Goal: Task Accomplishment & Management: Use online tool/utility

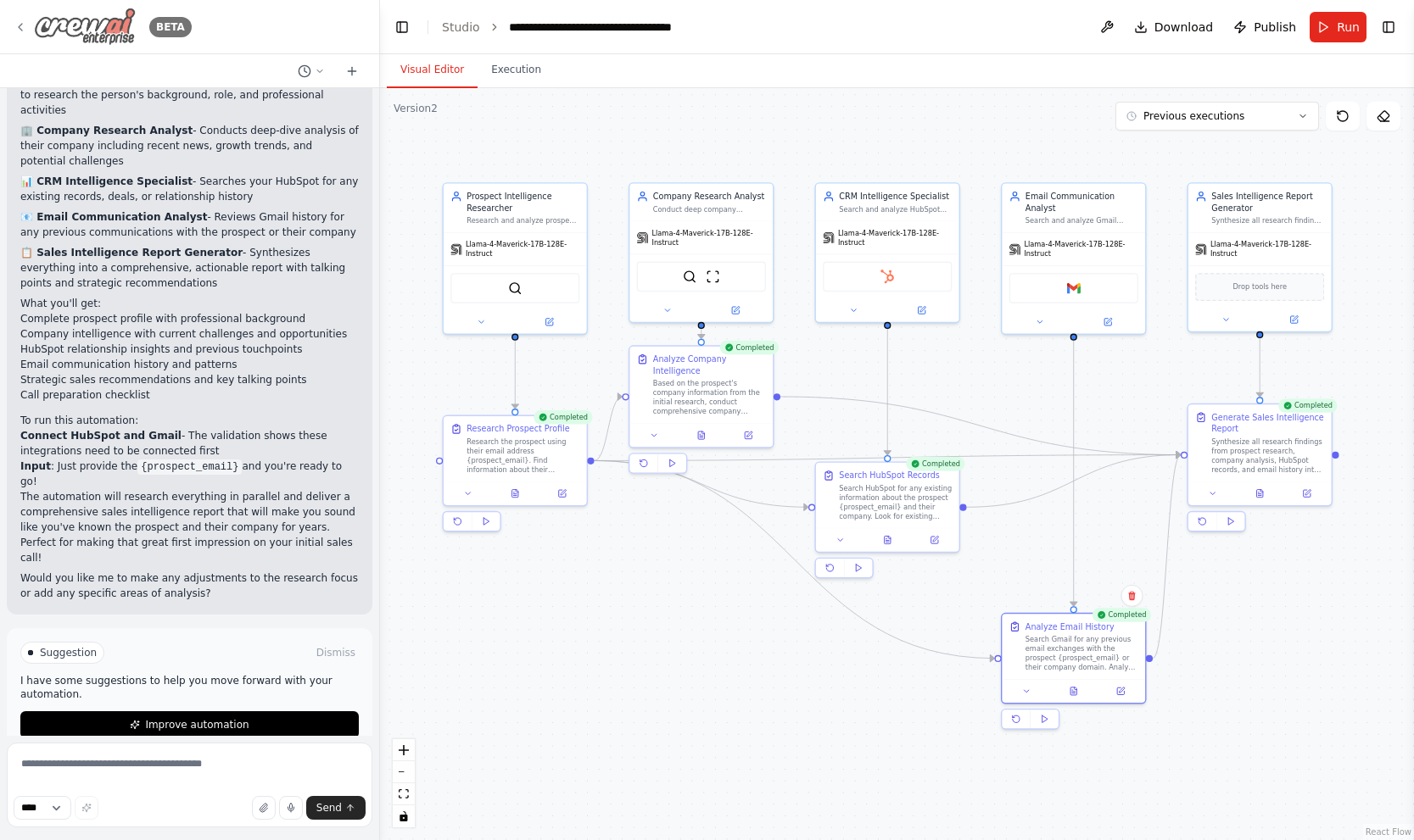
click at [34, 25] on img at bounding box center [84, 26] width 102 height 38
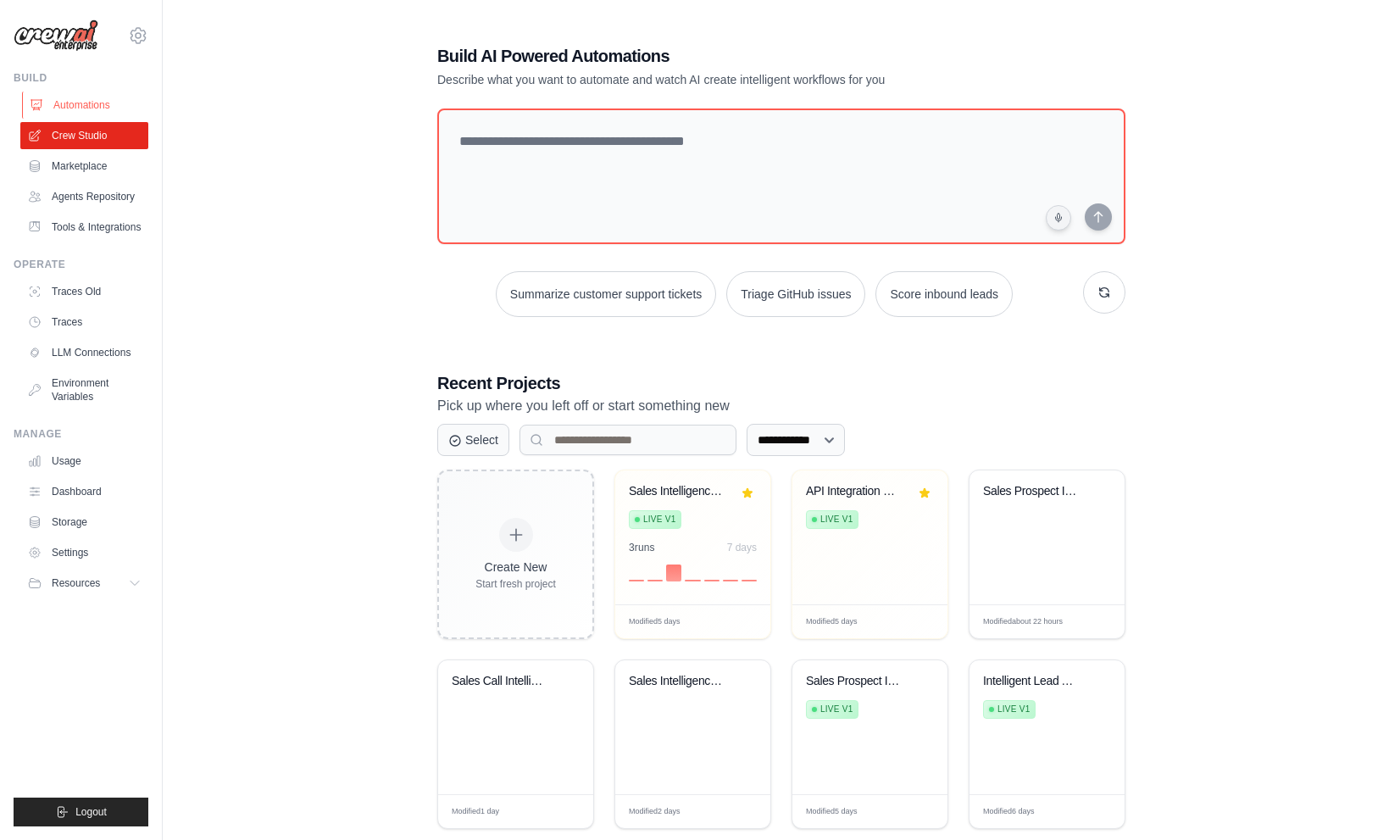
click at [94, 105] on link "Automations" at bounding box center [86, 105] width 128 height 27
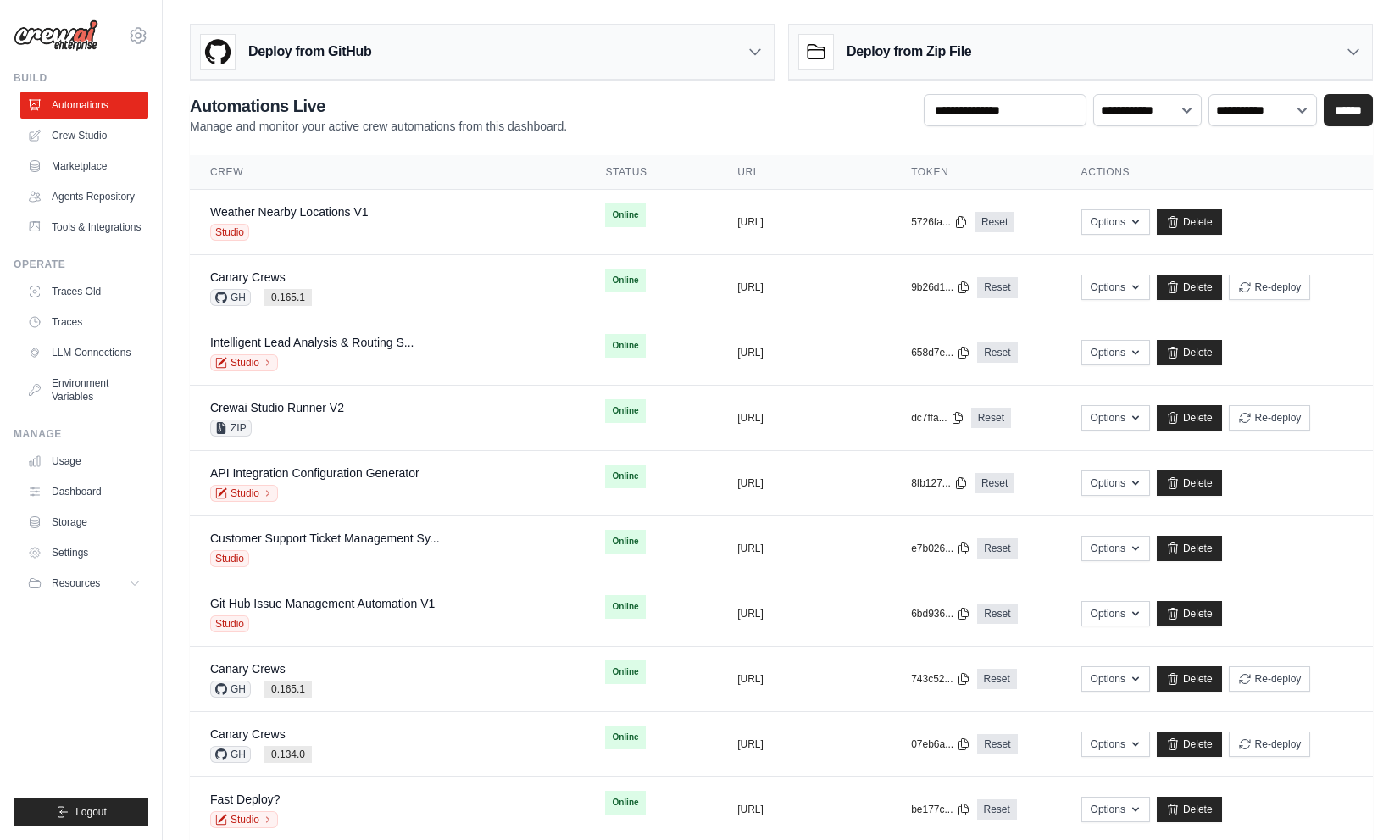
click at [425, 54] on div "Deploy from GitHub" at bounding box center [481, 51] width 583 height 55
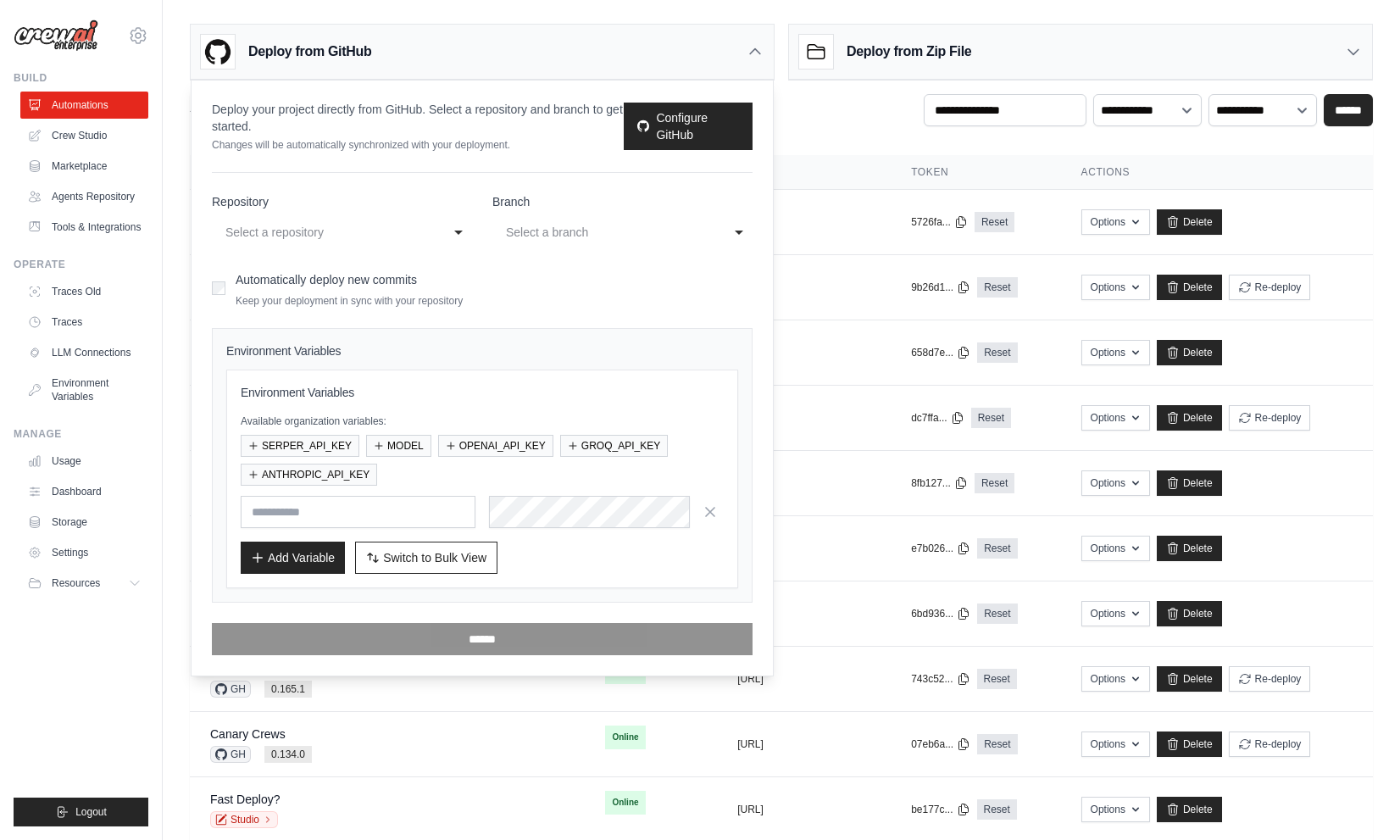
click at [457, 62] on div "Deploy from GitHub" at bounding box center [481, 51] width 583 height 55
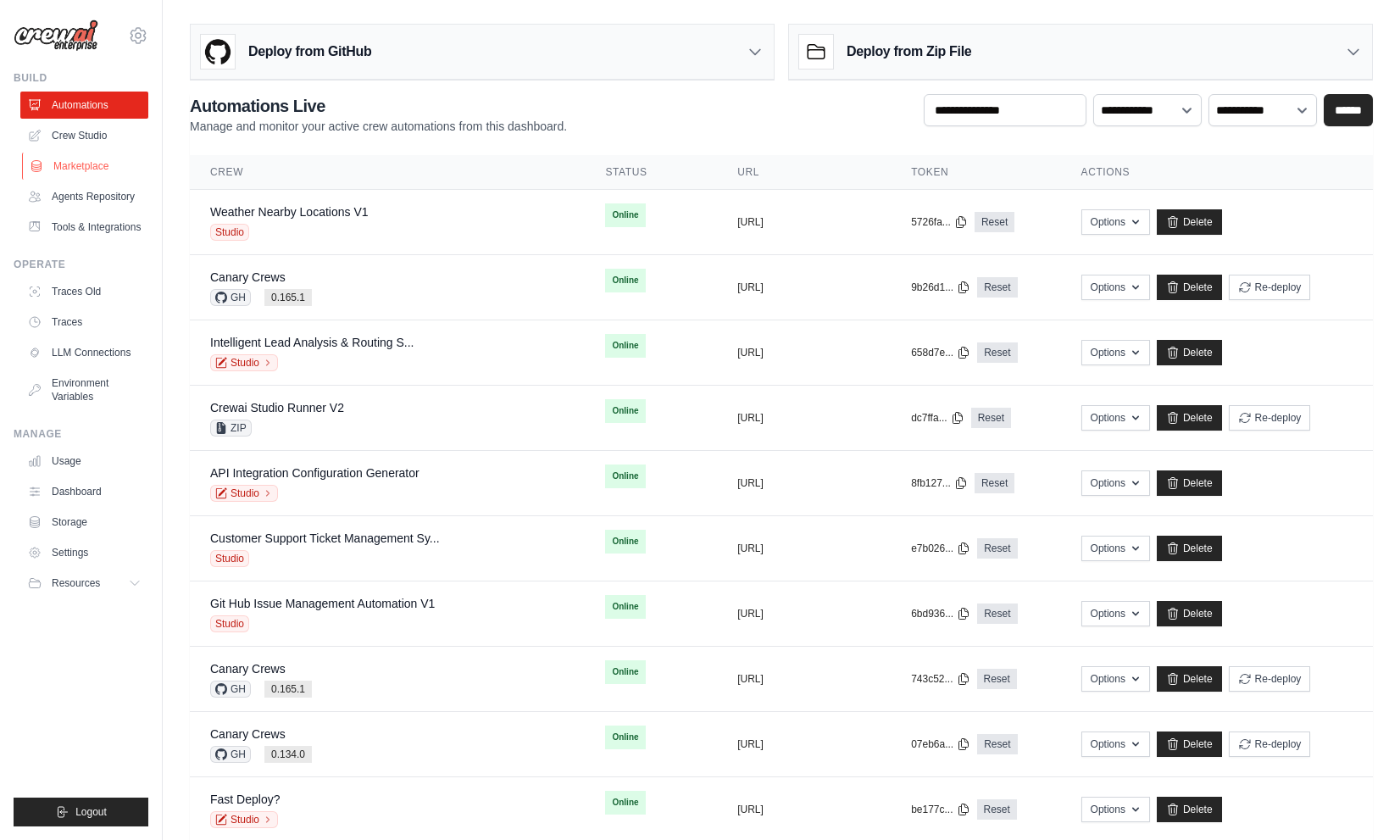
click at [108, 169] on link "Marketplace" at bounding box center [86, 166] width 128 height 27
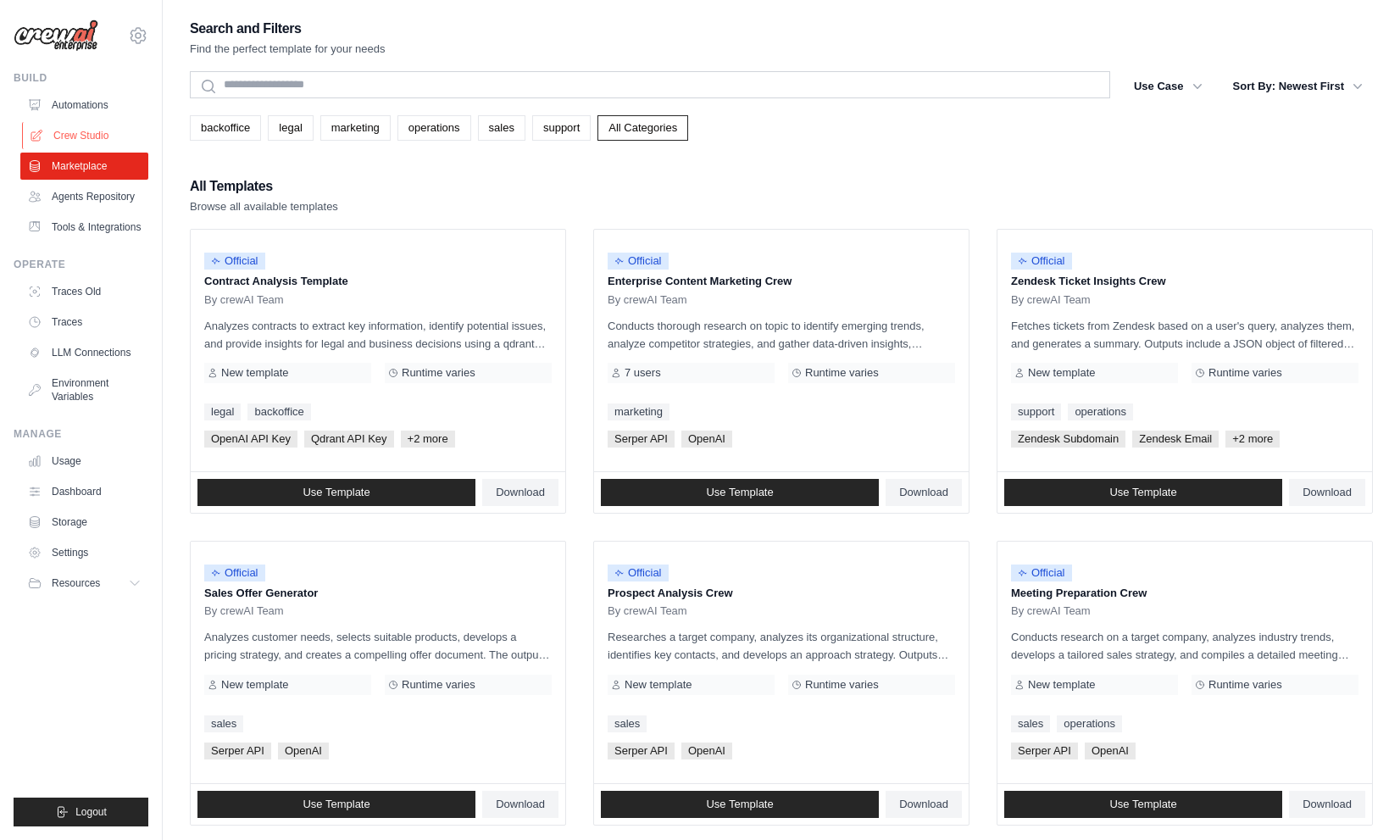
click at [90, 134] on link "Crew Studio" at bounding box center [86, 135] width 128 height 27
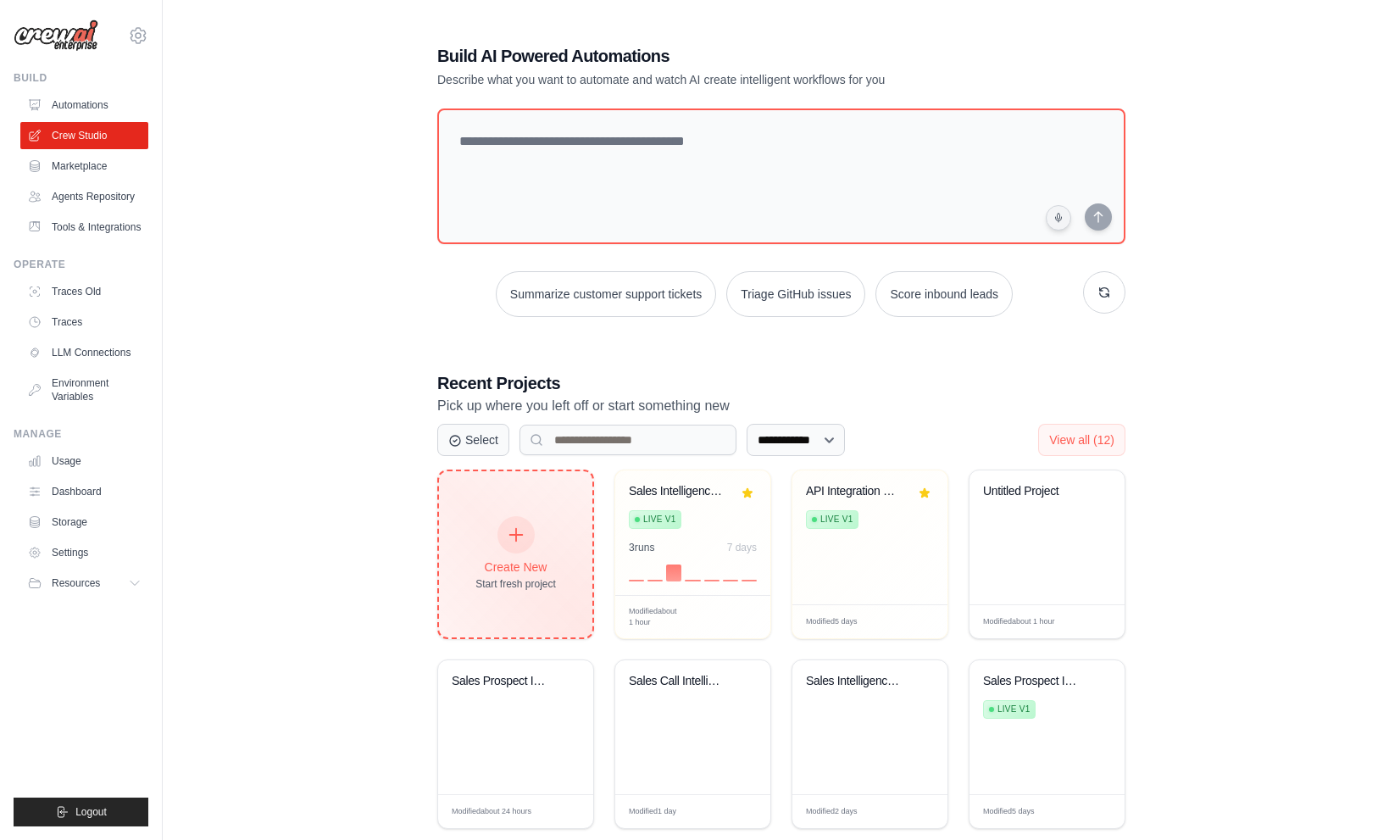
click at [545, 587] on div "Start fresh project" at bounding box center [515, 584] width 80 height 14
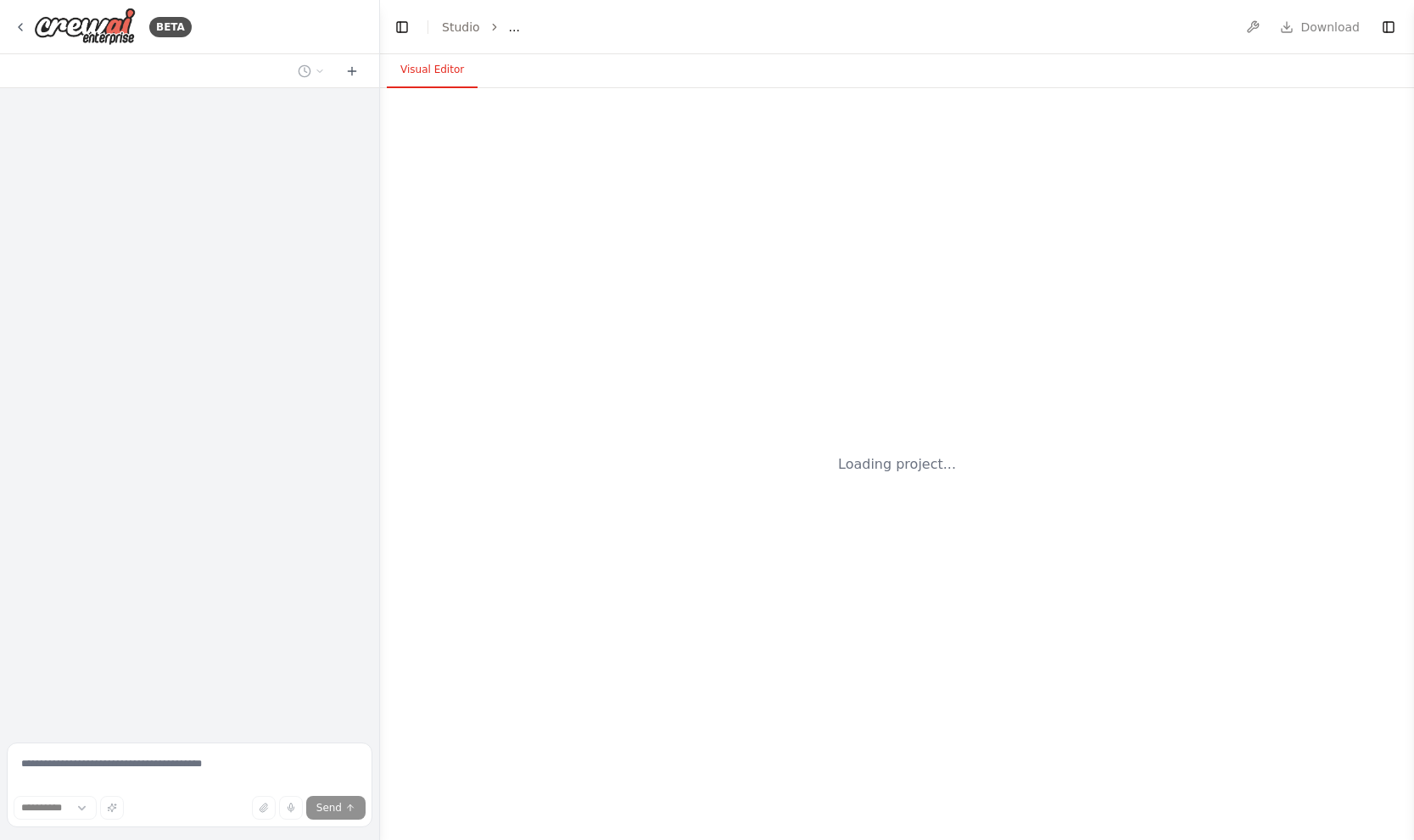
select select "****"
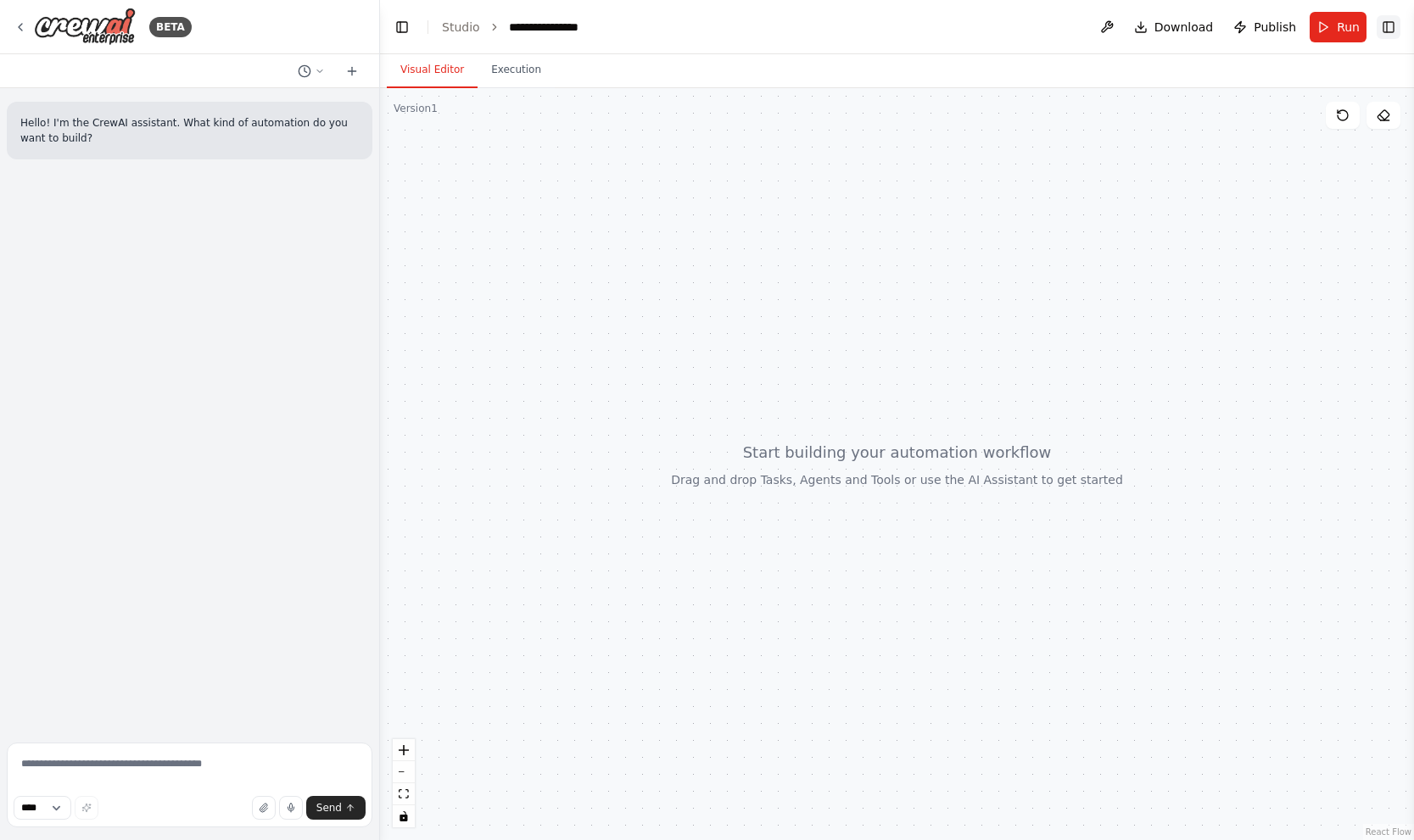
click at [1385, 22] on button "Toggle Right Sidebar" at bounding box center [1388, 27] width 24 height 24
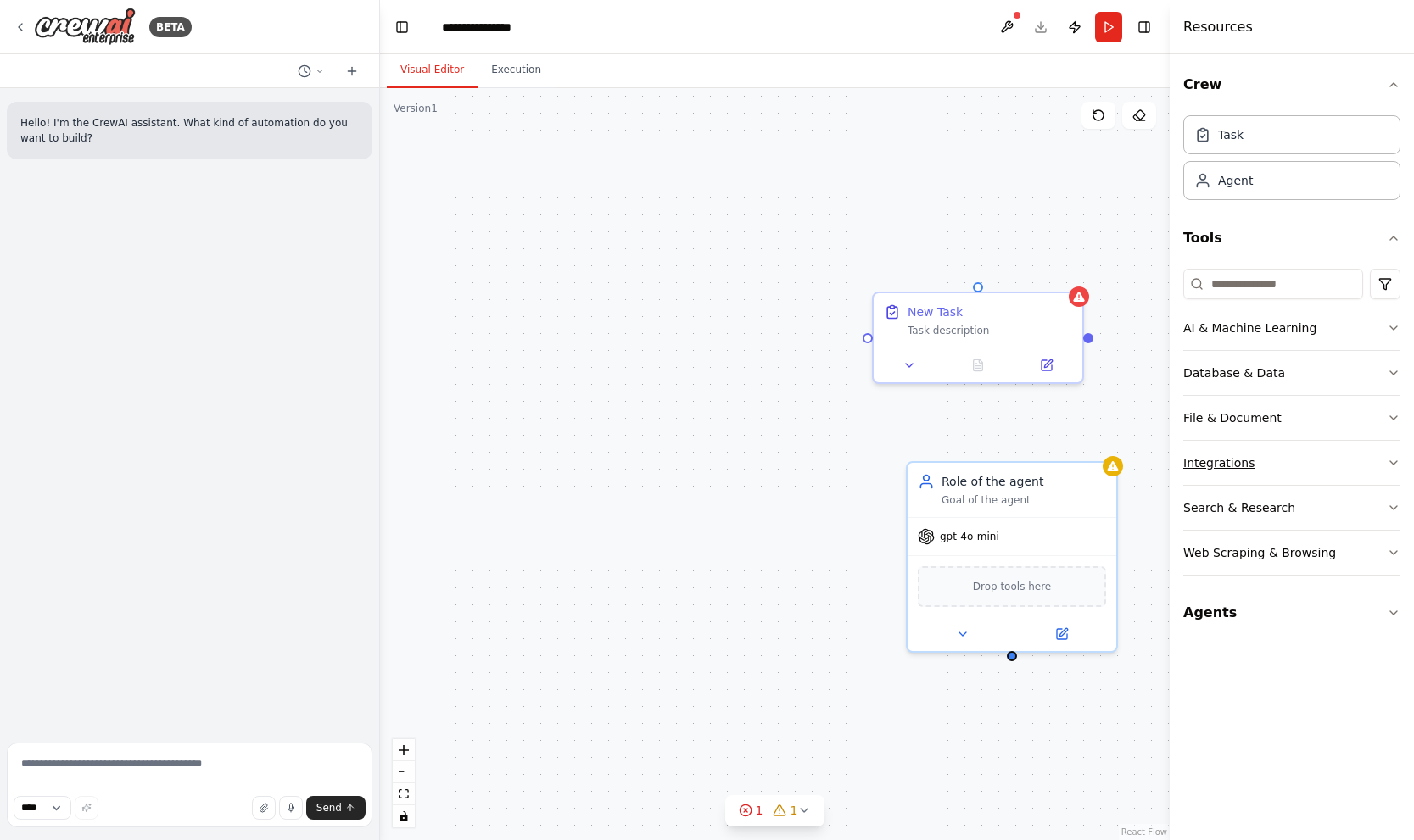
click at [1250, 474] on button "Integrations" at bounding box center [1291, 463] width 217 height 44
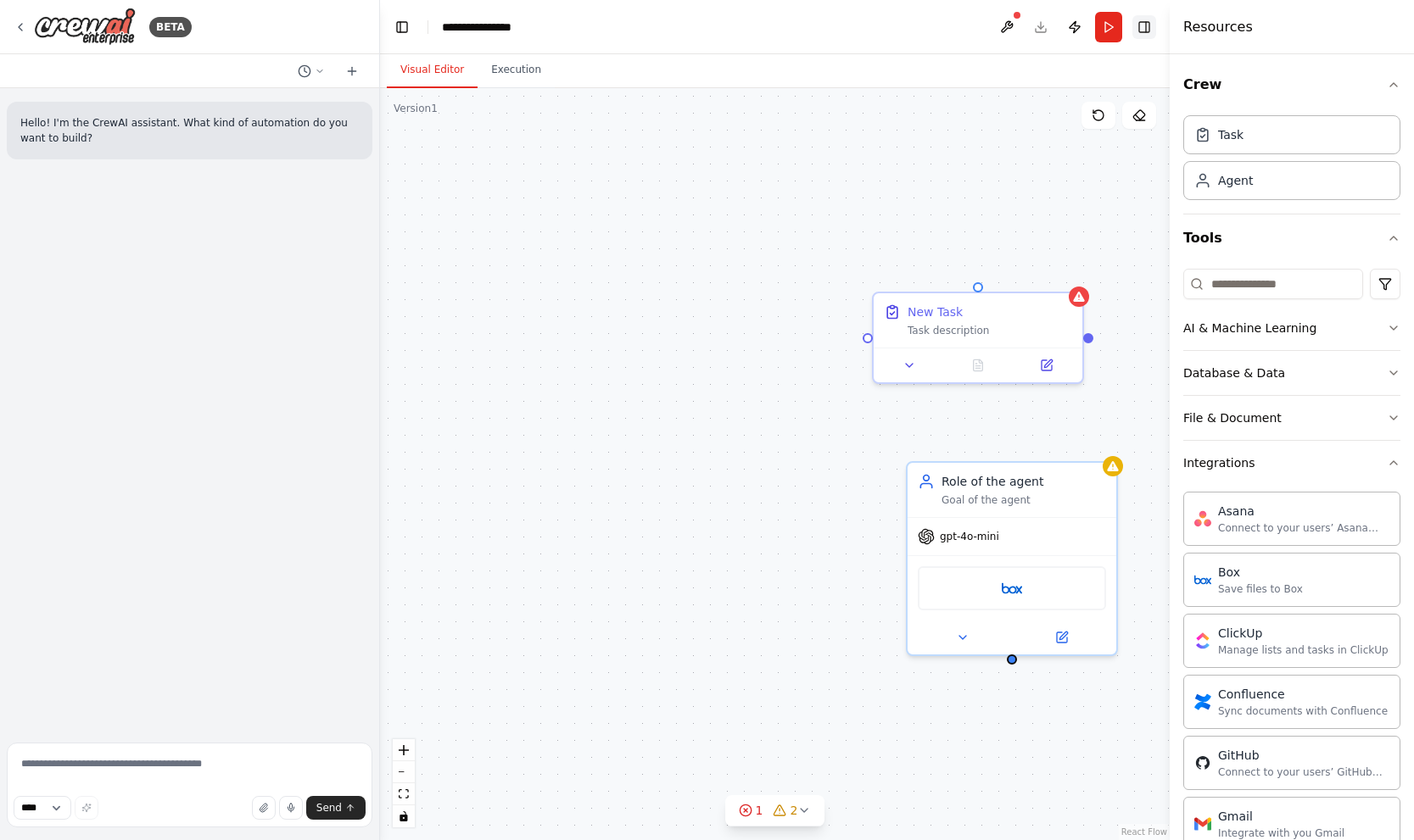
click at [1142, 38] on button "Toggle Right Sidebar" at bounding box center [1143, 27] width 24 height 24
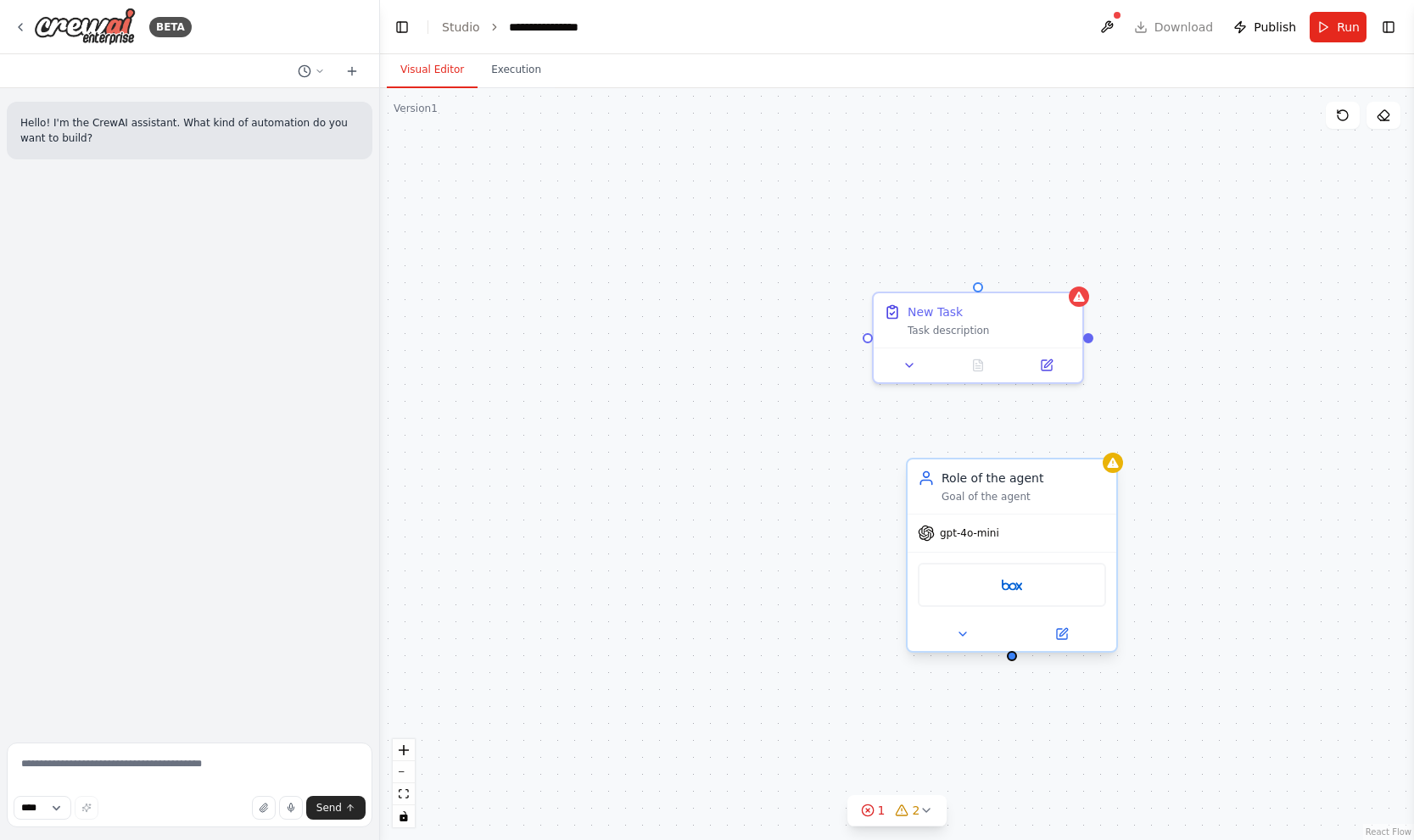
click at [1077, 485] on div "Role of the agent Goal of the agent" at bounding box center [1023, 486] width 164 height 34
click at [1101, 434] on button at bounding box center [1103, 442] width 22 height 22
click at [1035, 455] on div "New Task Task description Role of the agent Goal of the agent gpt-4o-mini Box" at bounding box center [897, 464] width 1034 height 752
click at [1085, 465] on div "Role of the agent Goal of the agent" at bounding box center [1012, 486] width 209 height 54
click at [1102, 449] on button at bounding box center [1103, 442] width 22 height 22
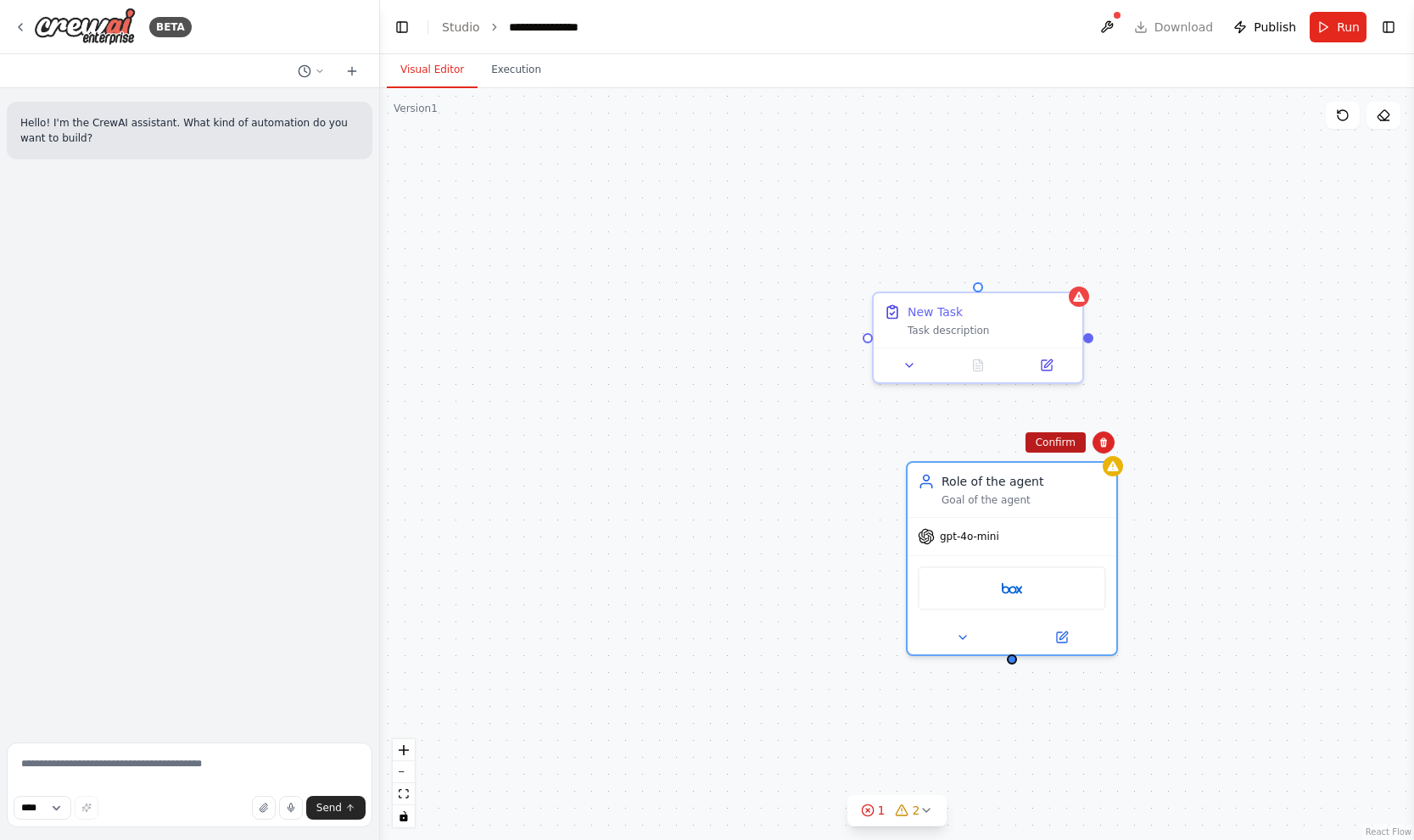
click at [1077, 448] on button "Confirm" at bounding box center [1055, 442] width 60 height 20
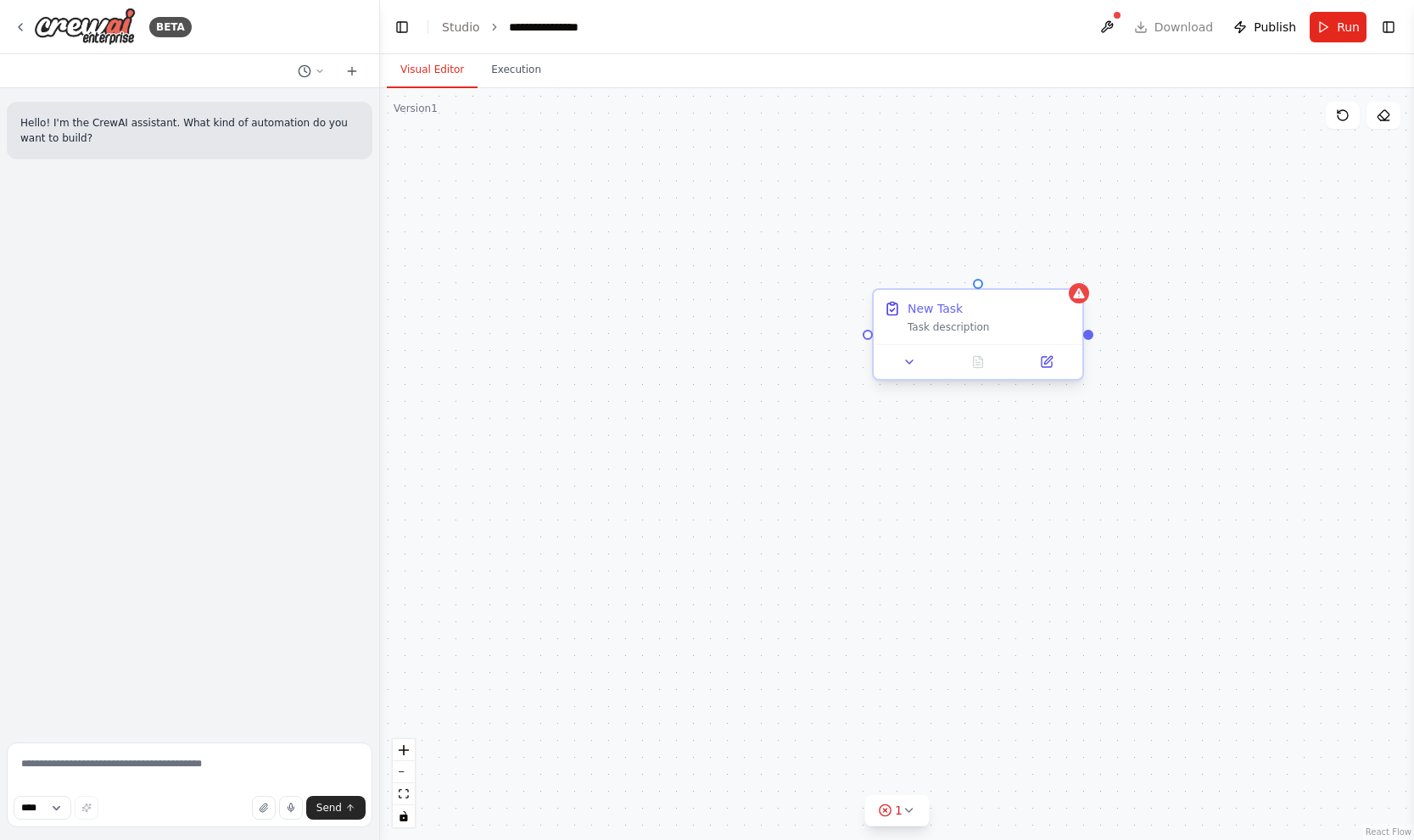
click at [1049, 322] on div "Task description" at bounding box center [989, 327] width 164 height 14
click at [1070, 279] on button at bounding box center [1069, 275] width 22 height 22
click at [1036, 275] on button "Confirm" at bounding box center [1021, 275] width 60 height 20
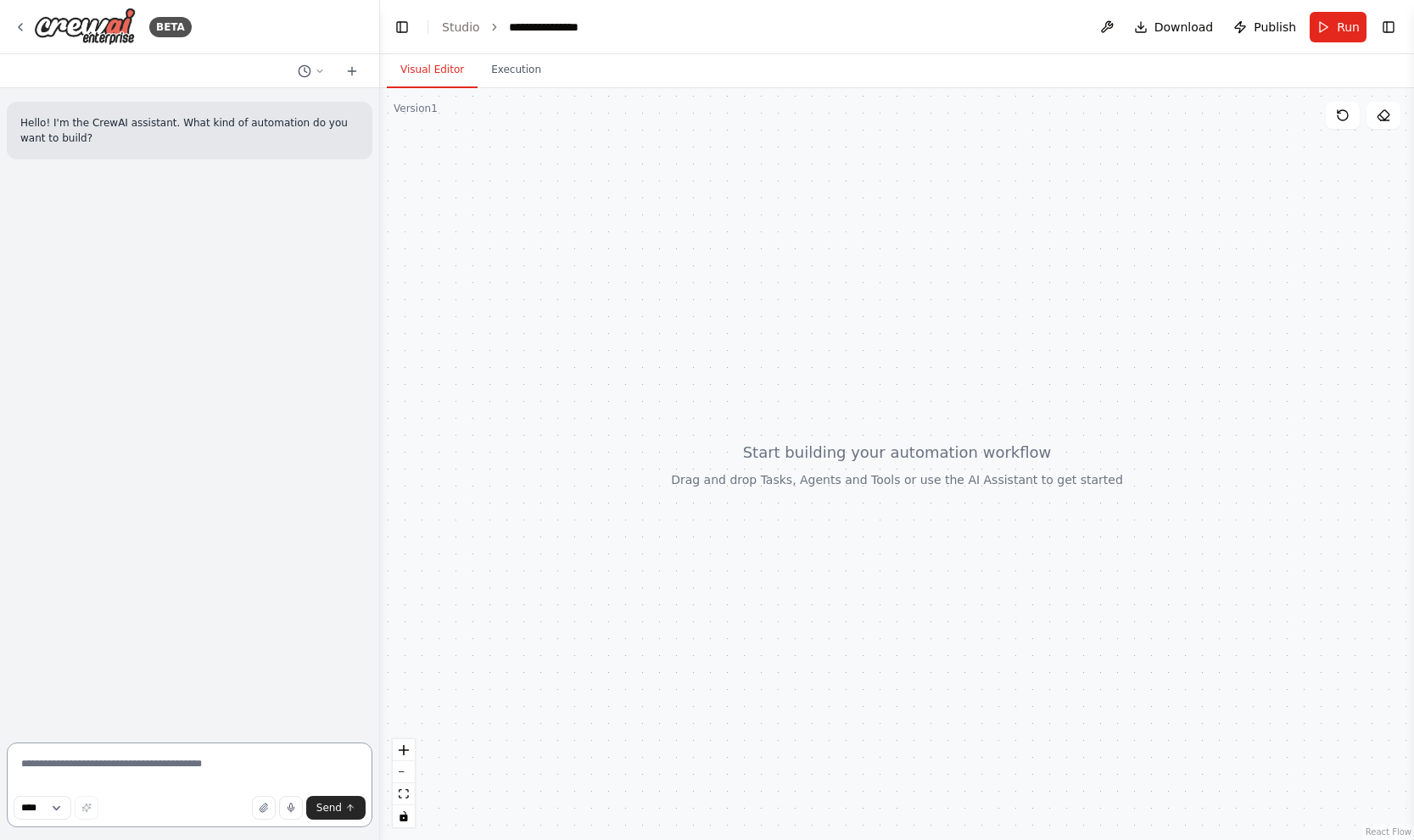
click at [213, 773] on textarea at bounding box center [190, 785] width 366 height 85
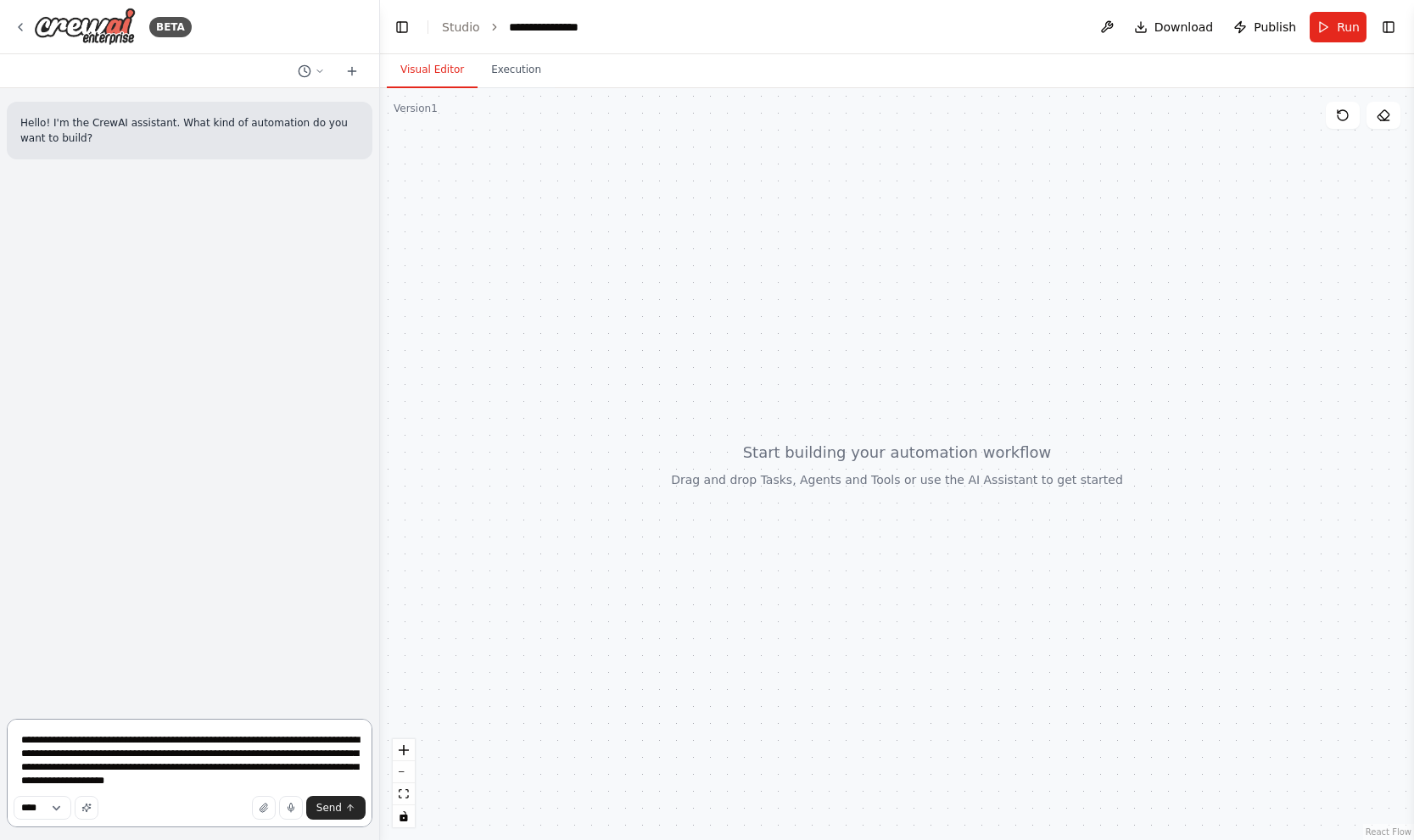
type textarea "**********"
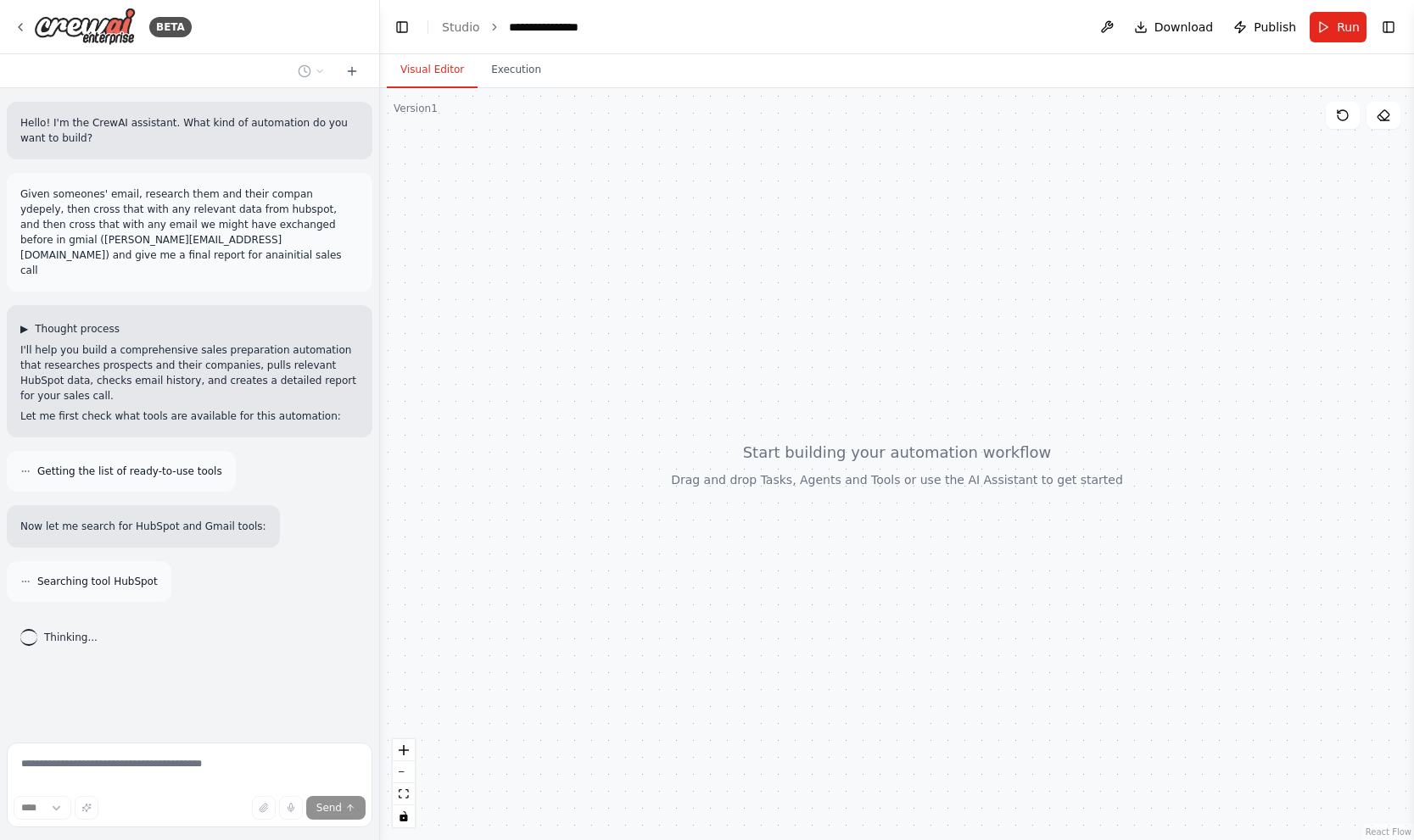
click at [39, 322] on span "Thought process" at bounding box center [77, 329] width 85 height 14
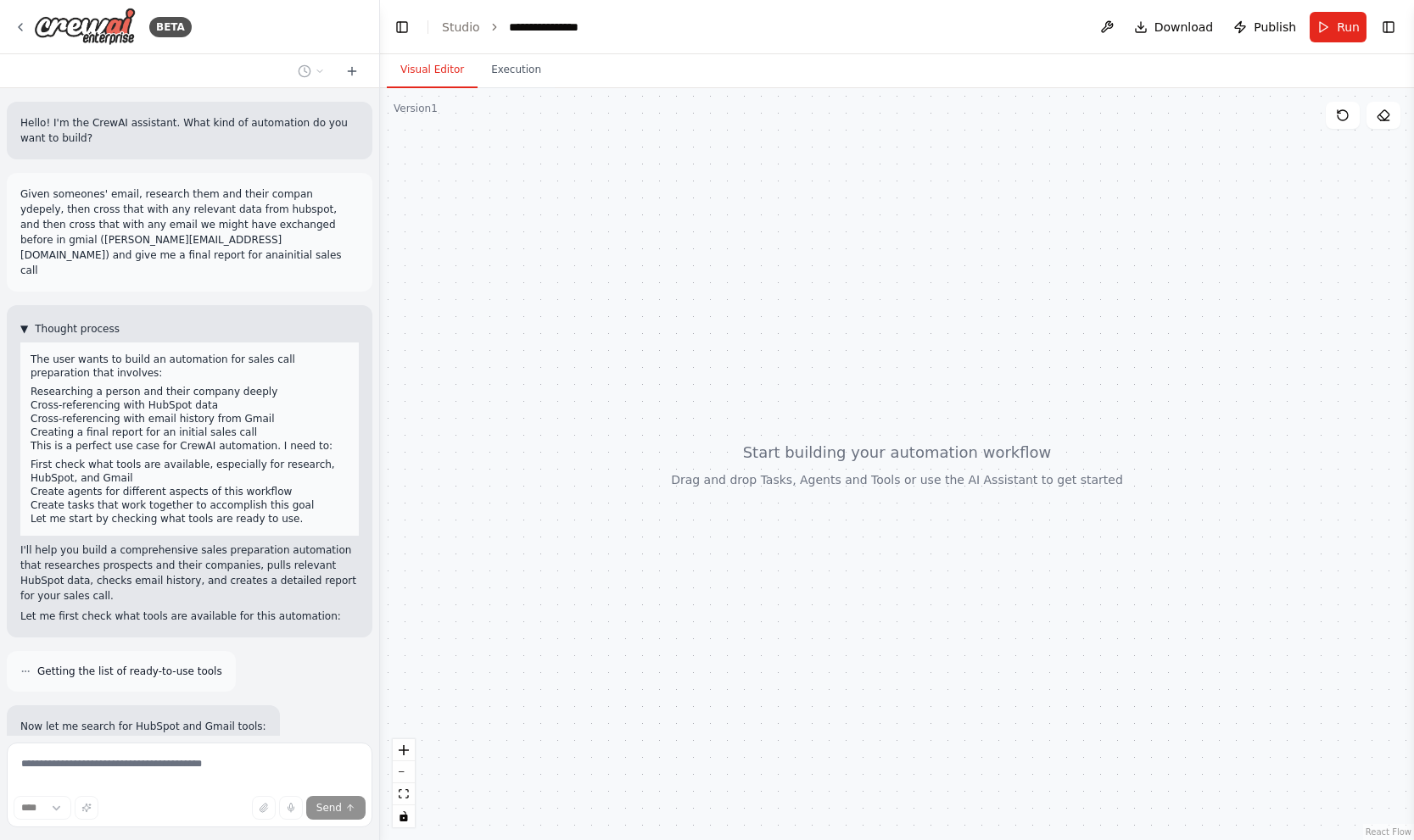
click at [44, 322] on span "Thought process" at bounding box center [77, 329] width 85 height 14
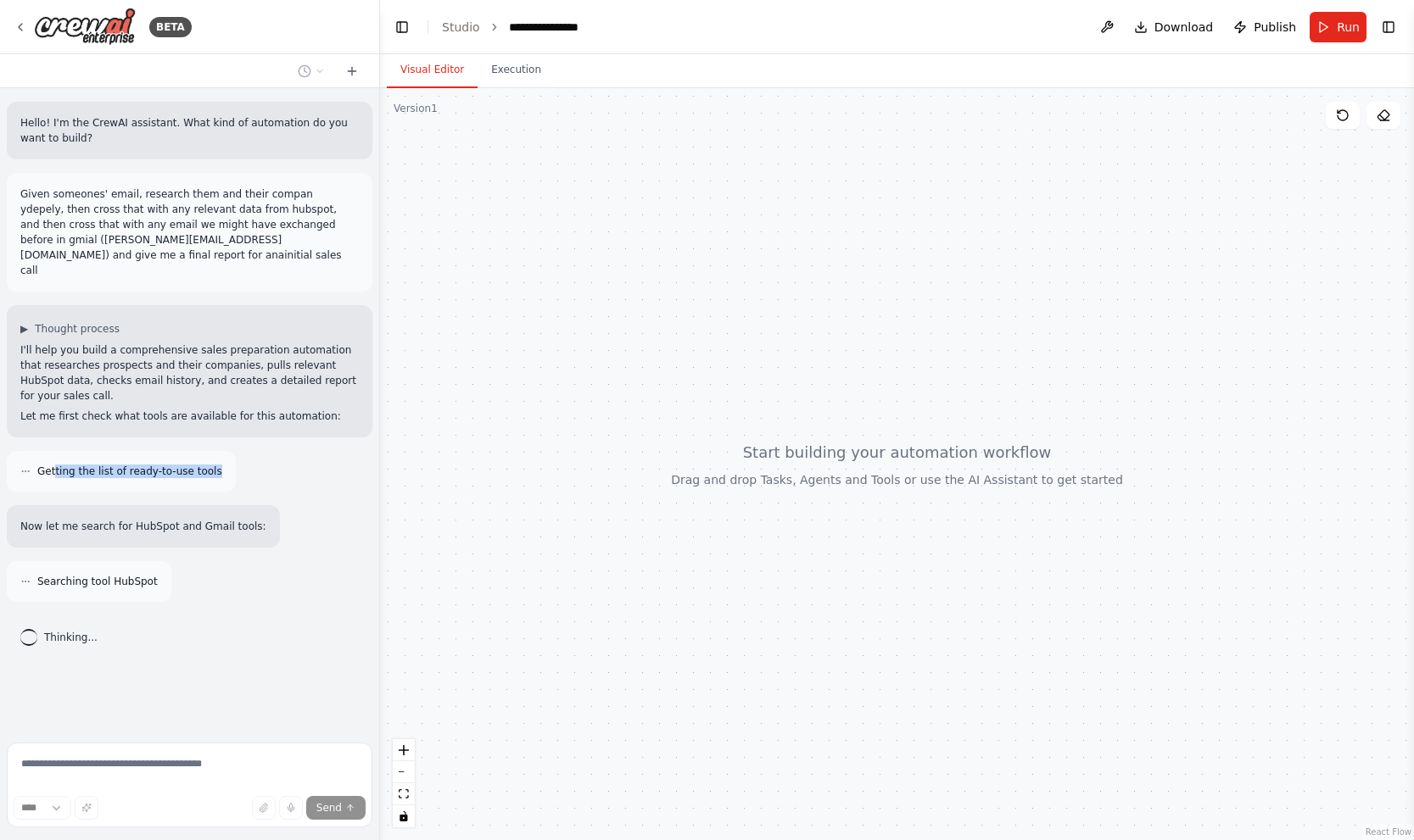
drag, startPoint x: 64, startPoint y: 443, endPoint x: 155, endPoint y: 452, distance: 91.4
click at [155, 452] on div "Getting the list of ready-to-use tools" at bounding box center [121, 471] width 229 height 41
drag, startPoint x: 44, startPoint y: 545, endPoint x: 134, endPoint y: 550, distance: 90.1
click at [134, 574] on span "Searching tool HubSpot" at bounding box center [98, 581] width 121 height 14
drag, startPoint x: 65, startPoint y: 606, endPoint x: 133, endPoint y: 609, distance: 68.1
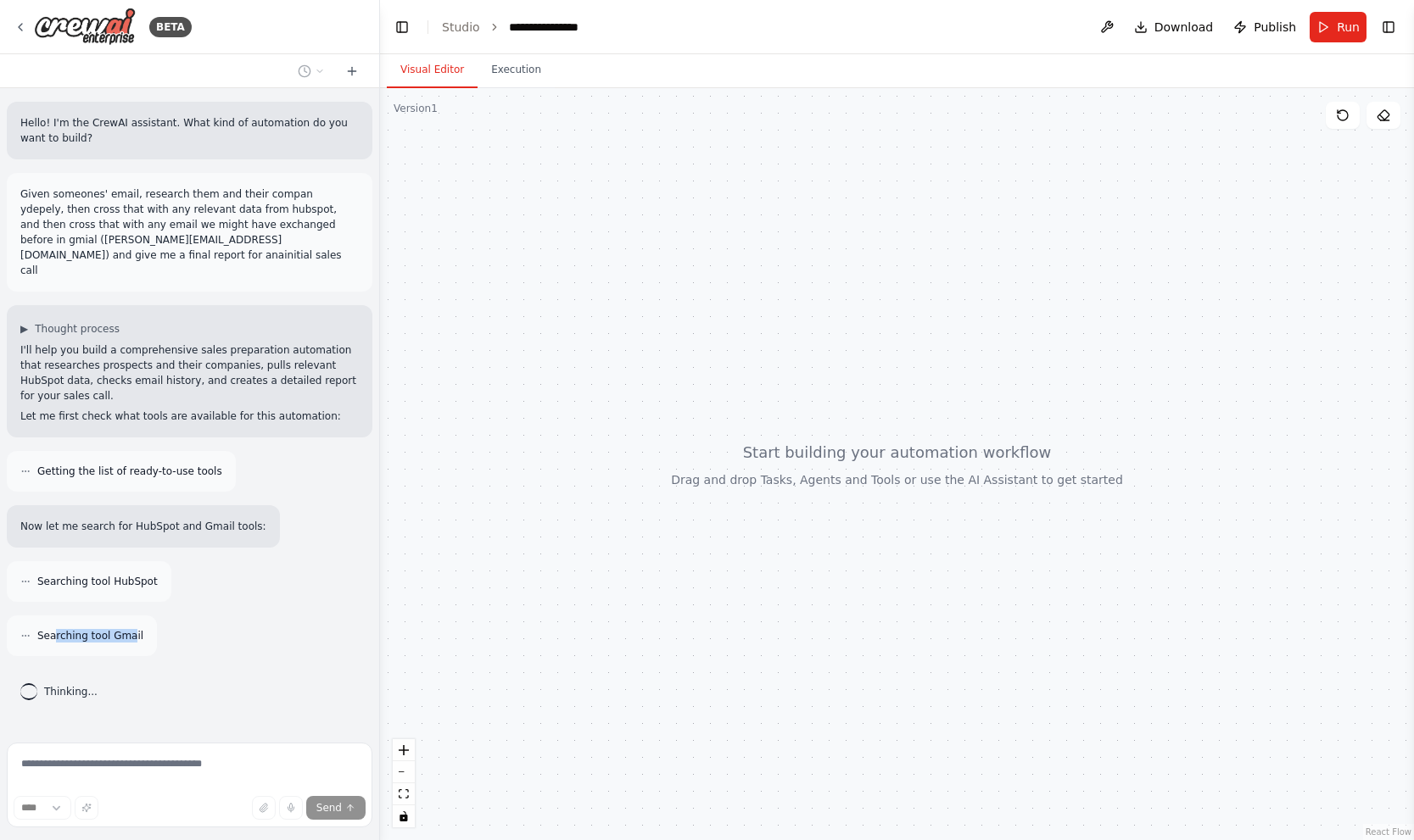
click at [133, 629] on span "Searching tool Gmail" at bounding box center [91, 636] width 106 height 14
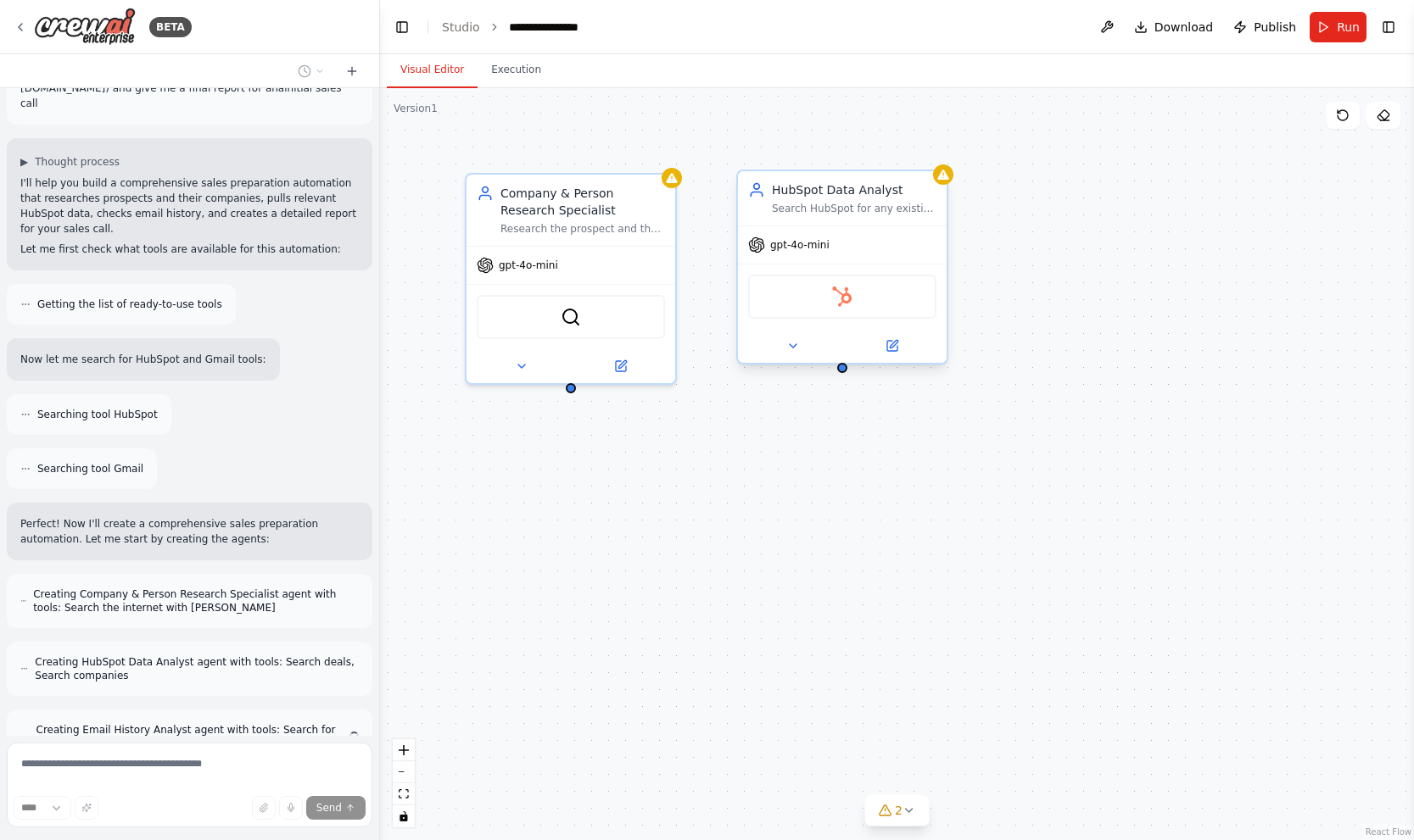
scroll to position [235, 0]
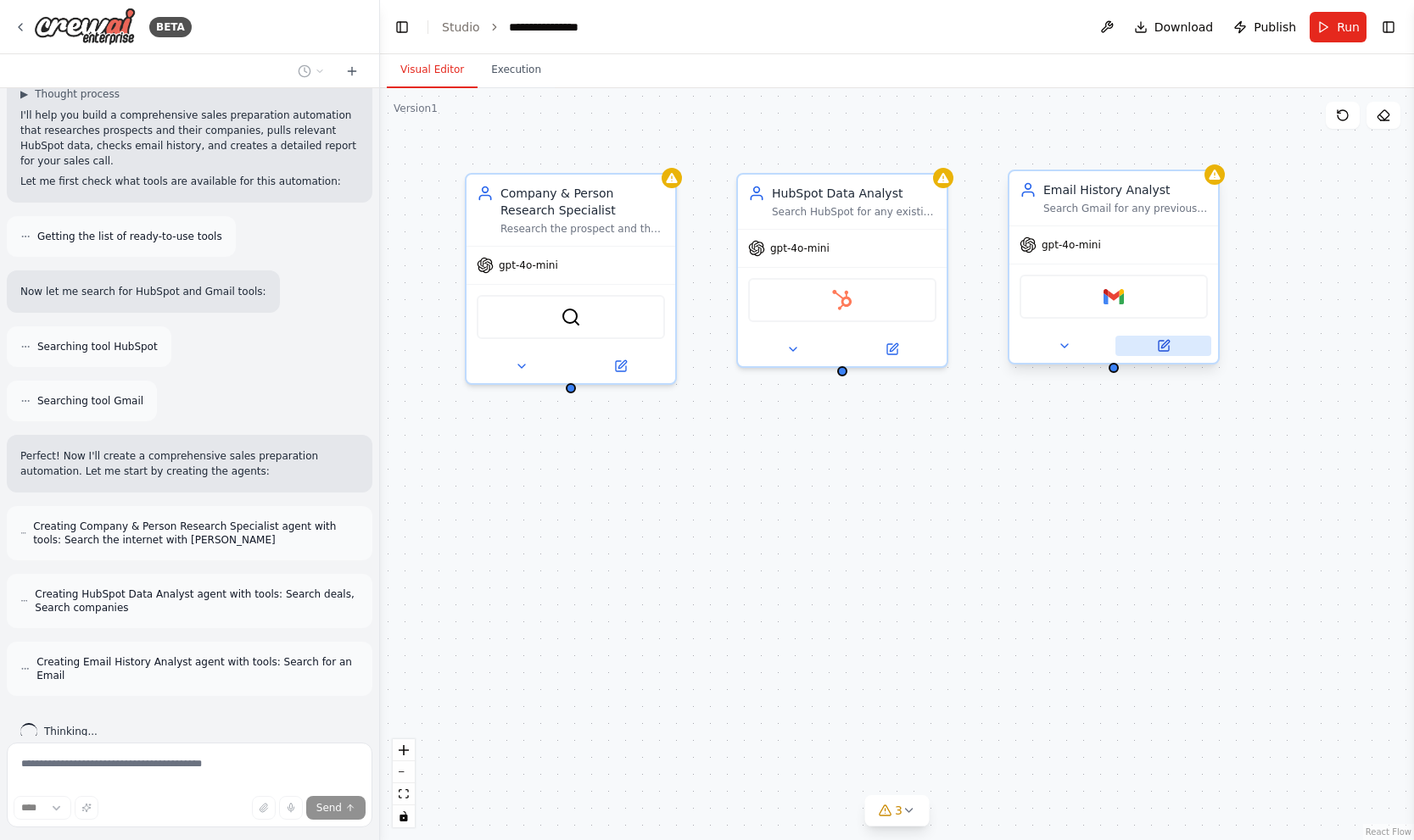
click at [1170, 340] on button at bounding box center [1163, 345] width 96 height 20
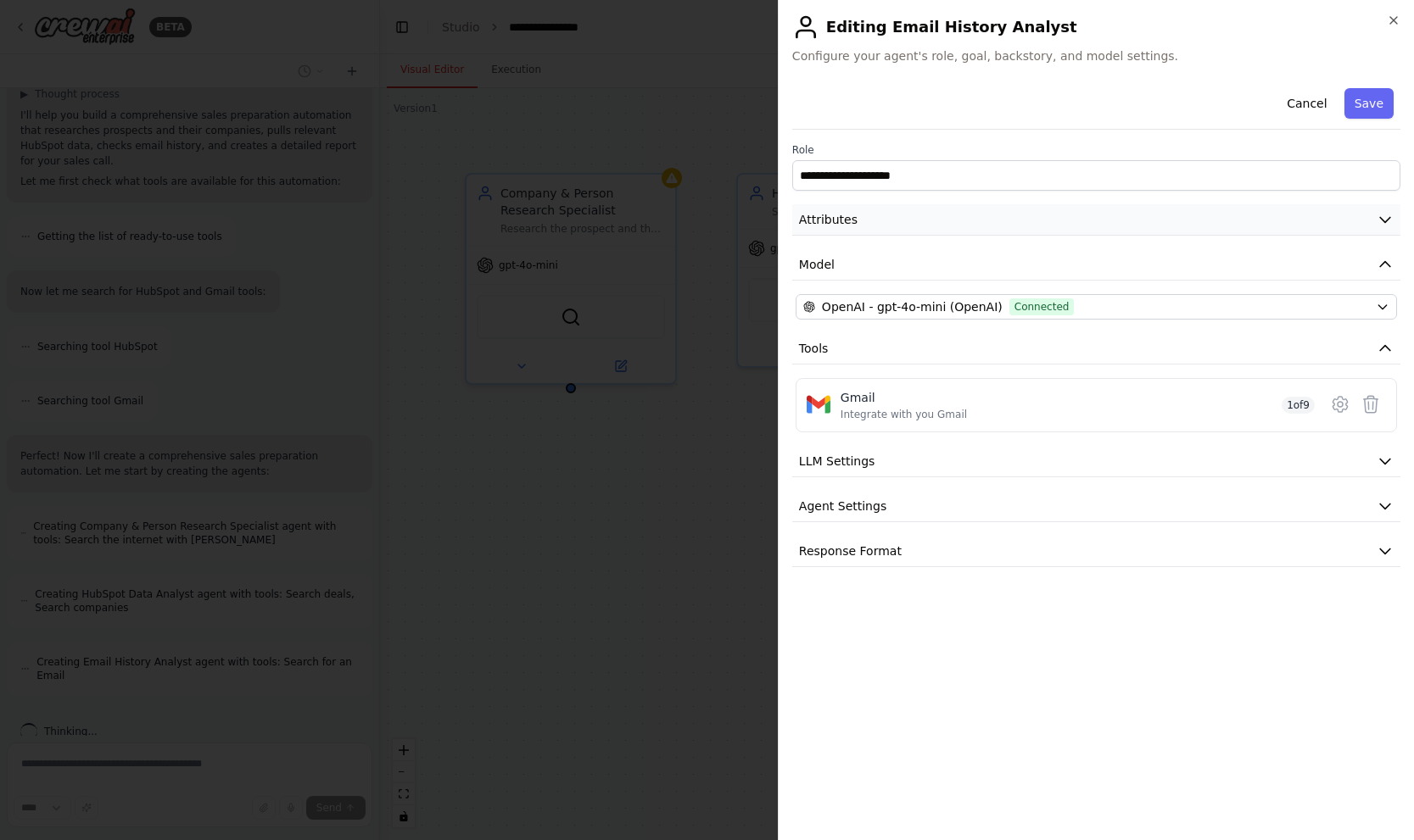
scroll to position [289, 0]
click at [1179, 220] on button "Attributes" at bounding box center [1096, 219] width 608 height 31
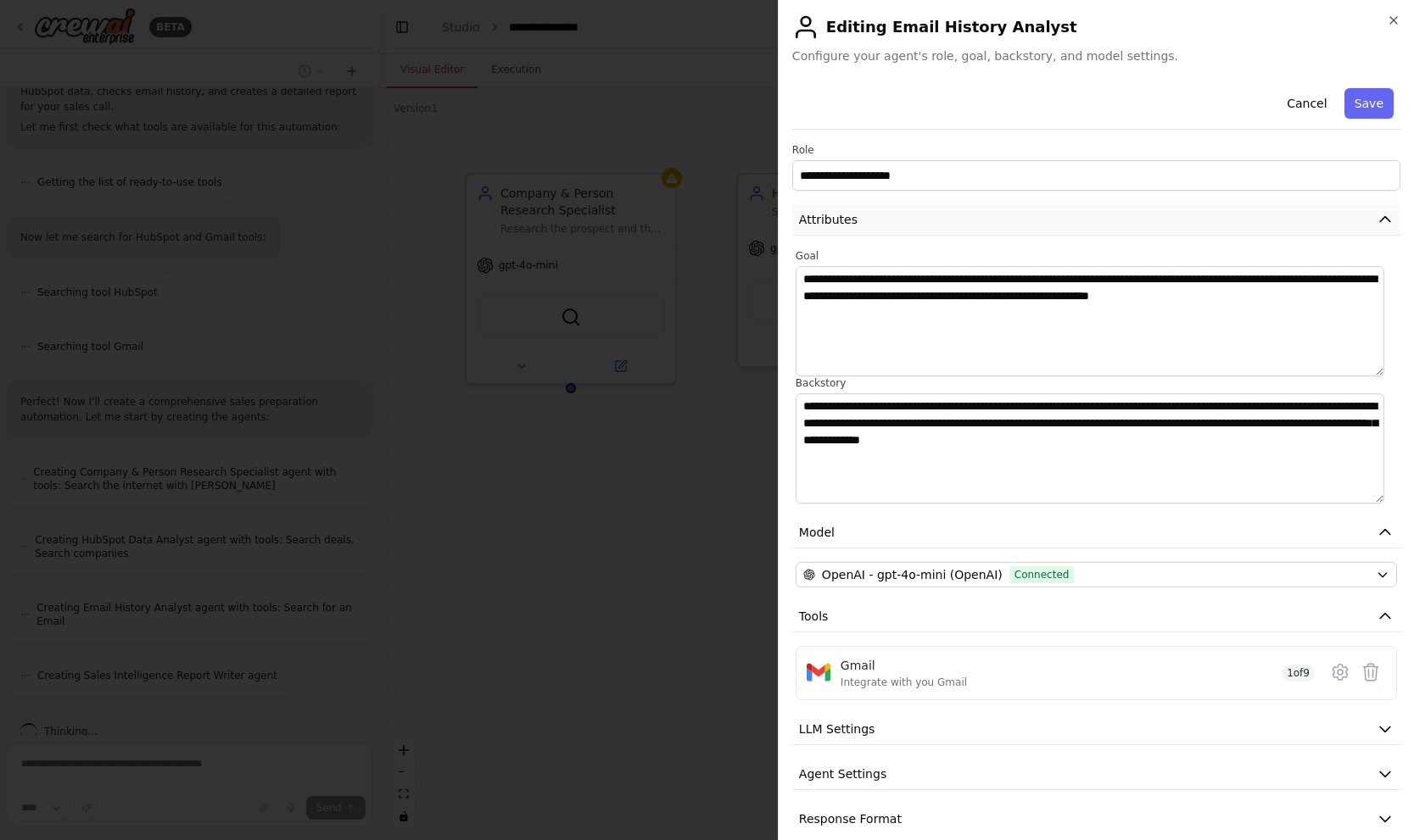
click at [1180, 221] on button "Attributes" at bounding box center [1096, 219] width 608 height 31
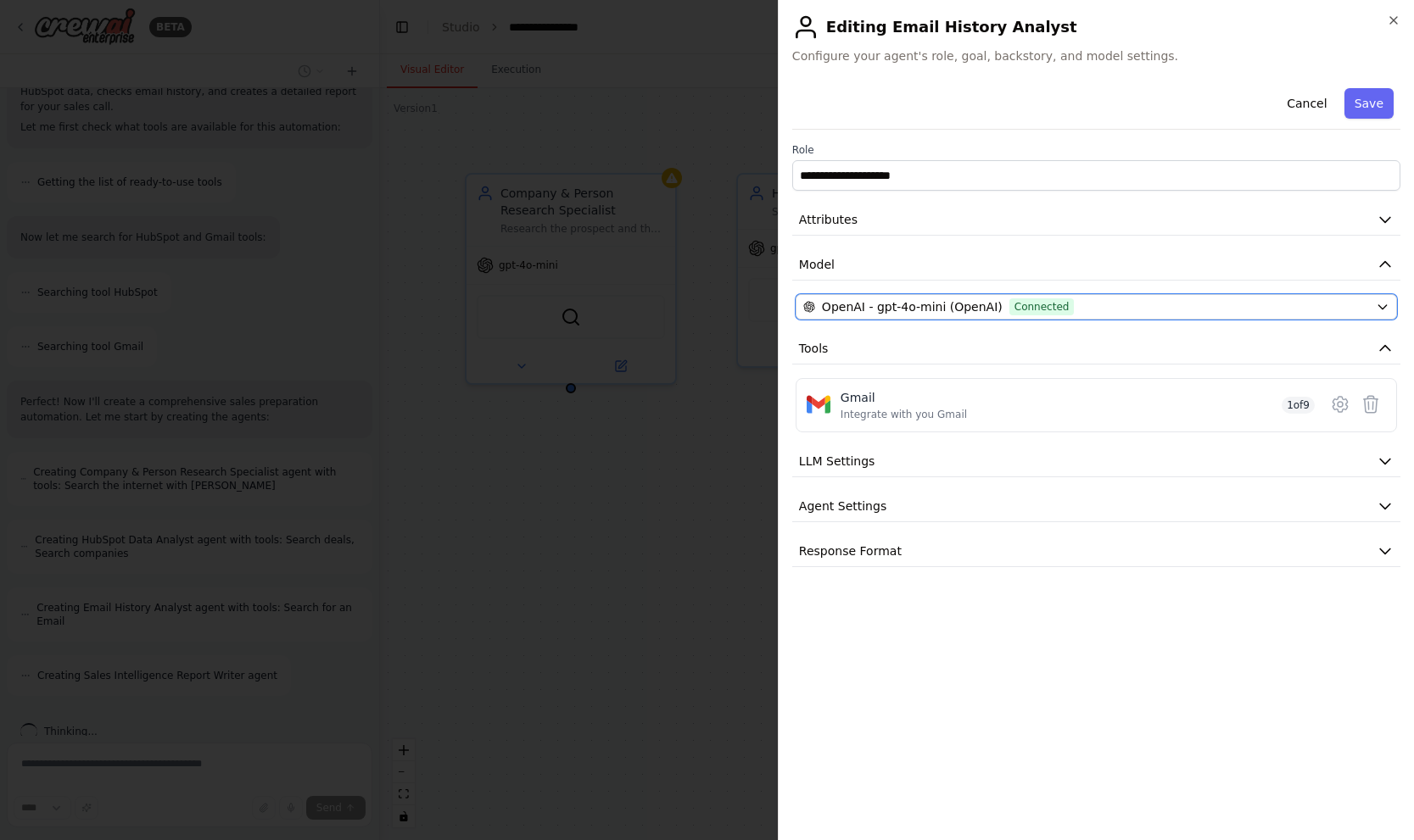
click at [1177, 302] on div "OpenAI - gpt-4o-mini (OpenAI) Connected" at bounding box center [1085, 307] width 566 height 17
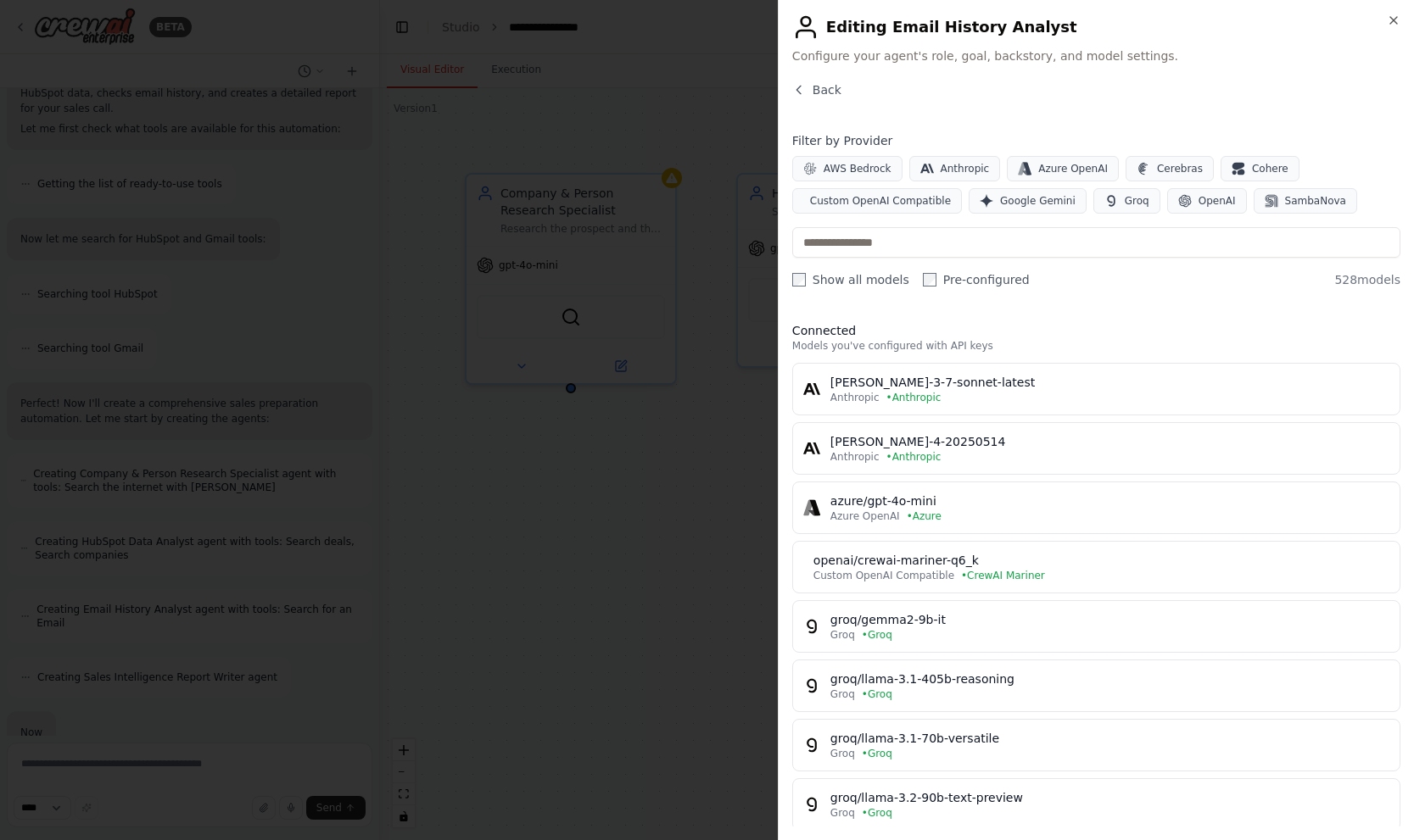
scroll to position [399, 0]
click at [828, 87] on span "Back" at bounding box center [827, 90] width 29 height 17
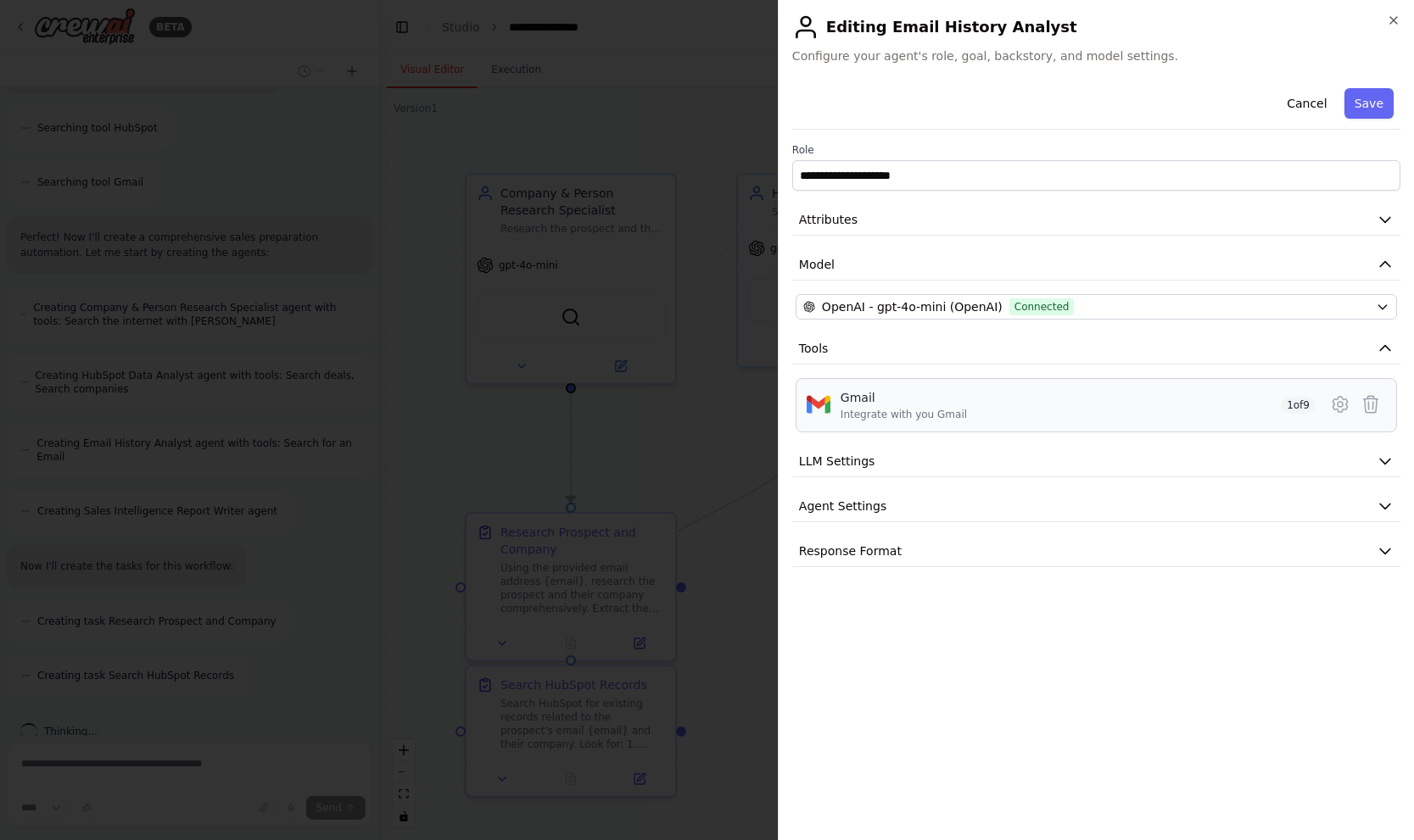
scroll to position [507, 0]
click at [1342, 402] on icon at bounding box center [1340, 404] width 20 height 20
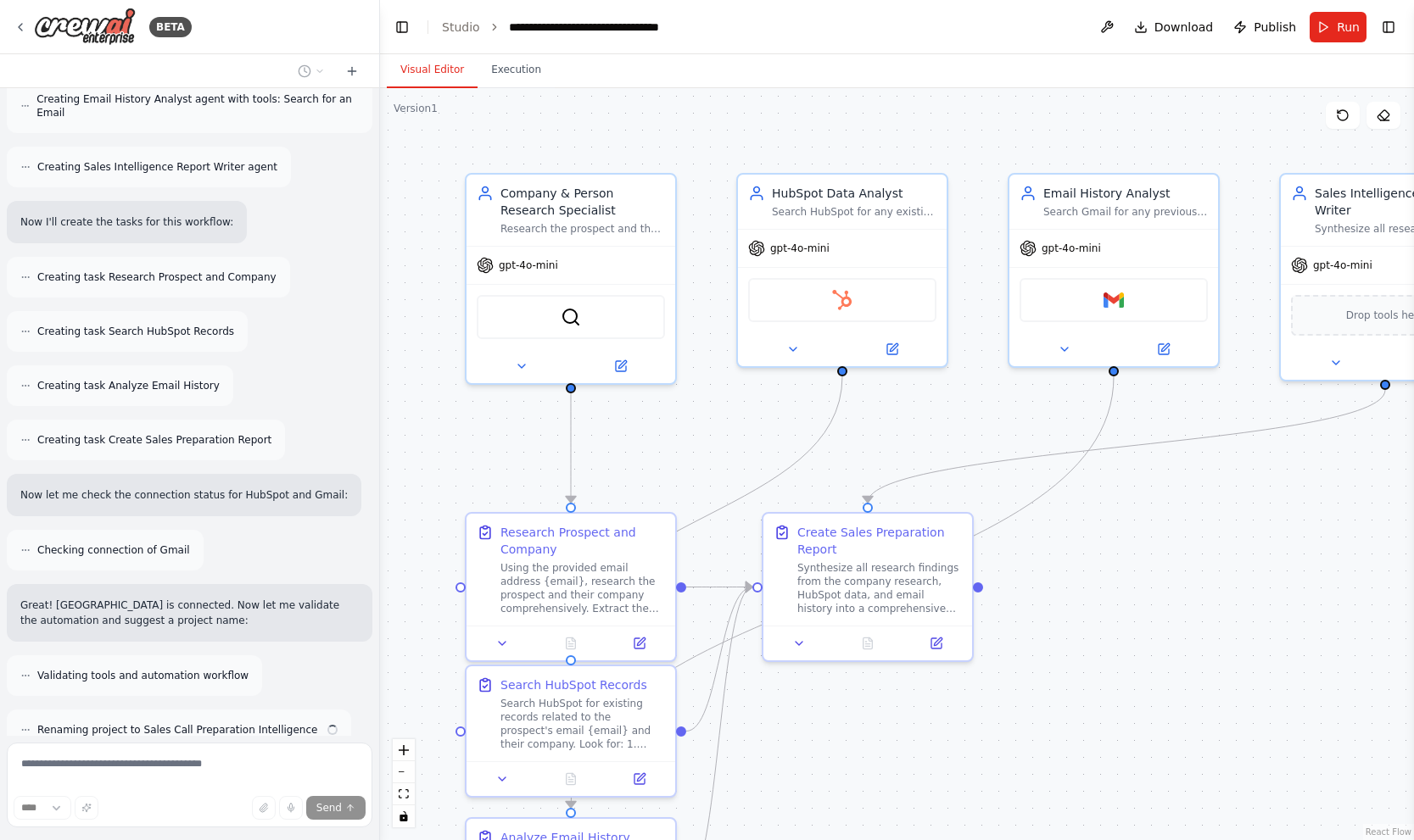
scroll to position [852, 0]
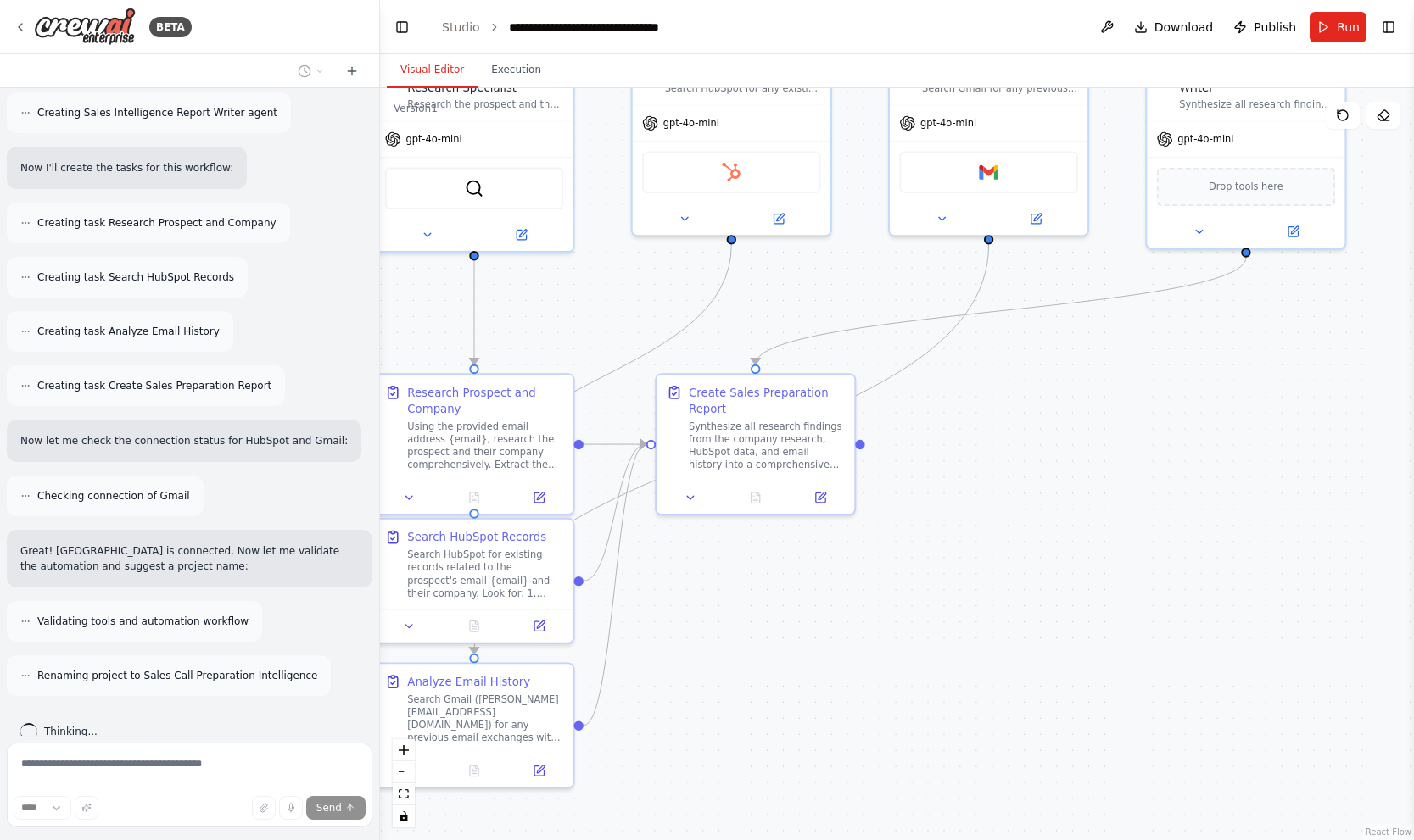
drag, startPoint x: 1281, startPoint y: 646, endPoint x: 1146, endPoint y: 511, distance: 190.9
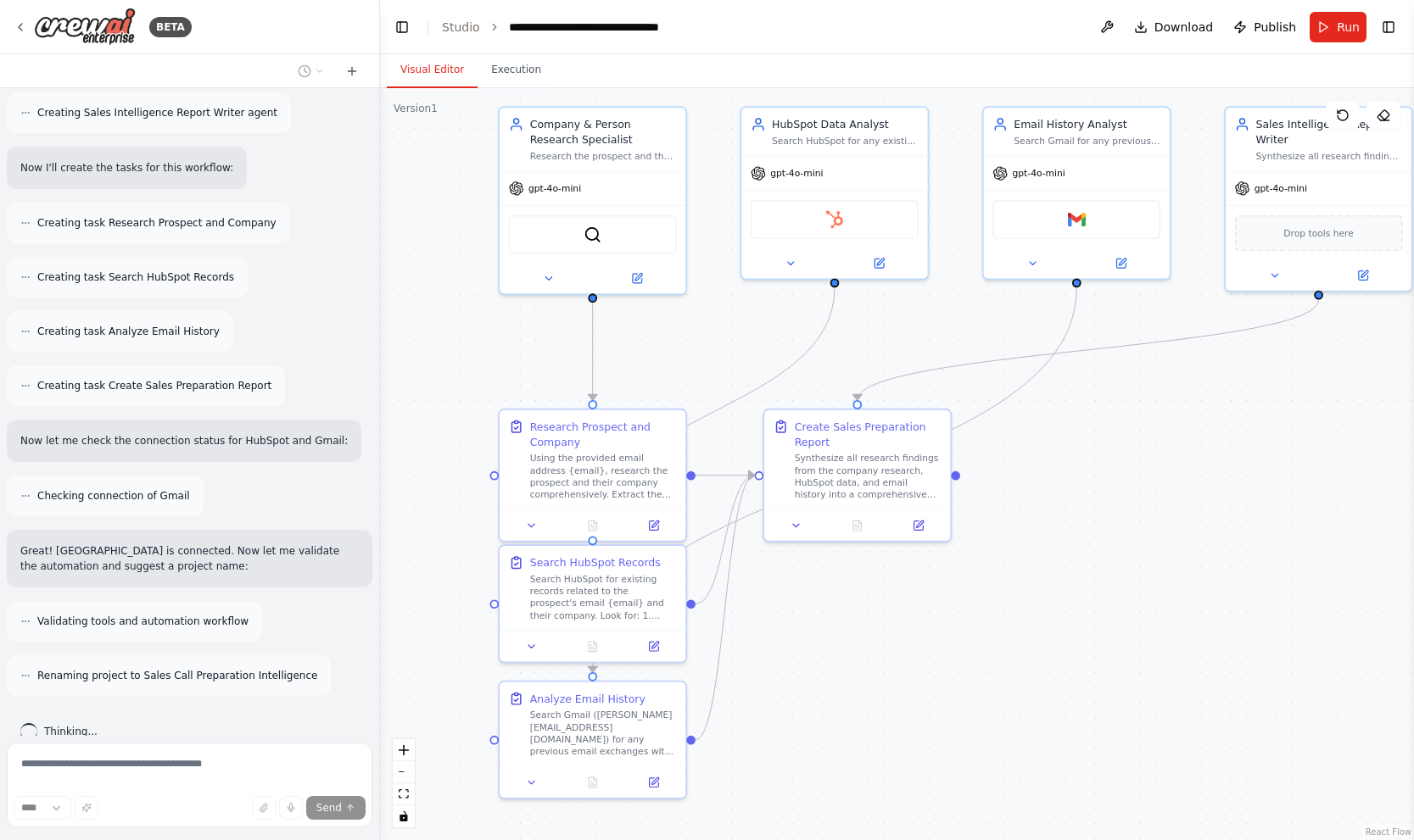
drag, startPoint x: 1108, startPoint y: 567, endPoint x: 1175, endPoint y: 588, distance: 70.2
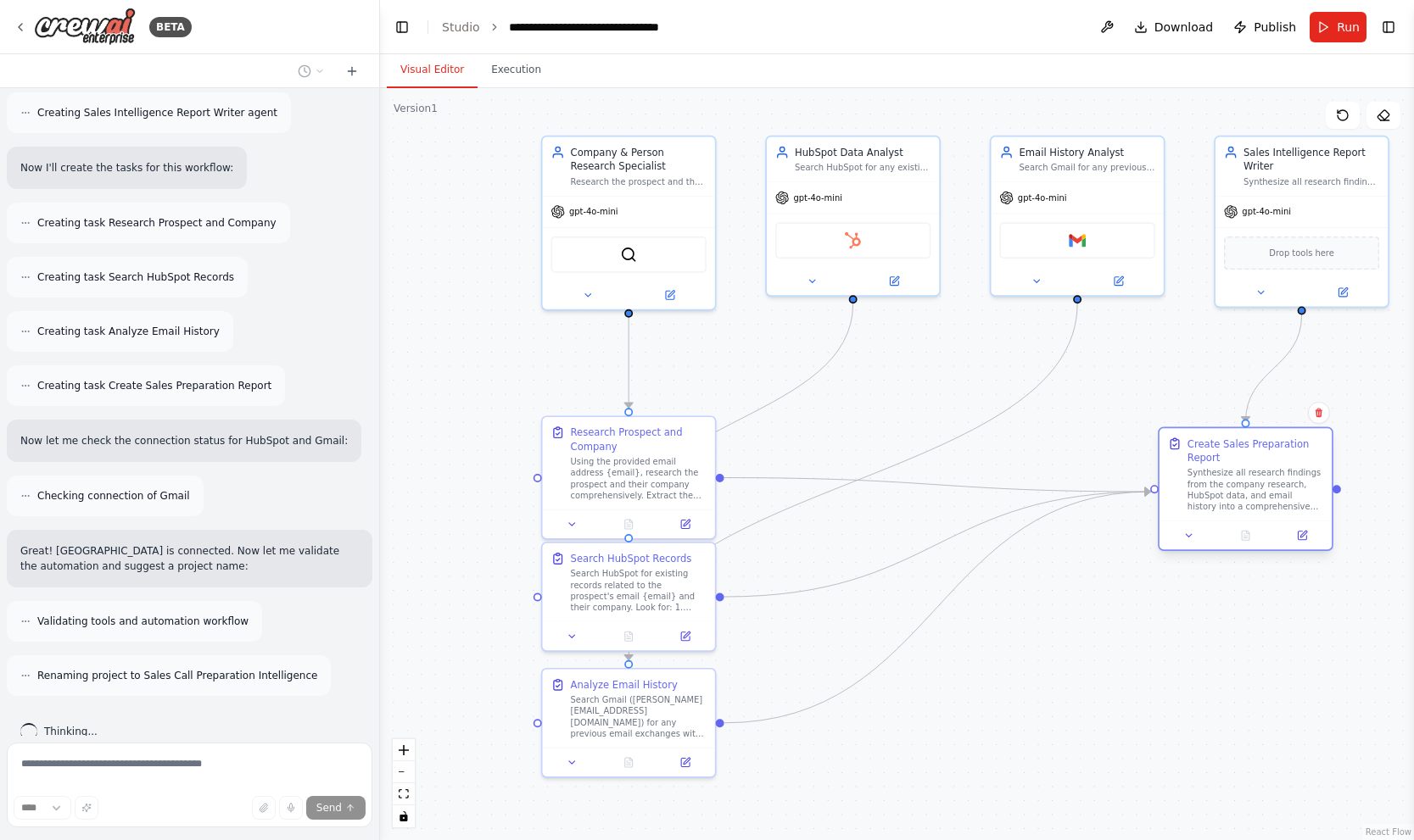
drag, startPoint x: 892, startPoint y: 444, endPoint x: 1265, endPoint y: 462, distance: 373.4
click at [1265, 462] on div "Create Sales Preparation Report" at bounding box center [1254, 450] width 135 height 28
drag, startPoint x: 1251, startPoint y: 457, endPoint x: 1279, endPoint y: 456, distance: 28.0
click at [1279, 456] on div "Create Sales Preparation Report" at bounding box center [1296, 450] width 135 height 28
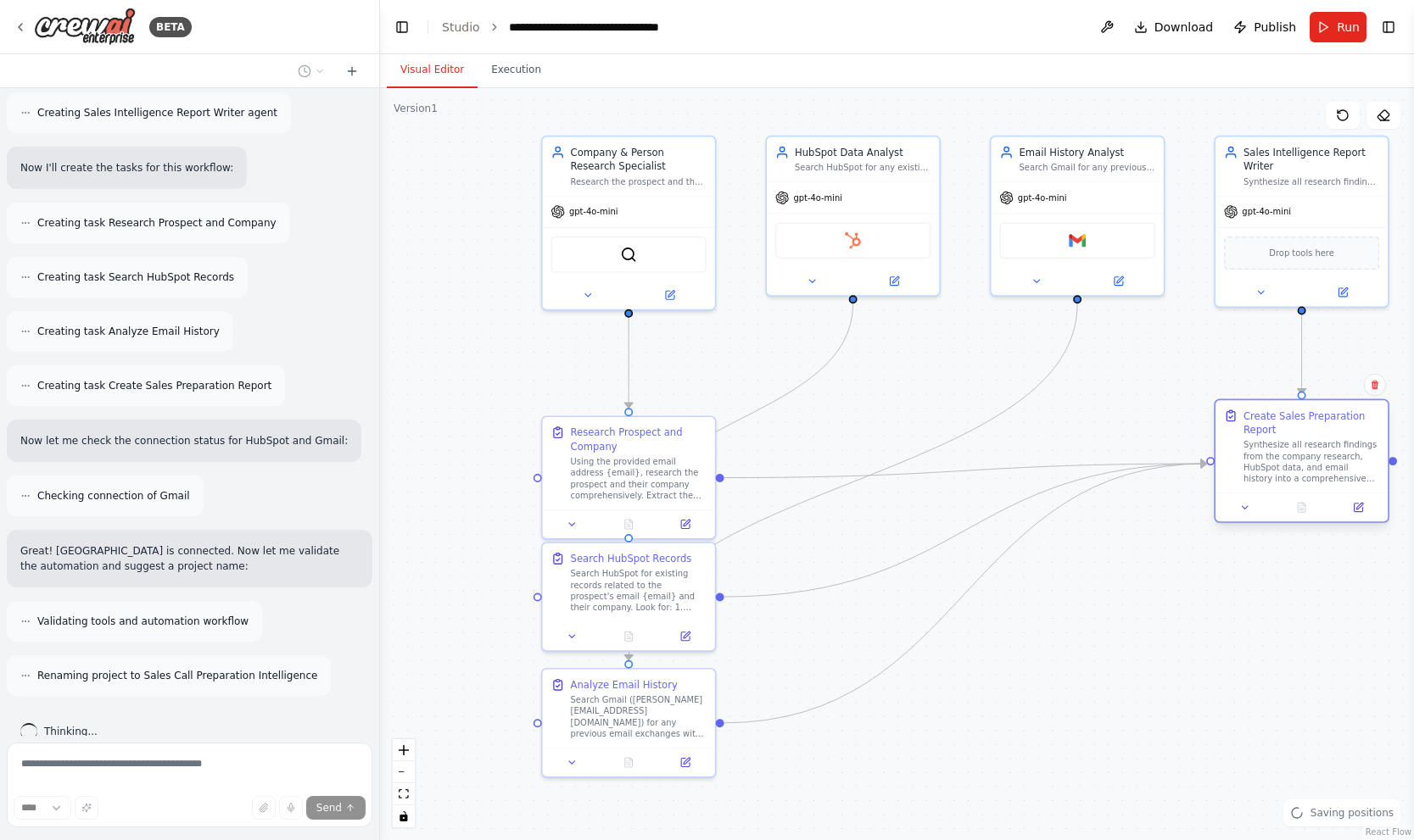
drag, startPoint x: 1279, startPoint y: 456, endPoint x: 1299, endPoint y: 431, distance: 32.0
click at [1299, 431] on div "Create Sales Preparation Report" at bounding box center [1311, 422] width 135 height 28
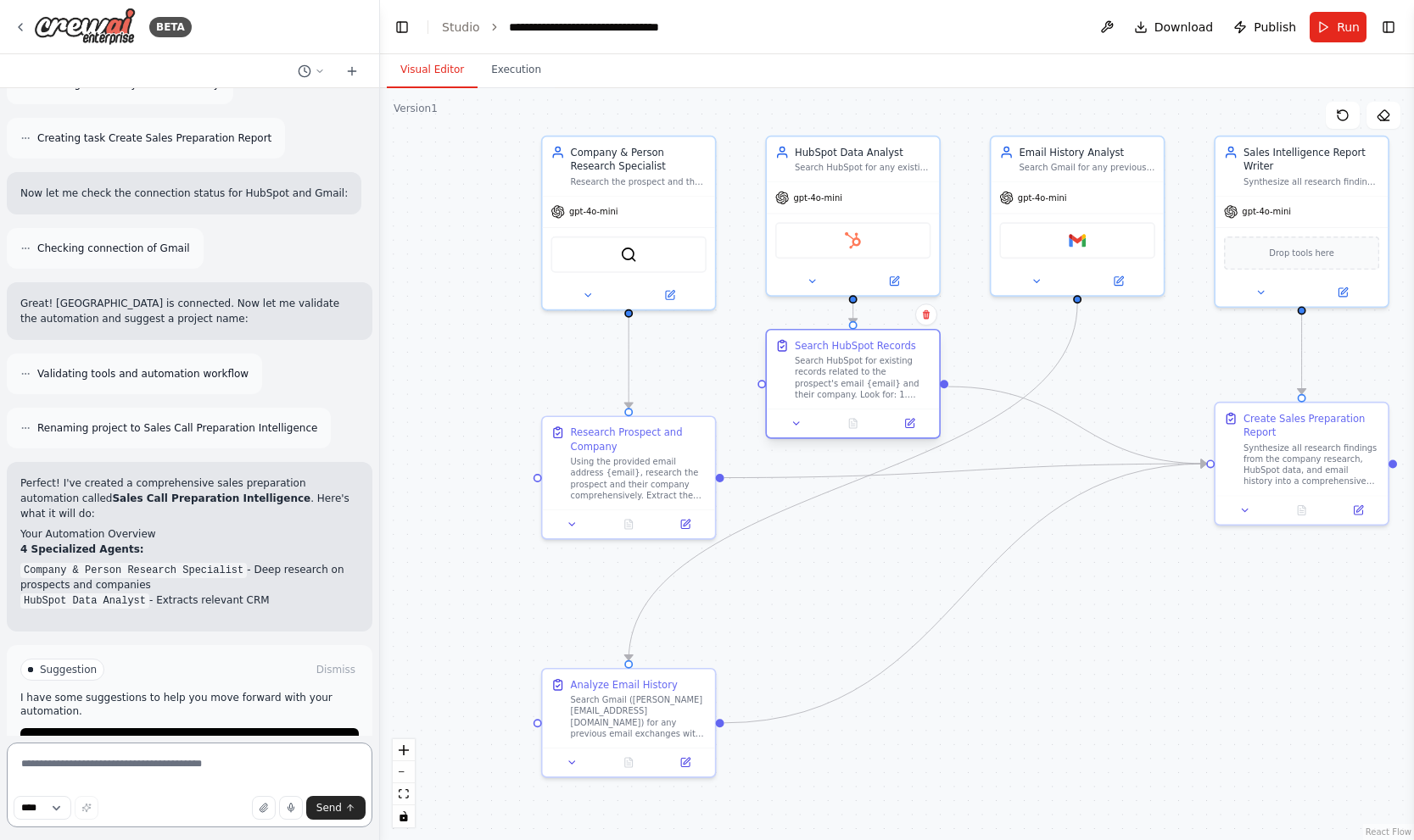
drag, startPoint x: 649, startPoint y: 586, endPoint x: 874, endPoint y: 380, distance: 305.1
click at [874, 380] on div "Search HubSpot for existing records related to the prospect's email {email} and…" at bounding box center [863, 377] width 135 height 44
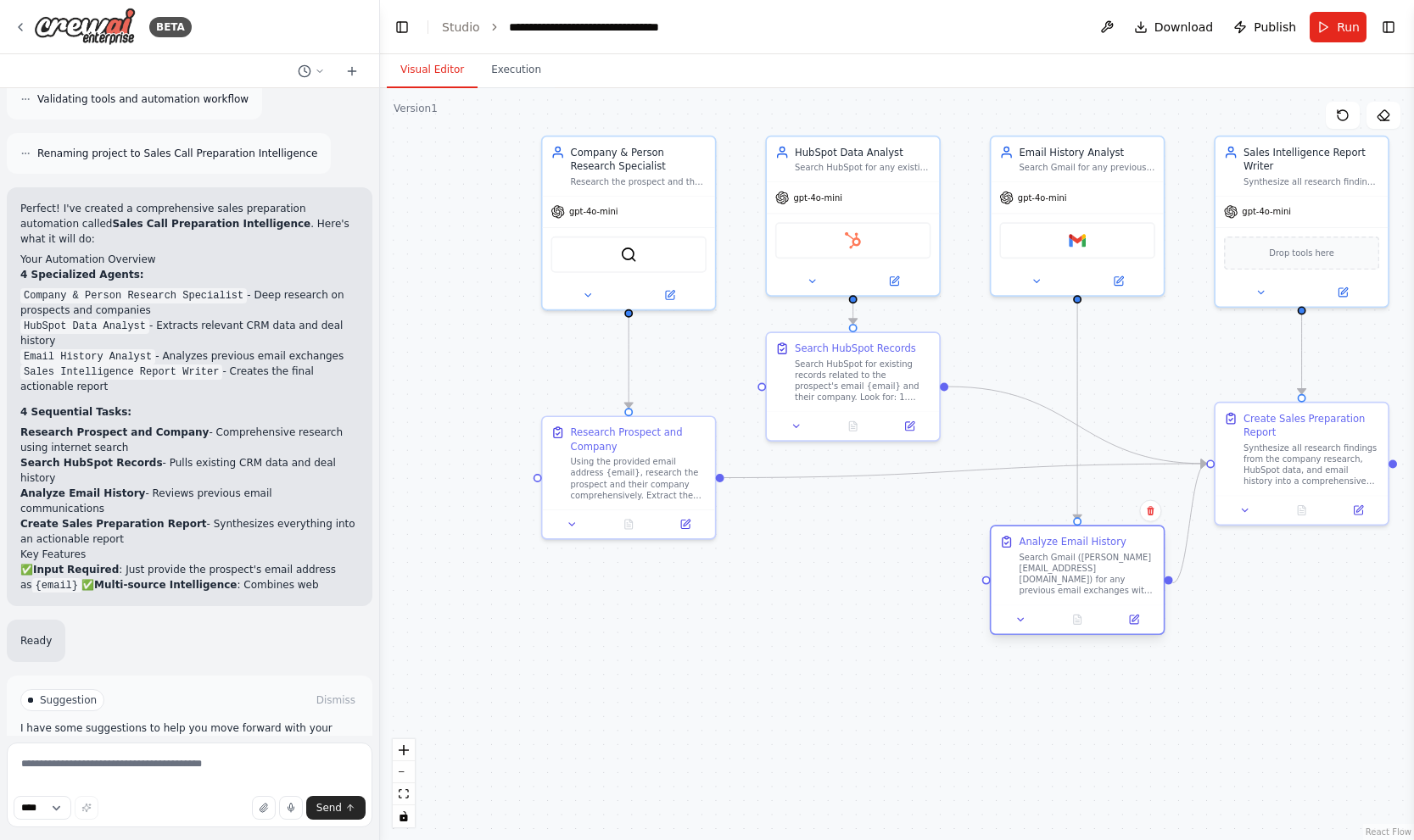
drag, startPoint x: 845, startPoint y: 644, endPoint x: 1103, endPoint y: 531, distance: 281.7
click at [1103, 531] on div "Analyze Email History Search Gmail (joao@crewai.com) for any previous email exc…" at bounding box center [1076, 565] width 172 height 79
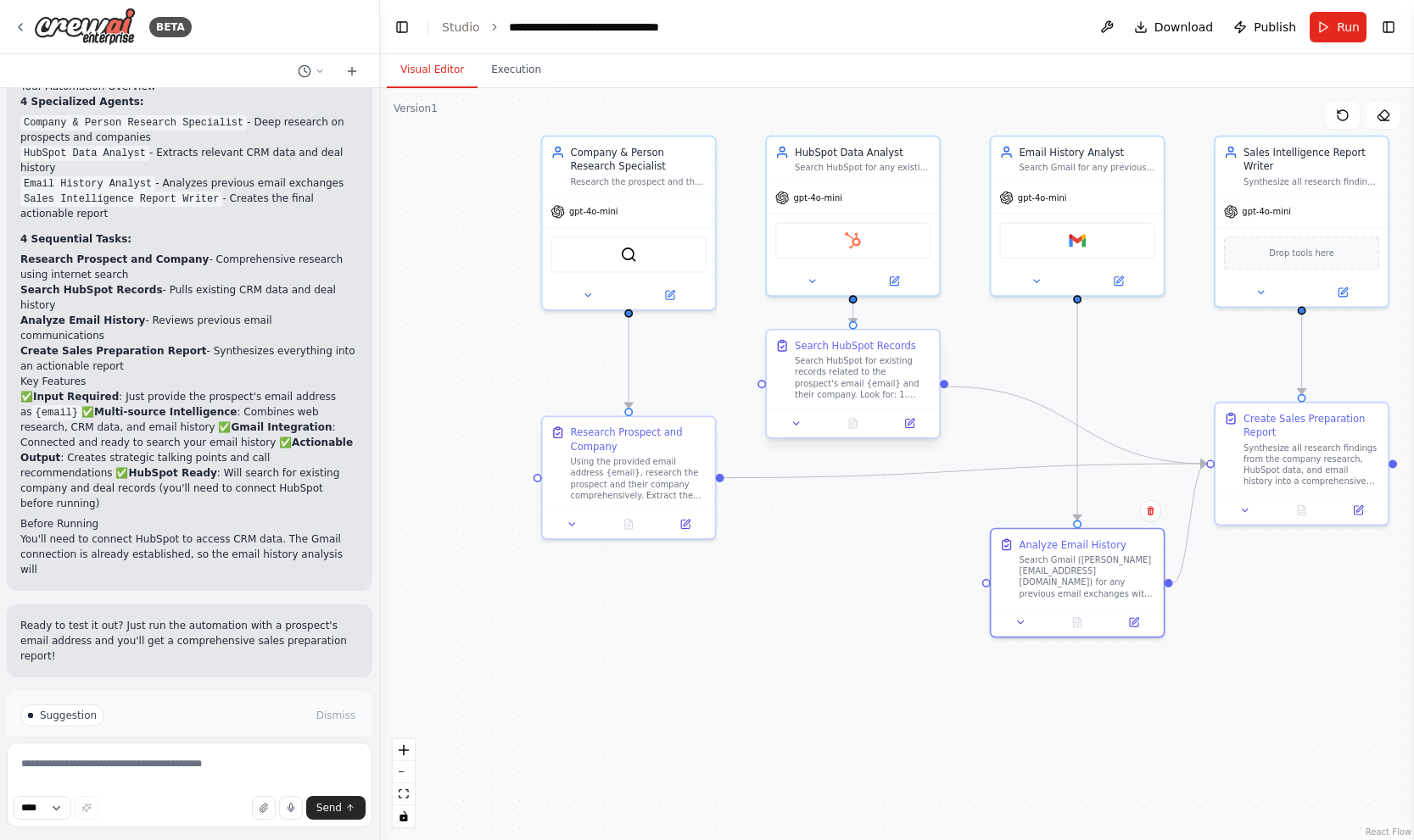
scroll to position [1562, 0]
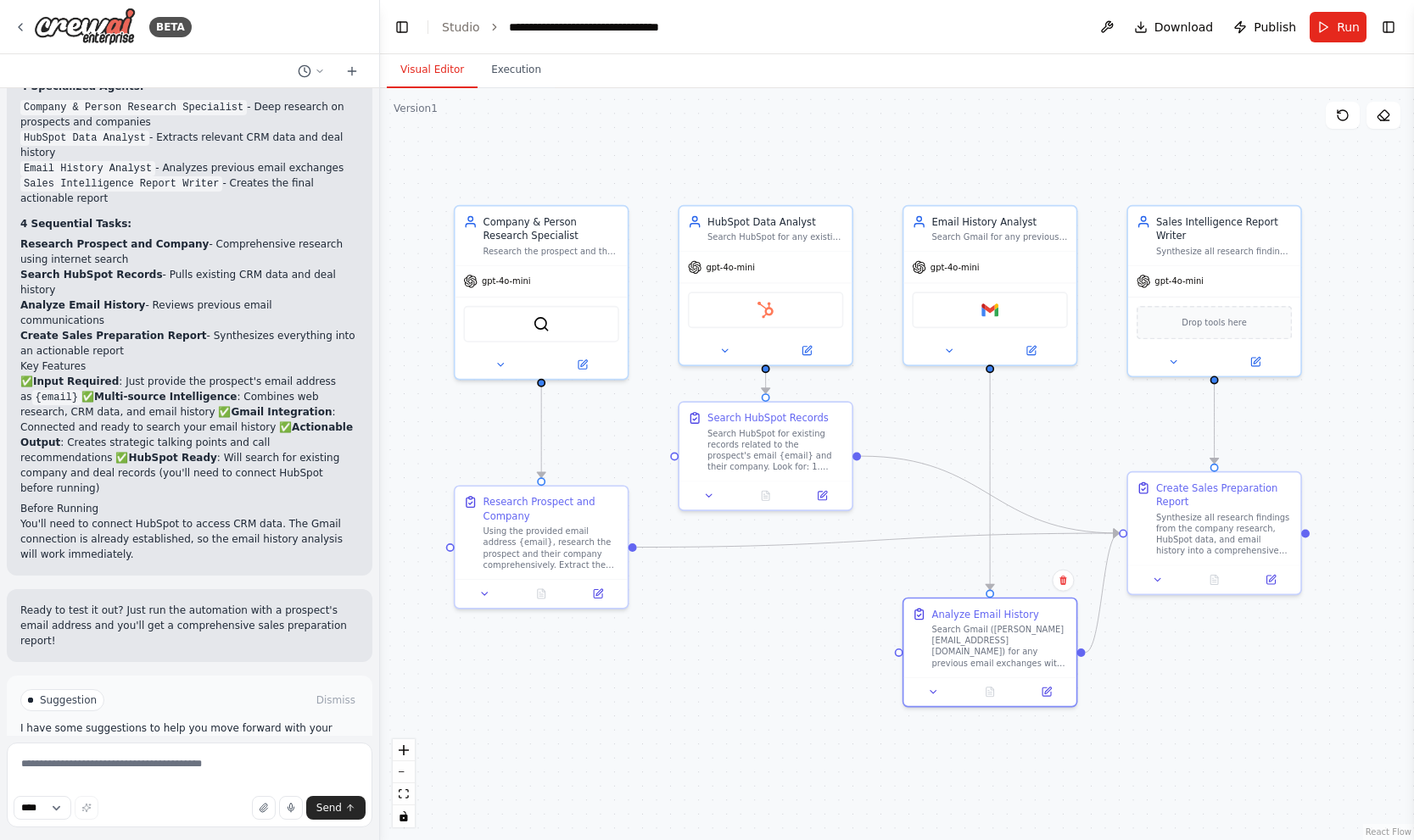
drag, startPoint x: 1146, startPoint y: 361, endPoint x: 1074, endPoint y: 416, distance: 90.6
click at [1074, 416] on div ".deletable-edge-delete-btn { width: 20px; height: 20px; border: 0px solid #ffff…" at bounding box center [897, 464] width 1034 height 752
click at [828, 492] on button at bounding box center [822, 494] width 48 height 17
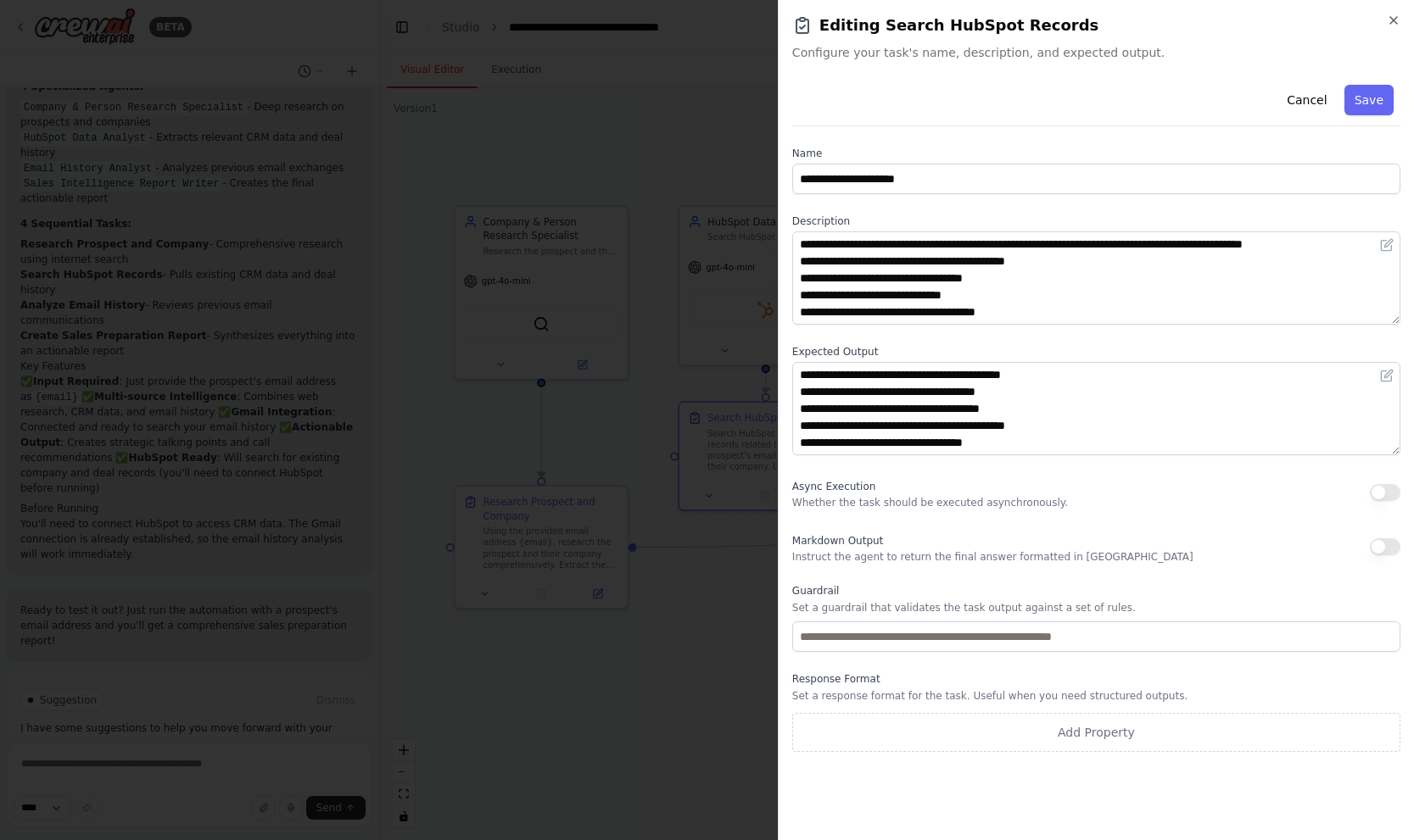
click at [1387, 492] on button "button" at bounding box center [1385, 493] width 31 height 17
click at [1370, 105] on button "Save" at bounding box center [1369, 101] width 49 height 31
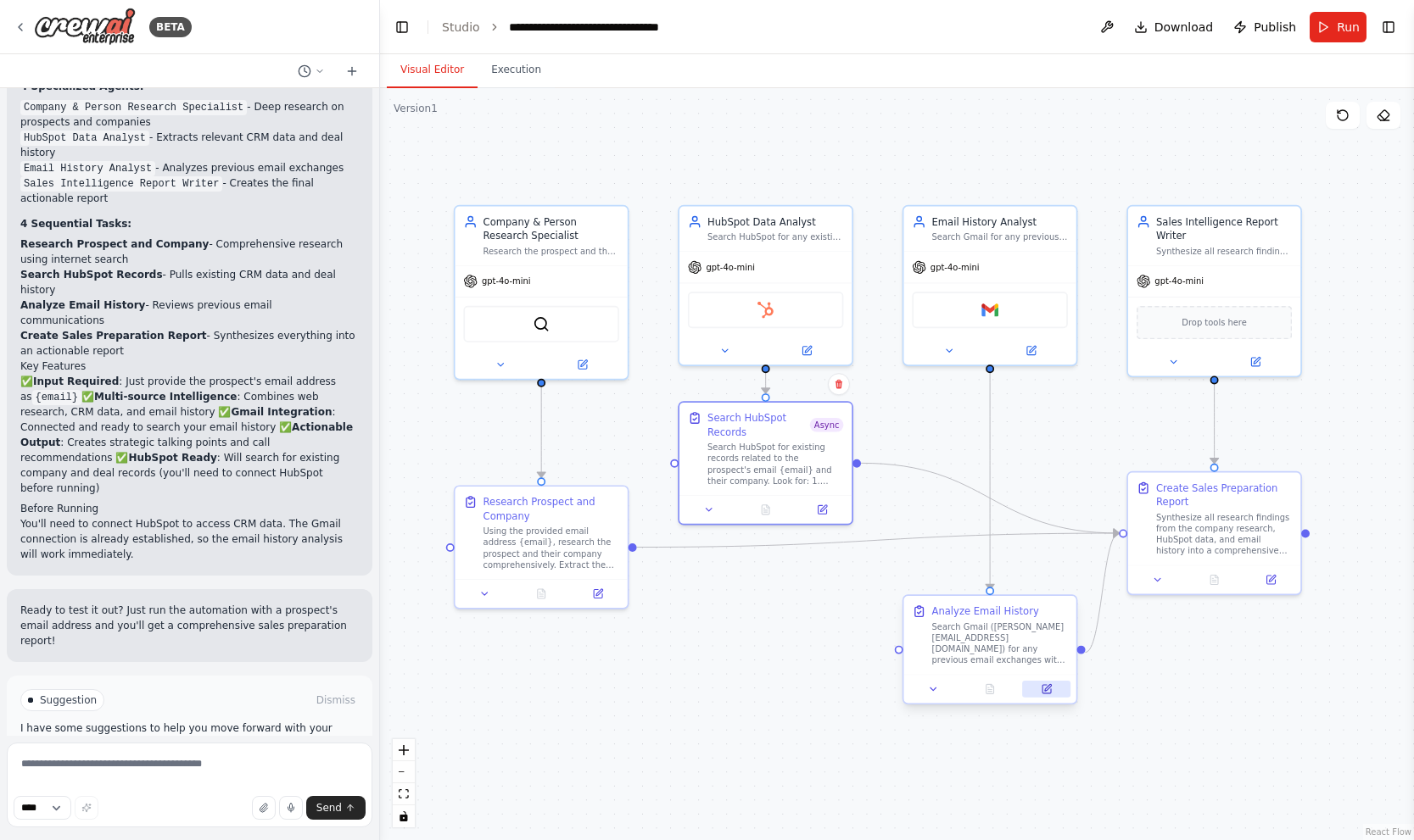
click at [1055, 693] on button at bounding box center [1046, 689] width 48 height 17
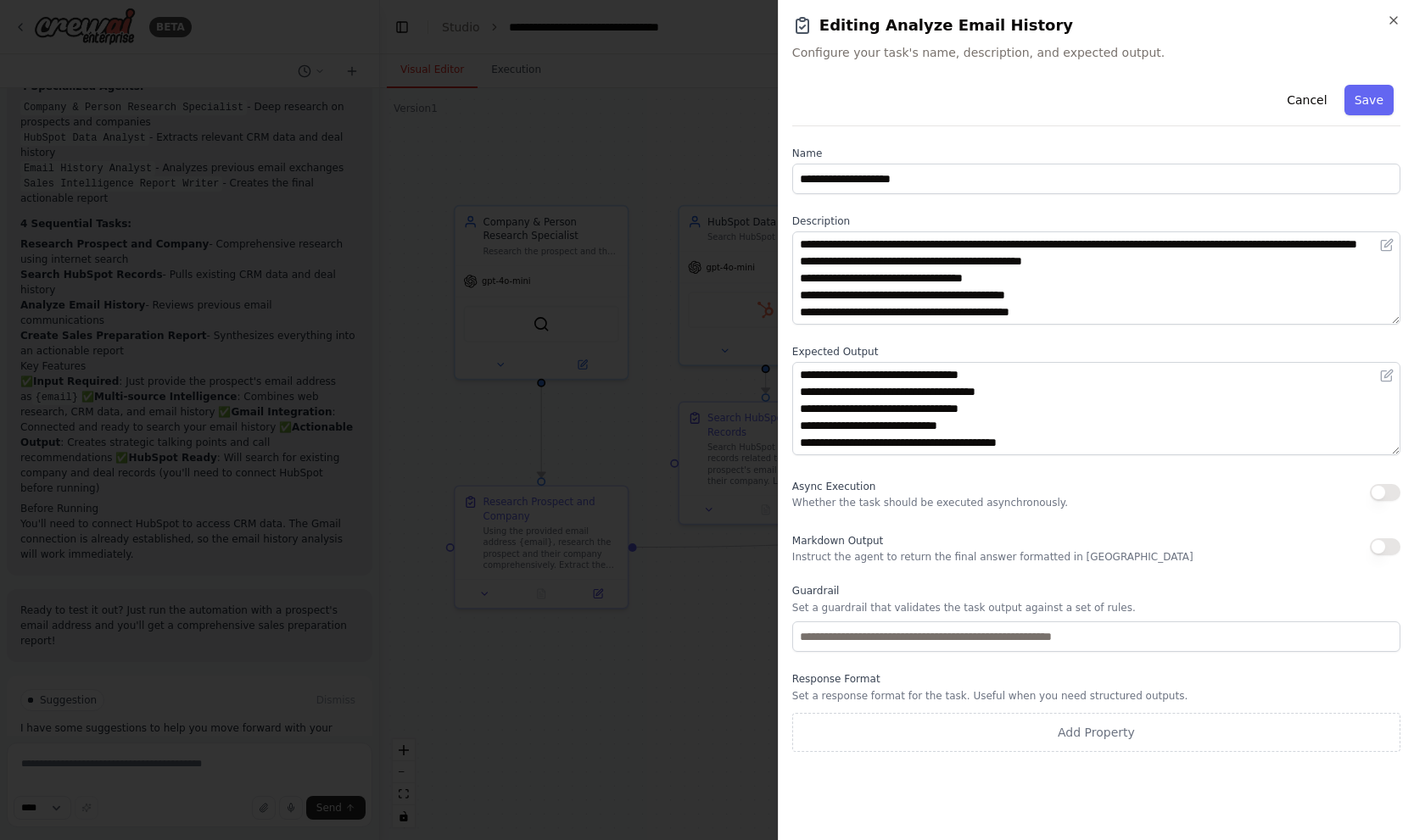
click at [1387, 496] on button "button" at bounding box center [1385, 493] width 31 height 17
click at [1364, 102] on button "Save" at bounding box center [1369, 101] width 49 height 31
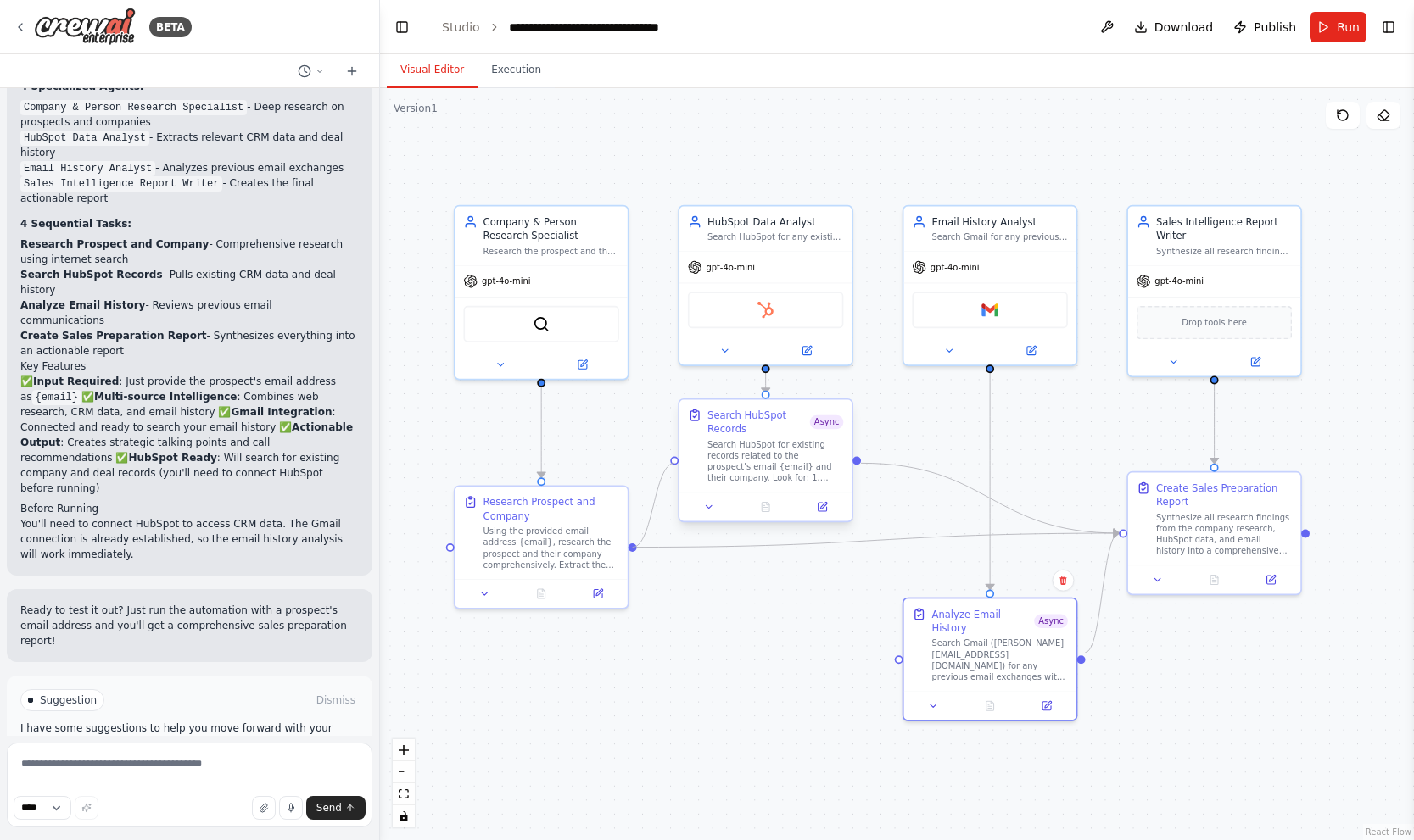
drag, startPoint x: 633, startPoint y: 547, endPoint x: 675, endPoint y: 464, distance: 93.0
click at [675, 464] on div "Company & Person Research Specialist Research the prospect and their company in…" at bounding box center [810, 445] width 854 height 622
drag, startPoint x: 633, startPoint y: 550, endPoint x: 896, endPoint y: 659, distance: 284.7
click at [896, 659] on div ".deletable-edge-delete-btn { width: 20px; height: 20px; border: 0px solid #ffff…" at bounding box center [897, 464] width 1034 height 752
click at [308, 759] on button "Run Automation" at bounding box center [190, 772] width 339 height 27
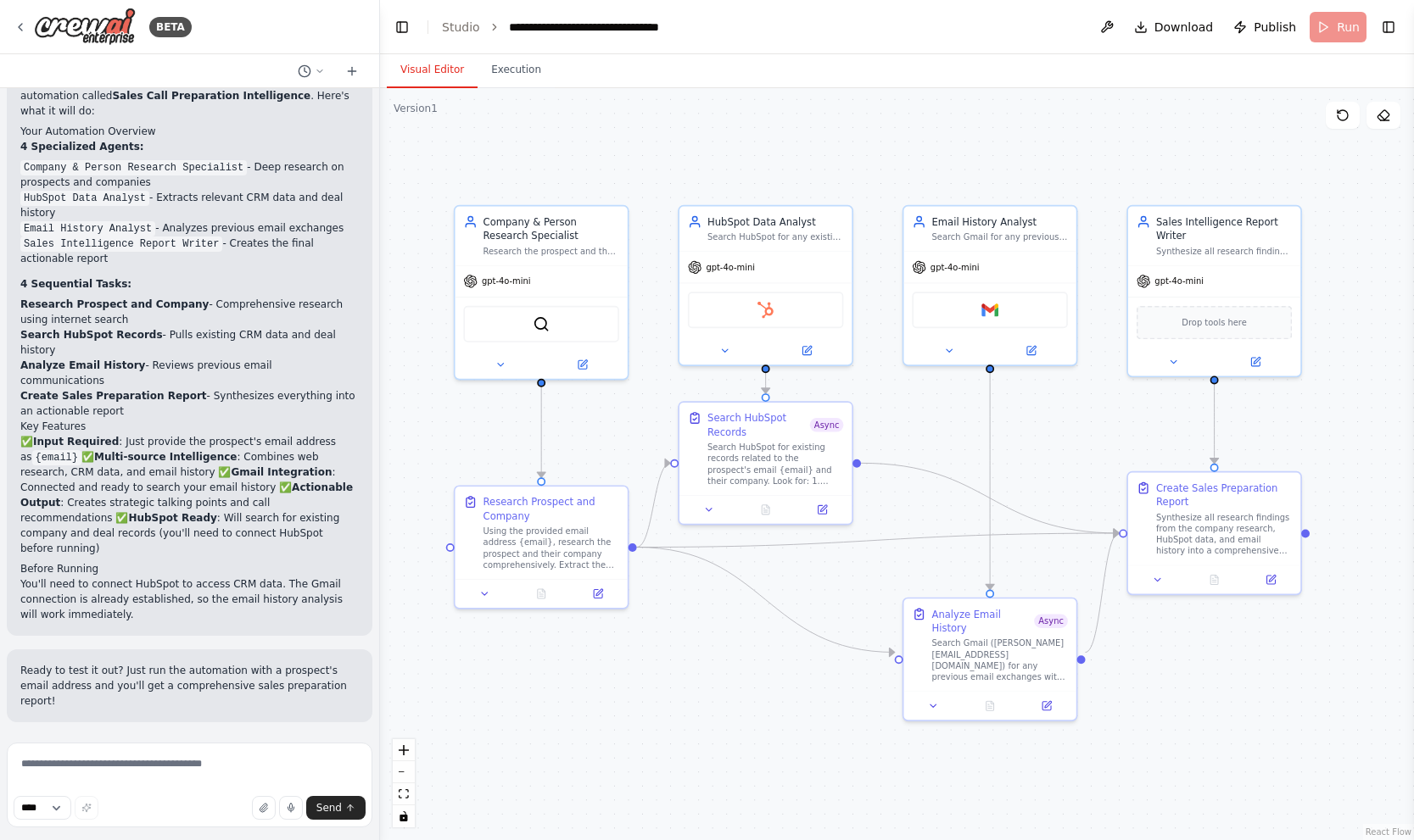
scroll to position [1425, 0]
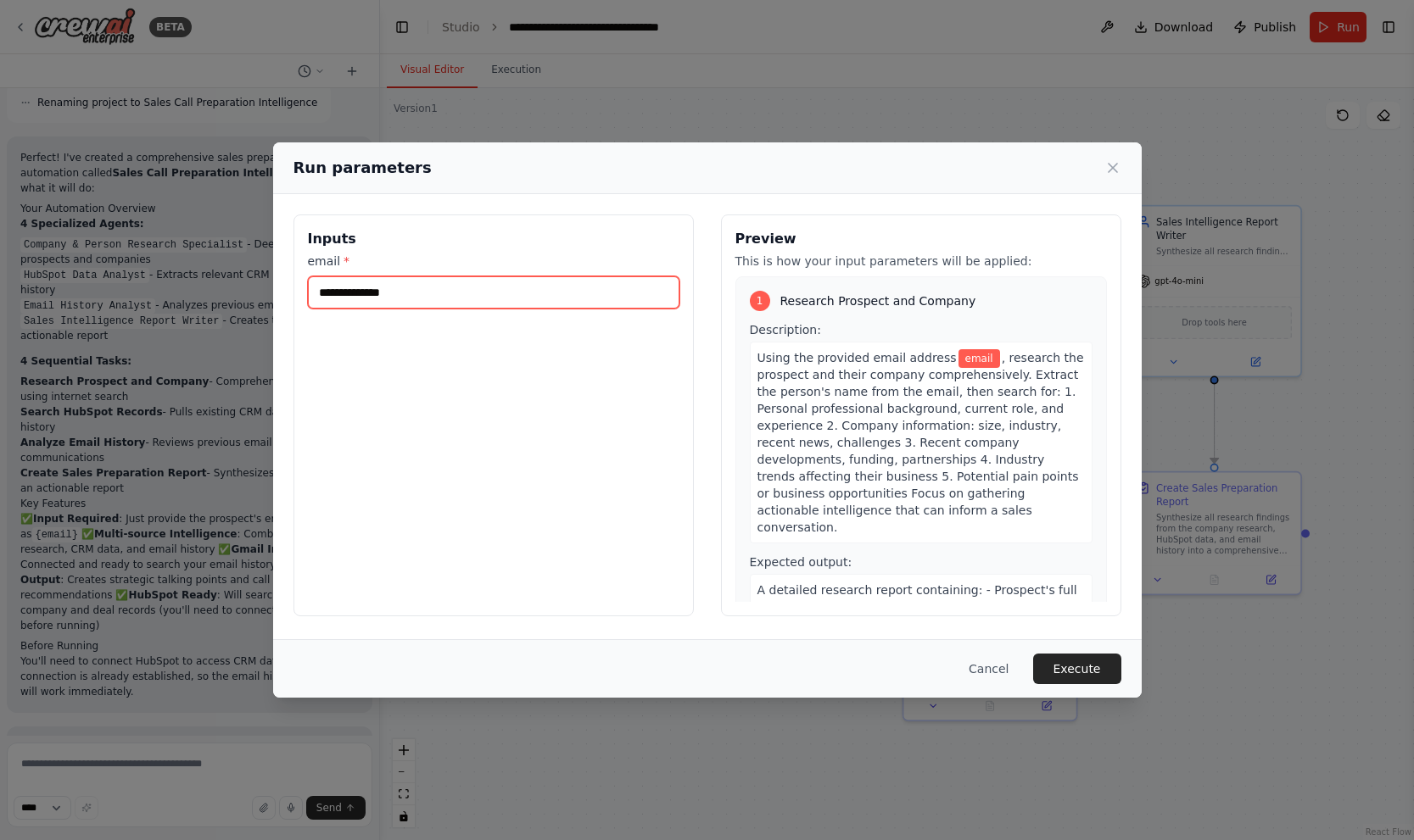
click at [526, 280] on input "email *" at bounding box center [493, 292] width 371 height 32
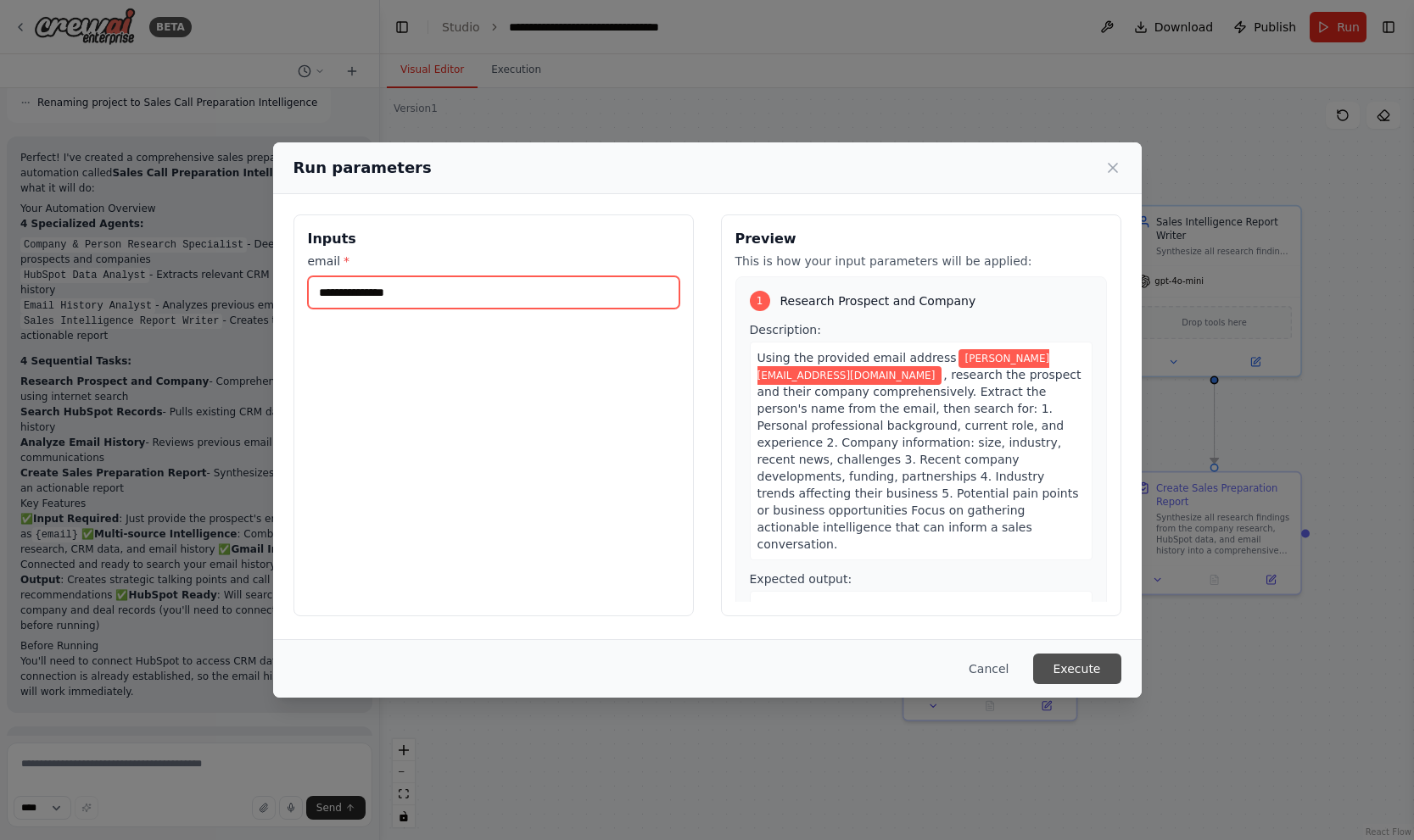
type input "**********"
click at [1101, 670] on button "Execute" at bounding box center [1076, 669] width 88 height 31
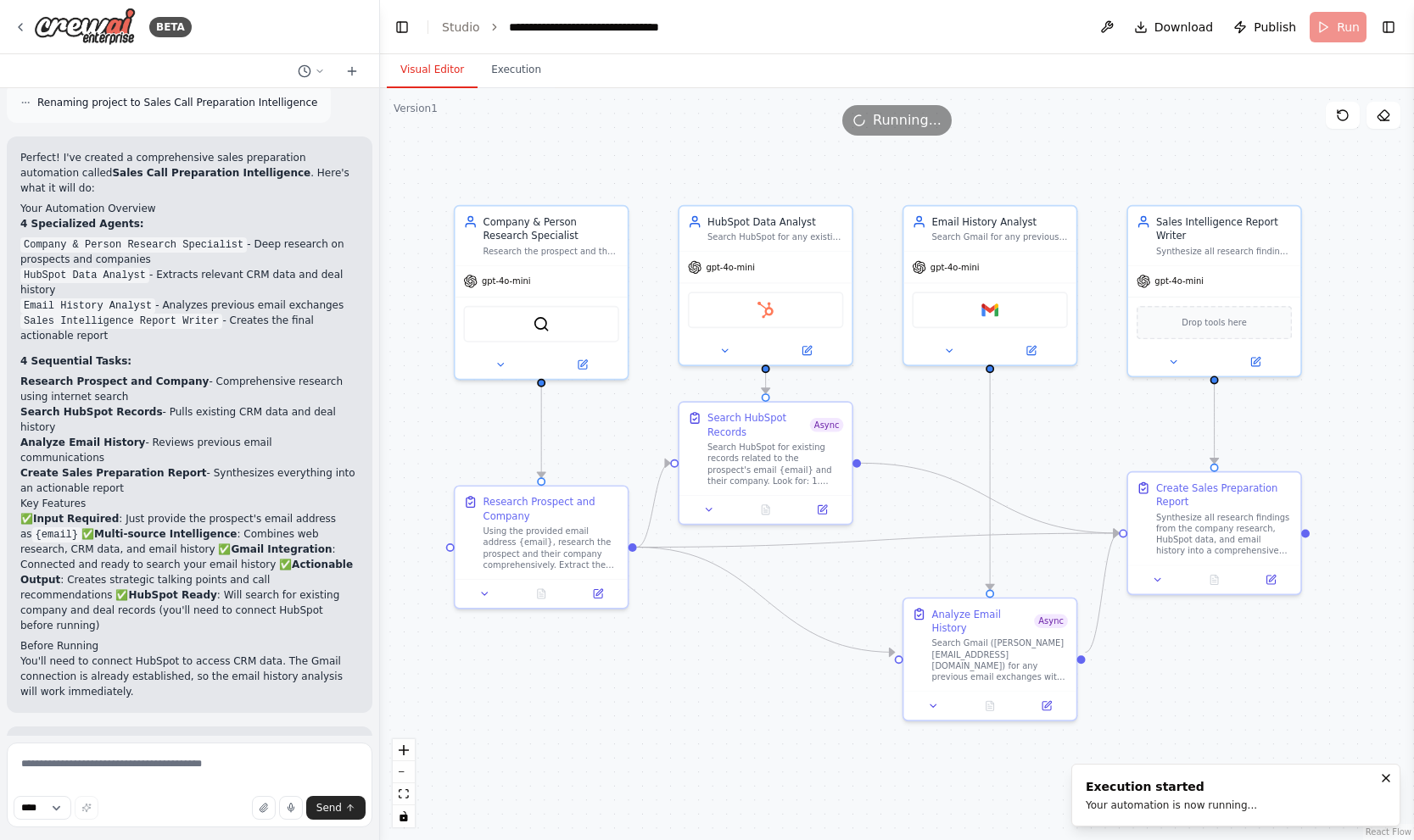
click at [434, 64] on button "Visual Editor" at bounding box center [432, 70] width 91 height 36
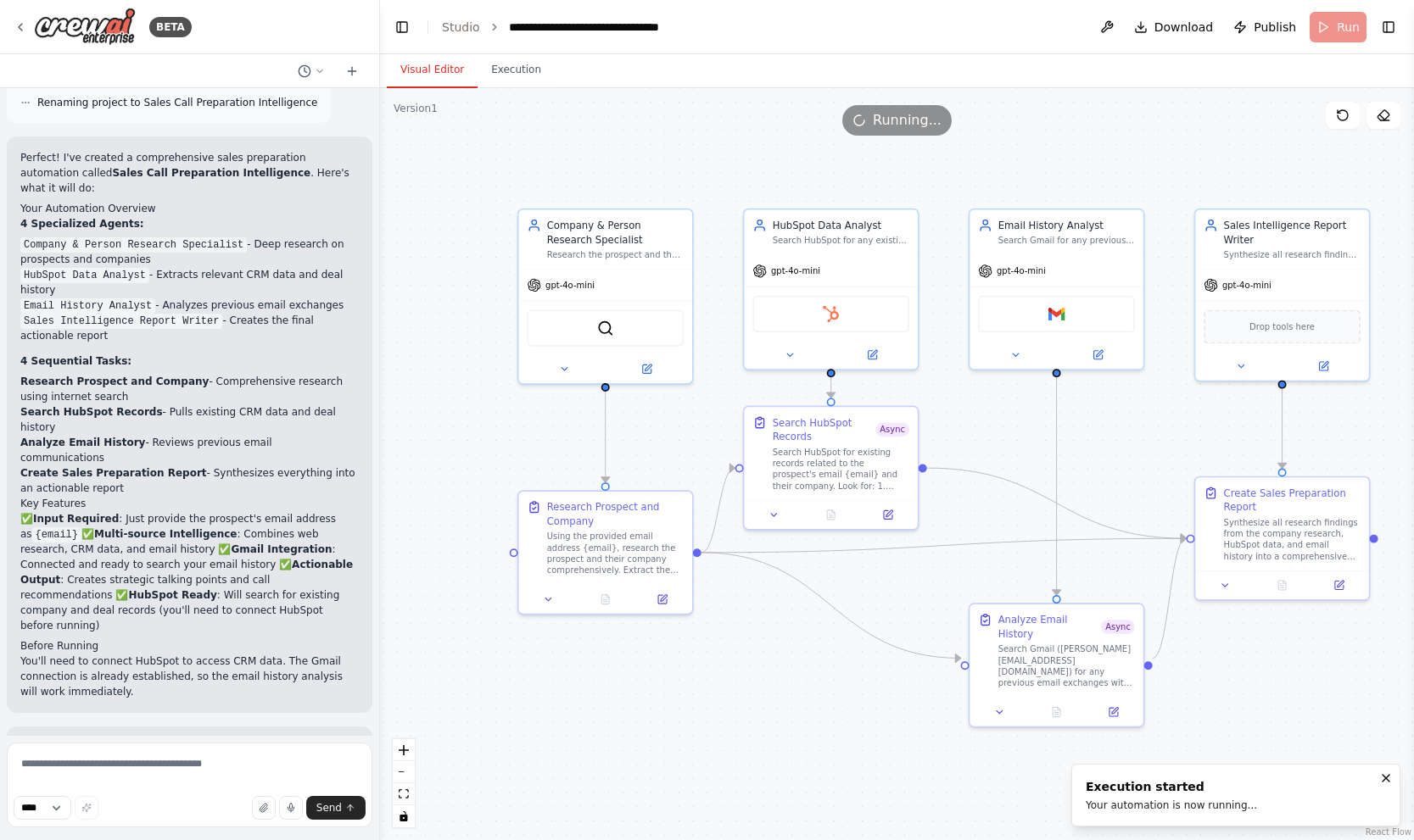
drag, startPoint x: 644, startPoint y: 416, endPoint x: 820, endPoint y: 464, distance: 182.4
click at [817, 463] on div ".deletable-edge-delete-btn { width: 20px; height: 20px; border: 0px solid #ffff…" at bounding box center [897, 464] width 1034 height 752
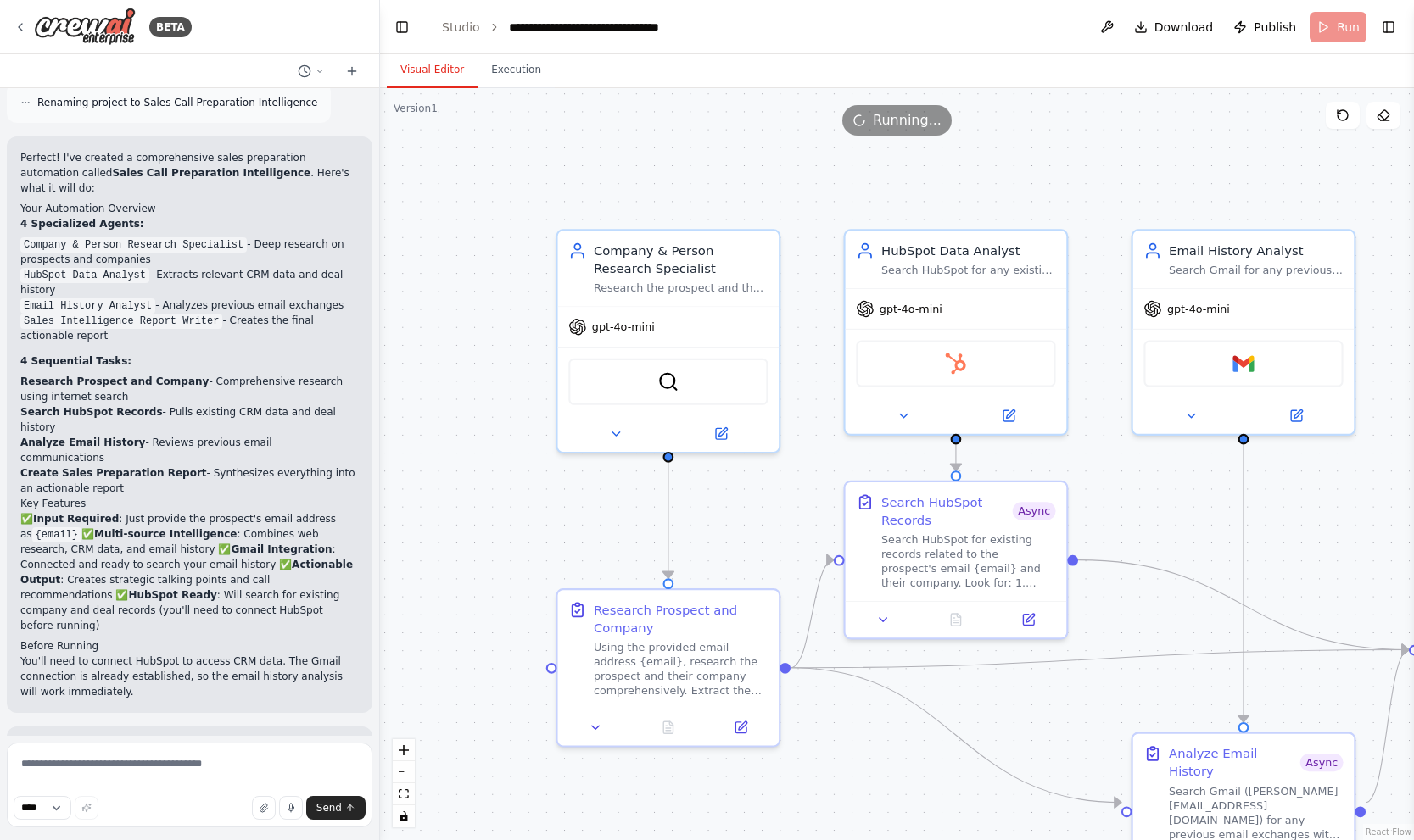
drag, startPoint x: 837, startPoint y: 552, endPoint x: 744, endPoint y: 574, distance: 95.6
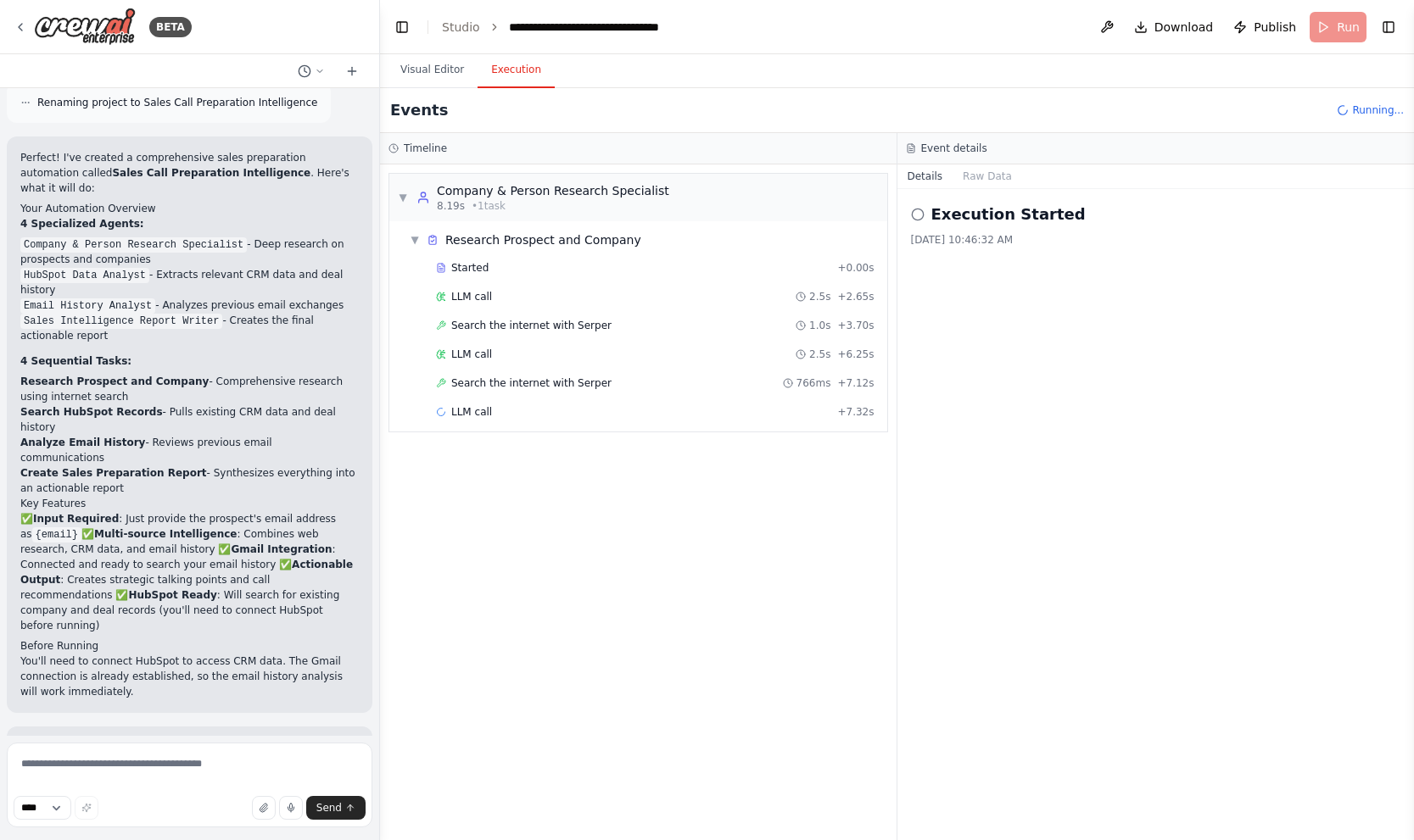
click at [521, 72] on button "Execution" at bounding box center [516, 70] width 77 height 36
click at [560, 284] on div "LLM call 2.5s + 2.65s" at bounding box center [656, 297] width 451 height 25
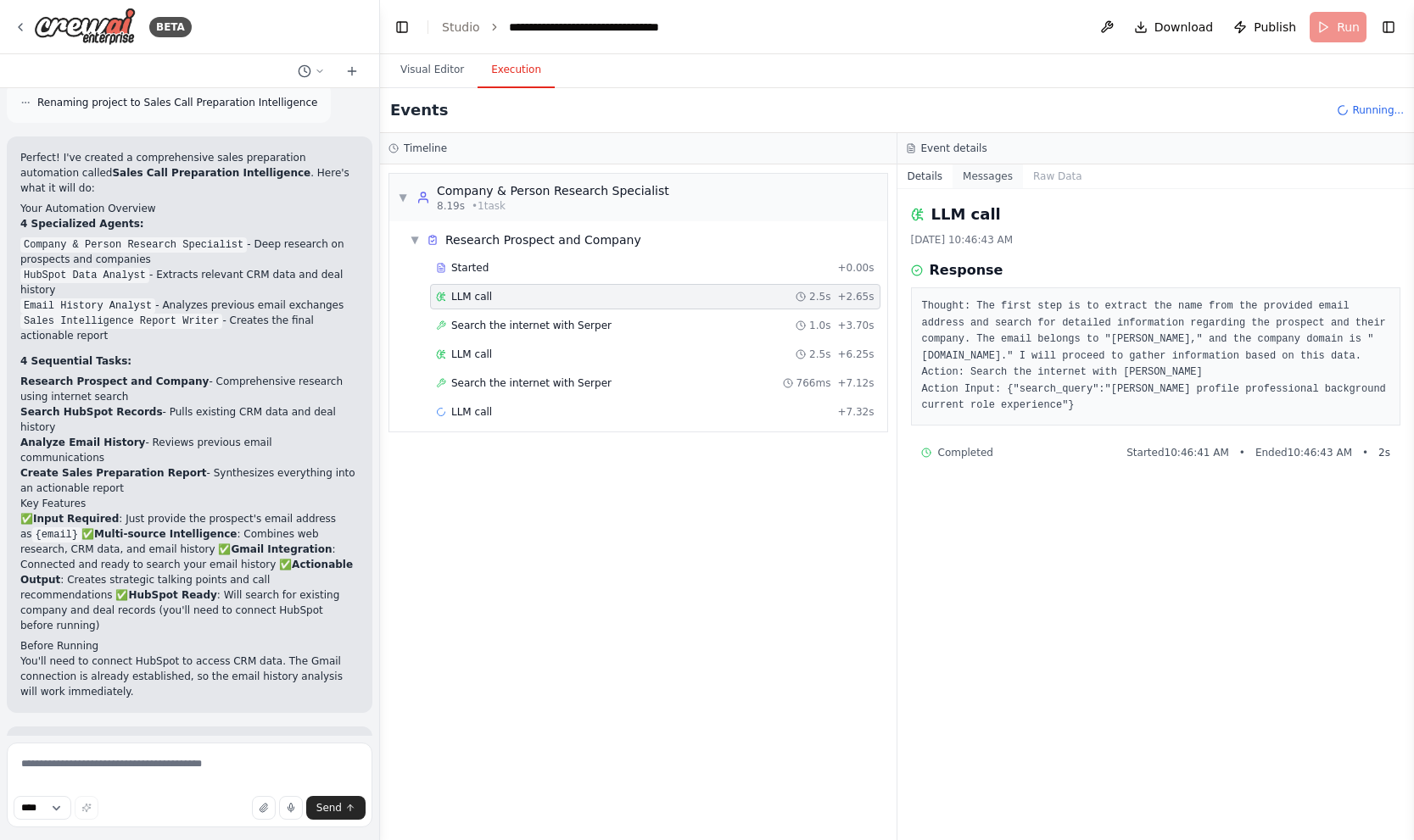
click at [982, 183] on button "Messages" at bounding box center [987, 176] width 71 height 24
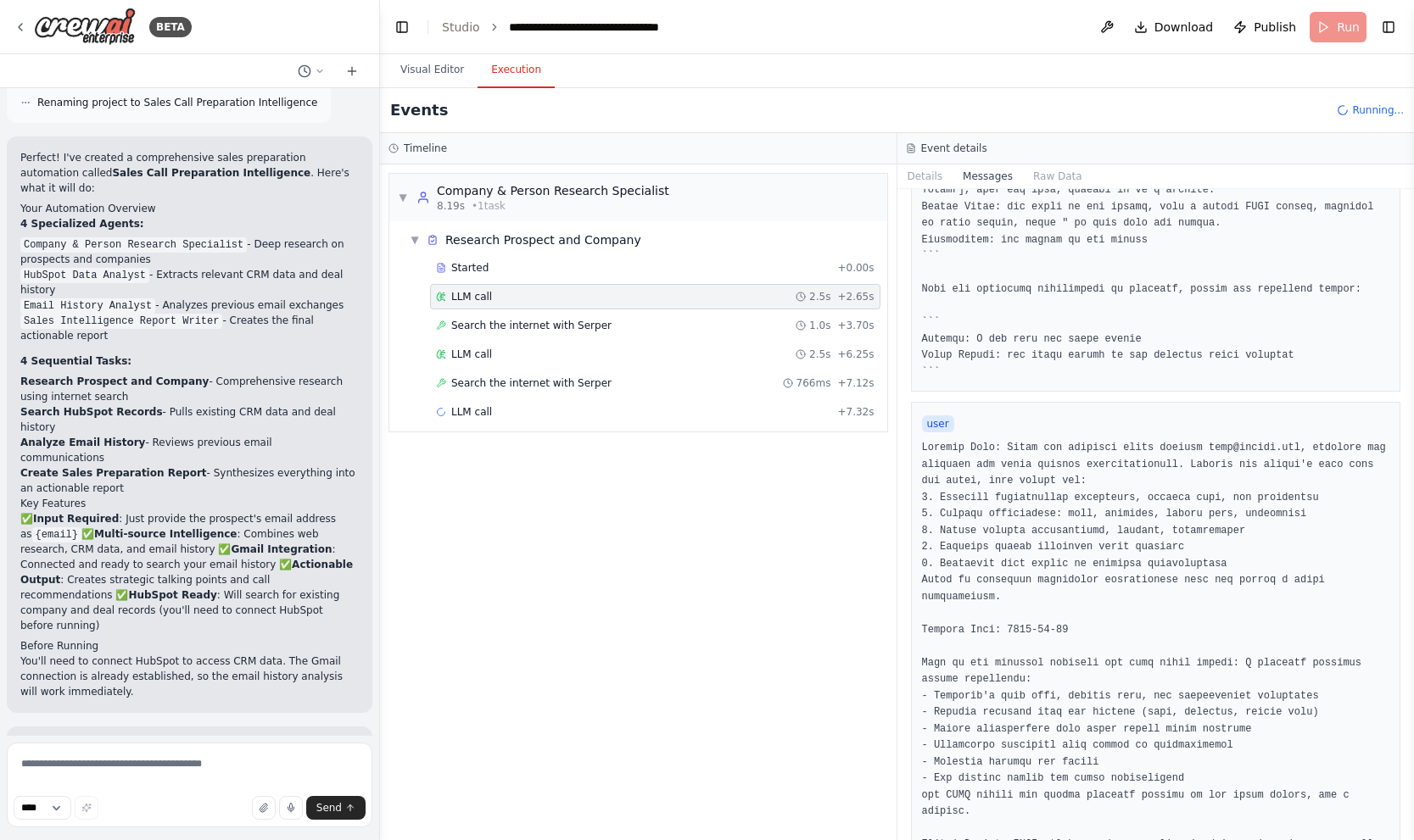
scroll to position [593, 0]
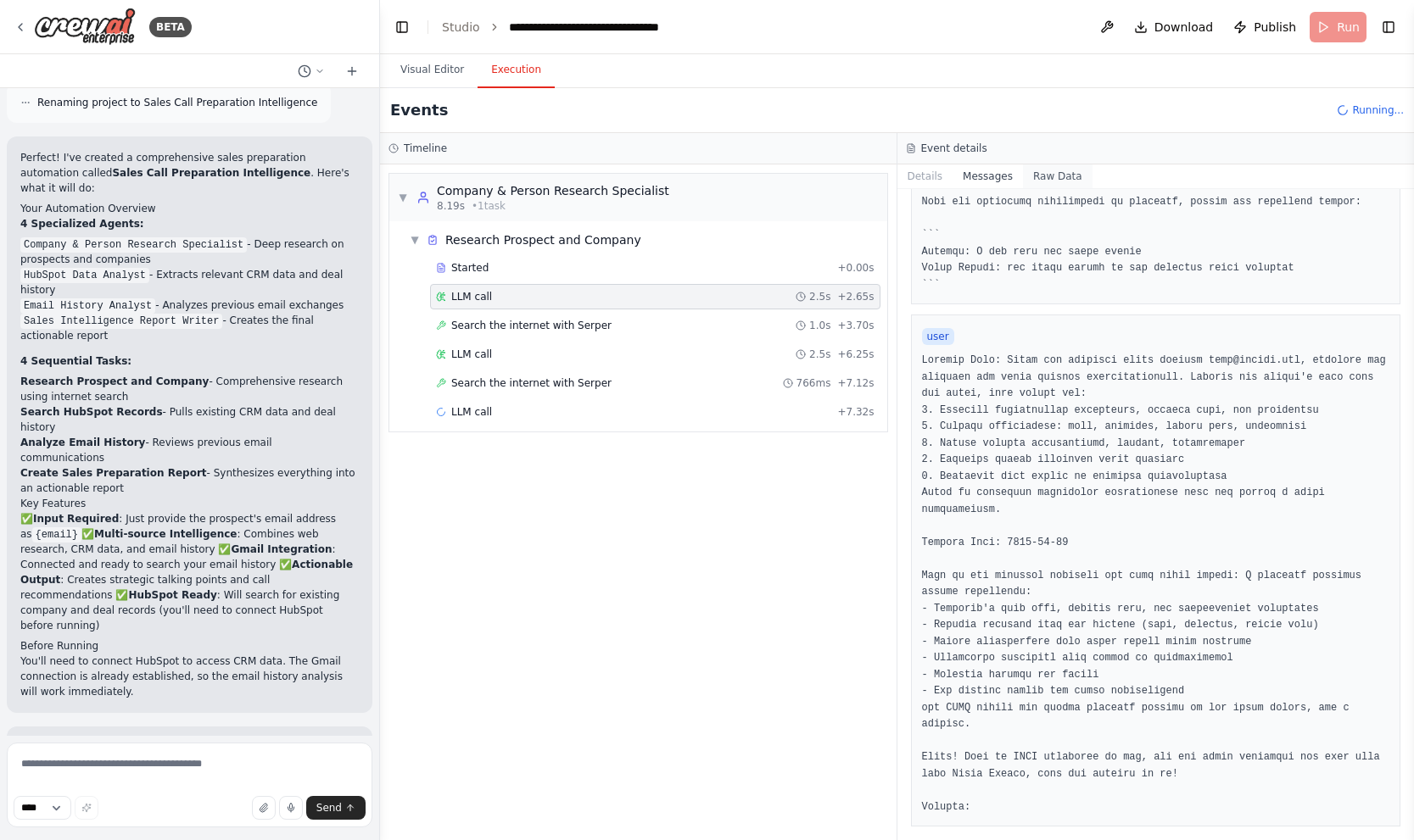
click at [1047, 182] on button "Raw Data" at bounding box center [1057, 176] width 70 height 24
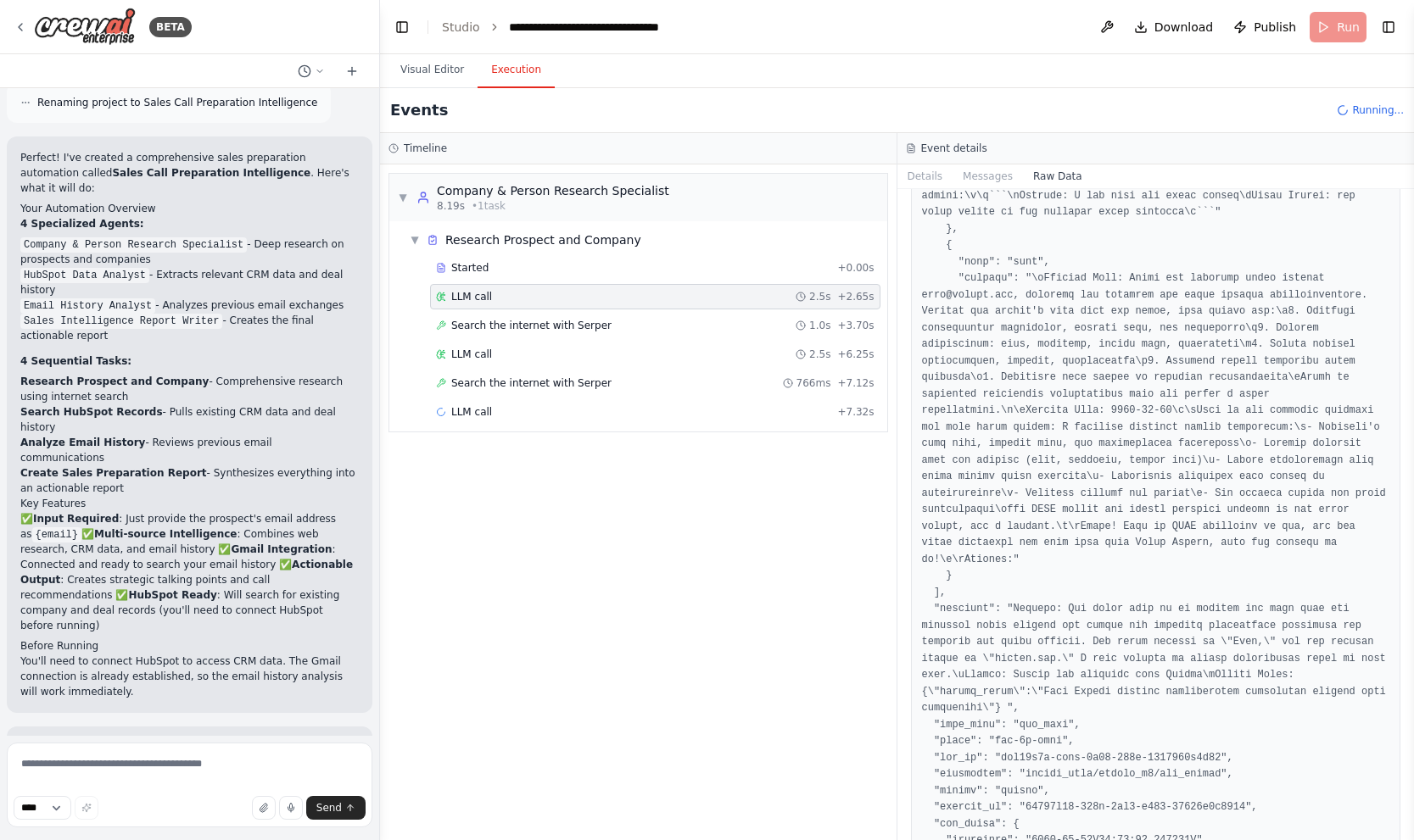
scroll to position [674, 0]
click at [655, 330] on div "Search the internet with Serper 1.0s + 3.70s" at bounding box center [655, 326] width 438 height 14
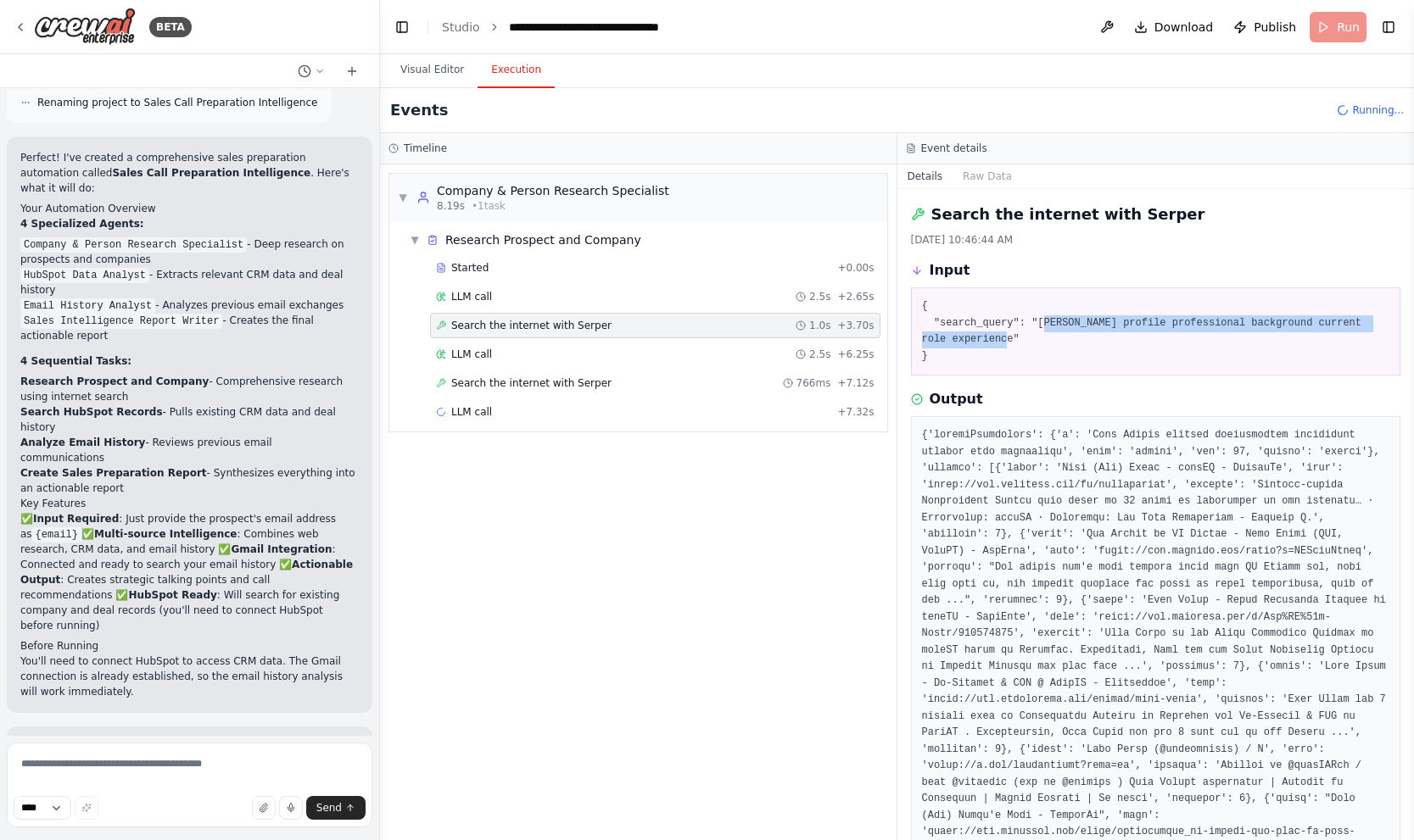
drag, startPoint x: 1043, startPoint y: 321, endPoint x: 1113, endPoint y: 338, distance: 72.0
click at [1118, 336] on pre "{ "search_query": "João Crewai profile professional background current role exp…" at bounding box center [1156, 332] width 468 height 66
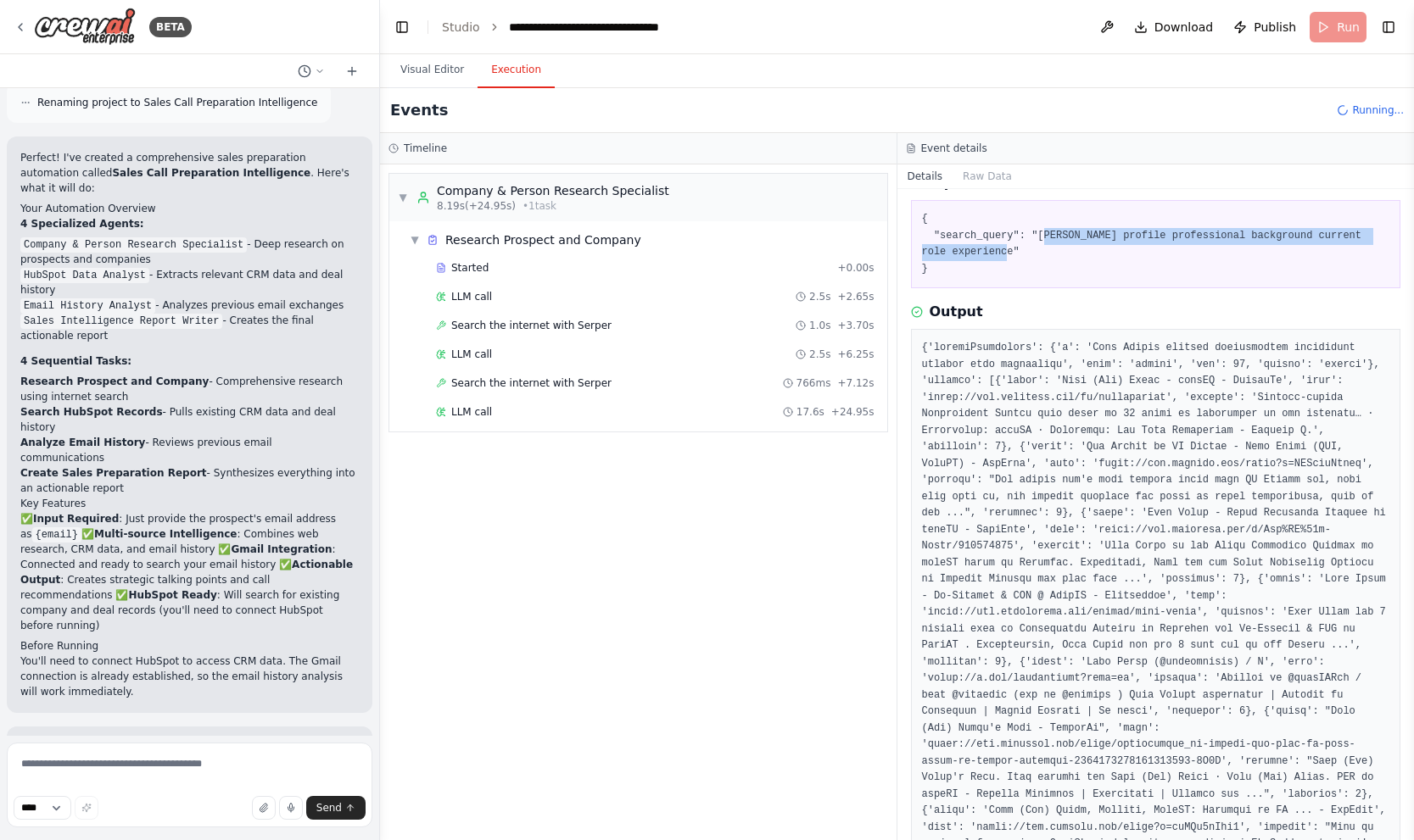
scroll to position [135, 0]
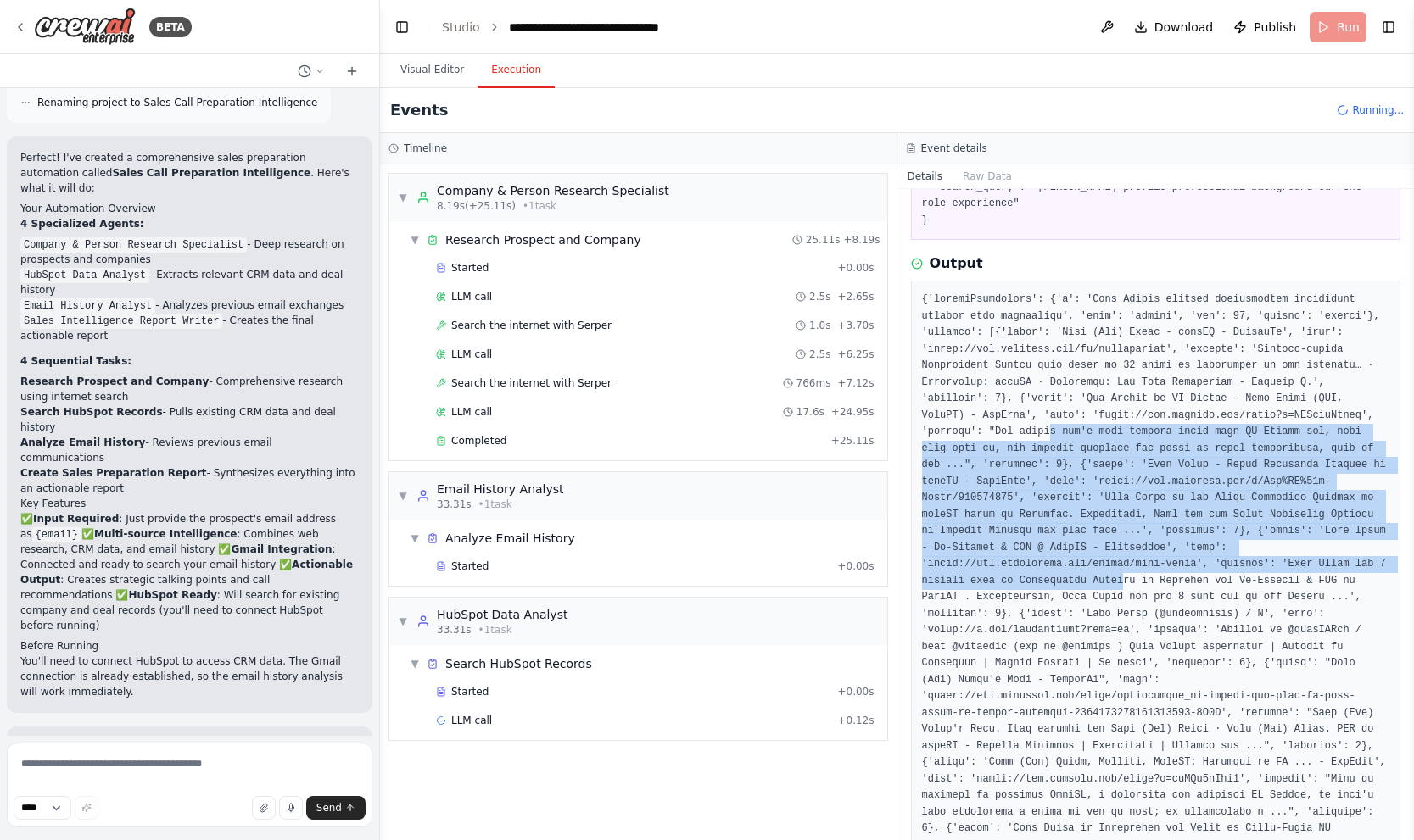
drag, startPoint x: 1049, startPoint y: 424, endPoint x: 1137, endPoint y: 581, distance: 180.0
click at [1137, 581] on pre at bounding box center [1156, 804] width 468 height 1025
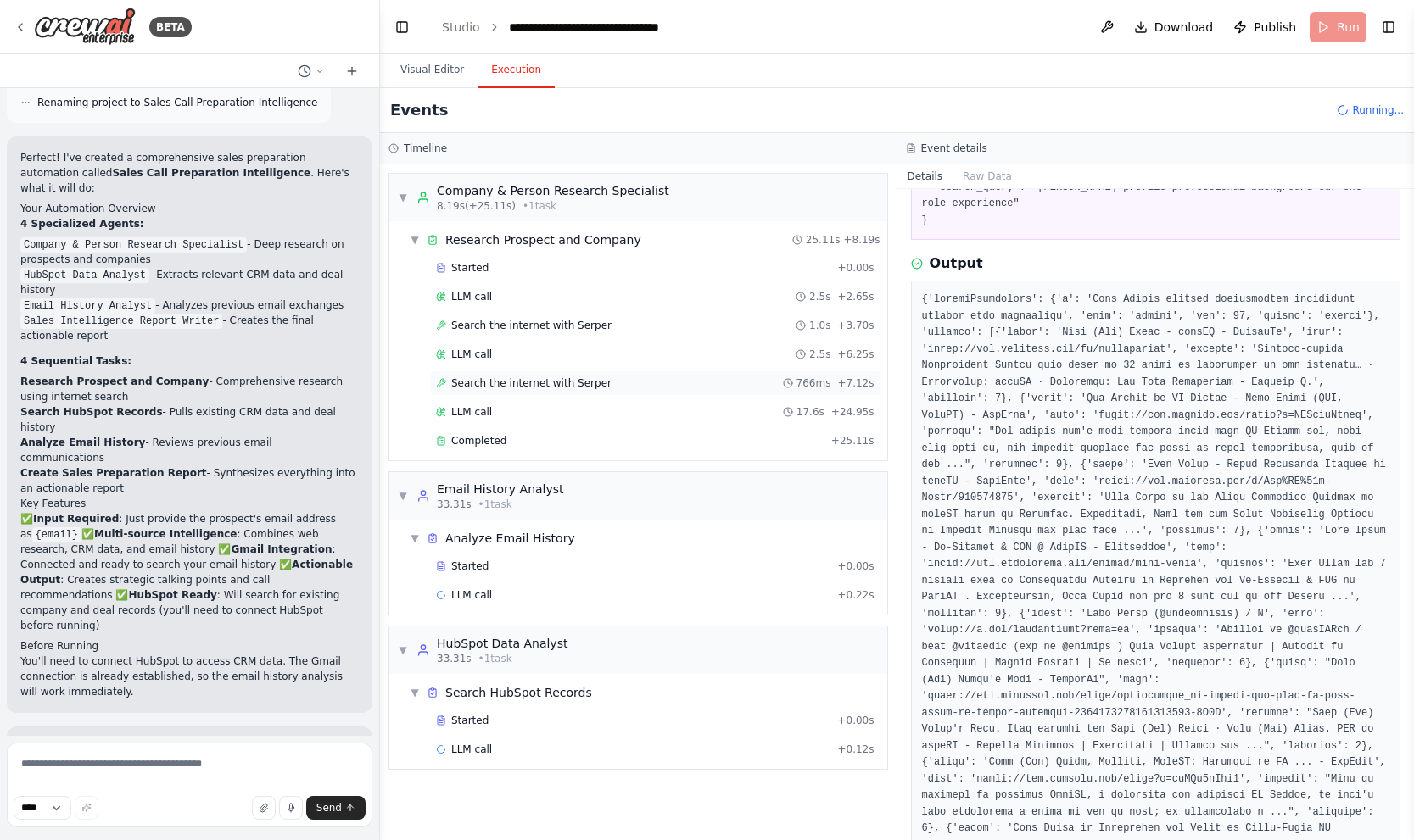
click at [633, 387] on div "Search the internet with Serper 766ms + 7.12s" at bounding box center [655, 383] width 438 height 14
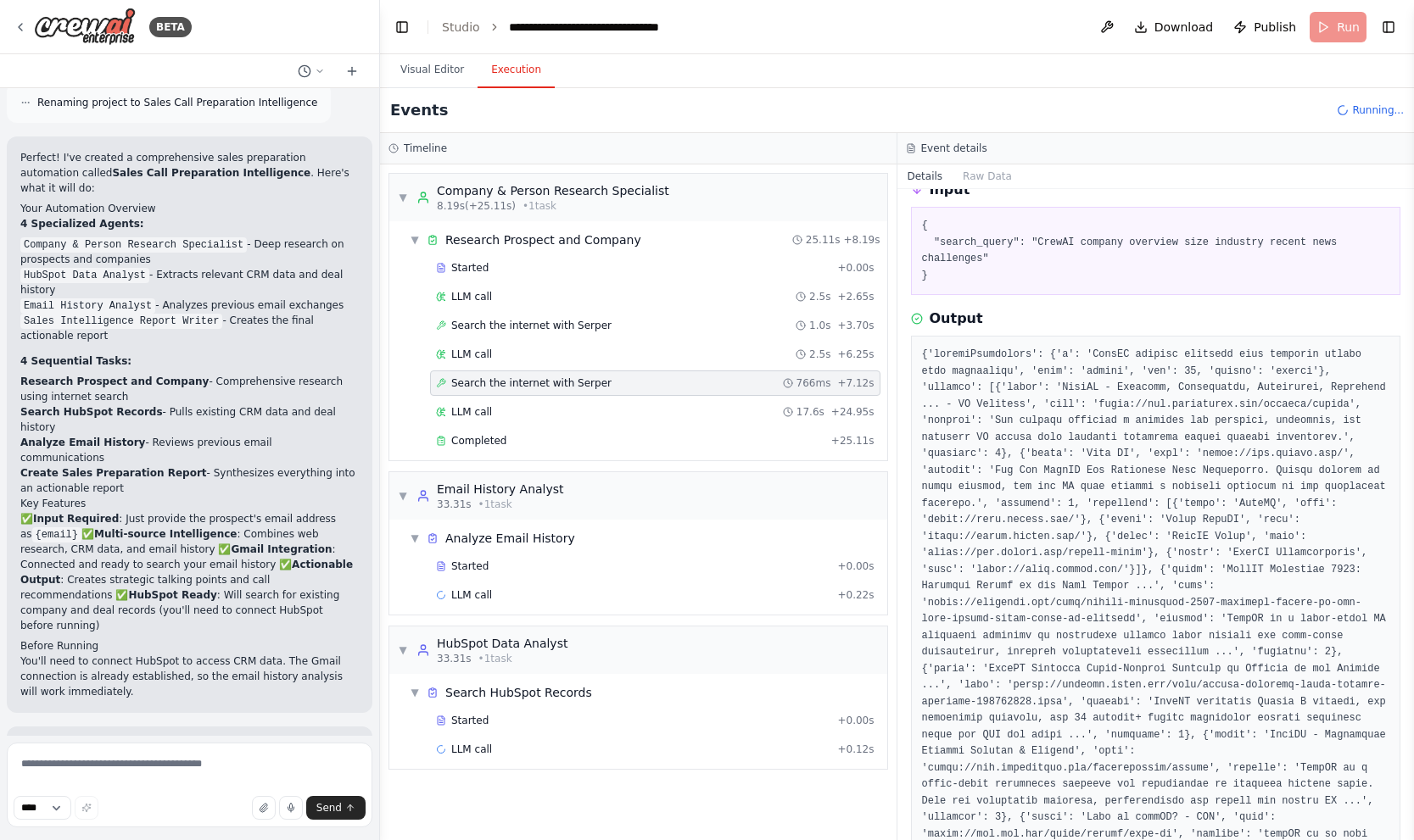
scroll to position [0, 0]
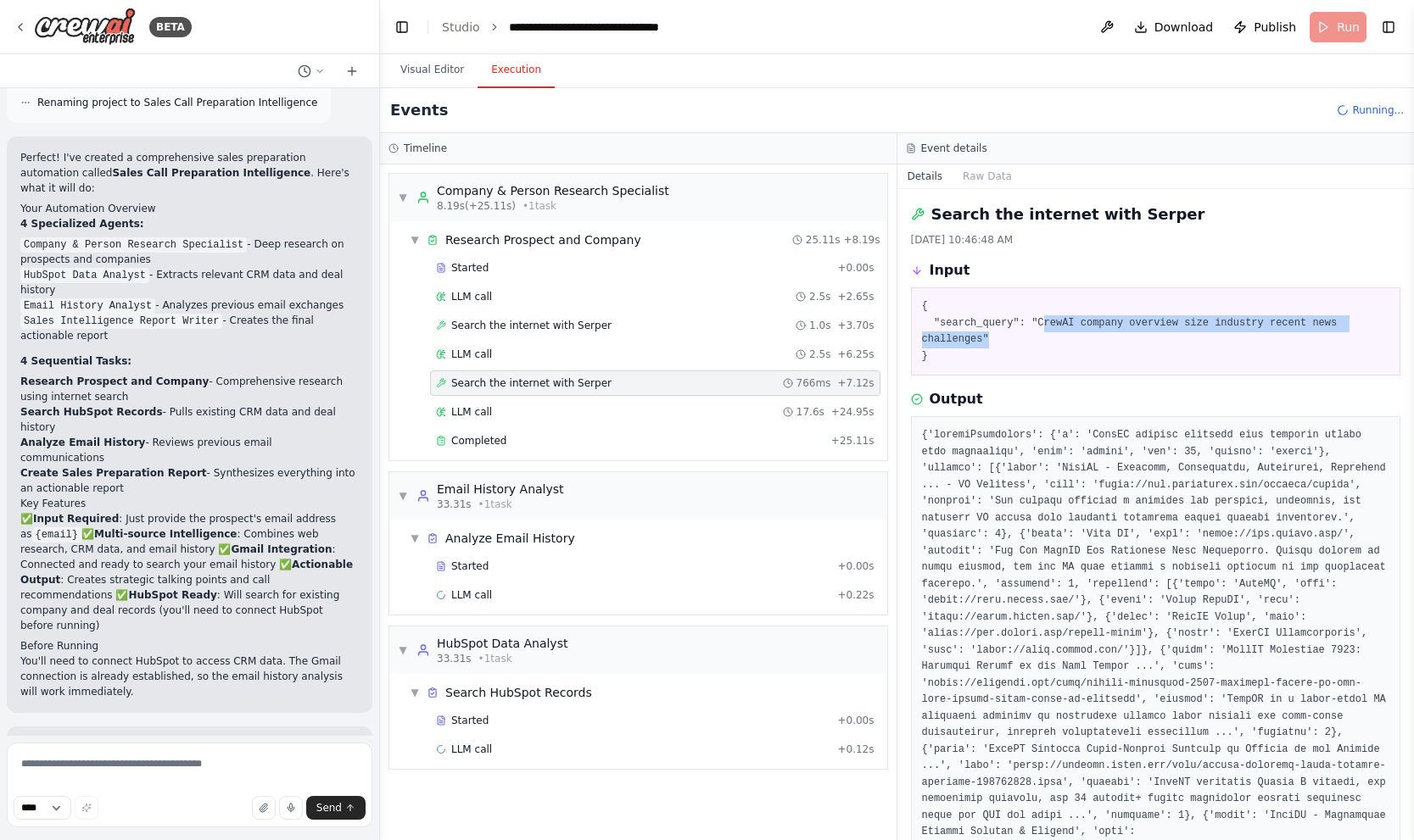
click at [1074, 353] on pre "{ "search_query": "CrewAI company overview size industry recent news challenges…" at bounding box center [1156, 332] width 468 height 66
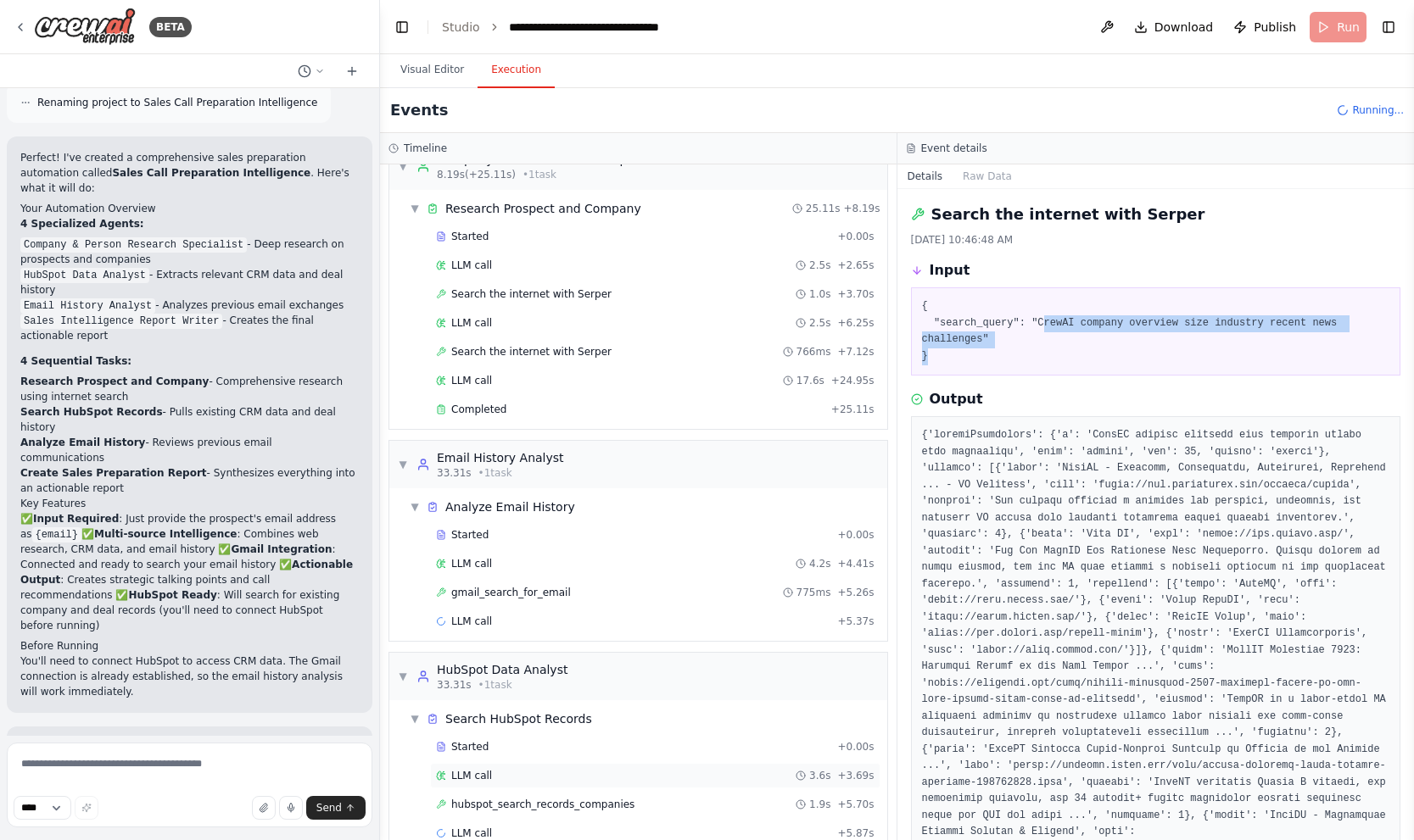
scroll to position [64, 0]
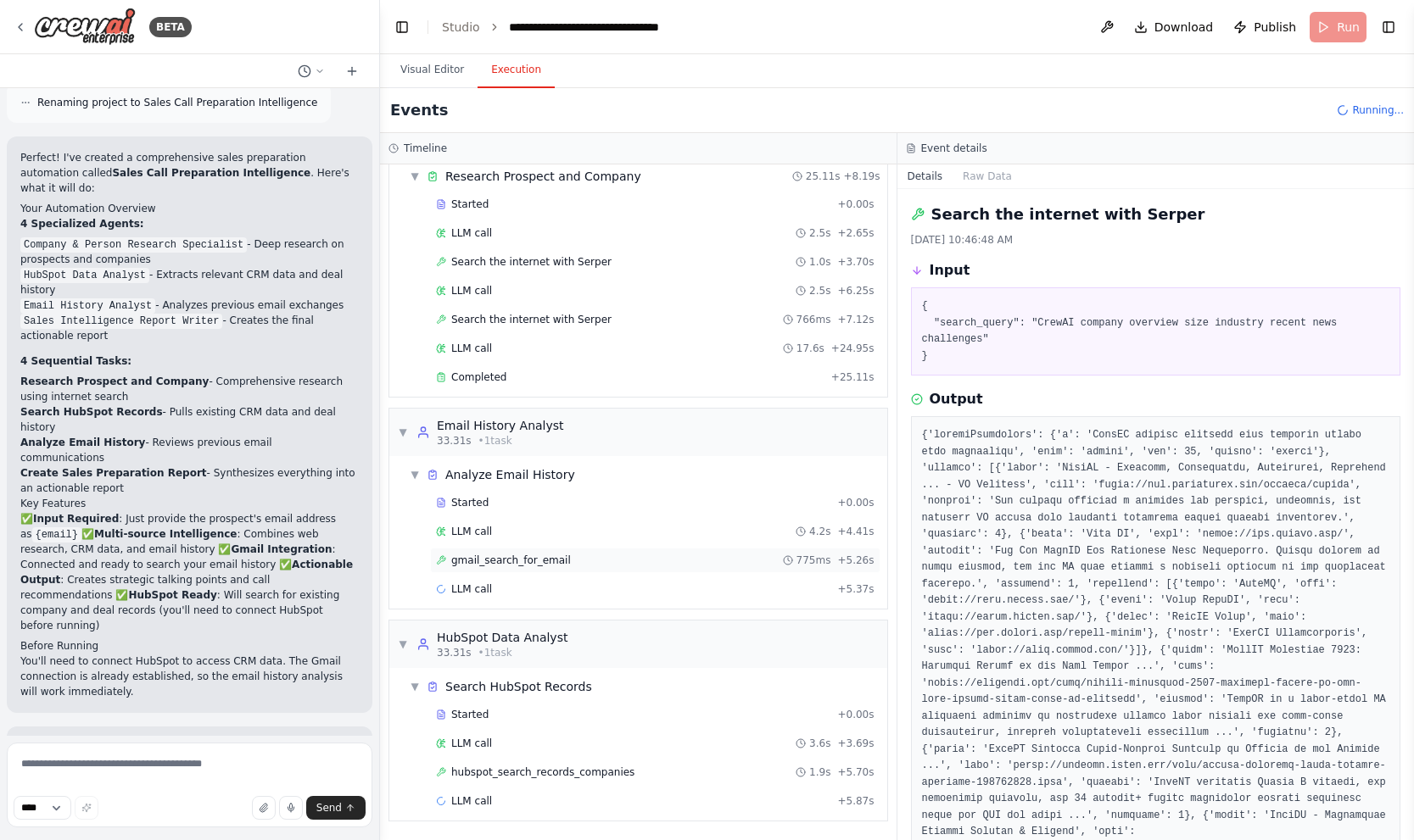
click at [580, 559] on div "gmail_search_for_email 775ms + 5.26s" at bounding box center [655, 561] width 438 height 14
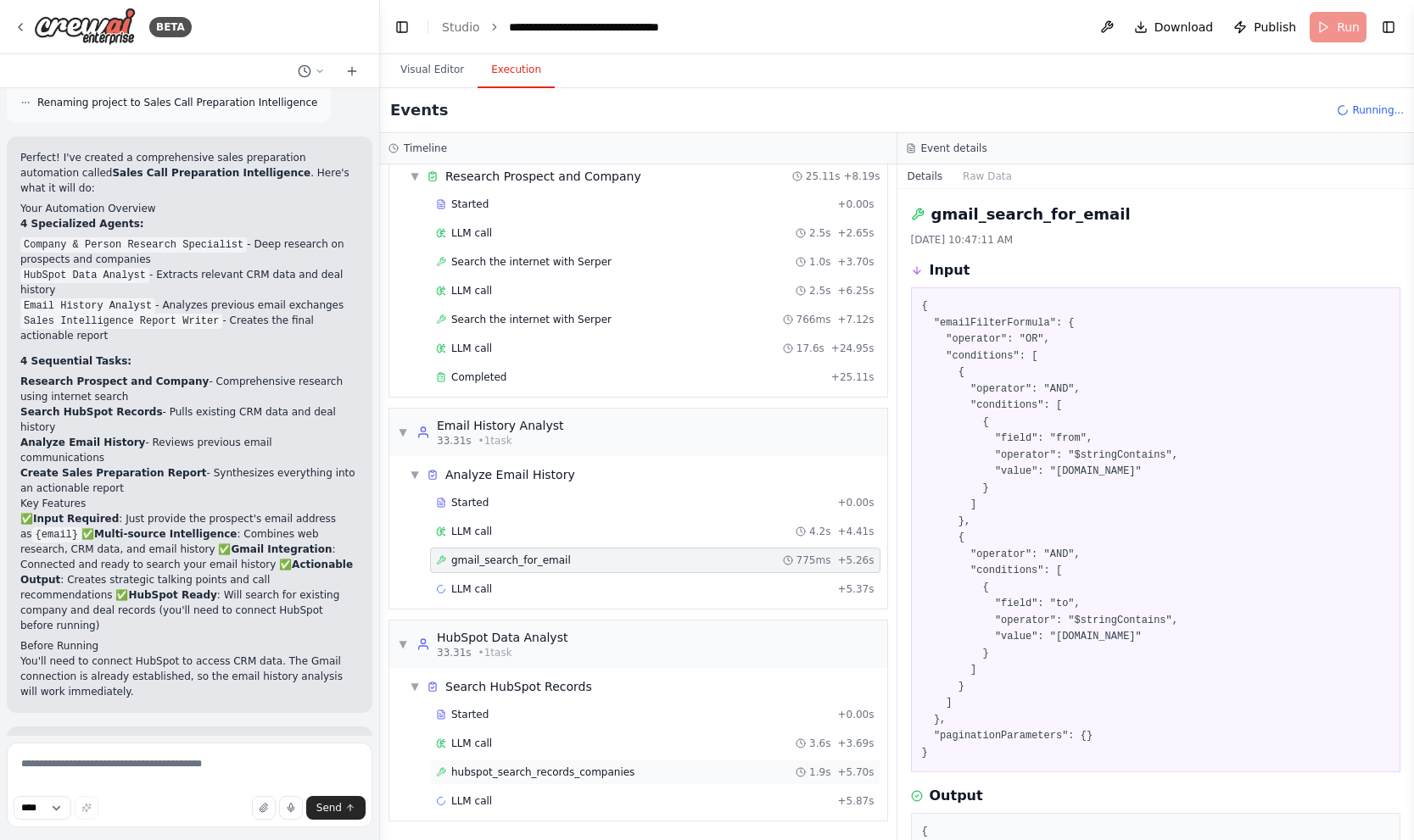
click at [631, 773] on div "hubspot_search_records_companies 1.9s + 5.70s" at bounding box center [655, 772] width 438 height 14
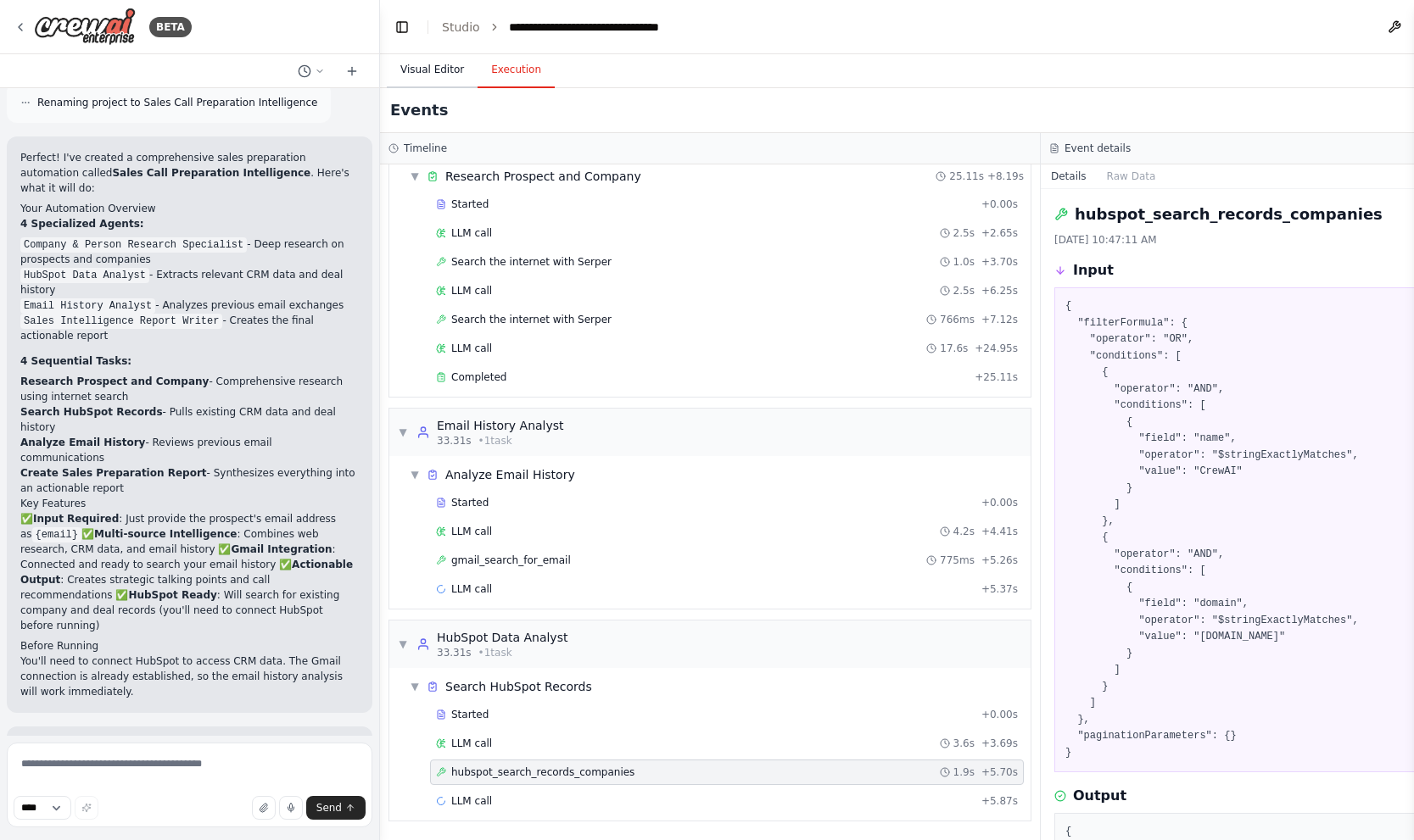
click at [395, 75] on button "Visual Editor" at bounding box center [432, 70] width 91 height 36
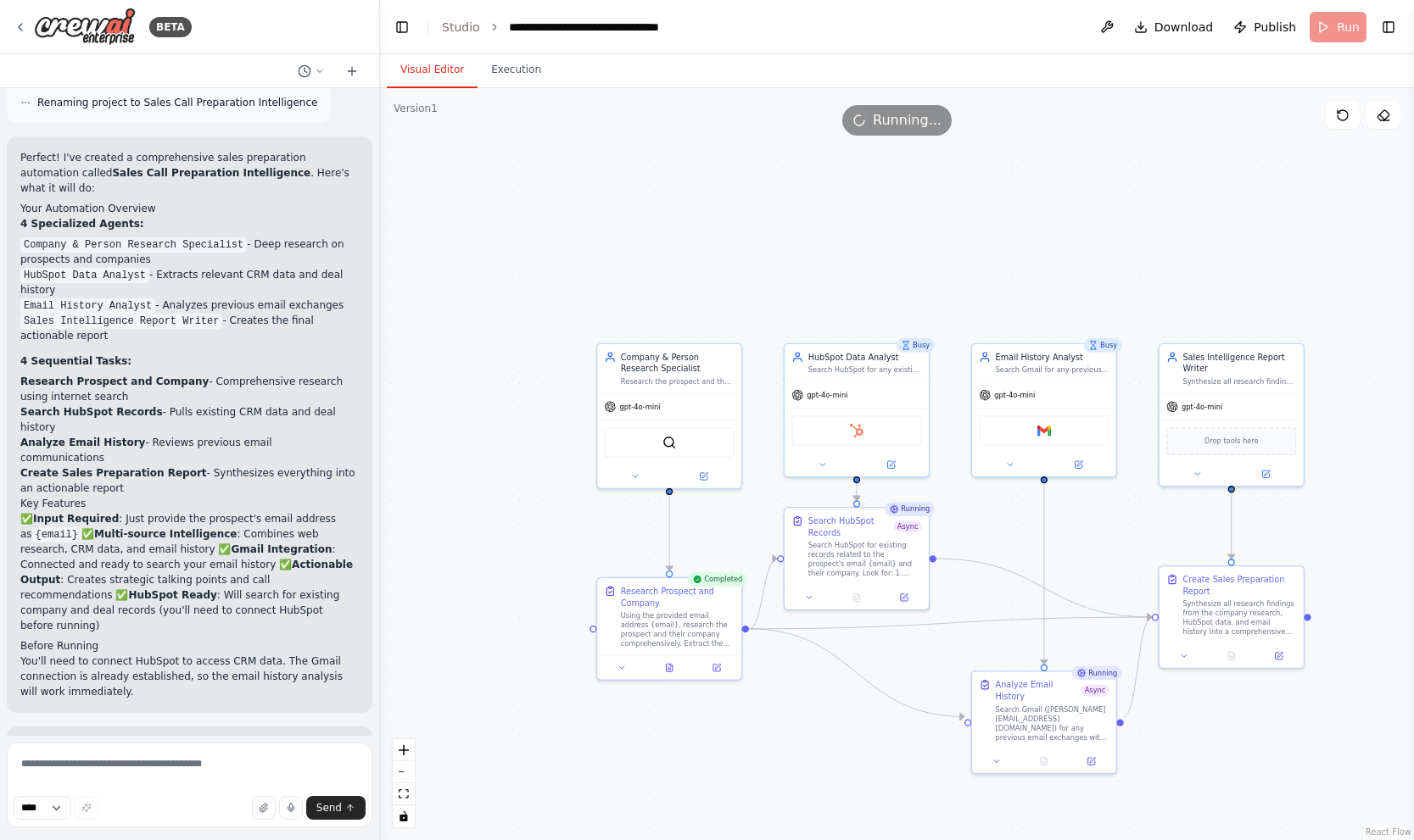
drag, startPoint x: 870, startPoint y: 708, endPoint x: 801, endPoint y: 684, distance: 73.1
click at [678, 658] on button at bounding box center [667, 665] width 49 height 14
click at [677, 660] on button at bounding box center [667, 665] width 49 height 14
click at [673, 668] on button at bounding box center [667, 665] width 49 height 14
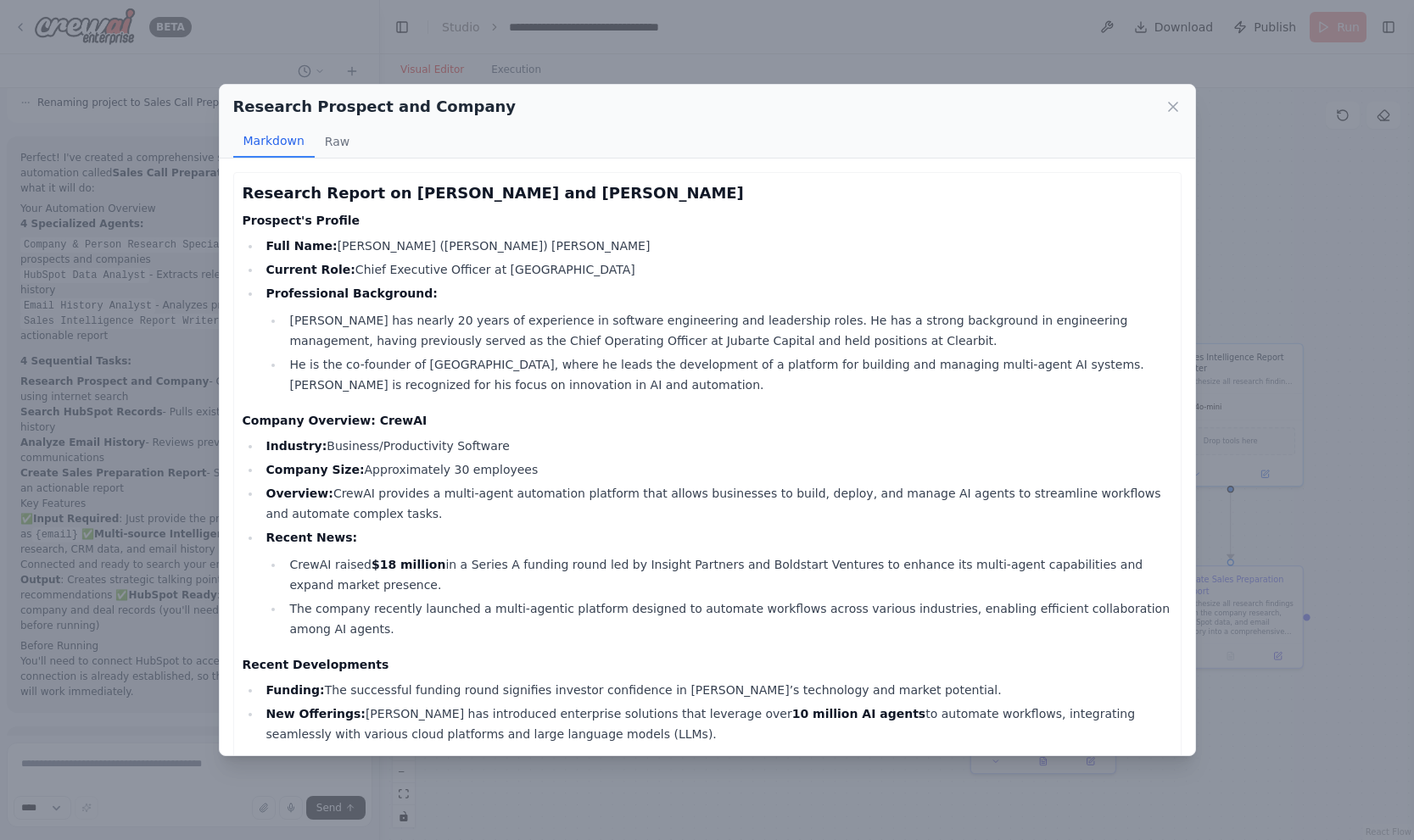
drag, startPoint x: 457, startPoint y: 220, endPoint x: 535, endPoint y: 217, distance: 78.1
click at [535, 217] on h4 "Prospect's Profile" at bounding box center [707, 220] width 929 height 17
drag, startPoint x: 471, startPoint y: 263, endPoint x: 567, endPoint y: 277, distance: 97.0
click at [567, 277] on li "Current Role: Chief Executive Officer at CrewAI" at bounding box center [717, 269] width 911 height 20
drag, startPoint x: 307, startPoint y: 314, endPoint x: 602, endPoint y: 328, distance: 295.3
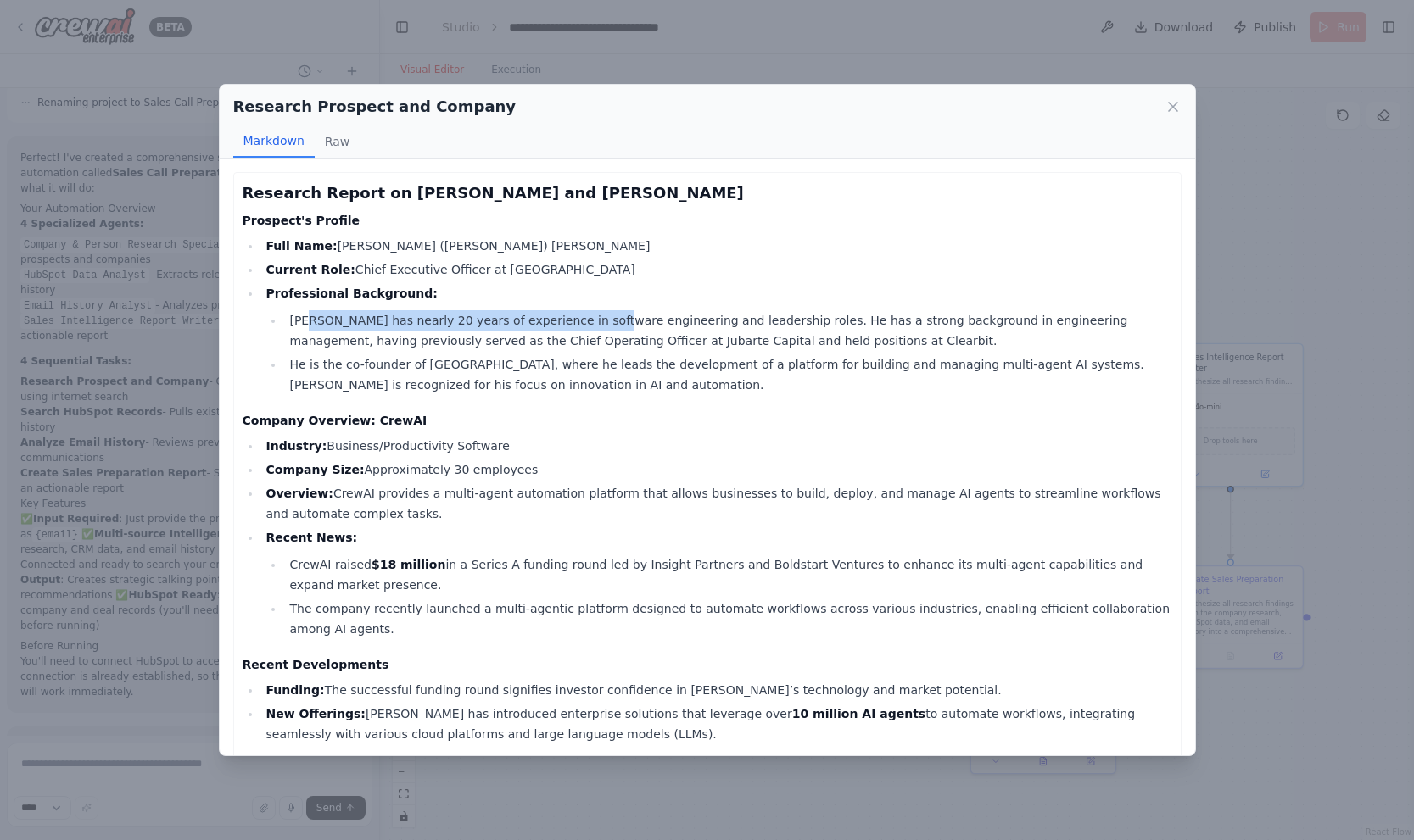
click at [601, 326] on li "João Moura has nearly 20 years of experience in software engineering and leader…" at bounding box center [727, 331] width 887 height 41
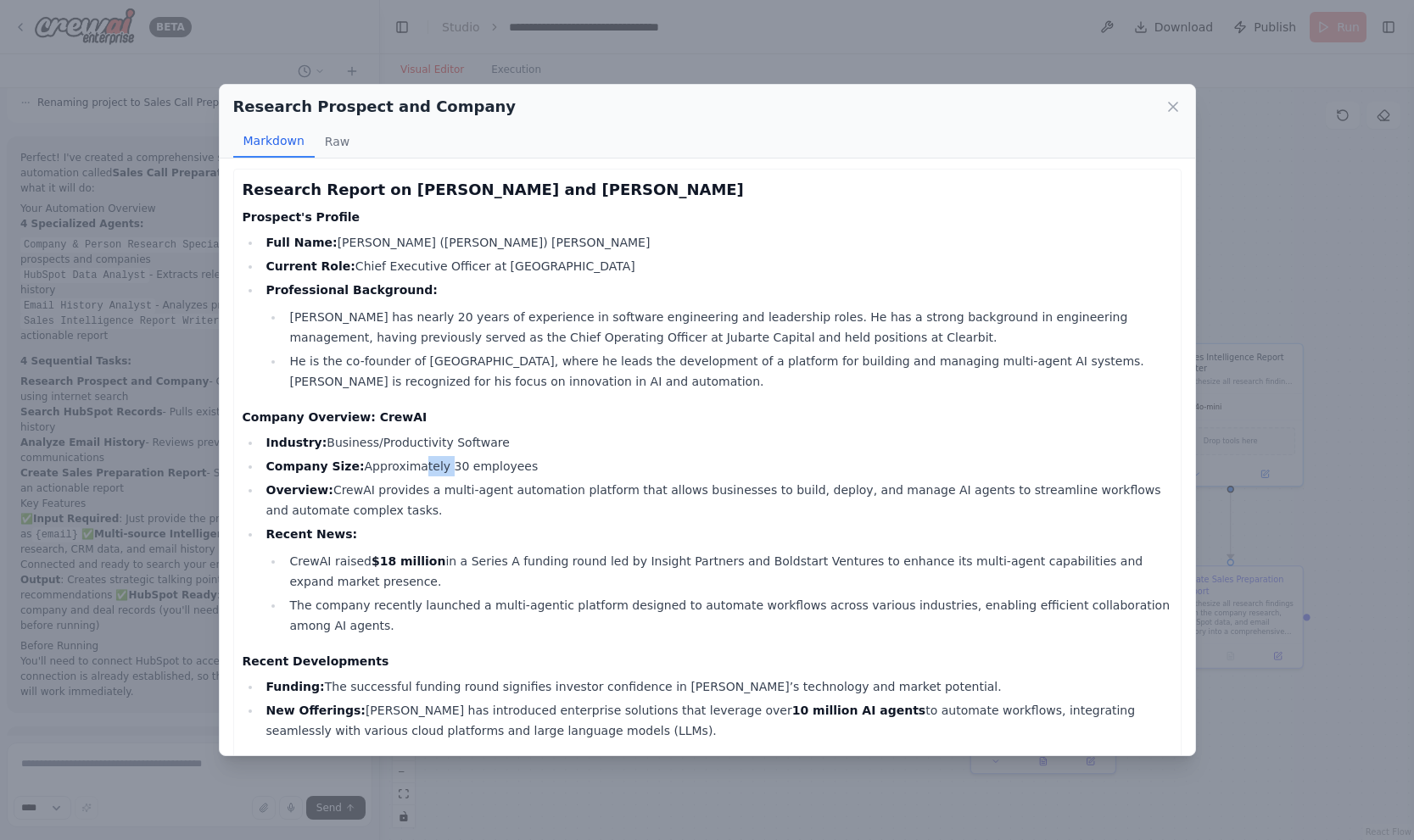
drag, startPoint x: 410, startPoint y: 461, endPoint x: 481, endPoint y: 521, distance: 93.0
click at [457, 488] on ul "Industry: Business/Productivity Software Company Size: Approximately 30 employe…" at bounding box center [707, 534] width 929 height 203
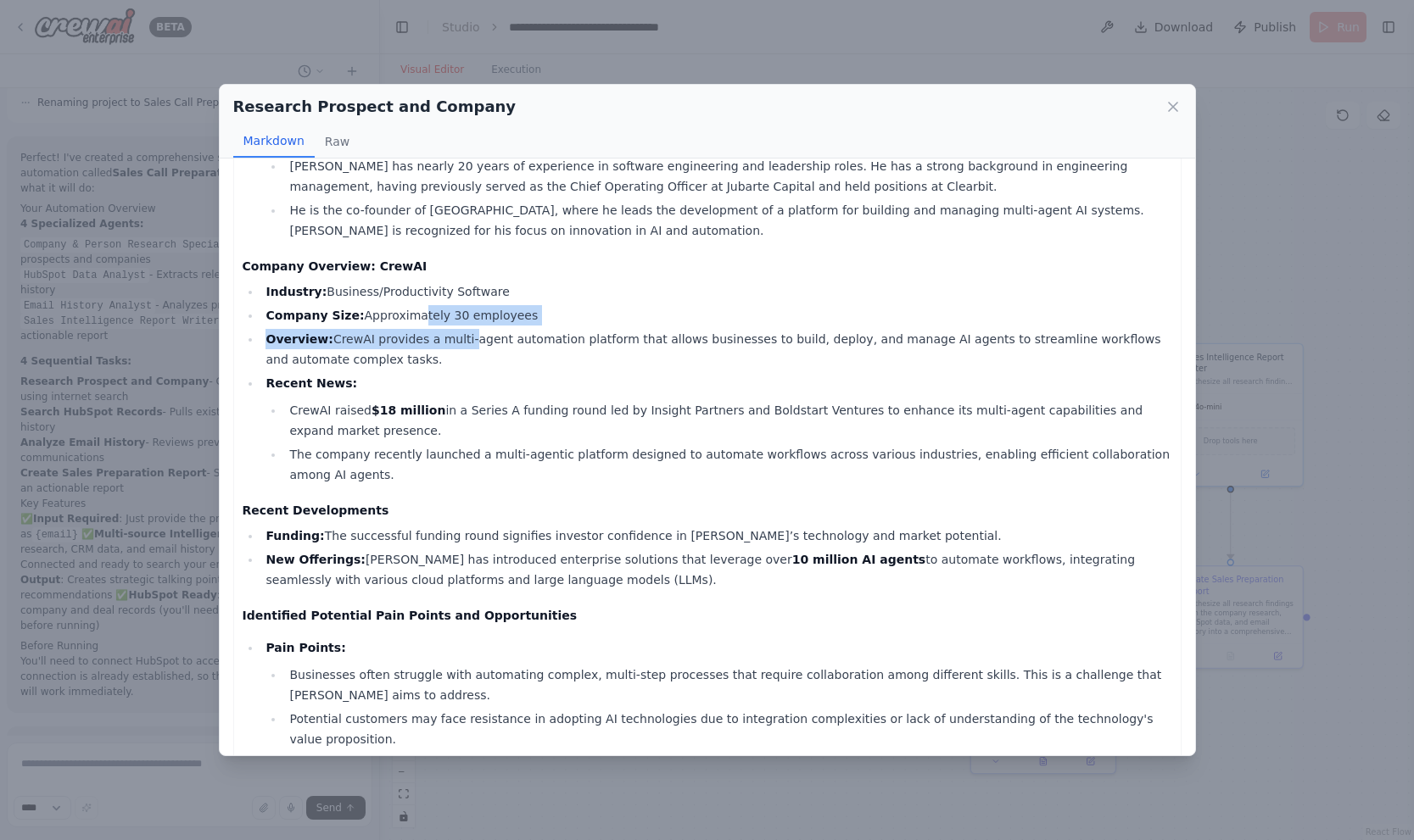
scroll to position [449, 0]
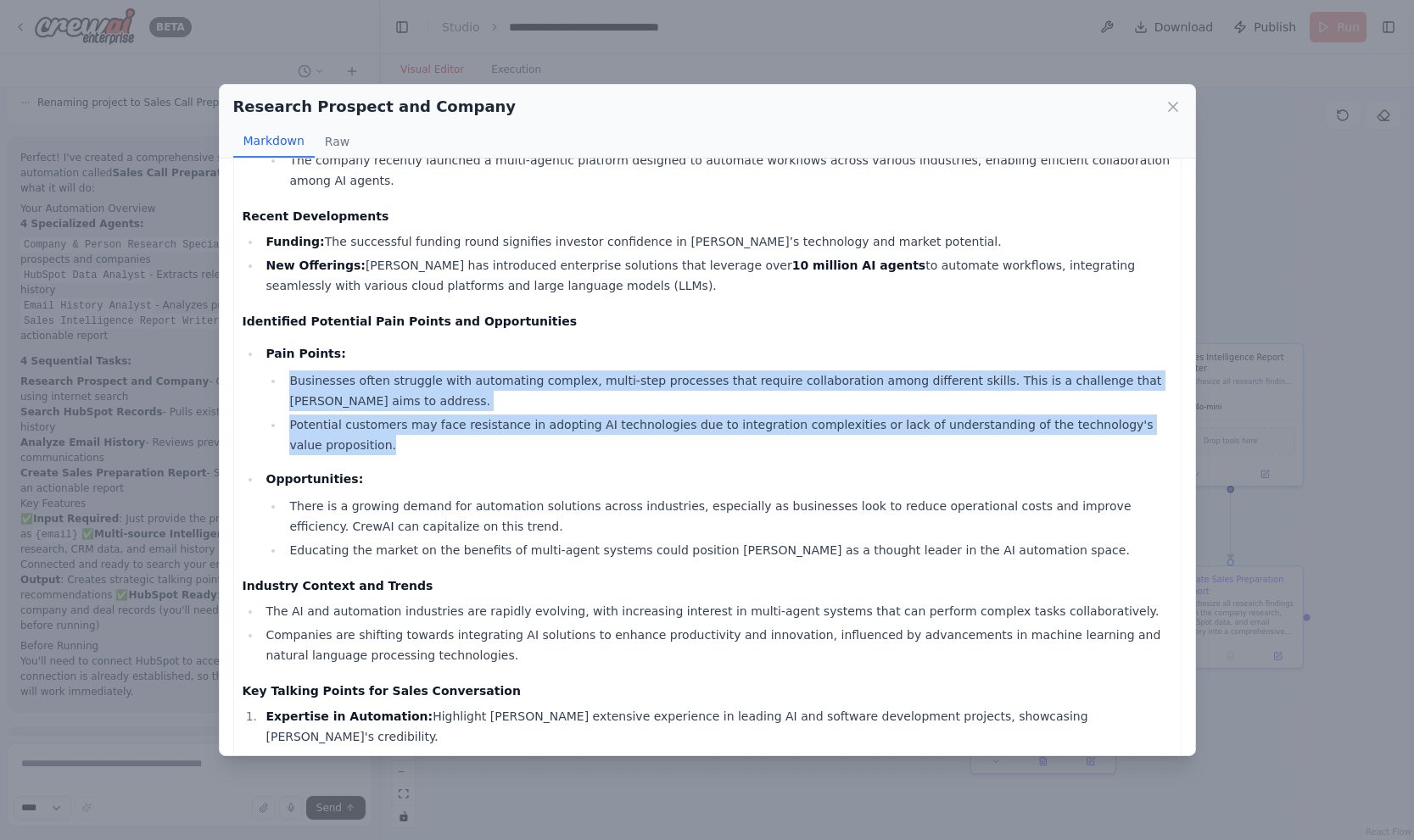
drag, startPoint x: 351, startPoint y: 346, endPoint x: 484, endPoint y: 476, distance: 186.0
click at [479, 471] on ul "Pain Points: Businesses often struggle with automating complex, multi-step proc…" at bounding box center [707, 451] width 929 height 217
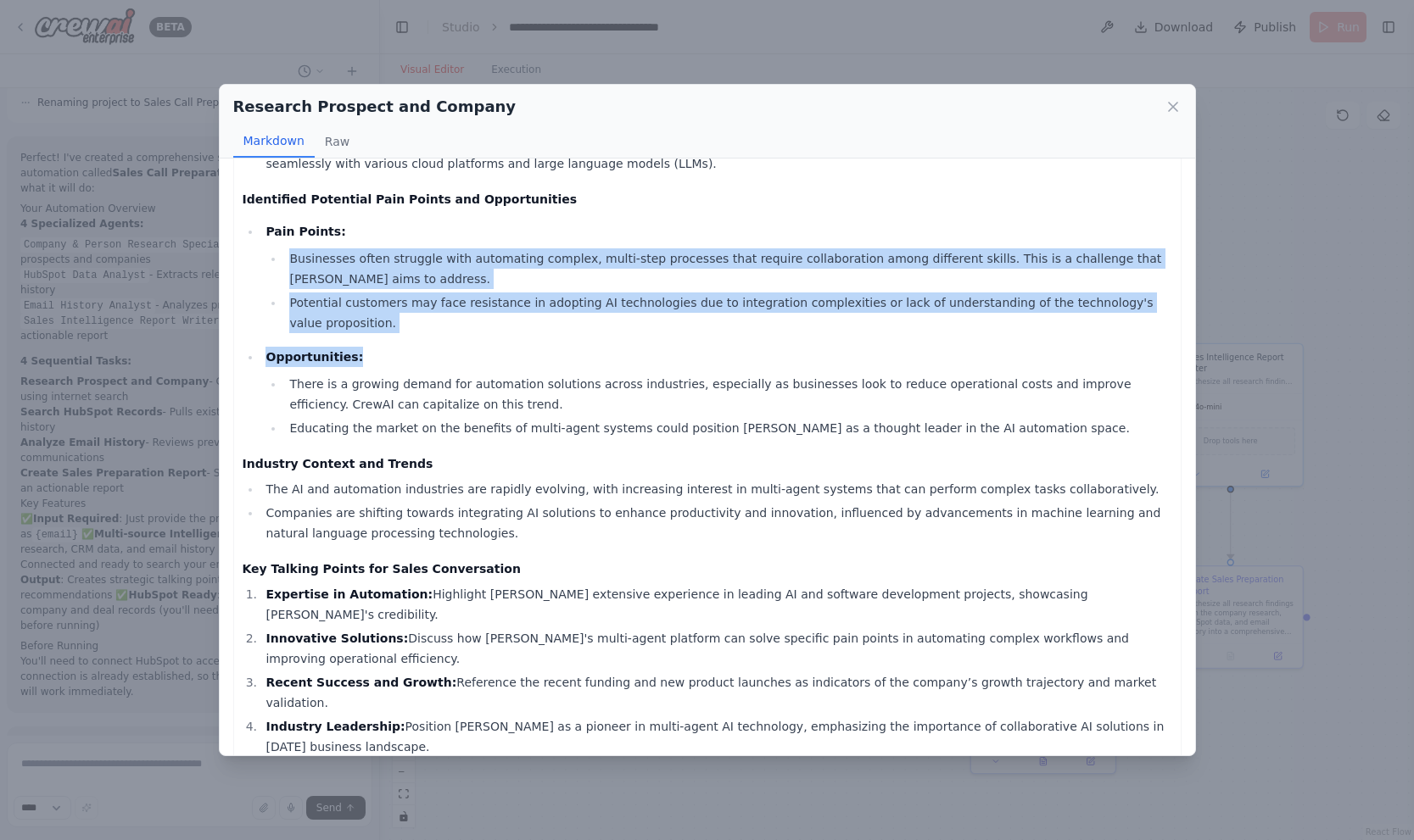
scroll to position [609, 0]
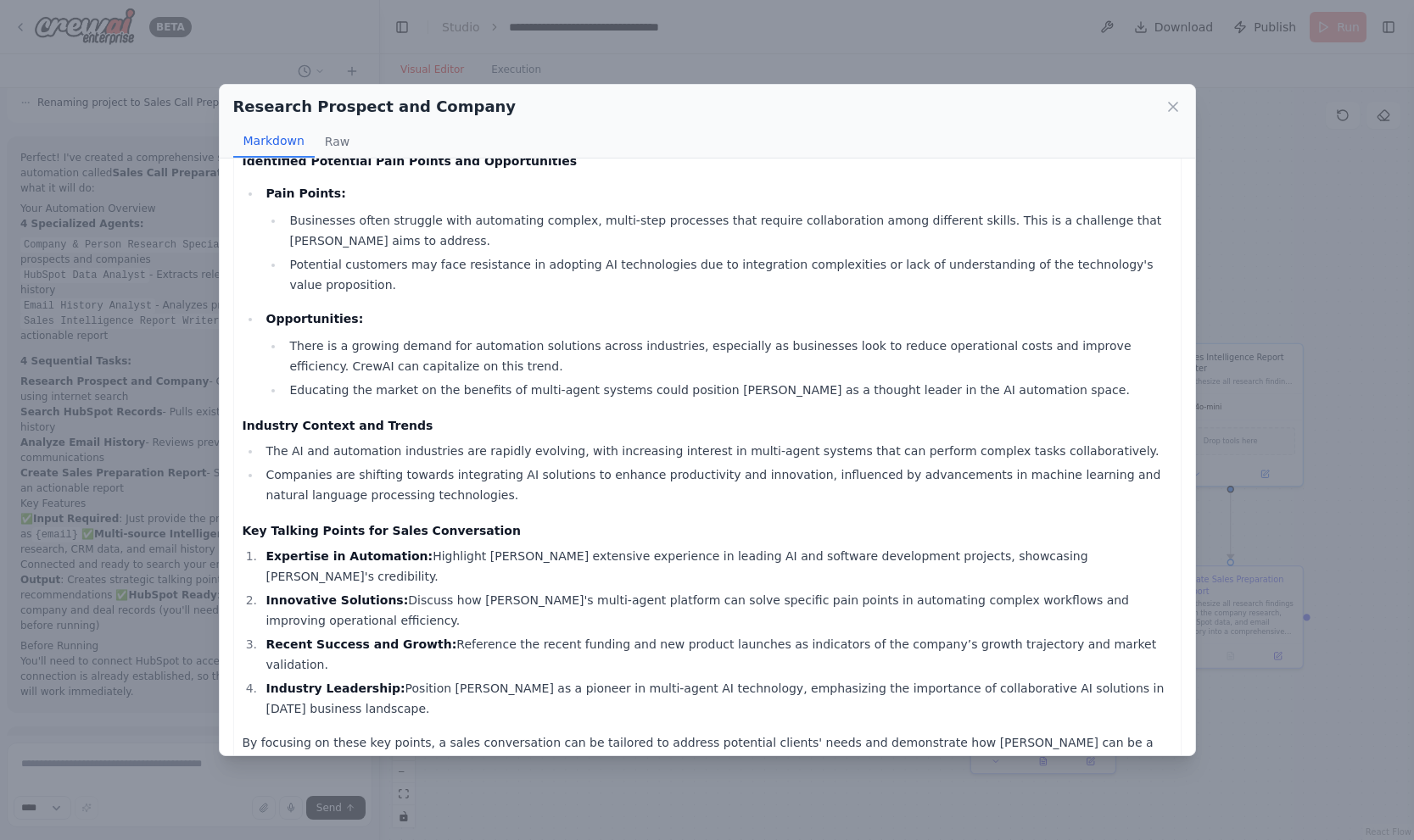
click at [1327, 307] on div "Research Prospect and Company Markdown Raw Research Report on João Moura and Cr…" at bounding box center [707, 420] width 1414 height 840
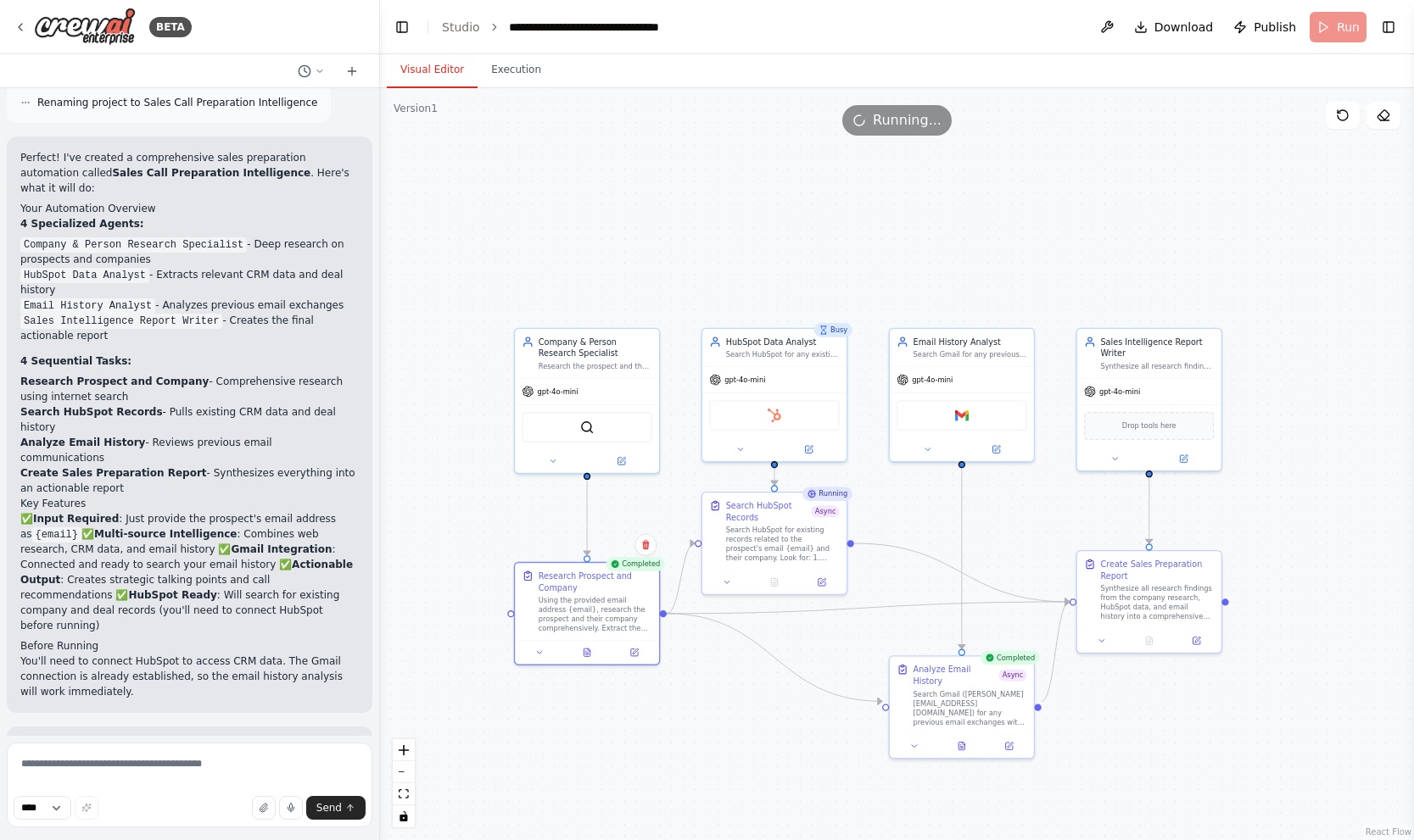
drag, startPoint x: 1190, startPoint y: 159, endPoint x: 1108, endPoint y: 144, distance: 83.4
click at [1108, 144] on div ".deletable-edge-delete-btn { width: 20px; height: 20px; border: 0px solid #ffff…" at bounding box center [897, 464] width 1034 height 752
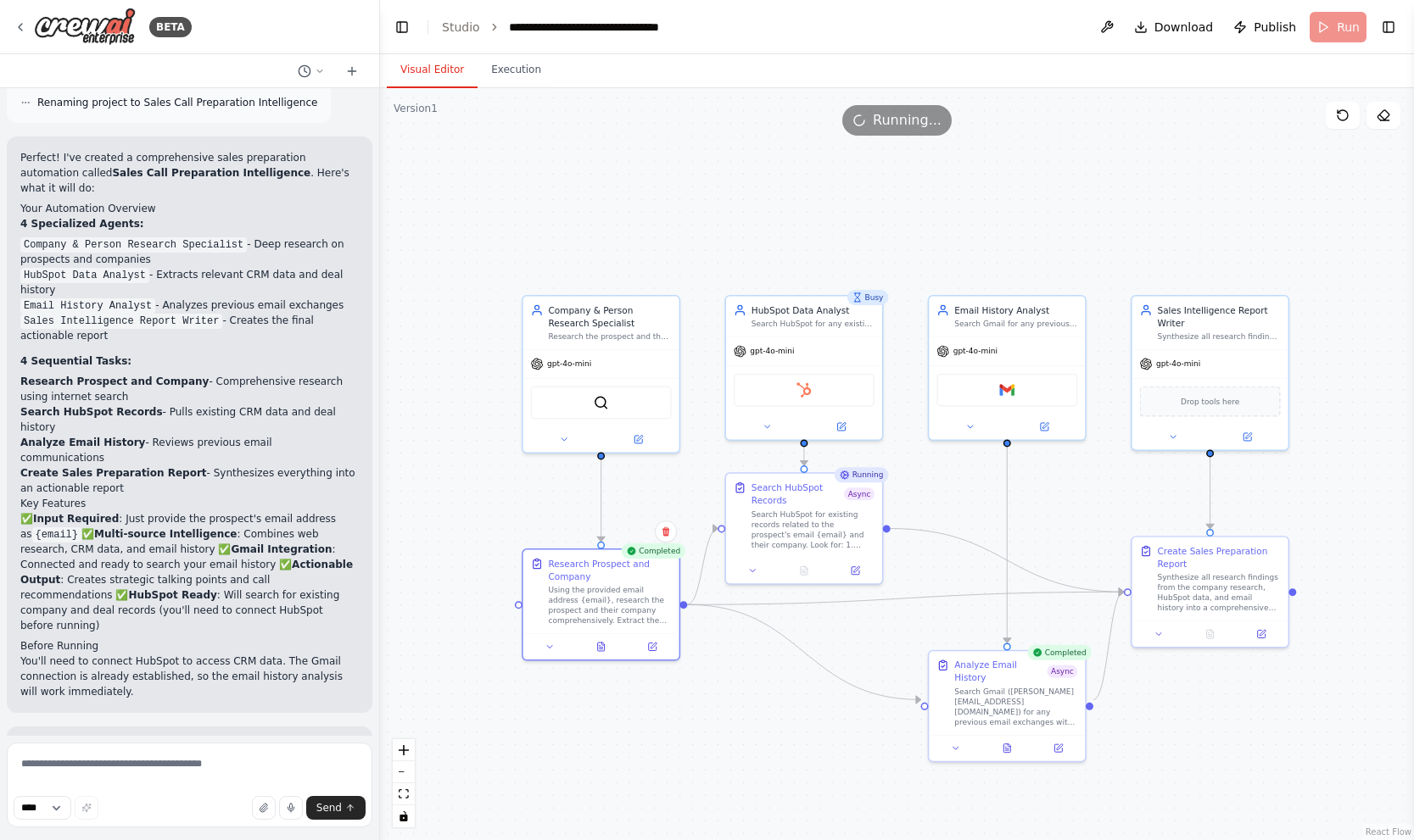
drag, startPoint x: 1024, startPoint y: 266, endPoint x: 1034, endPoint y: 251, distance: 18.0
click at [1036, 252] on div ".deletable-edge-delete-btn { width: 20px; height: 20px; border: 0px solid #ffff…" at bounding box center [897, 464] width 1034 height 752
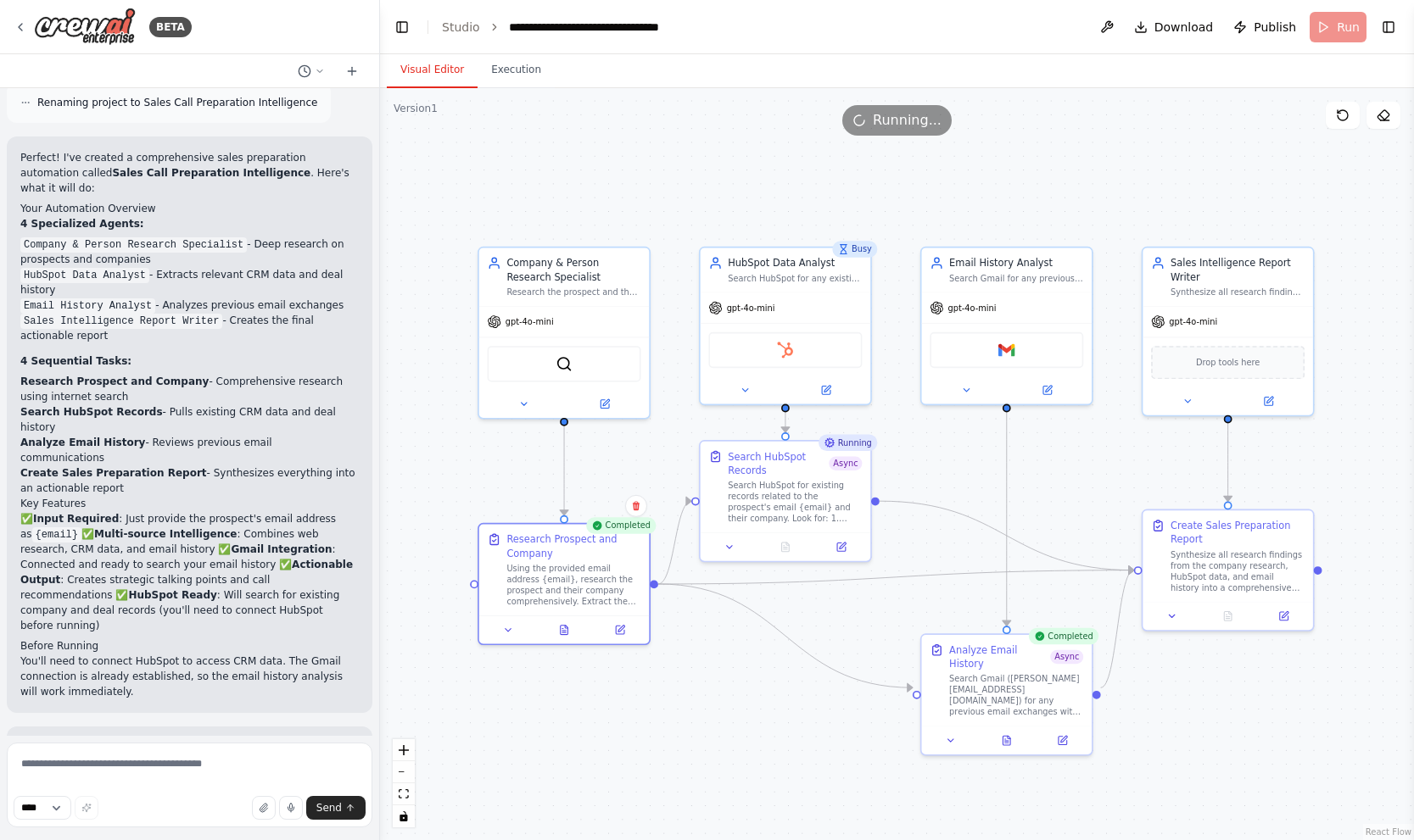
drag, startPoint x: 1033, startPoint y: 246, endPoint x: 1034, endPoint y: 200, distance: 46.0
click at [1034, 200] on div ".deletable-edge-delete-btn { width: 20px; height: 20px; border: 0px solid #ffff…" at bounding box center [897, 464] width 1034 height 752
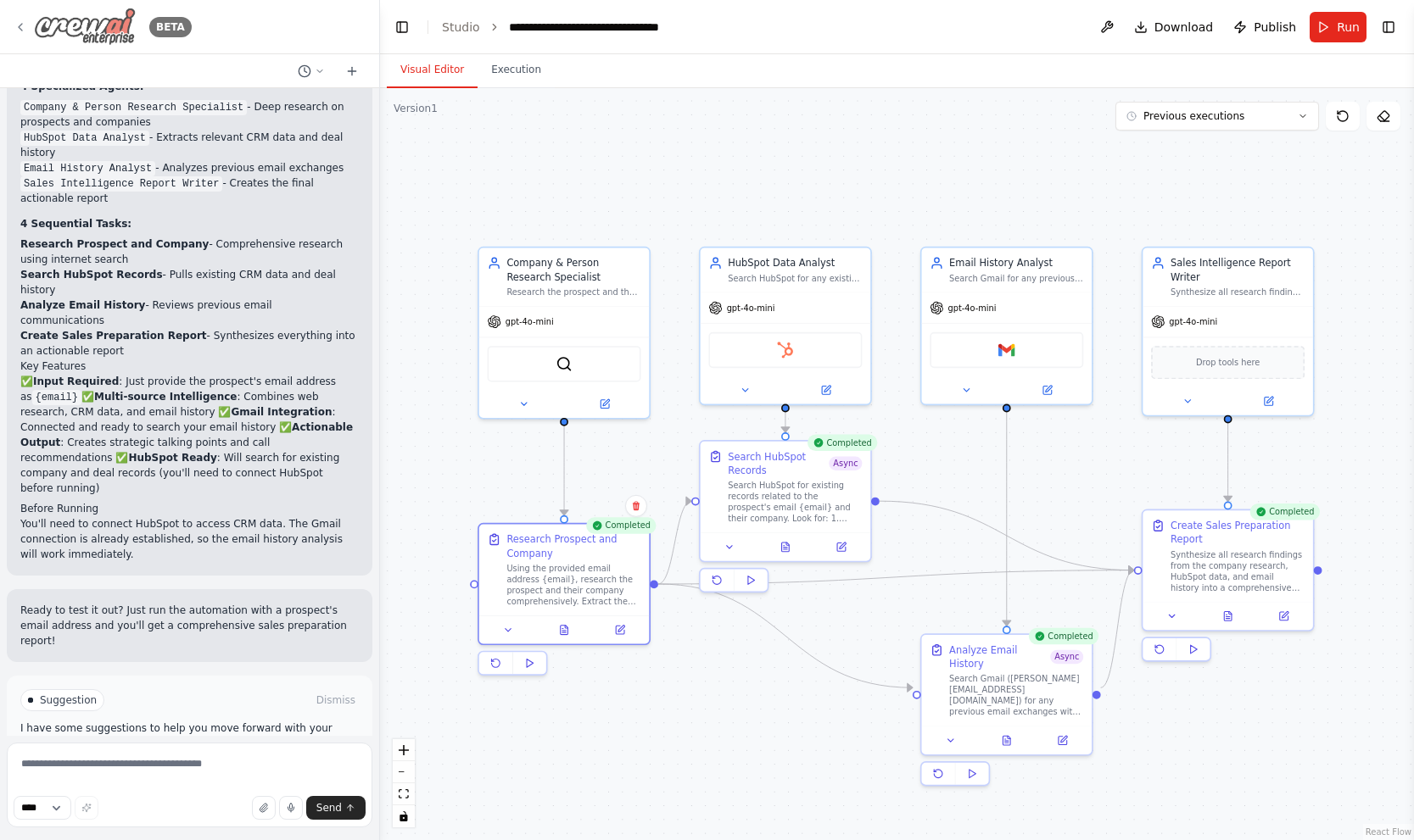
click at [20, 24] on icon at bounding box center [20, 27] width 4 height 7
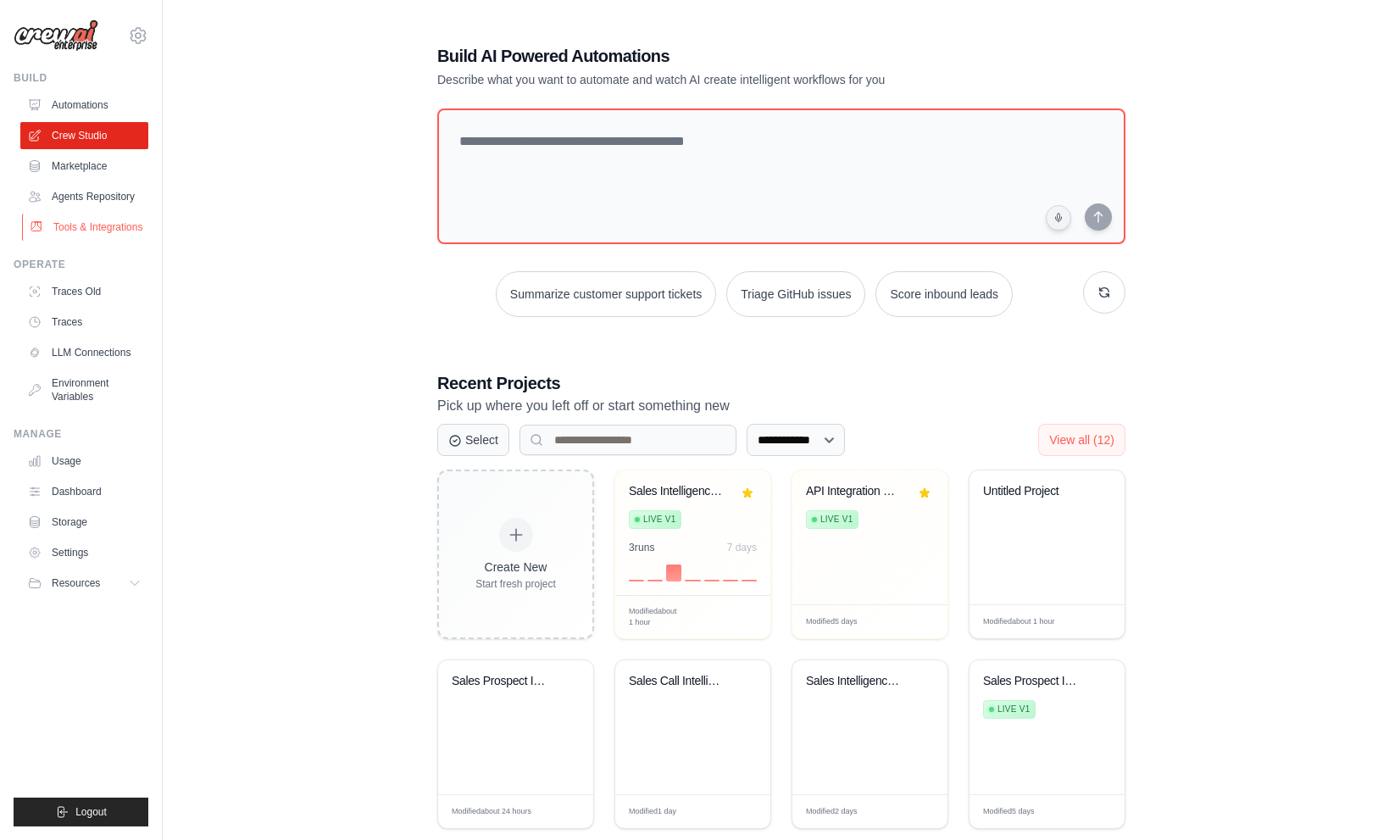
click at [115, 219] on link "Tools & Integrations" at bounding box center [86, 227] width 128 height 27
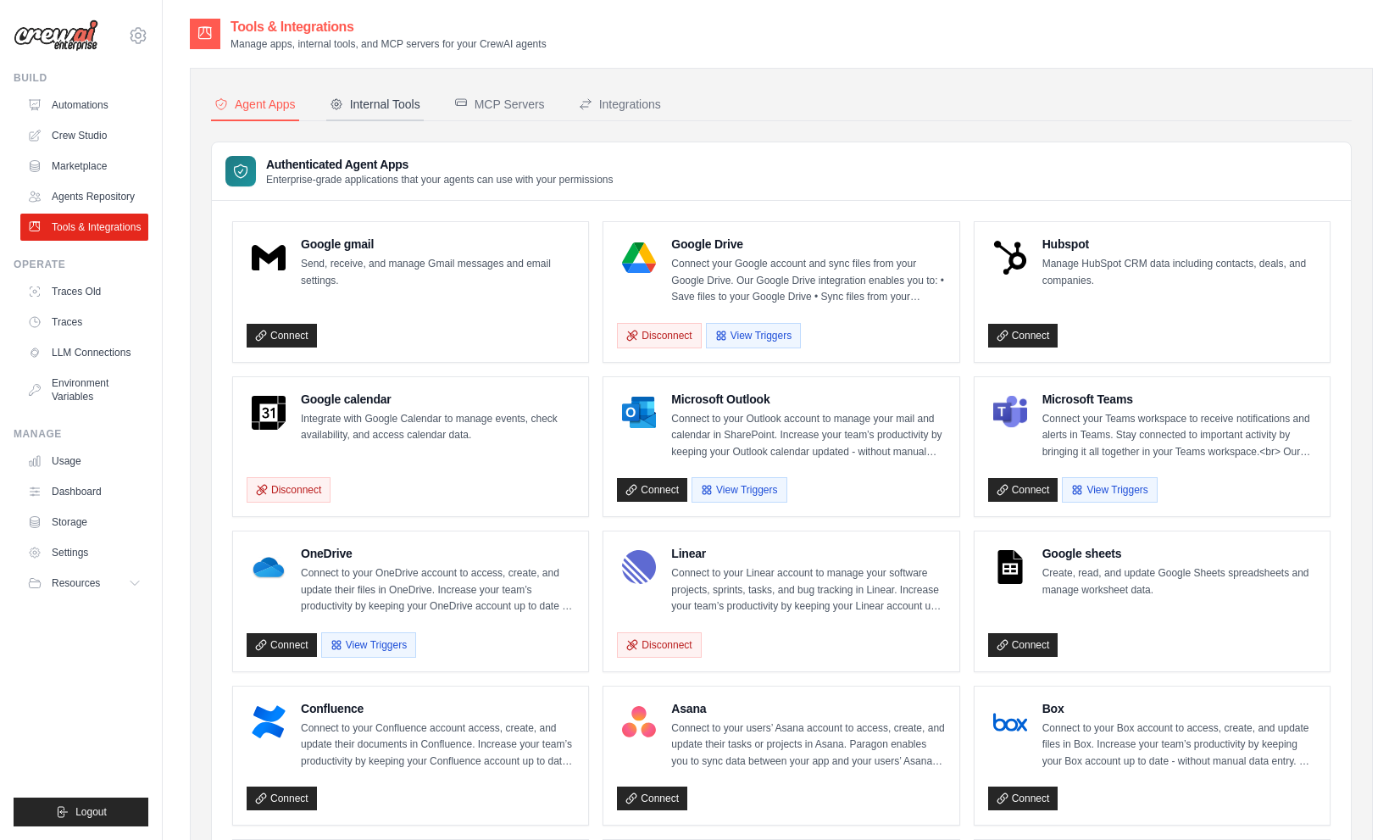
click at [409, 110] on div "Internal Tools" at bounding box center [375, 104] width 91 height 17
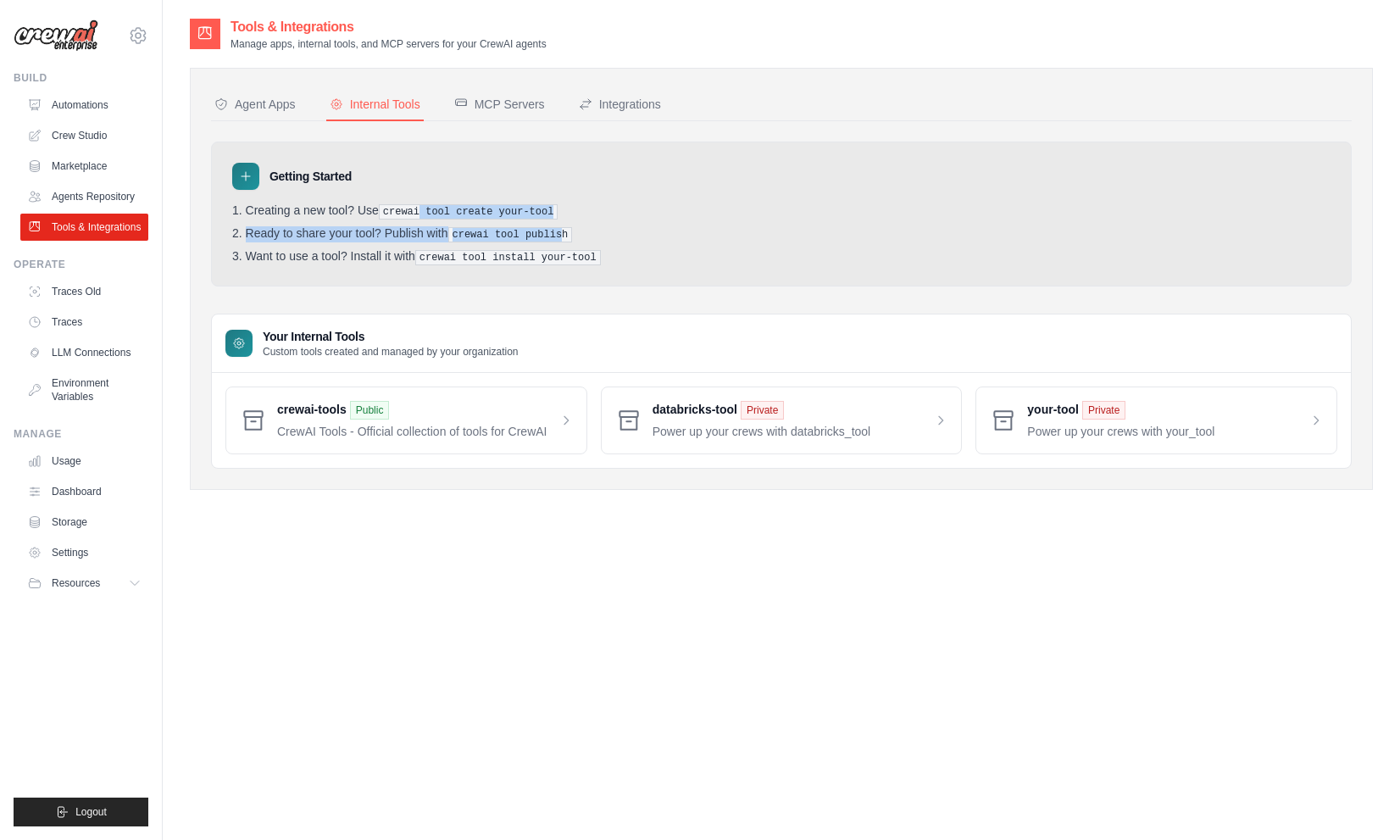
drag, startPoint x: 423, startPoint y: 208, endPoint x: 564, endPoint y: 227, distance: 142.3
click at [563, 227] on ol "Creating a new tool? Use crewai tool create your-tool Ready to share your tool?…" at bounding box center [781, 234] width 1098 height 62
click at [565, 232] on pre "crewai tool publish" at bounding box center [510, 235] width 125 height 15
click at [564, 231] on pre "crewai tool publish" at bounding box center [510, 235] width 125 height 15
click at [713, 420] on span at bounding box center [801, 420] width 296 height 39
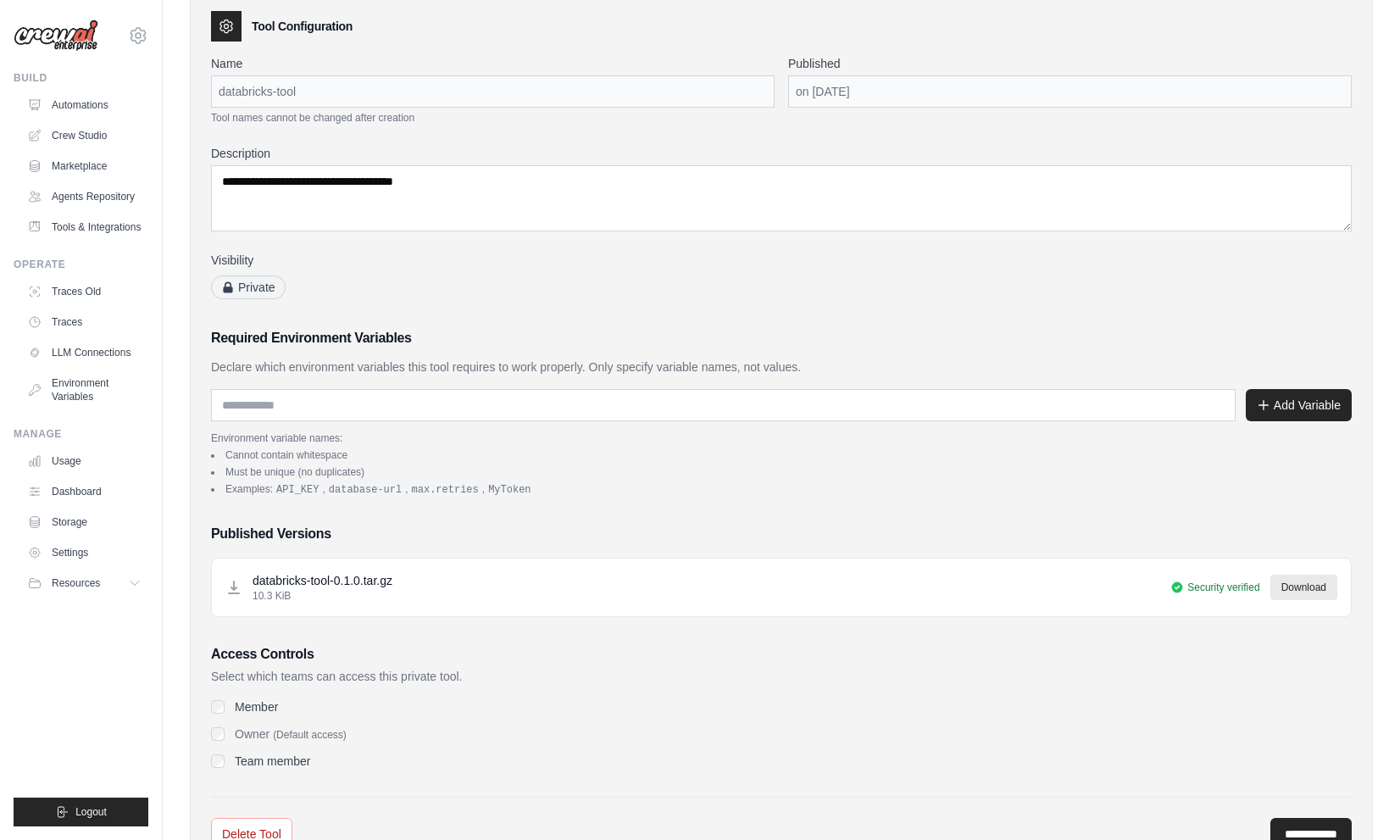
scroll to position [152, 0]
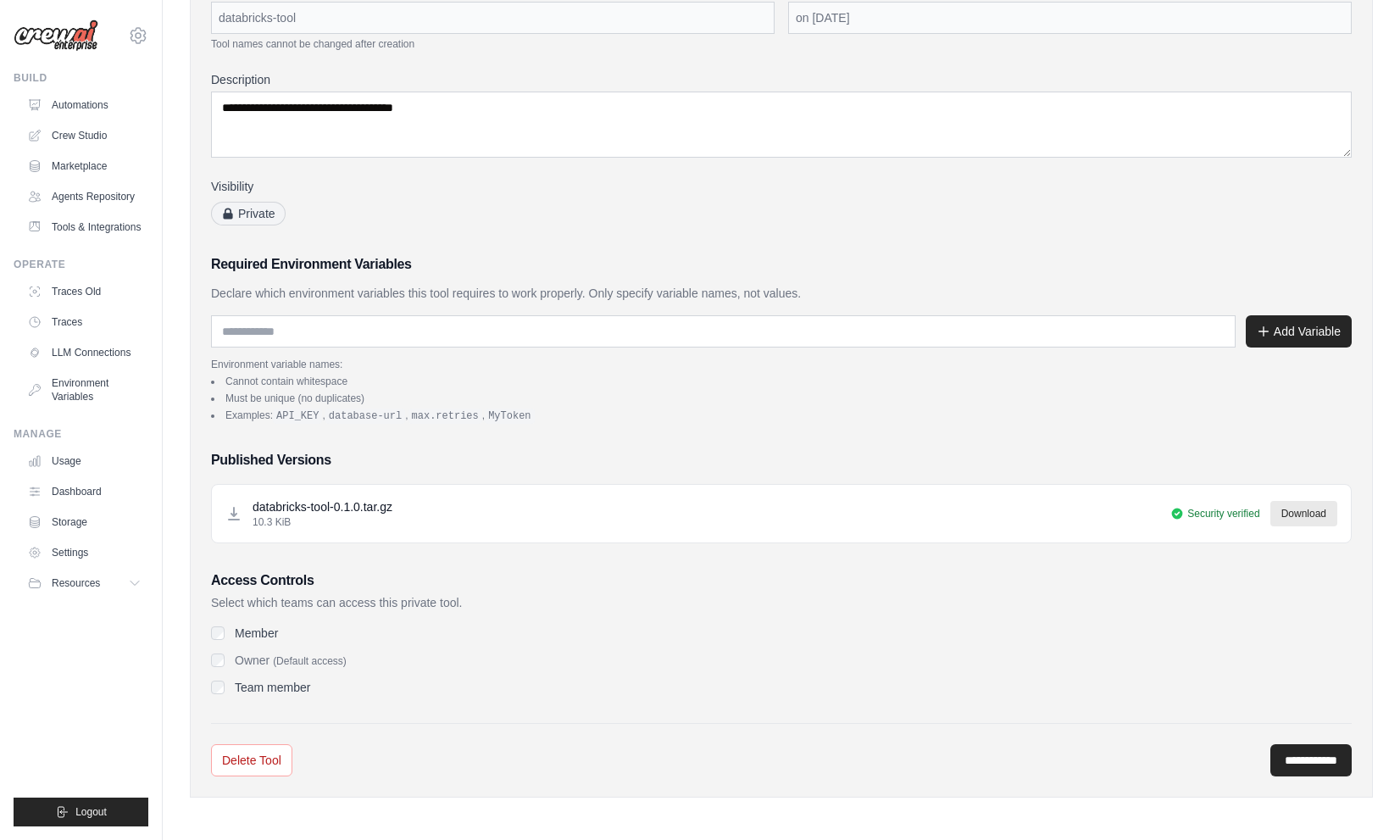
click at [257, 634] on label "Member" at bounding box center [256, 633] width 44 height 17
click at [278, 699] on div "**********" at bounding box center [781, 379] width 1141 height 795
click at [242, 617] on div "Access Controls Select which teams can access this private tool. Member Owner (…" at bounding box center [781, 633] width 1141 height 126
click at [248, 625] on label "Member" at bounding box center [256, 633] width 44 height 17
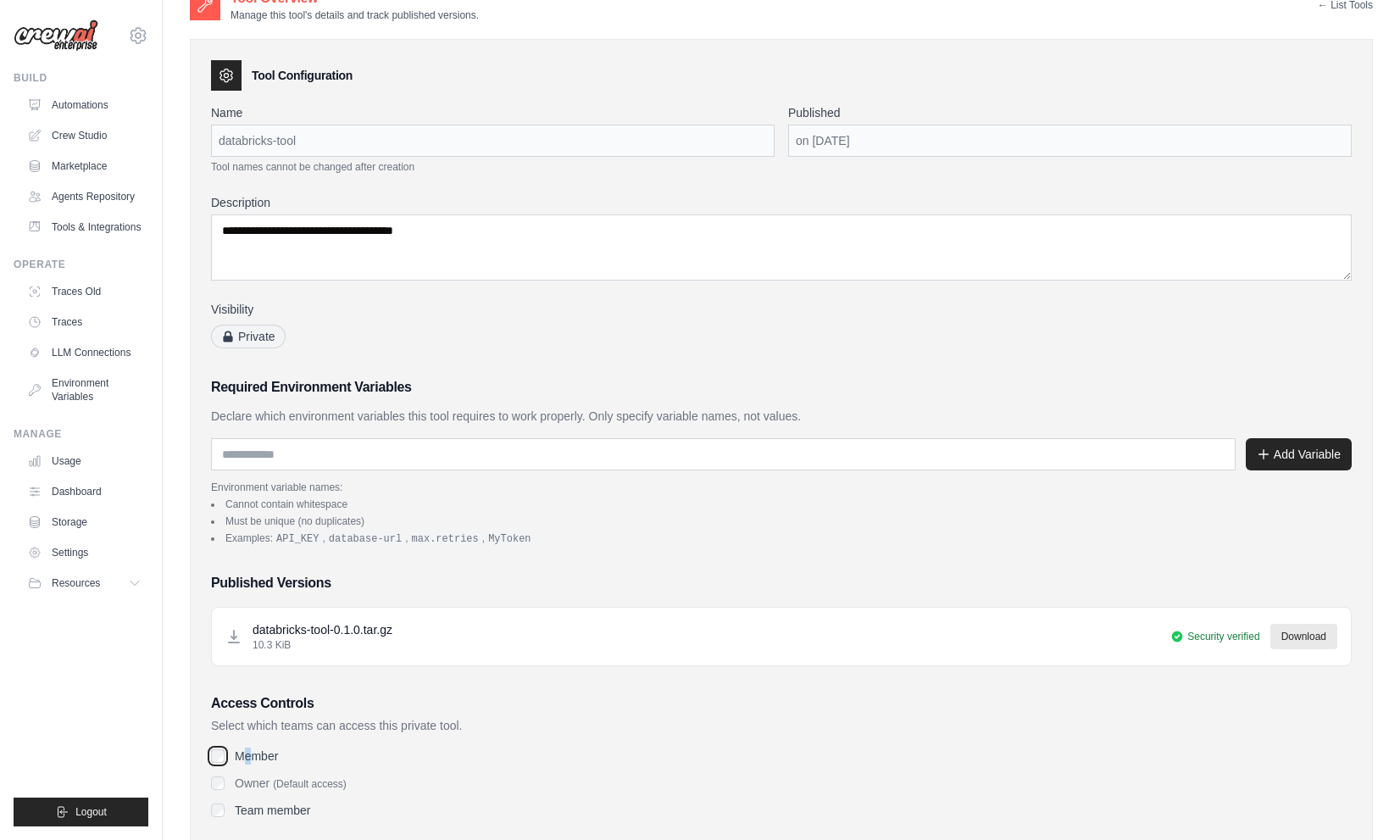
scroll to position [0, 0]
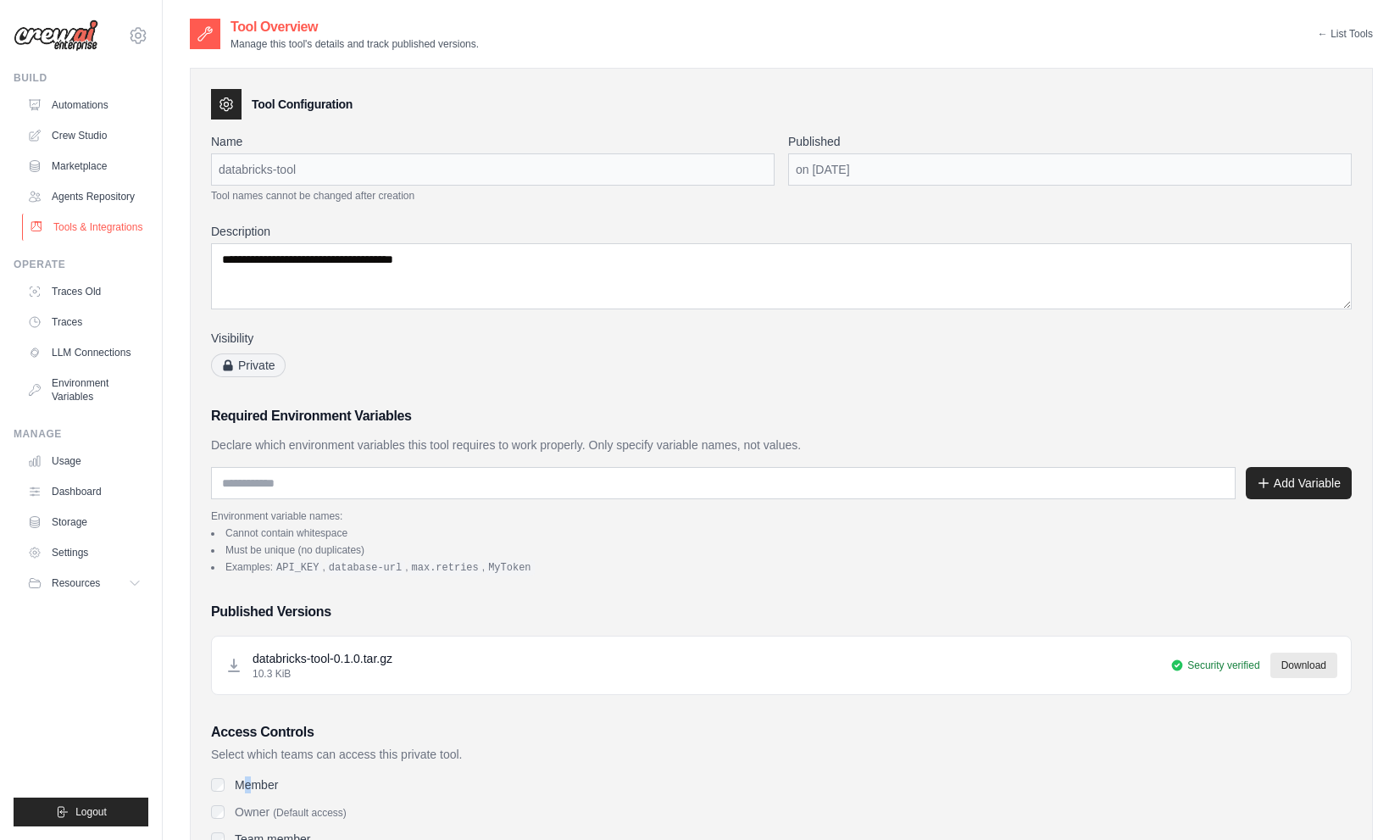
click at [117, 229] on link "Tools & Integrations" at bounding box center [86, 227] width 128 height 27
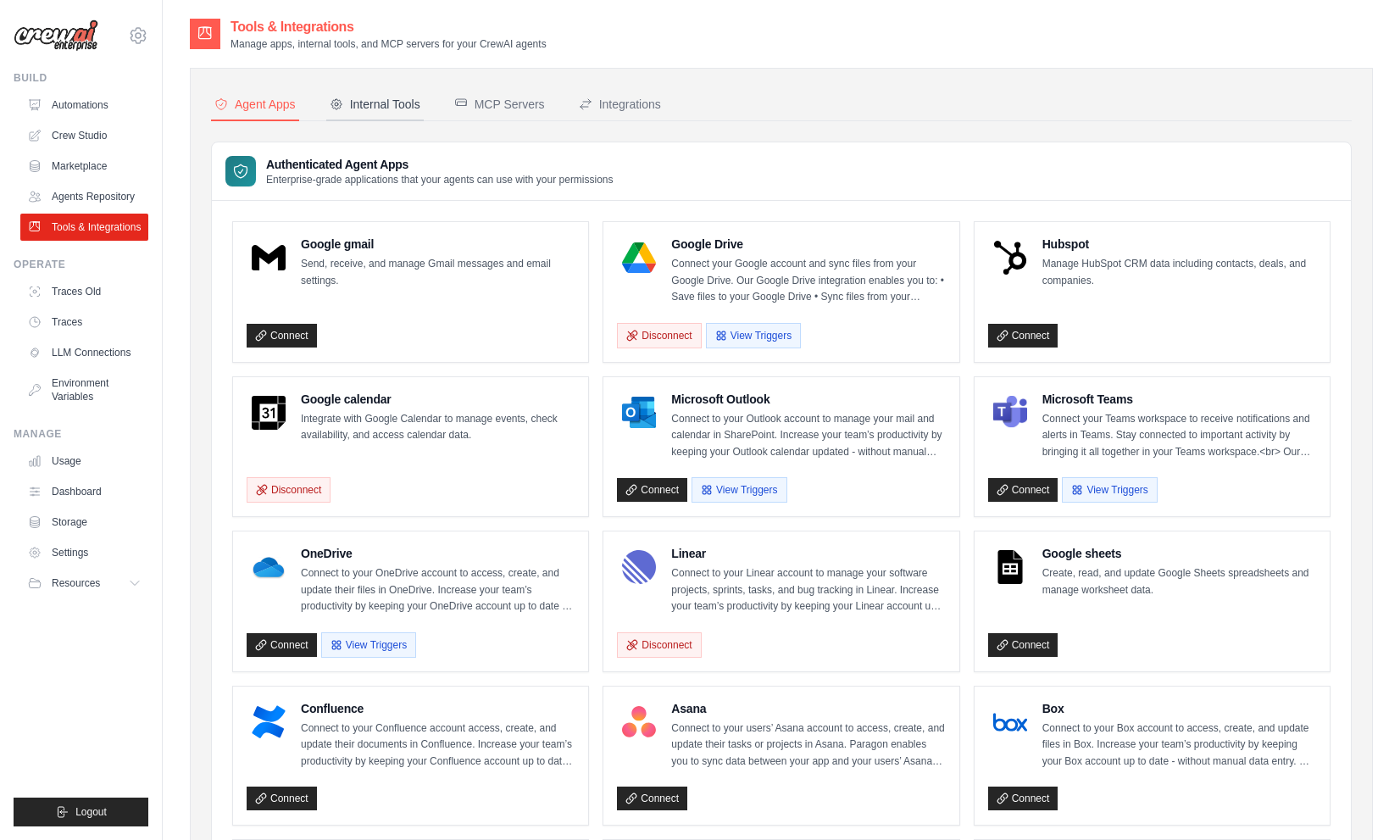
click at [365, 113] on button "Internal Tools" at bounding box center [375, 104] width 98 height 32
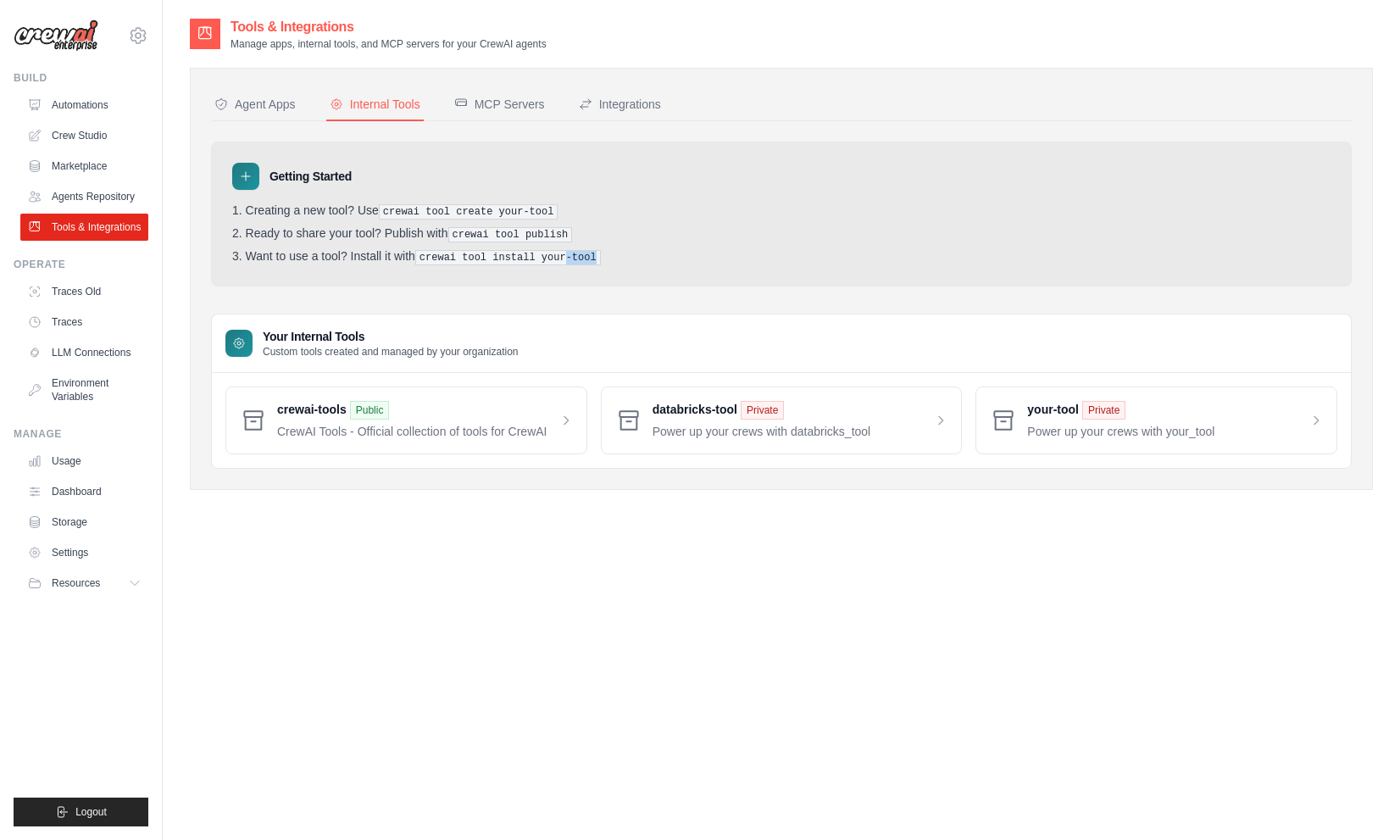
drag, startPoint x: 569, startPoint y: 260, endPoint x: 597, endPoint y: 265, distance: 28.4
click at [596, 265] on div "Getting Started Creating a new tool? Use crewai tool create your-tool Ready to …" at bounding box center [781, 214] width 1141 height 145
click at [502, 101] on div "MCP Servers" at bounding box center [500, 104] width 91 height 17
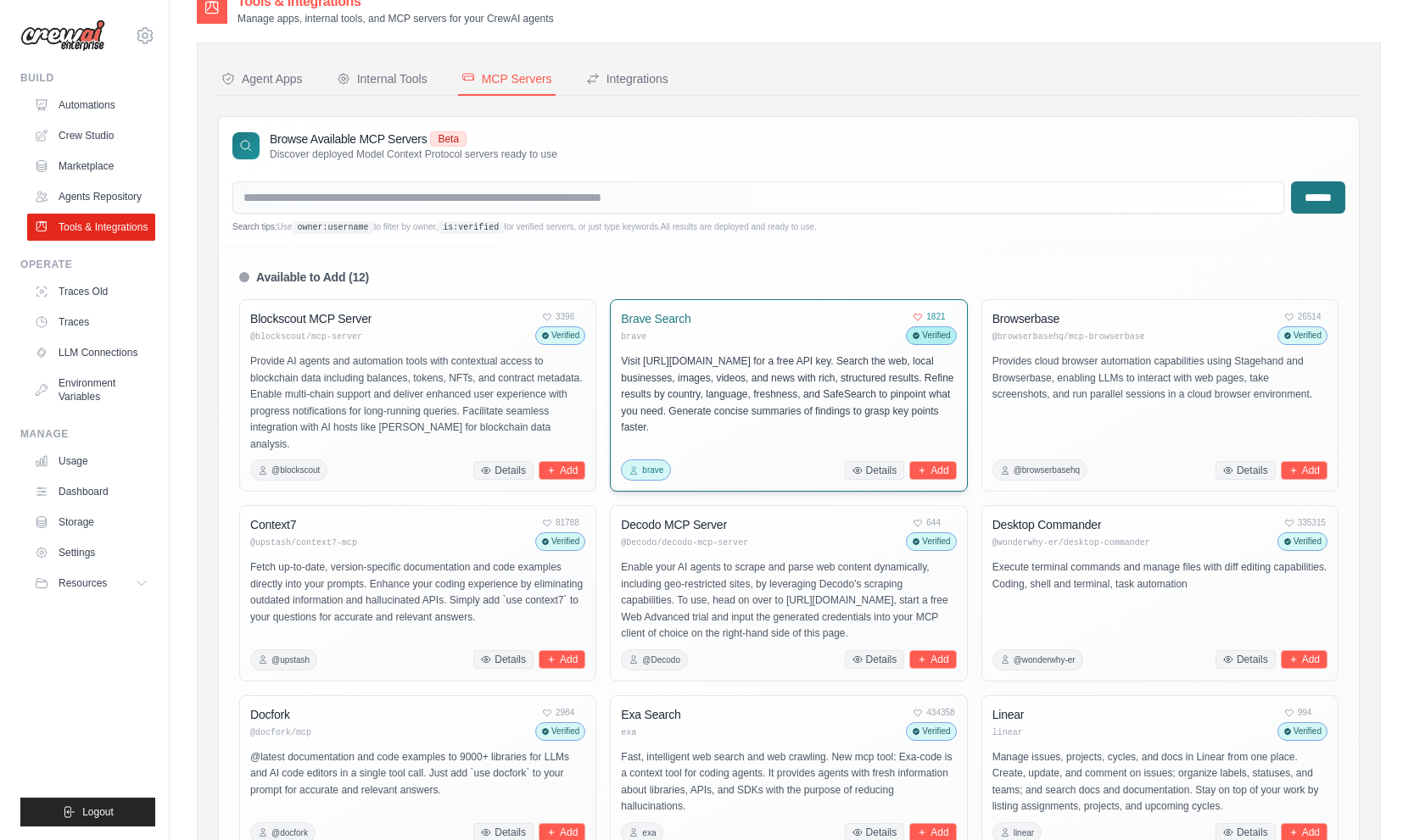
scroll to position [25, 0]
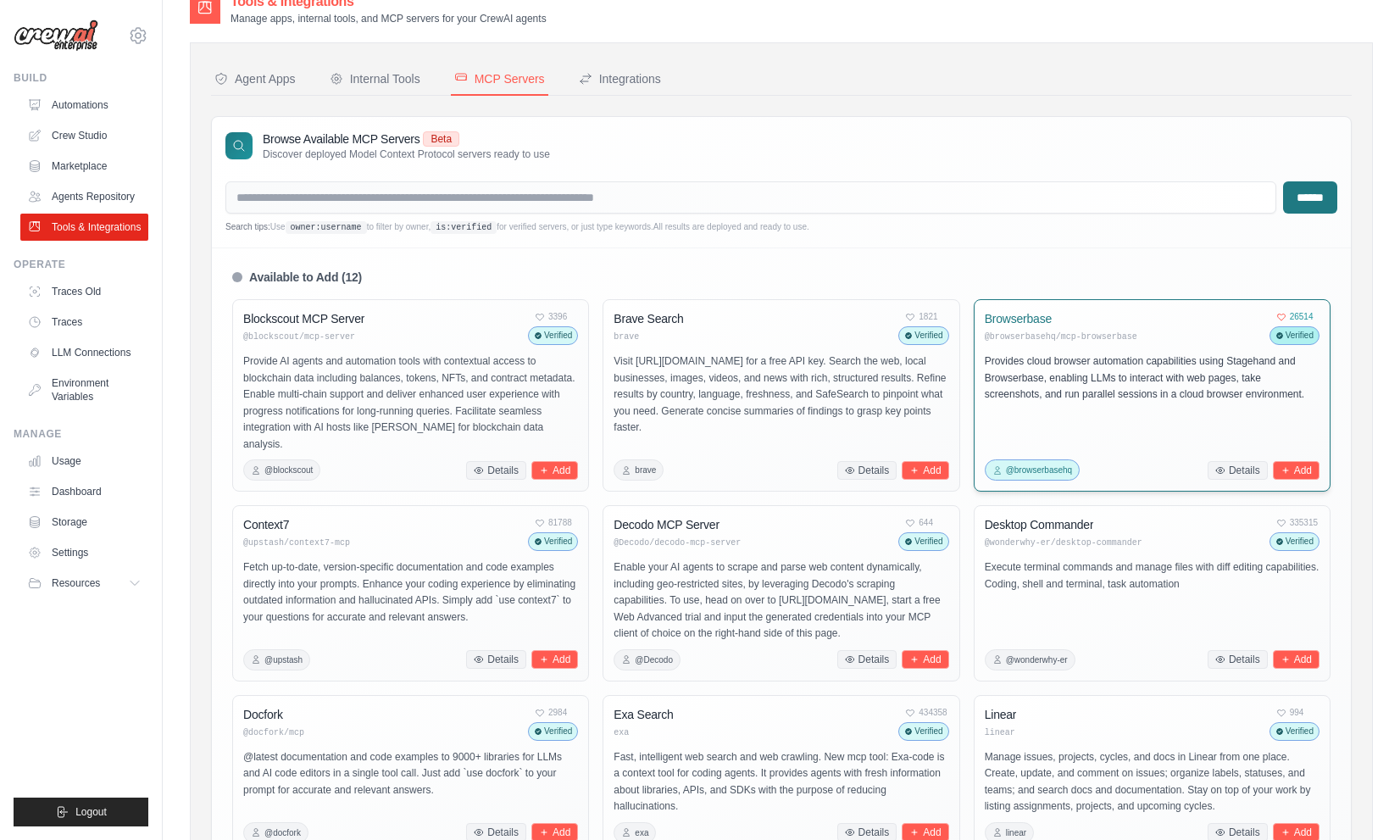
click at [1111, 386] on p "Provides cloud browser automation capabilities using Stagehand and Browserbase,…" at bounding box center [1152, 379] width 335 height 50
click at [1254, 461] on button "Details" at bounding box center [1238, 470] width 60 height 18
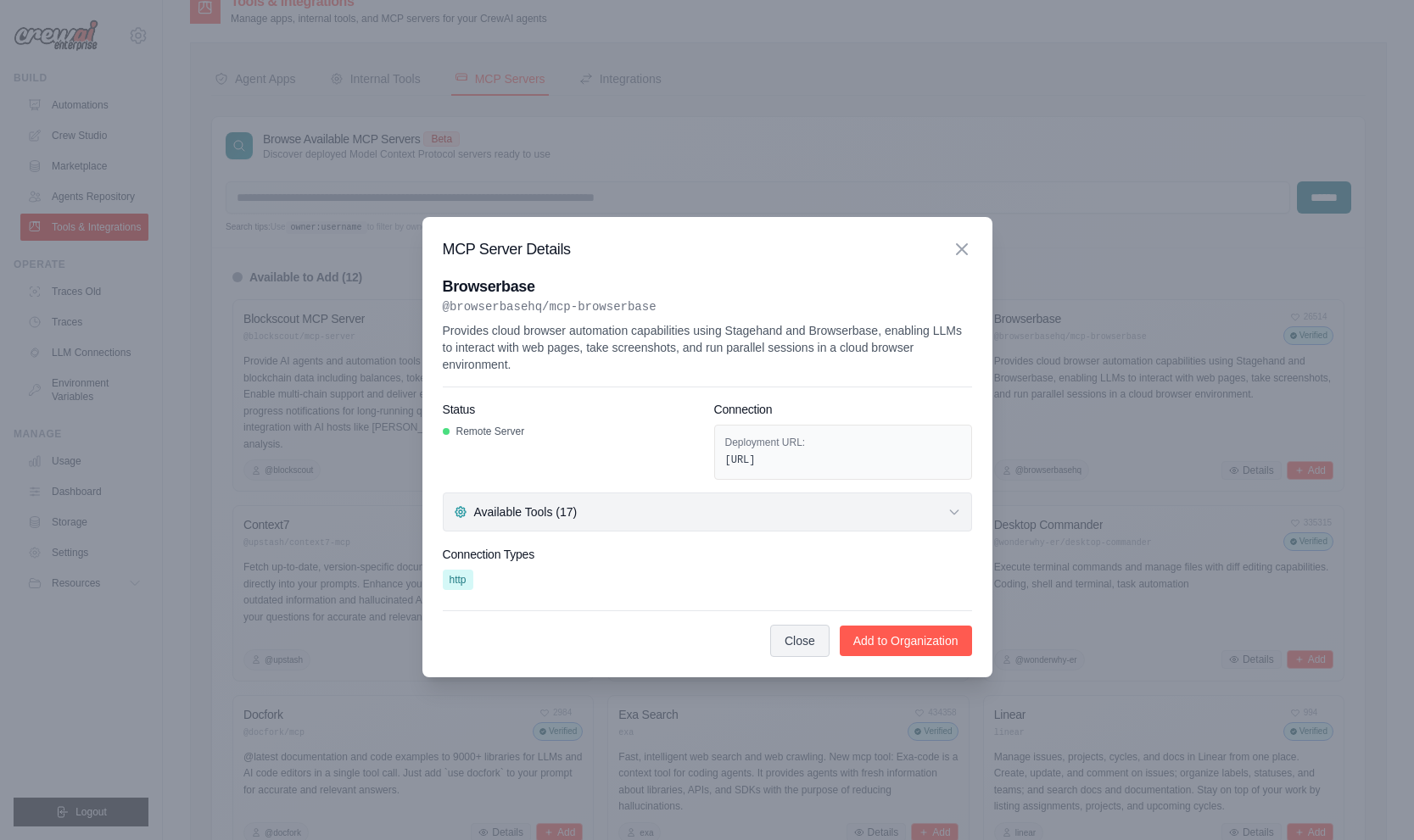
click at [684, 528] on button "Available Tools (17)" at bounding box center [707, 511] width 529 height 39
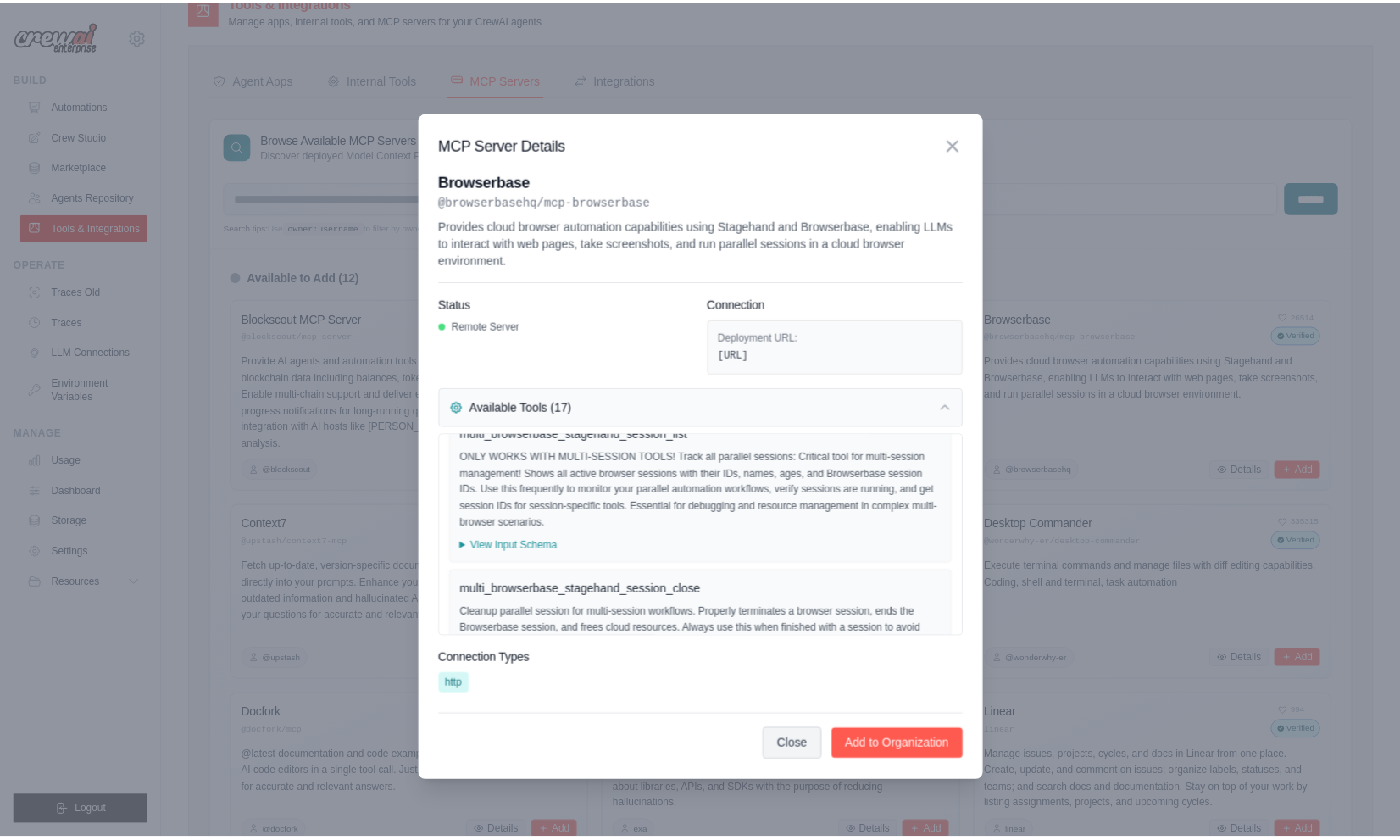
scroll to position [310, 0]
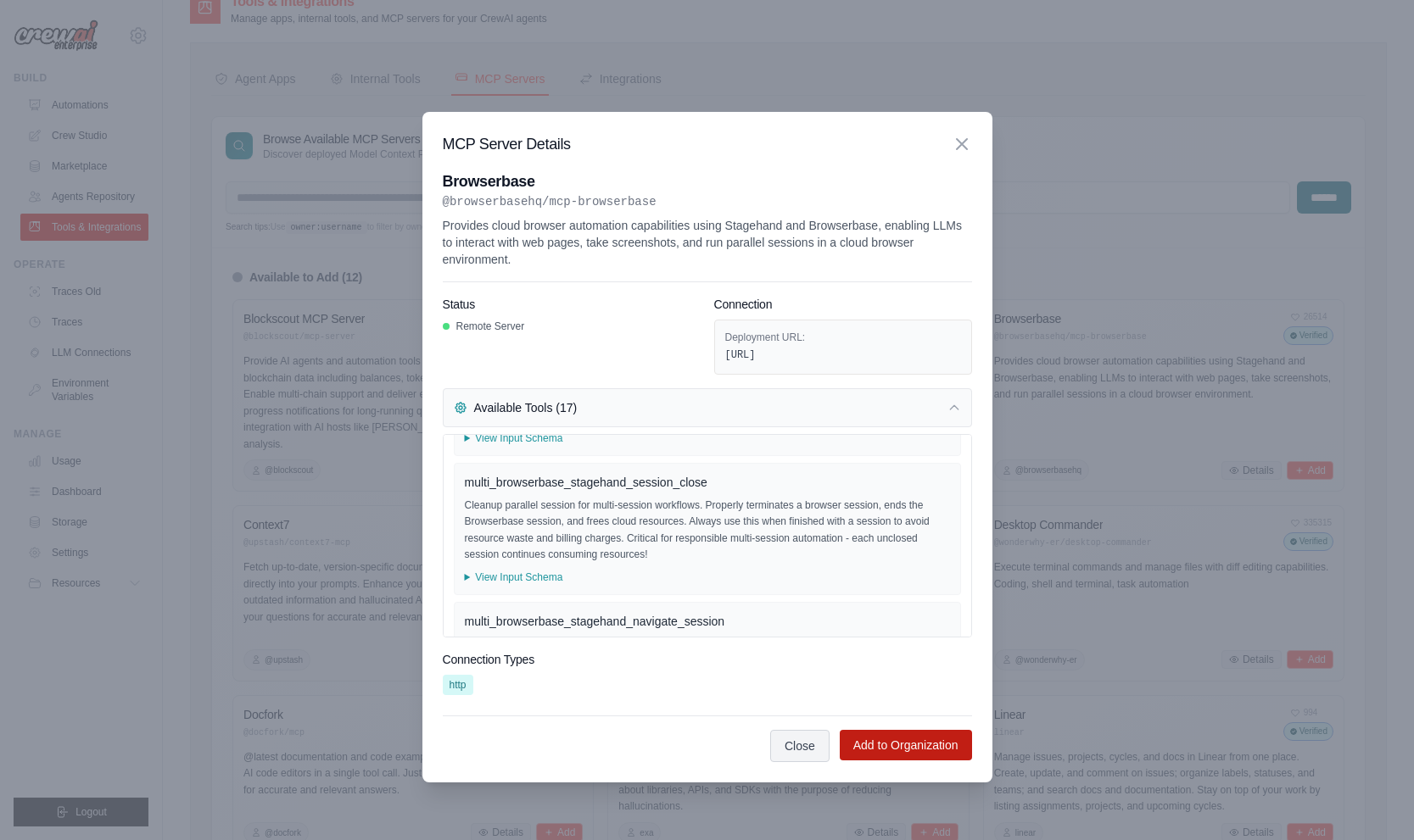
click at [939, 745] on button "Add to Organization" at bounding box center [905, 745] width 133 height 31
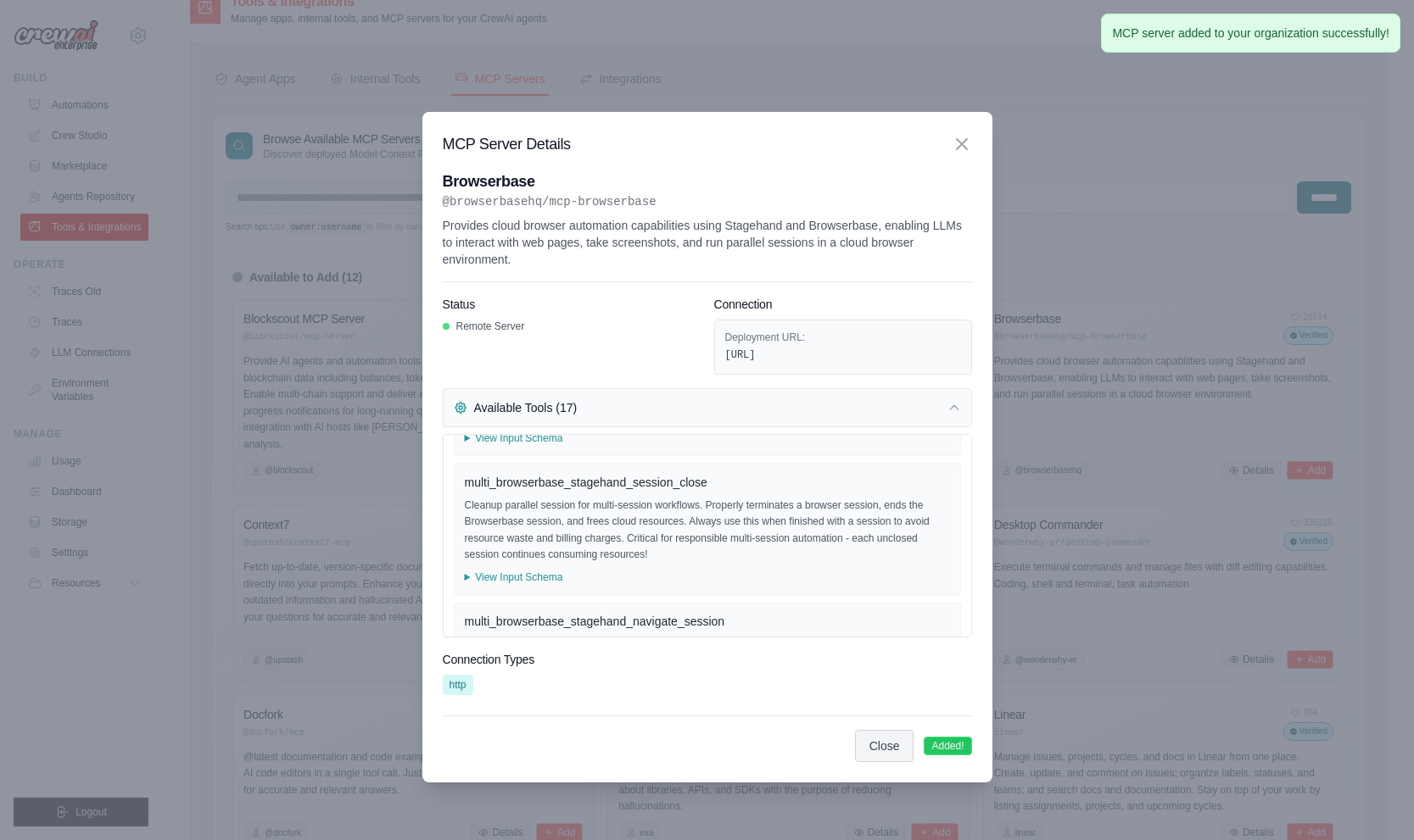
click at [1132, 167] on div at bounding box center [707, 420] width 1414 height 840
click at [966, 141] on icon at bounding box center [961, 143] width 20 height 20
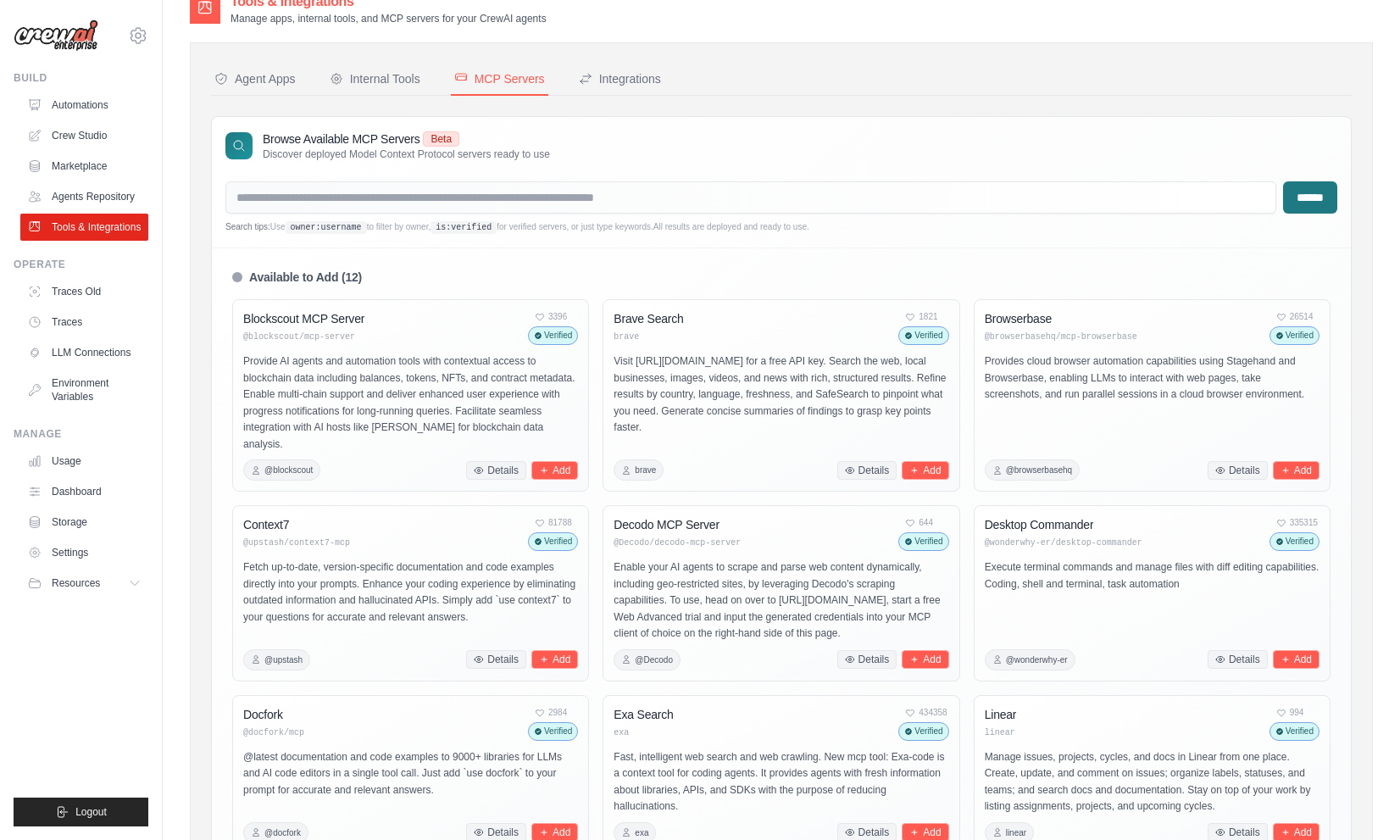
drag, startPoint x: 636, startPoint y: 82, endPoint x: 658, endPoint y: 100, distance: 28.4
click at [636, 81] on div "Integrations" at bounding box center [620, 79] width 82 height 17
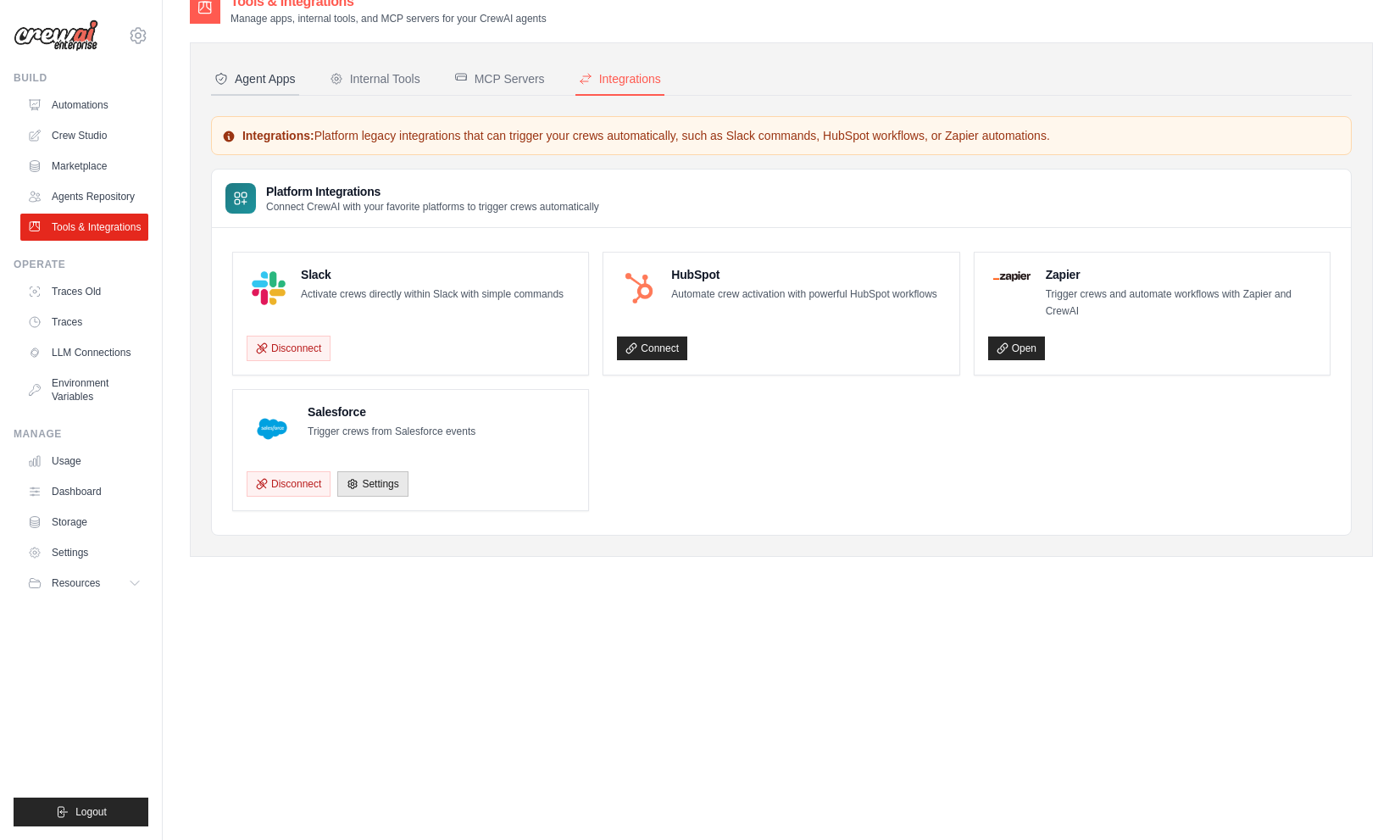
click at [261, 71] on div "Agent Apps" at bounding box center [255, 79] width 81 height 17
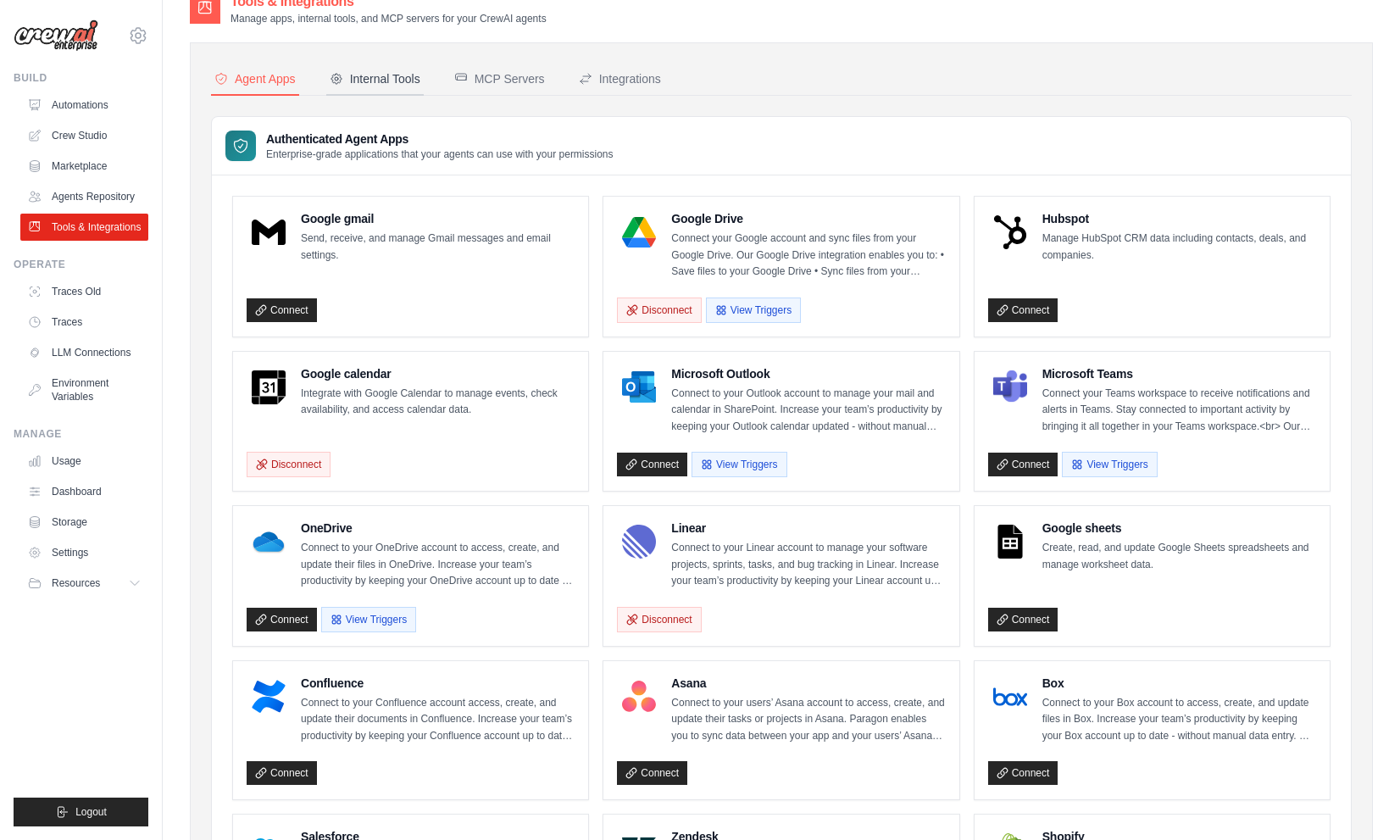
click at [373, 86] on button "Internal Tools" at bounding box center [375, 79] width 98 height 32
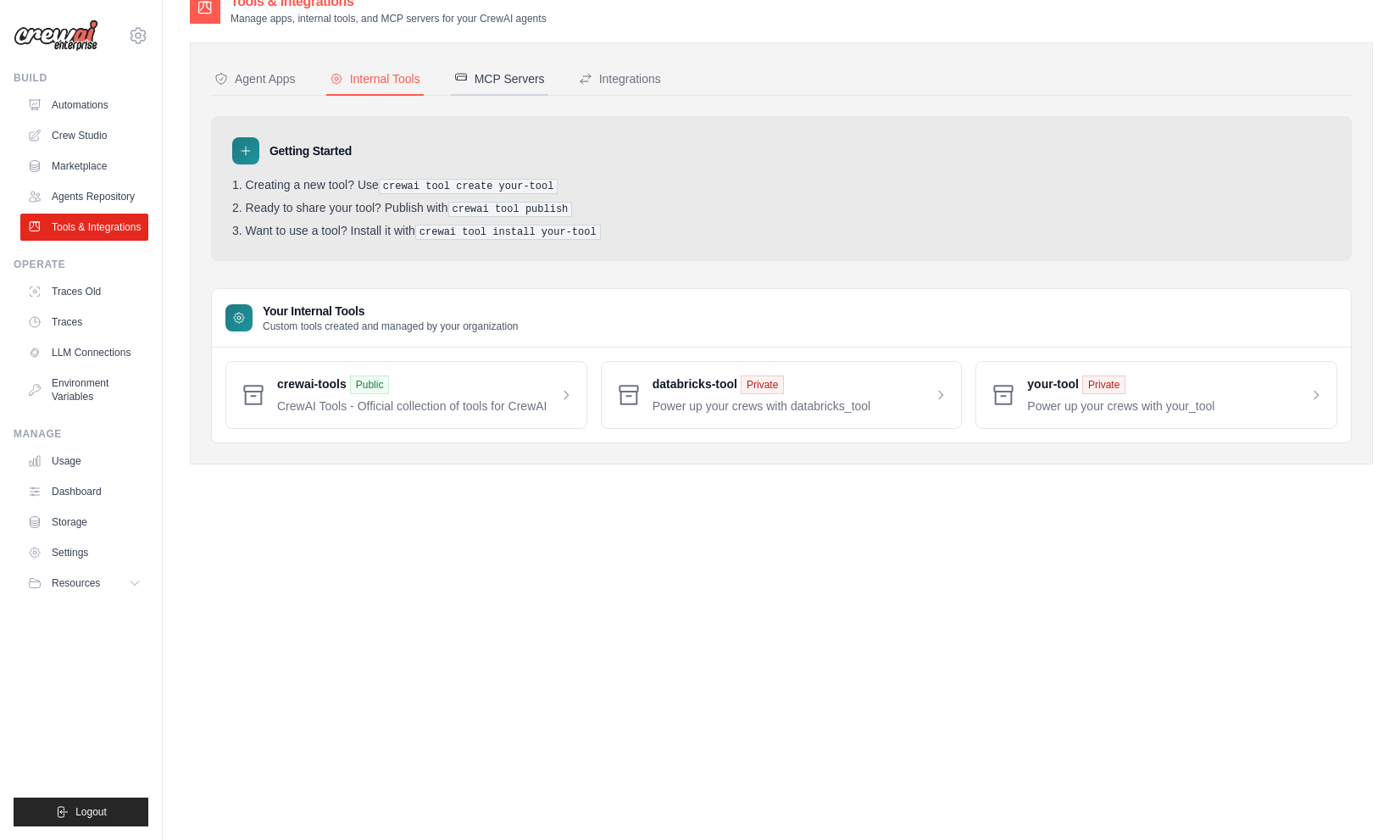
click at [477, 93] on button "MCP Servers" at bounding box center [499, 79] width 98 height 32
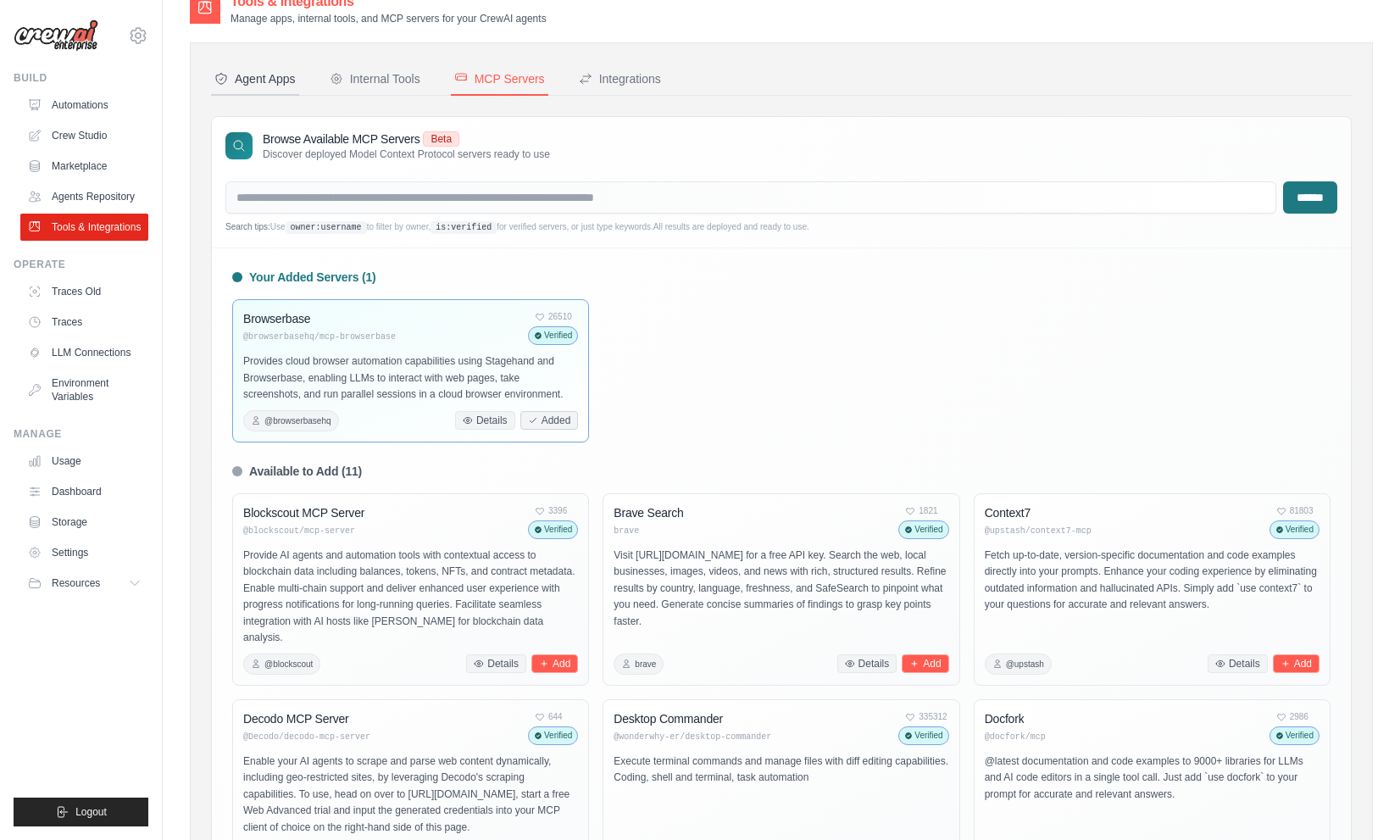
click at [240, 72] on div "Agent Apps" at bounding box center [255, 79] width 81 height 17
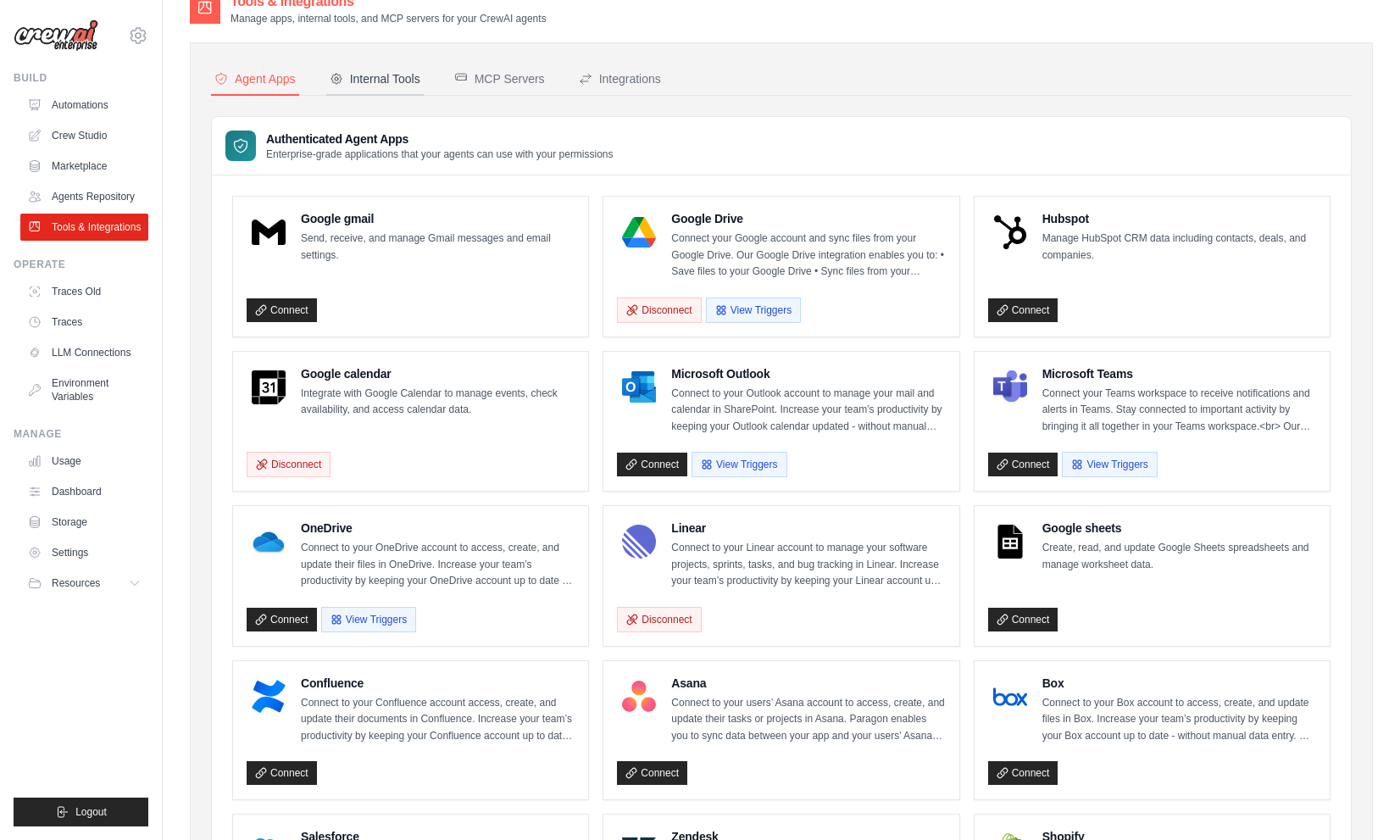
click at [375, 86] on div "Internal Tools" at bounding box center [375, 79] width 91 height 17
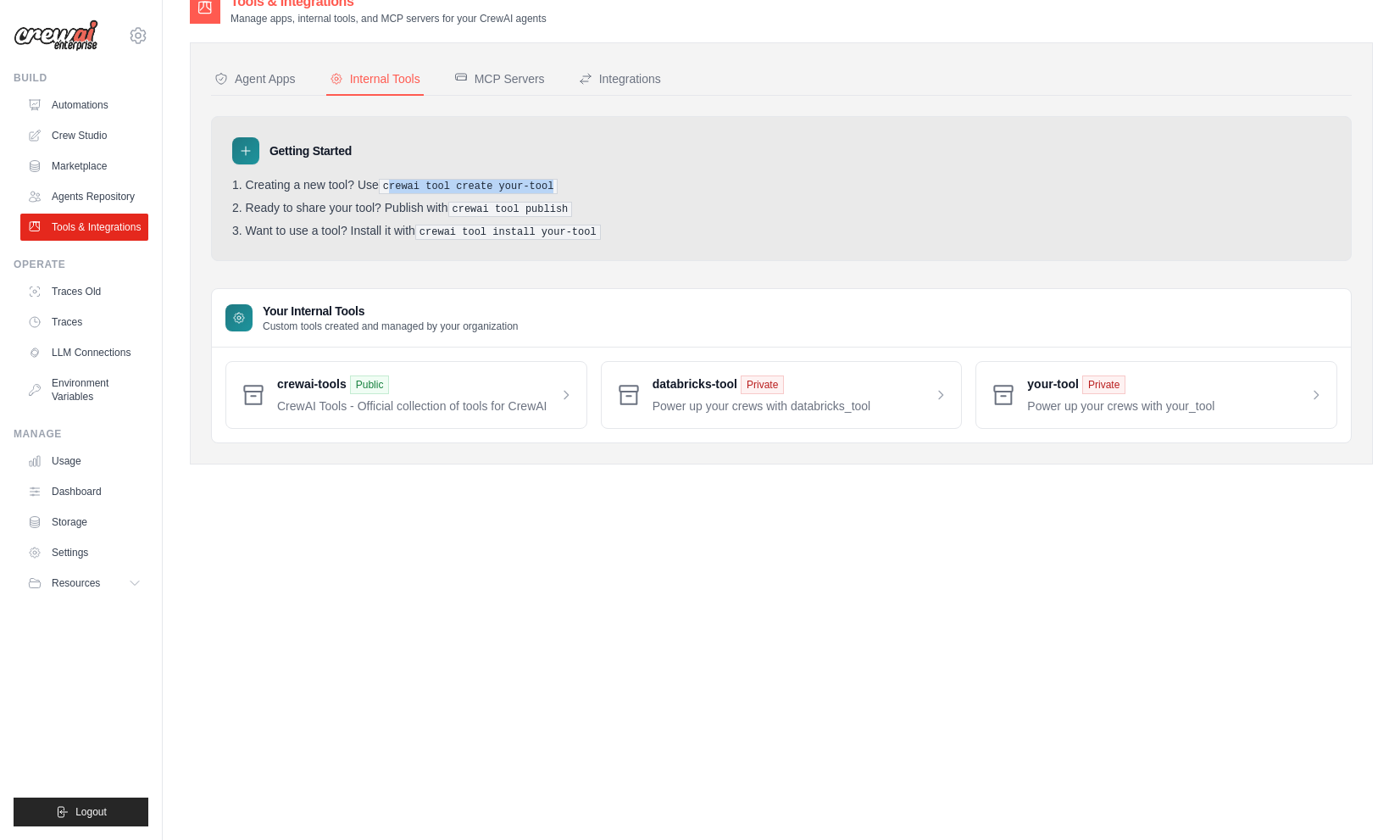
drag, startPoint x: 391, startPoint y: 184, endPoint x: 570, endPoint y: 185, distance: 179.0
click at [570, 185] on li "Creating a new tool? Use crewai tool create your-tool" at bounding box center [781, 186] width 1098 height 16
click at [393, 138] on div "Getting Started" at bounding box center [781, 151] width 1098 height 27
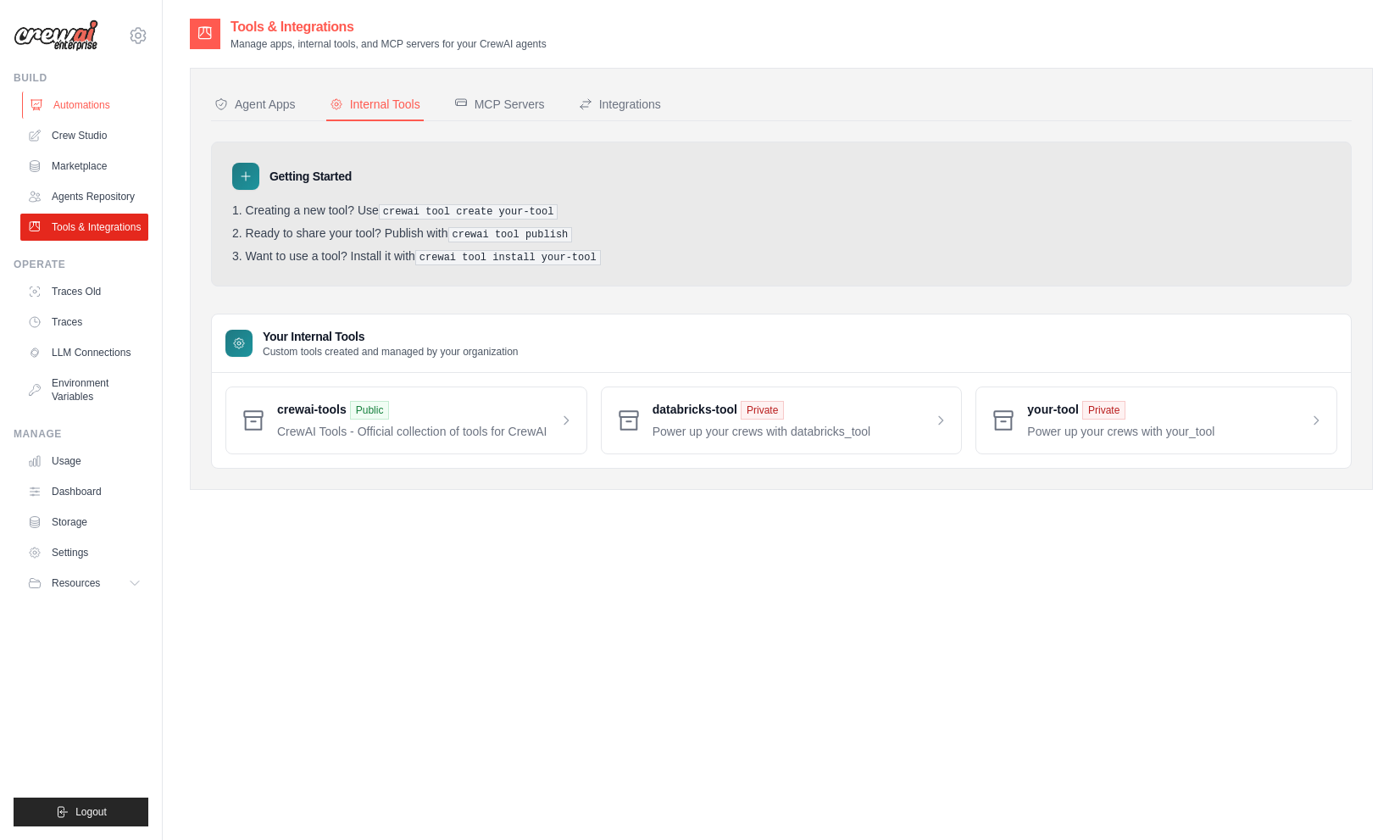
click at [108, 112] on link "Automations" at bounding box center [86, 105] width 128 height 27
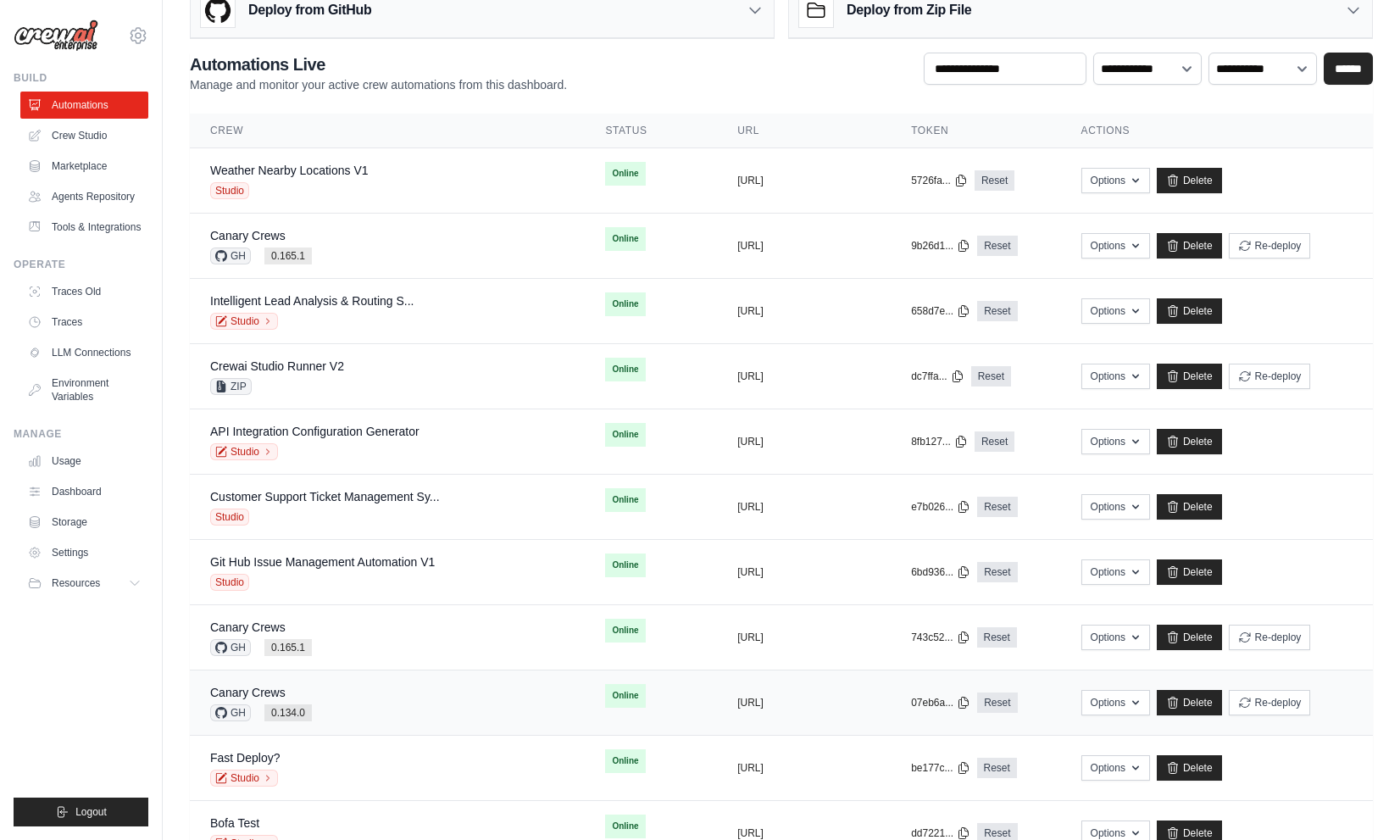
scroll to position [159, 0]
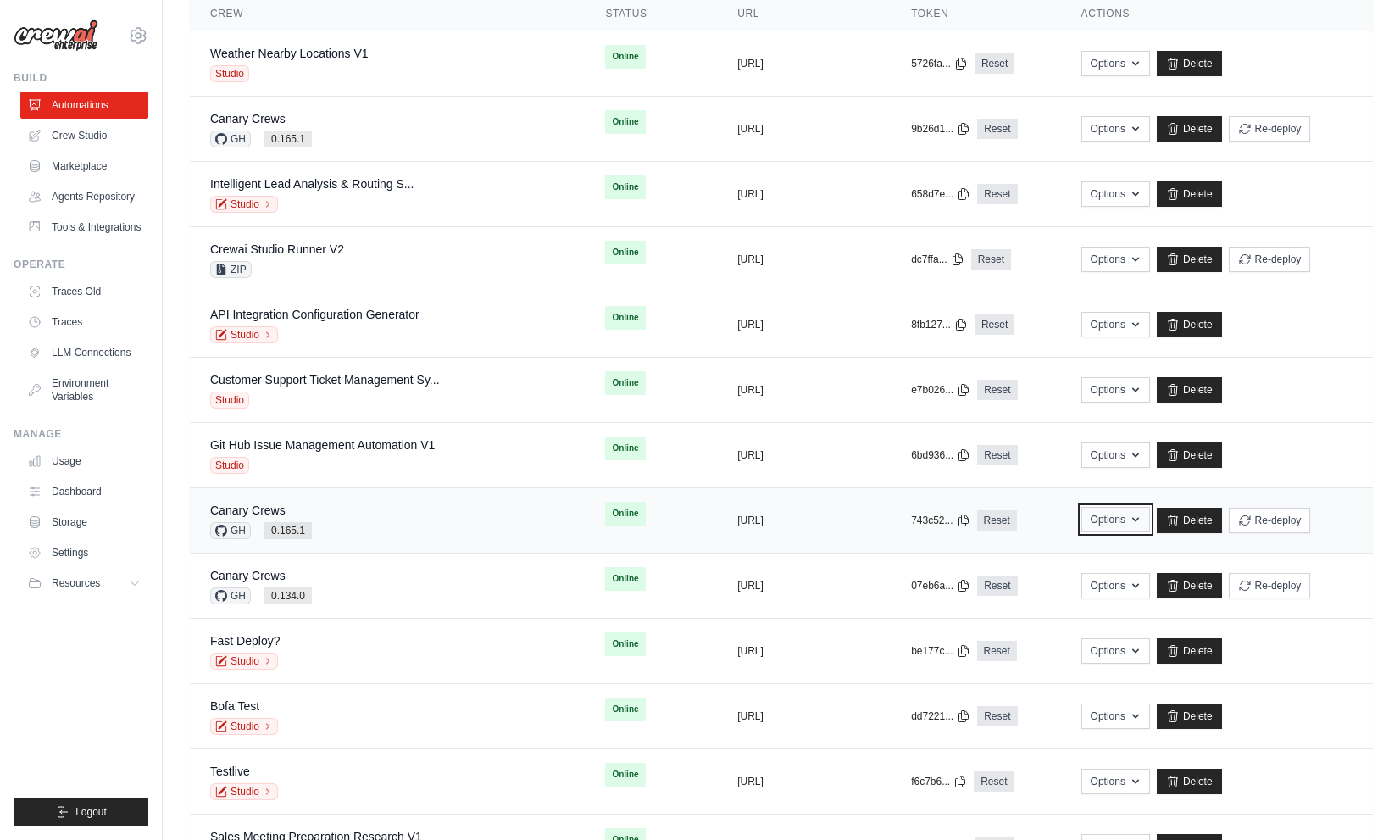
click at [1098, 512] on button "Options" at bounding box center [1116, 519] width 69 height 25
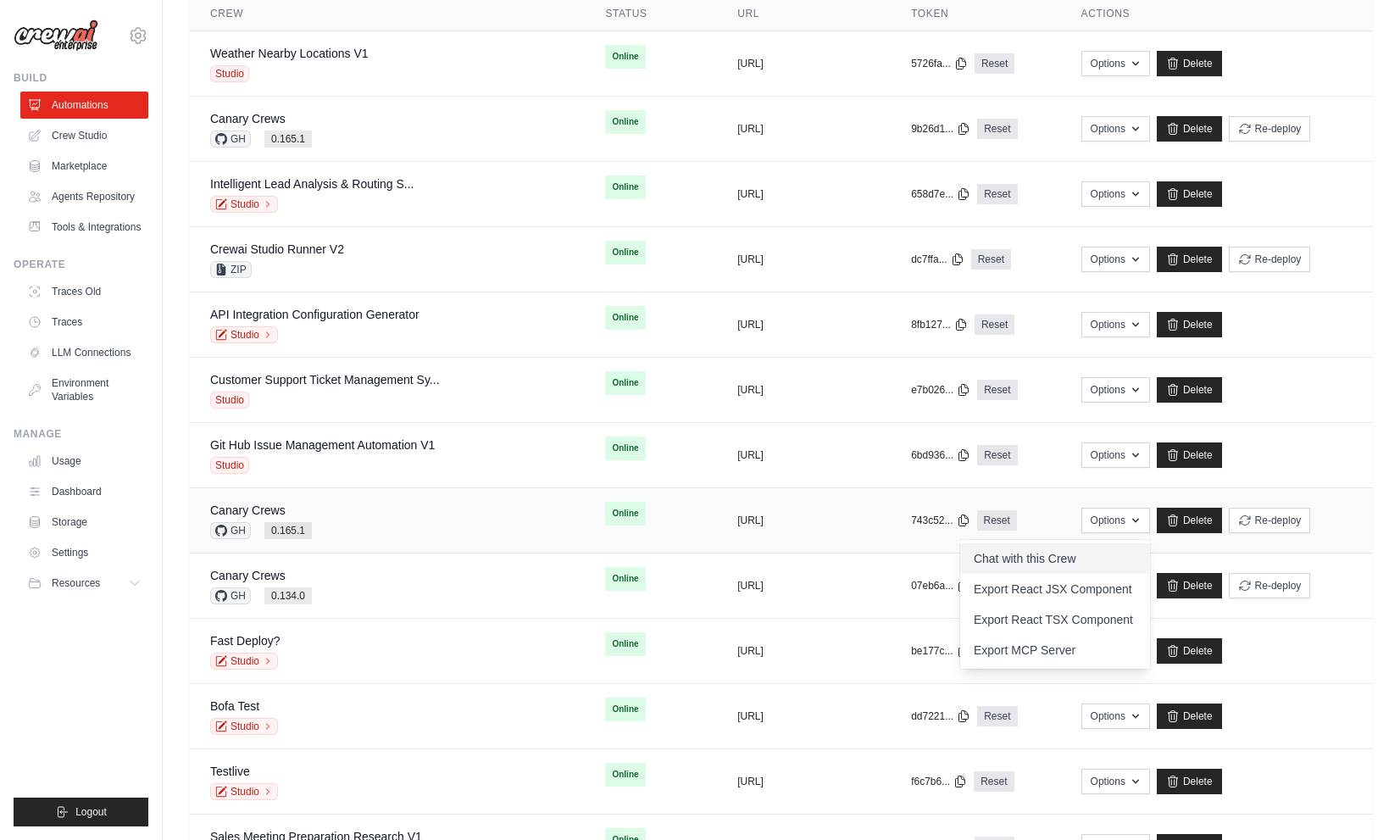
click at [1078, 558] on link "Chat with this Crew" at bounding box center [1055, 559] width 190 height 31
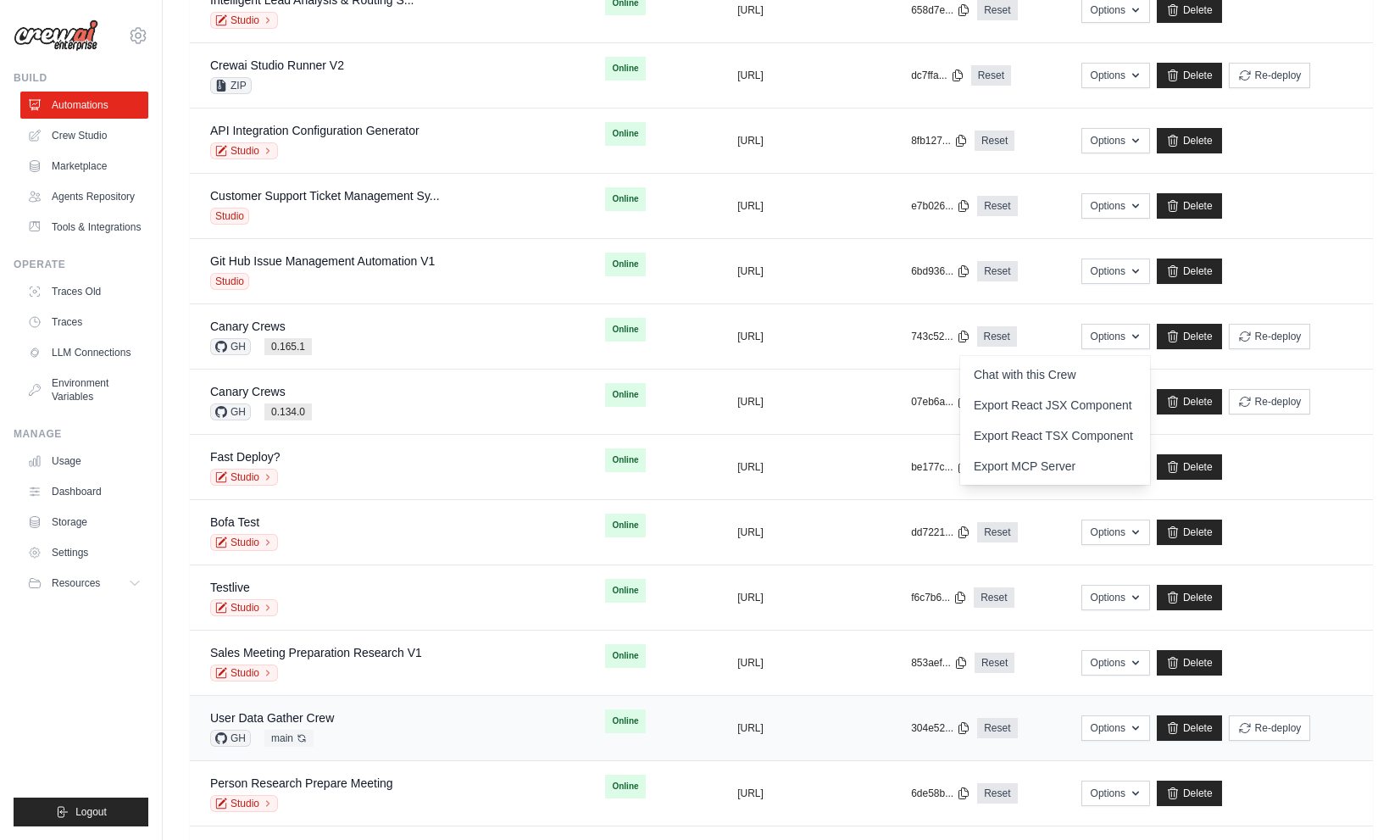
scroll to position [343, 0]
click at [375, 711] on div "User Data Gather Crew GH main Auto-deploy enabled" at bounding box center [387, 727] width 354 height 38
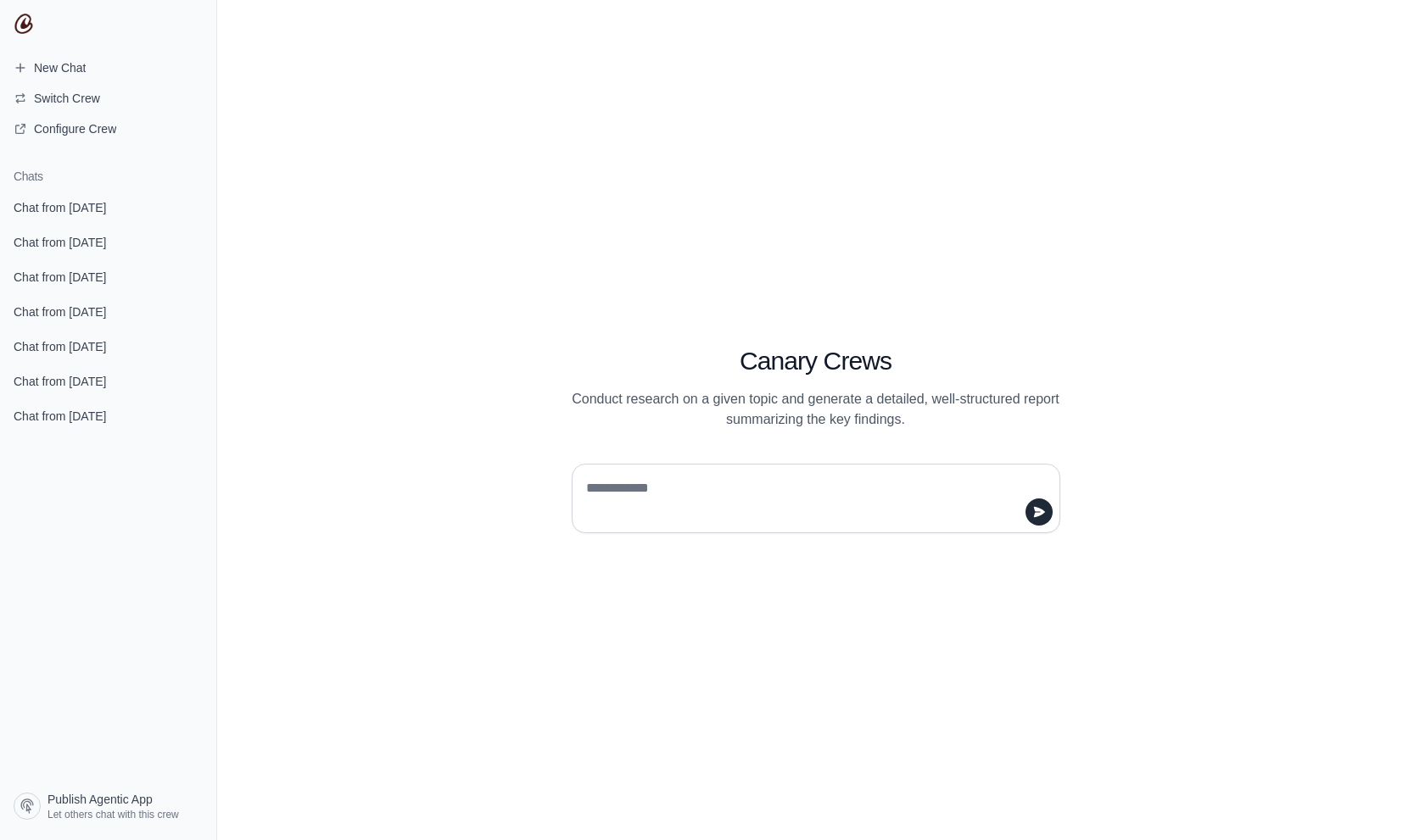
click at [802, 493] on textarea at bounding box center [810, 498] width 457 height 47
type textarea "**"
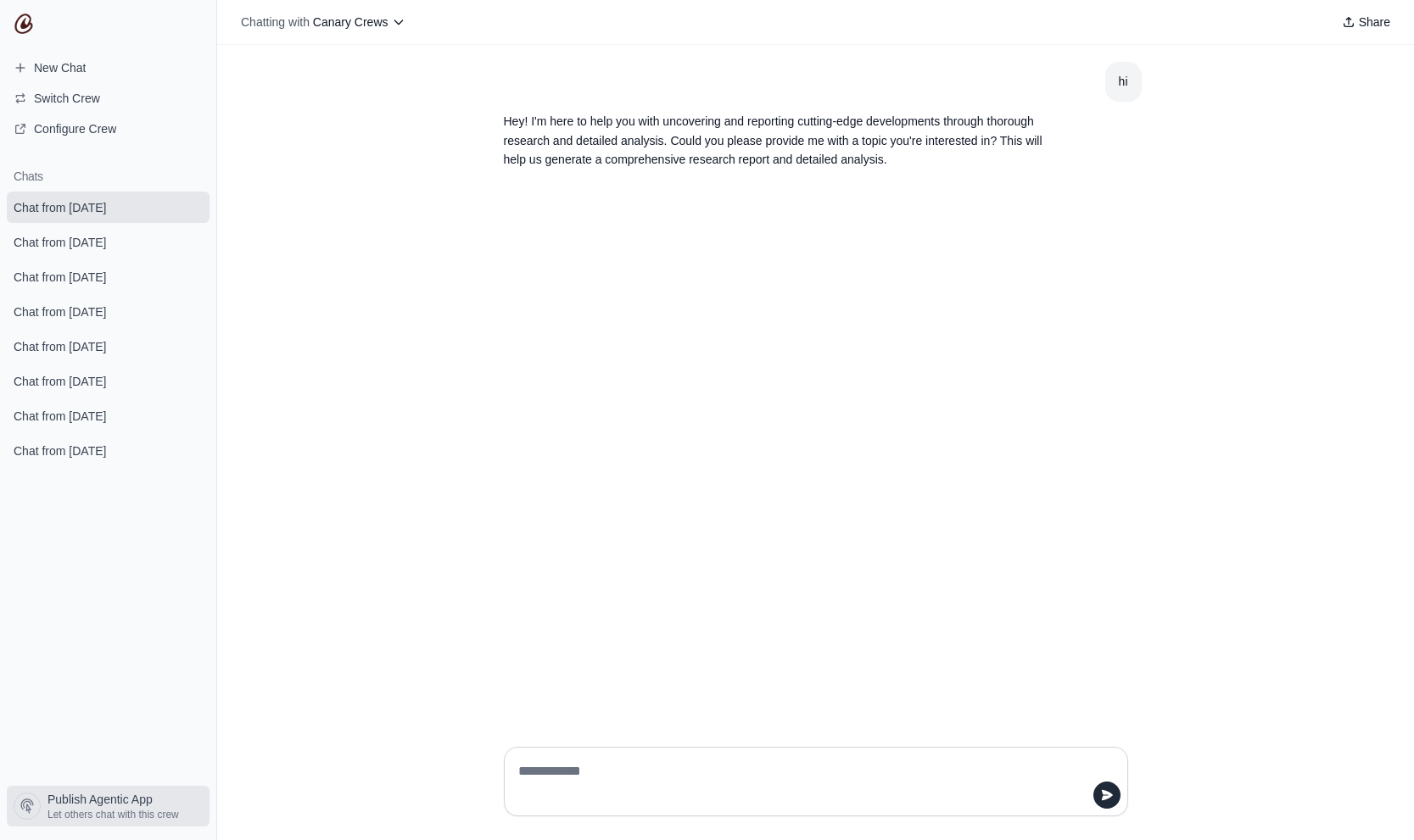
click at [44, 797] on span "Publish Agentic App Let others chat with this crew" at bounding box center [102, 806] width 203 height 31
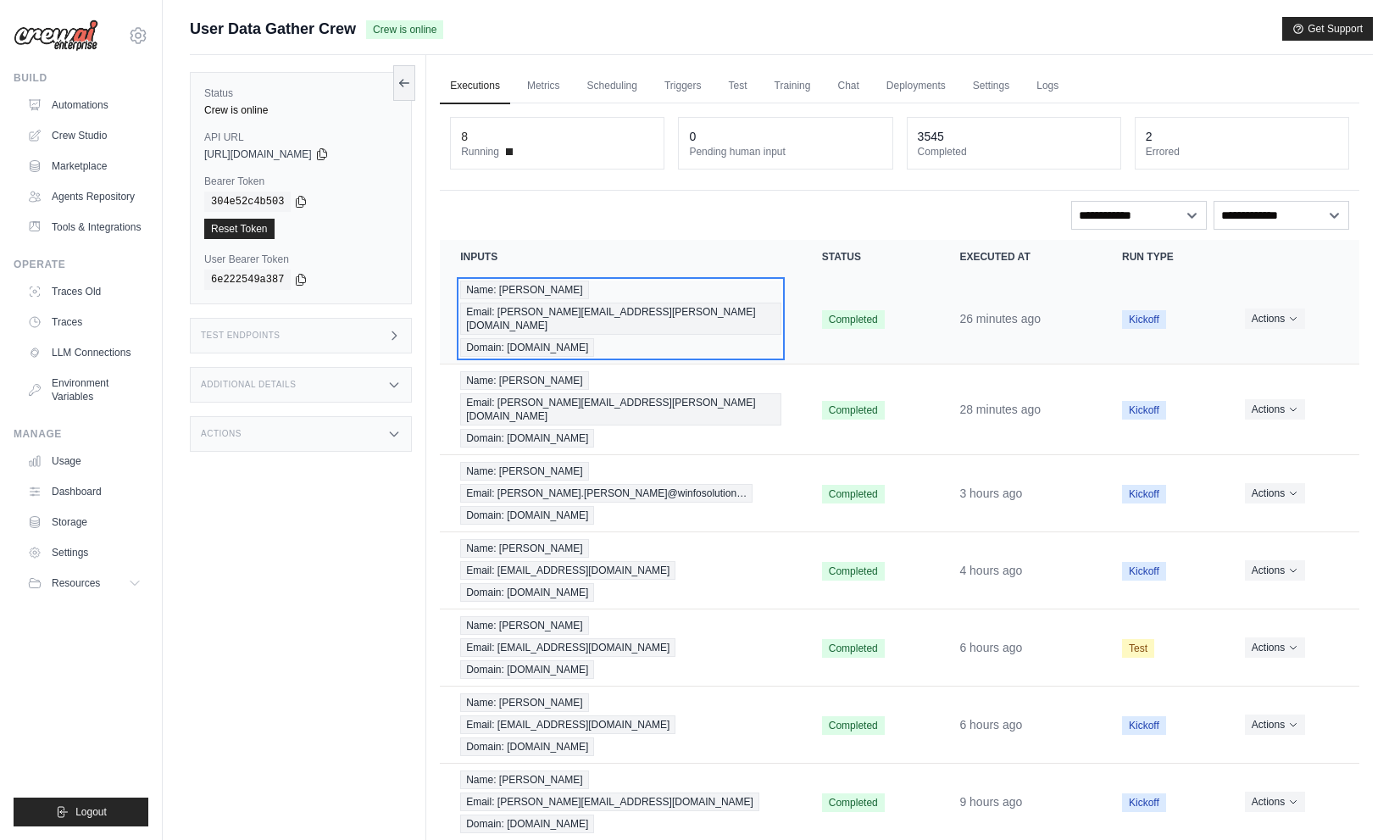
click at [595, 303] on span "Email: [PERSON_NAME][EMAIL_ADDRESS][PERSON_NAME][DOMAIN_NAME]" at bounding box center [621, 318] width 321 height 32
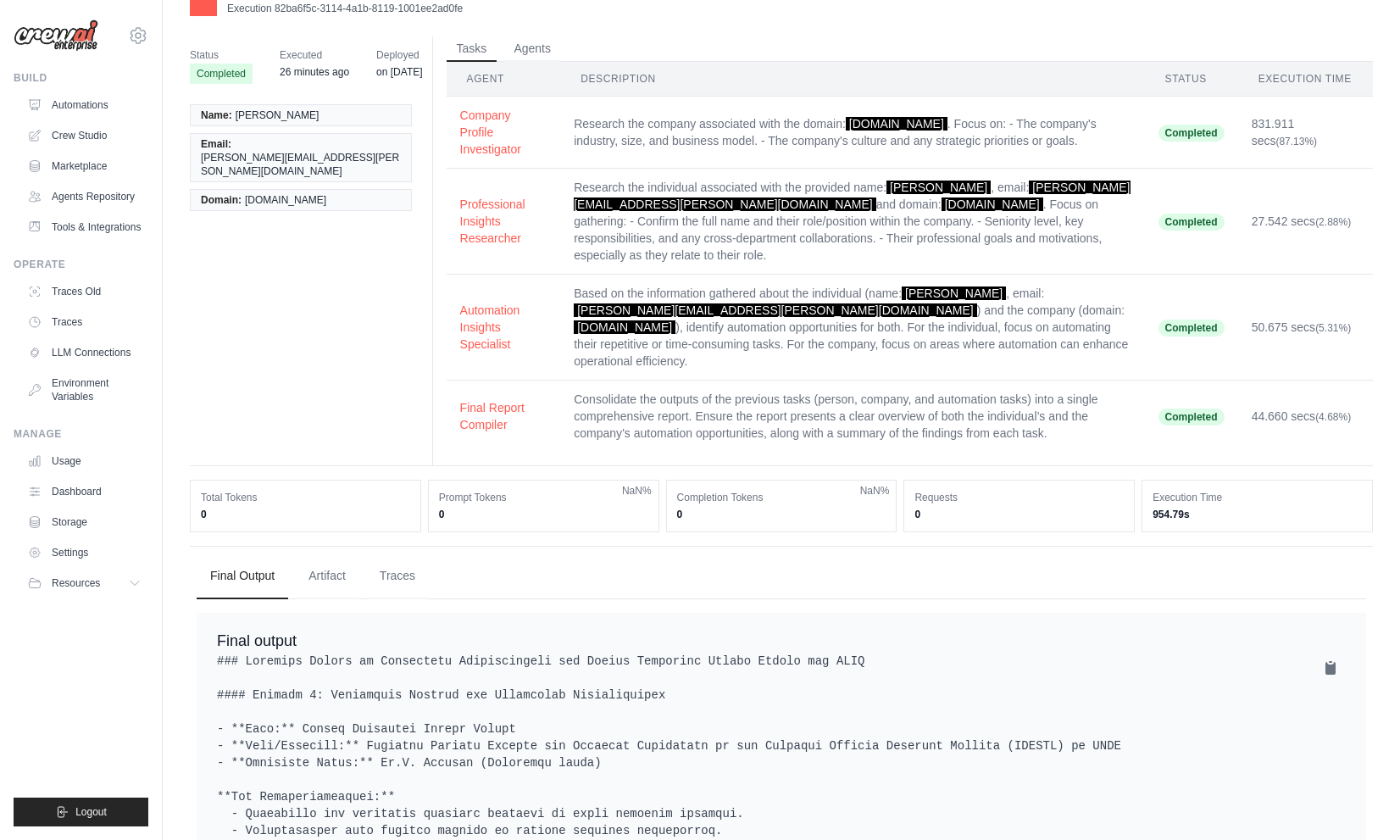
scroll to position [71, 0]
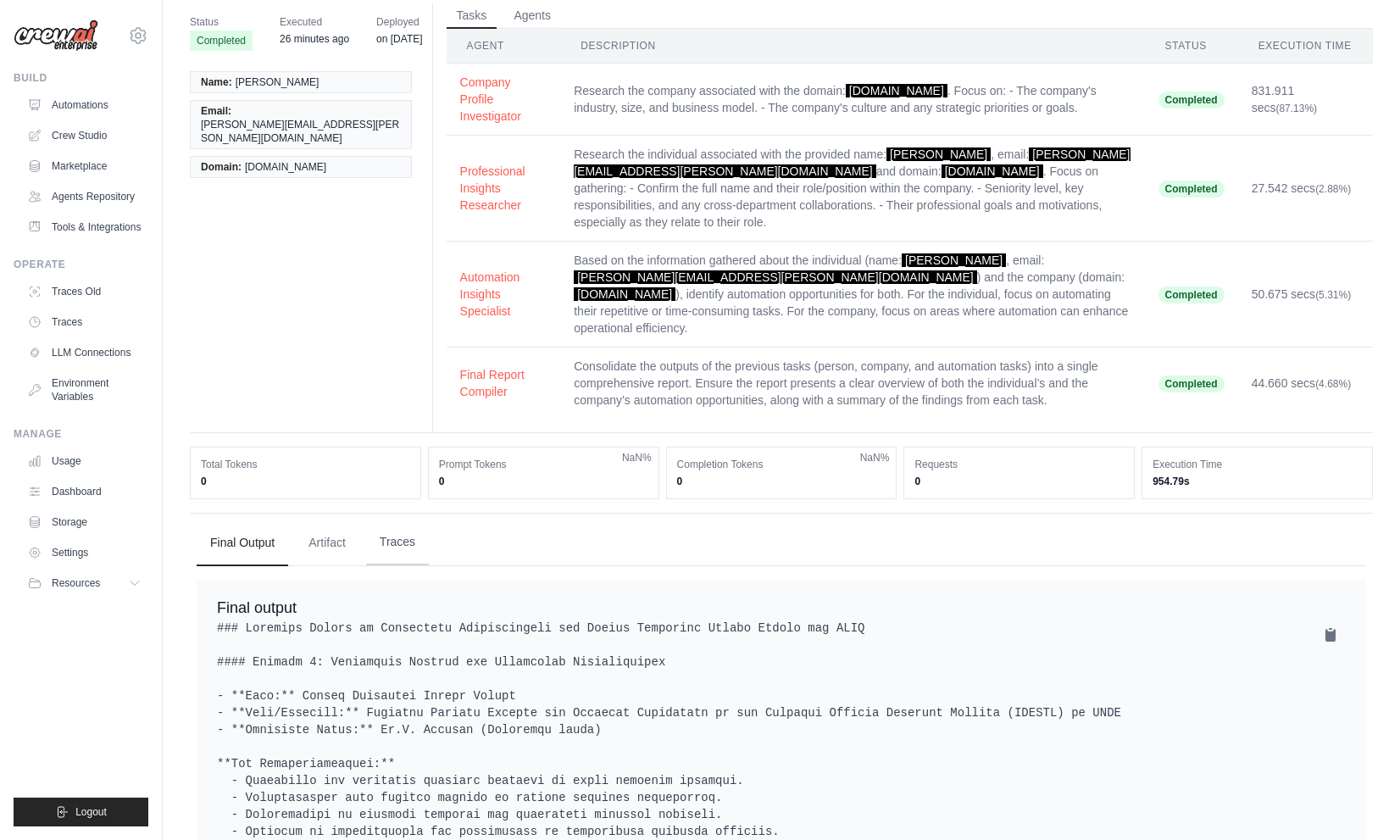
click at [405, 519] on button "Traces" at bounding box center [397, 541] width 63 height 45
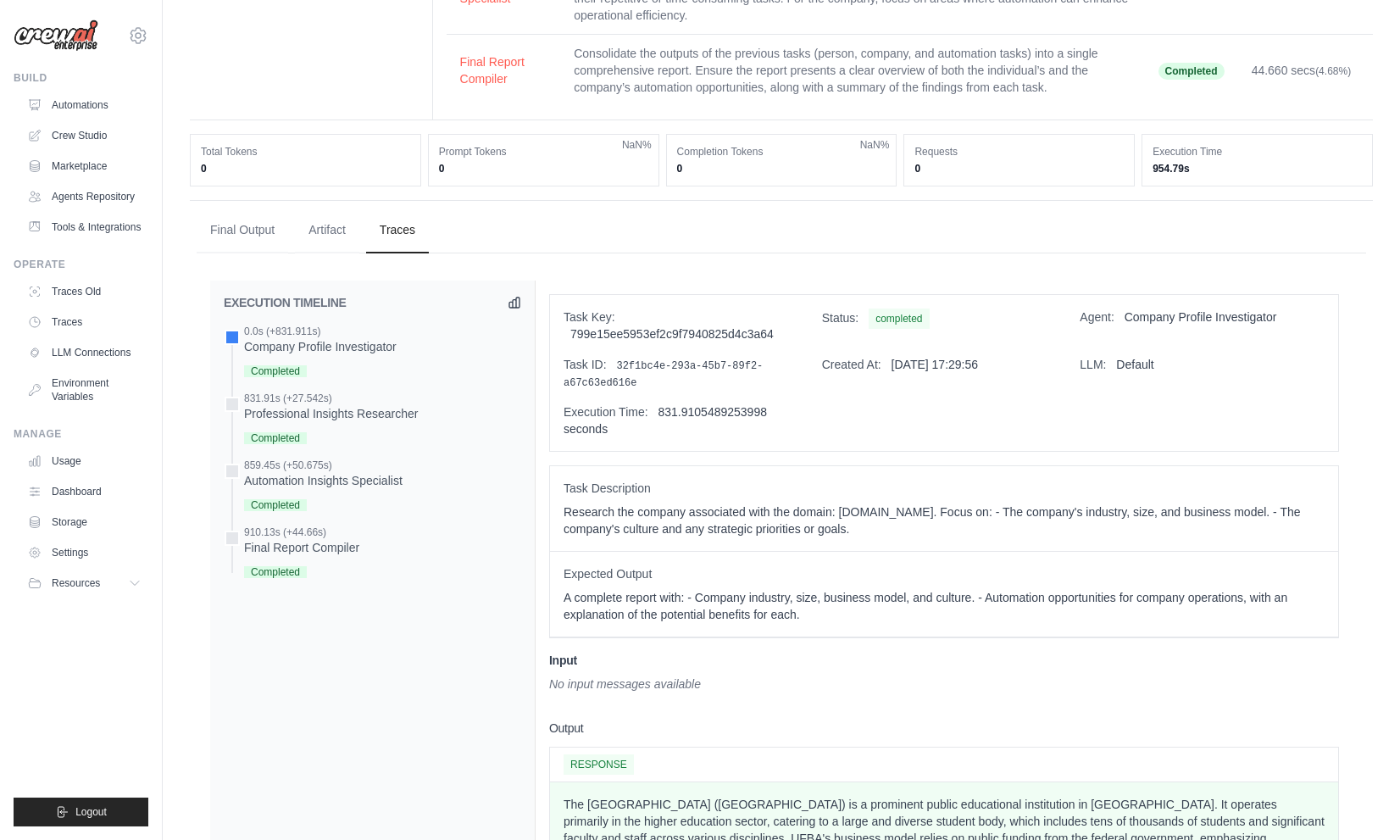
scroll to position [0, 0]
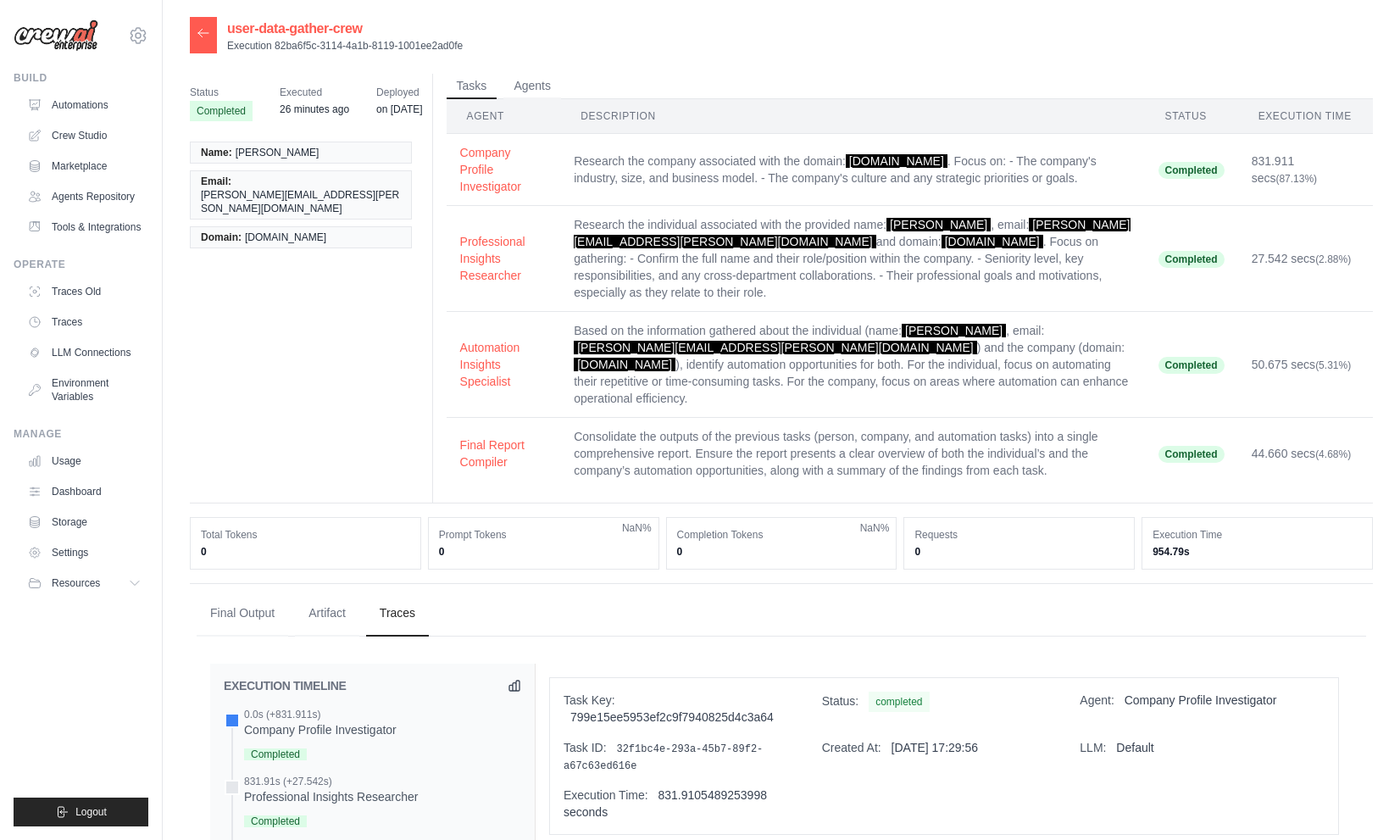
click at [205, 50] on div at bounding box center [203, 36] width 27 height 37
click at [203, 34] on icon at bounding box center [203, 33] width 14 height 14
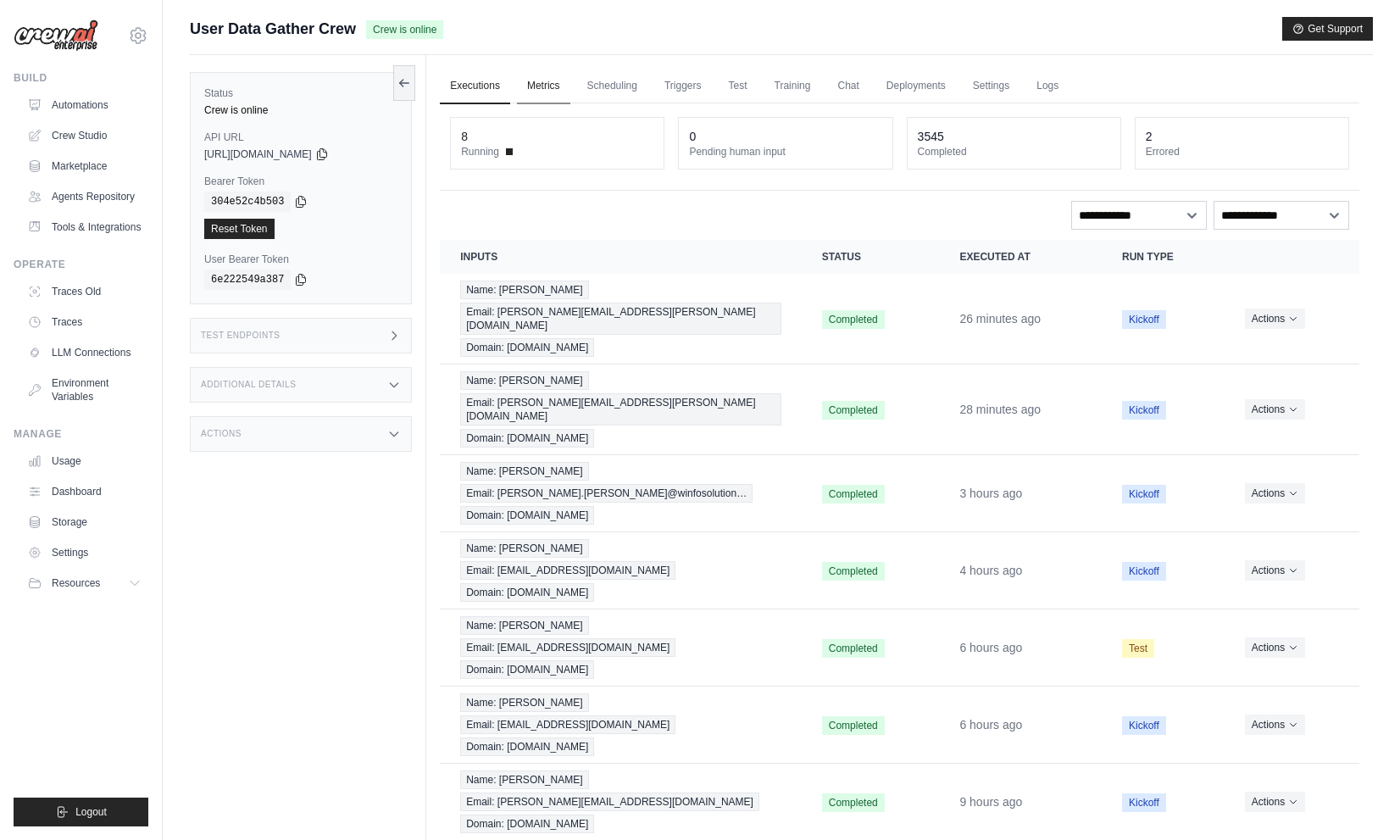
click at [554, 72] on link "Metrics" at bounding box center [543, 86] width 53 height 36
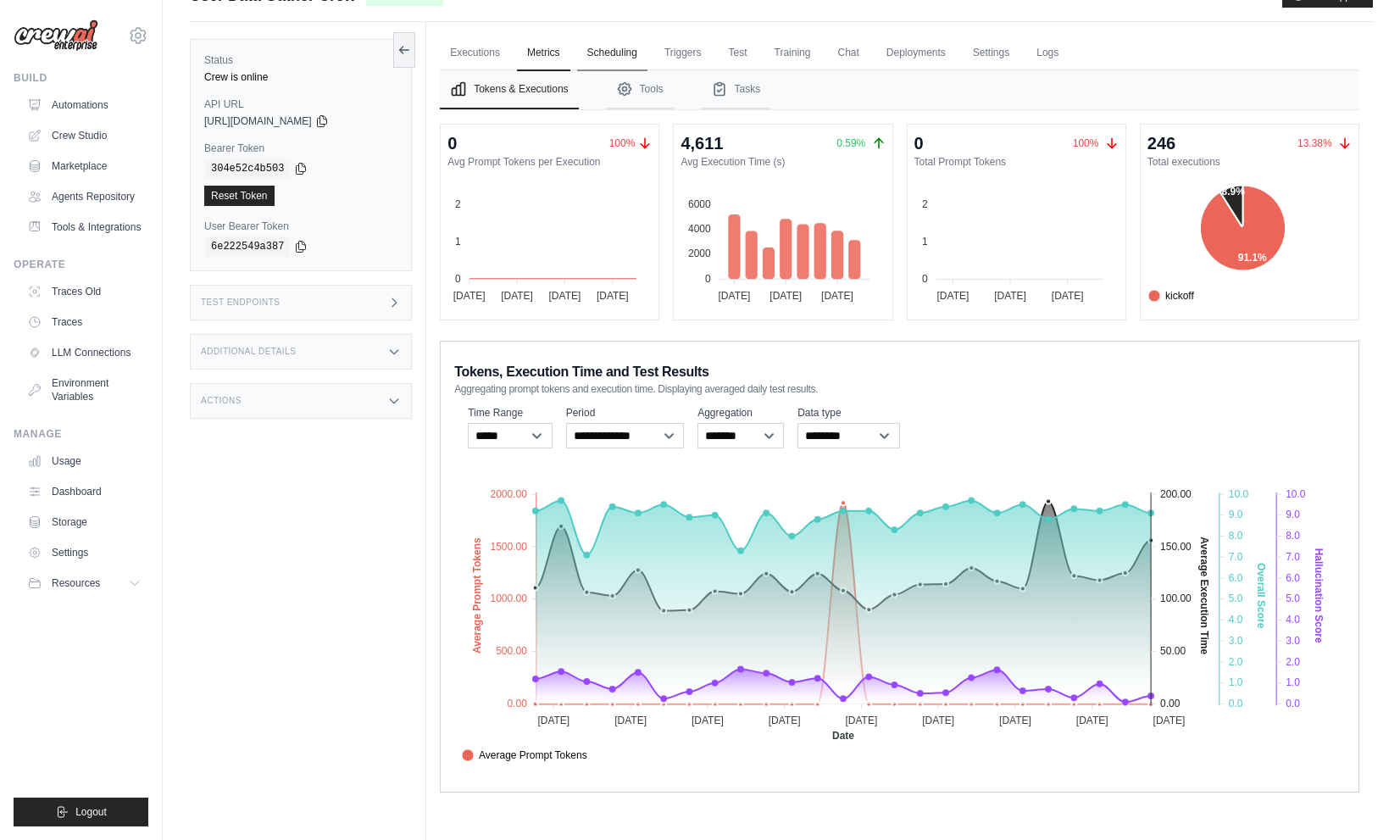
scroll to position [4, 0]
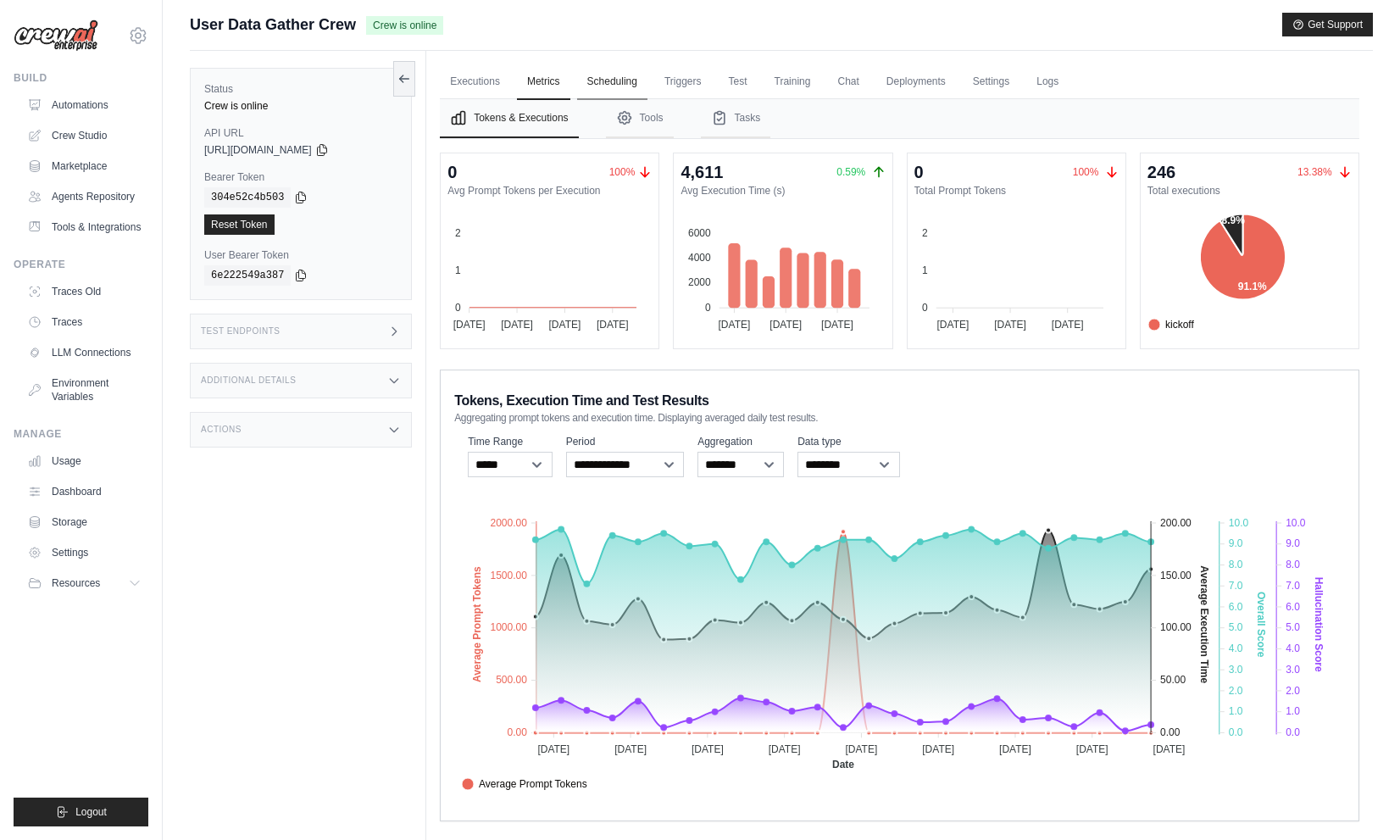
click at [616, 86] on link "Scheduling" at bounding box center [612, 82] width 71 height 36
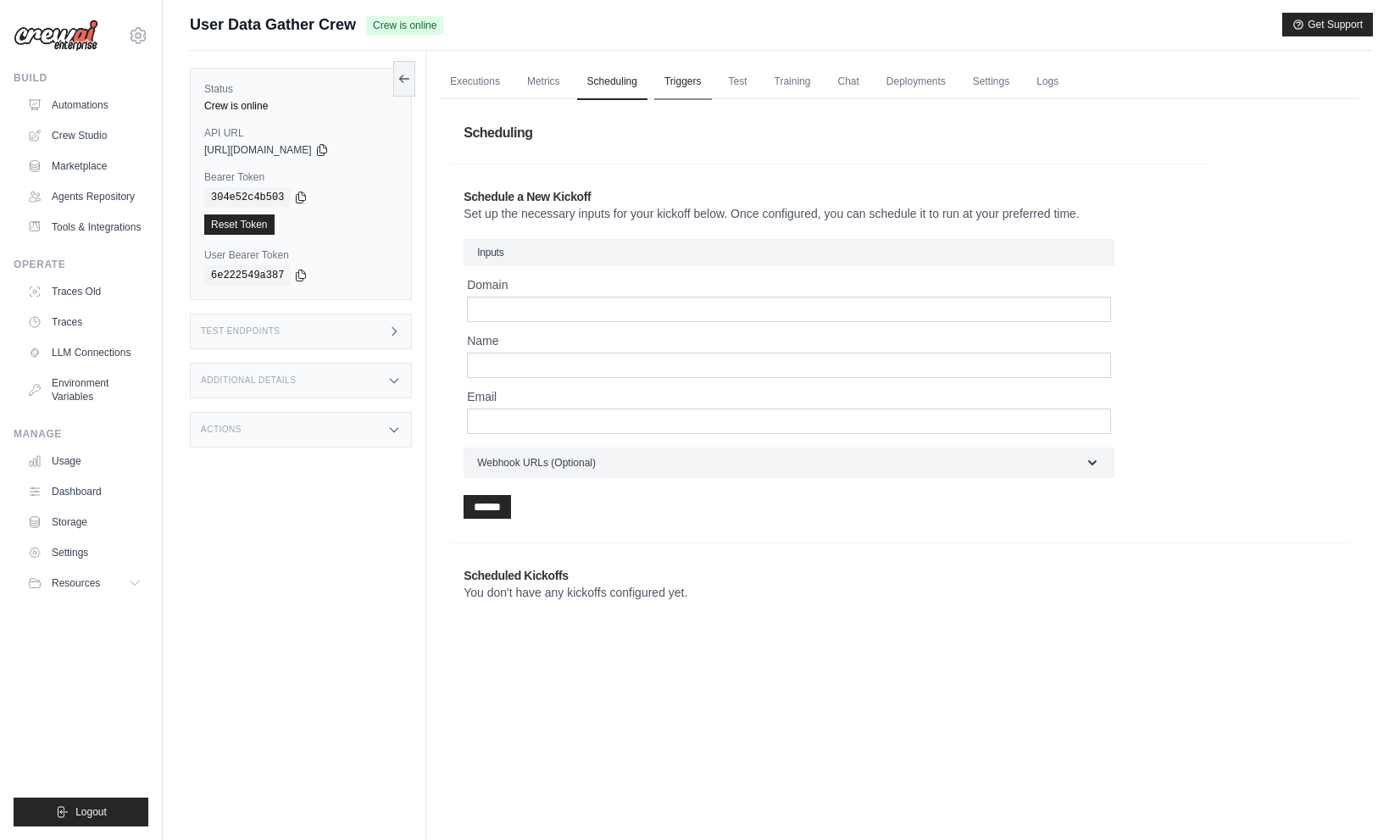
click at [671, 85] on link "Triggers" at bounding box center [684, 82] width 58 height 36
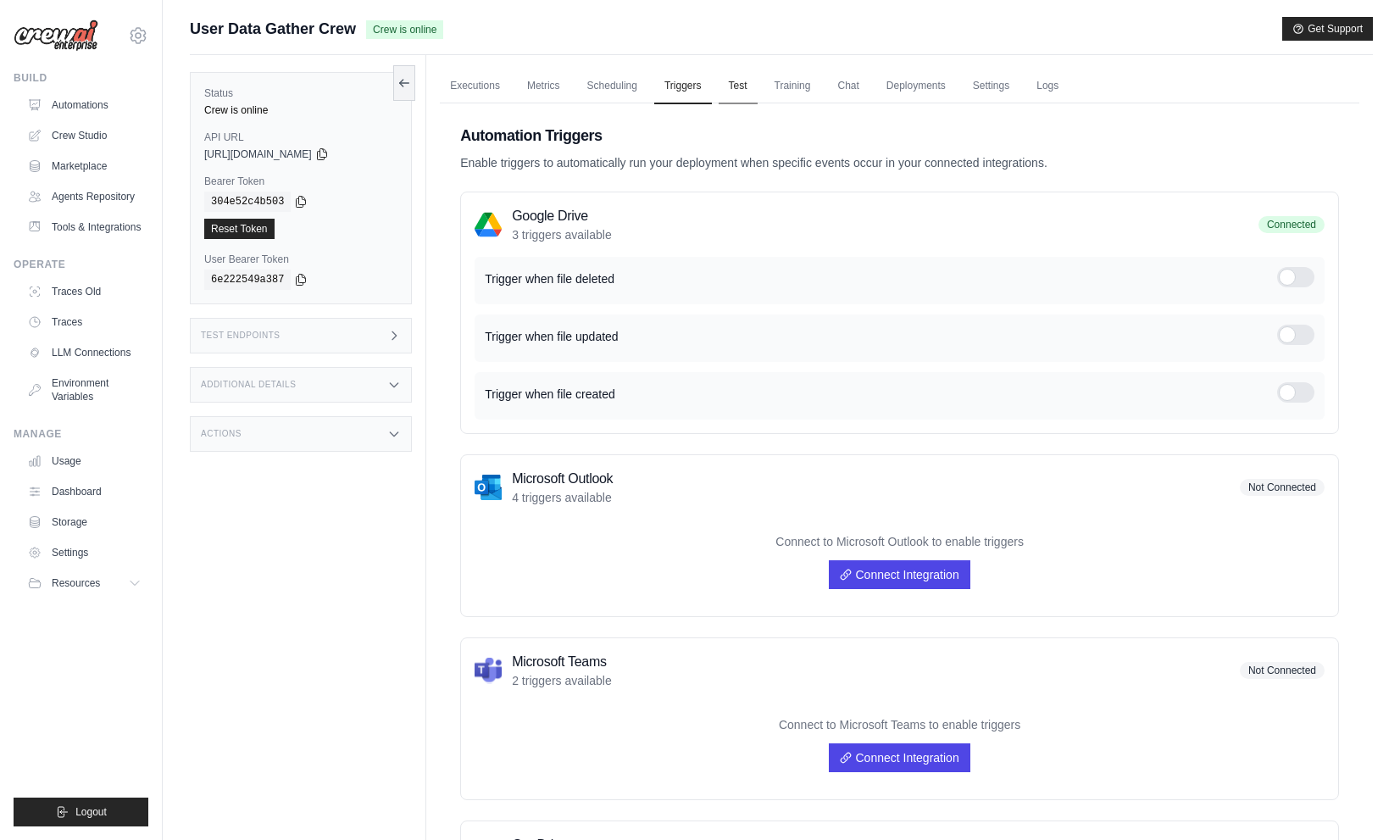
click at [729, 86] on link "Test" at bounding box center [739, 86] width 39 height 36
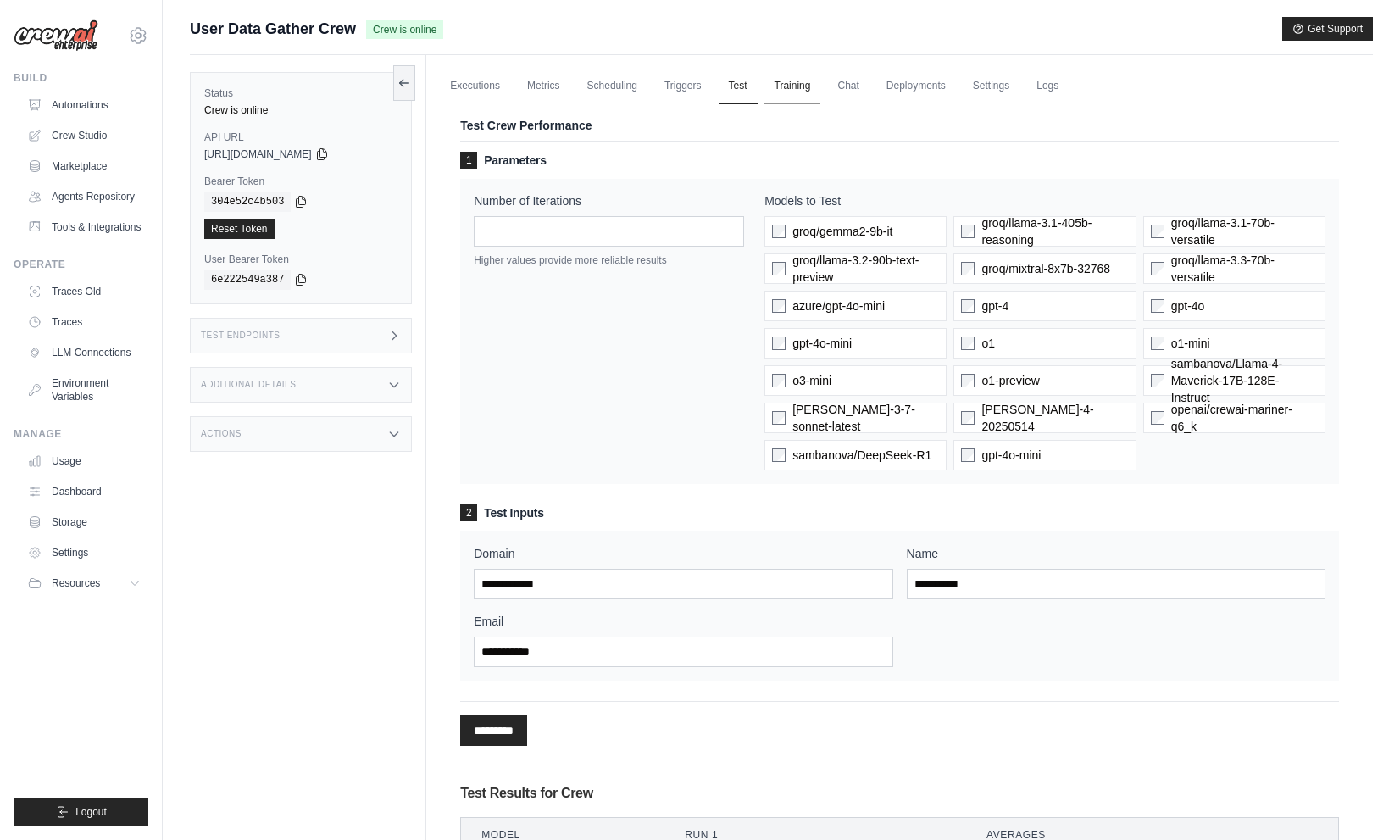
click at [786, 83] on link "Training" at bounding box center [793, 86] width 57 height 36
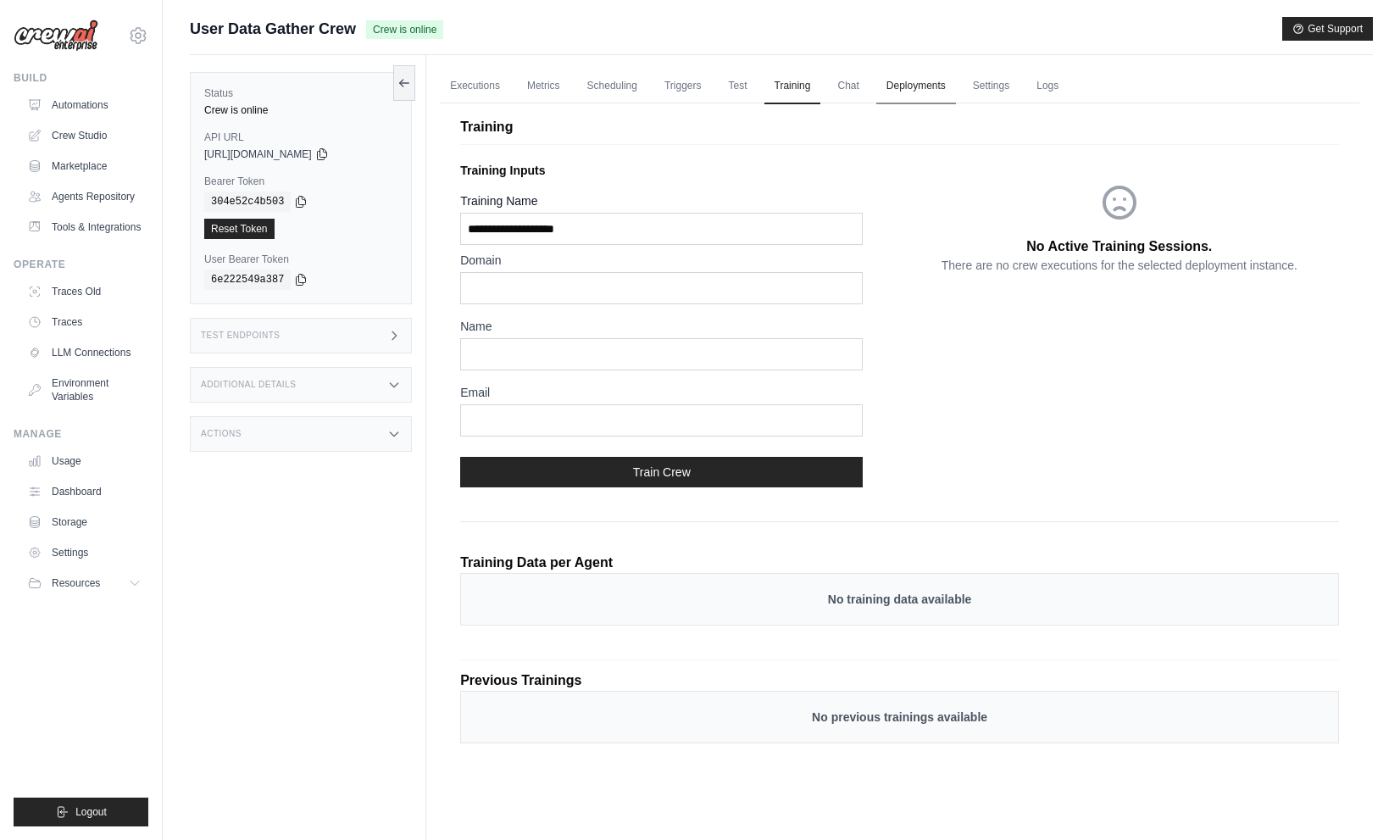
click at [939, 80] on link "Deployments" at bounding box center [917, 86] width 79 height 36
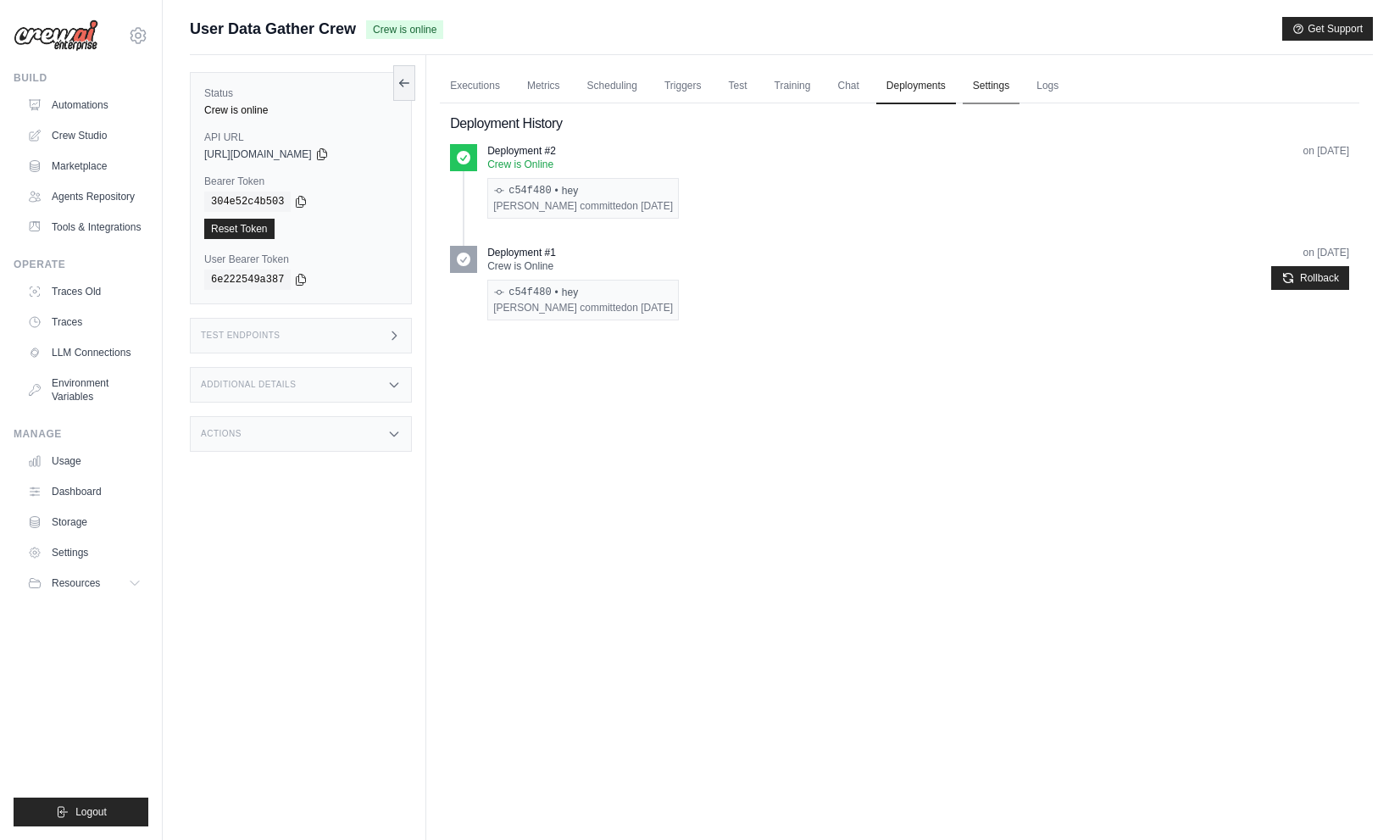
click at [992, 85] on link "Settings" at bounding box center [991, 86] width 57 height 36
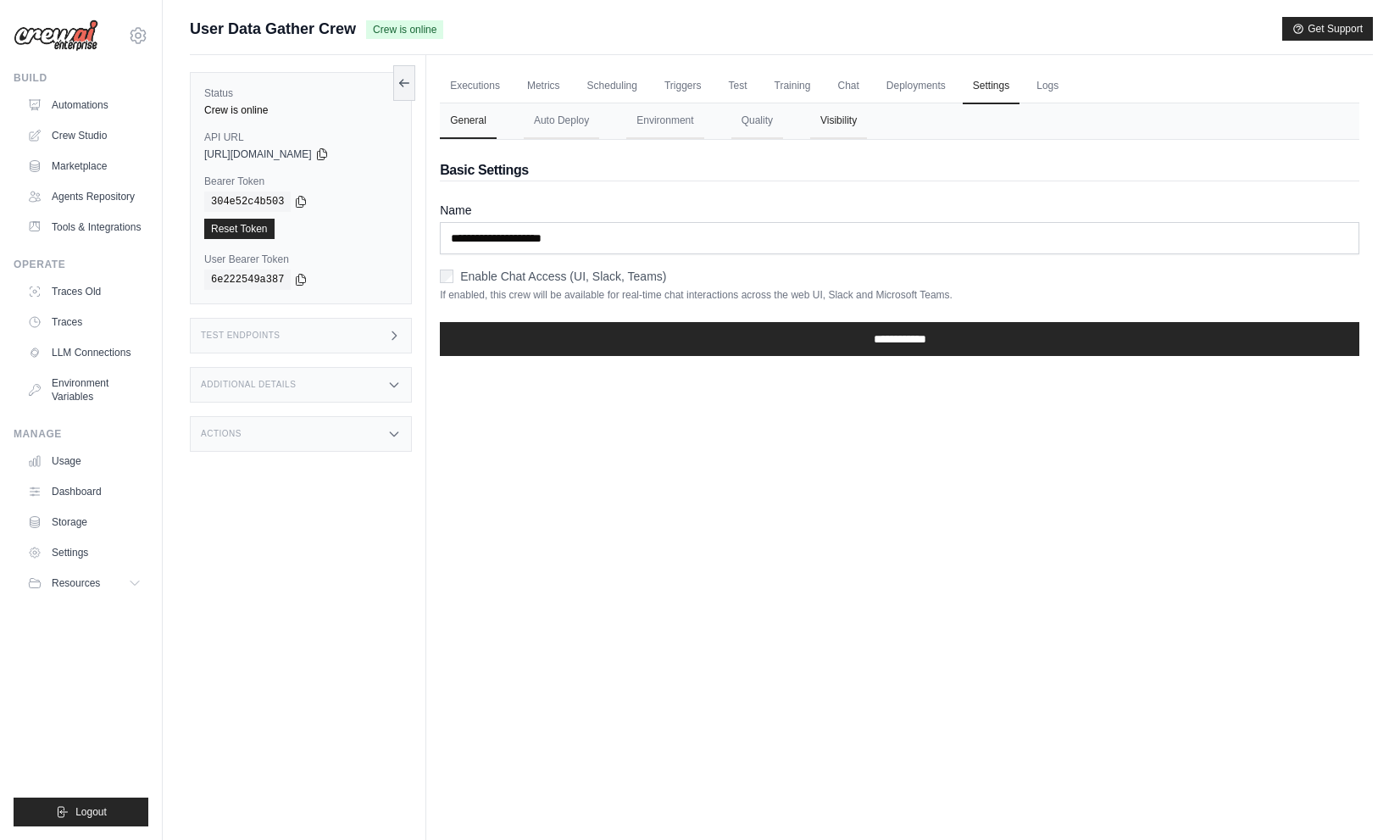
click at [852, 122] on button "Visibility" at bounding box center [838, 121] width 57 height 36
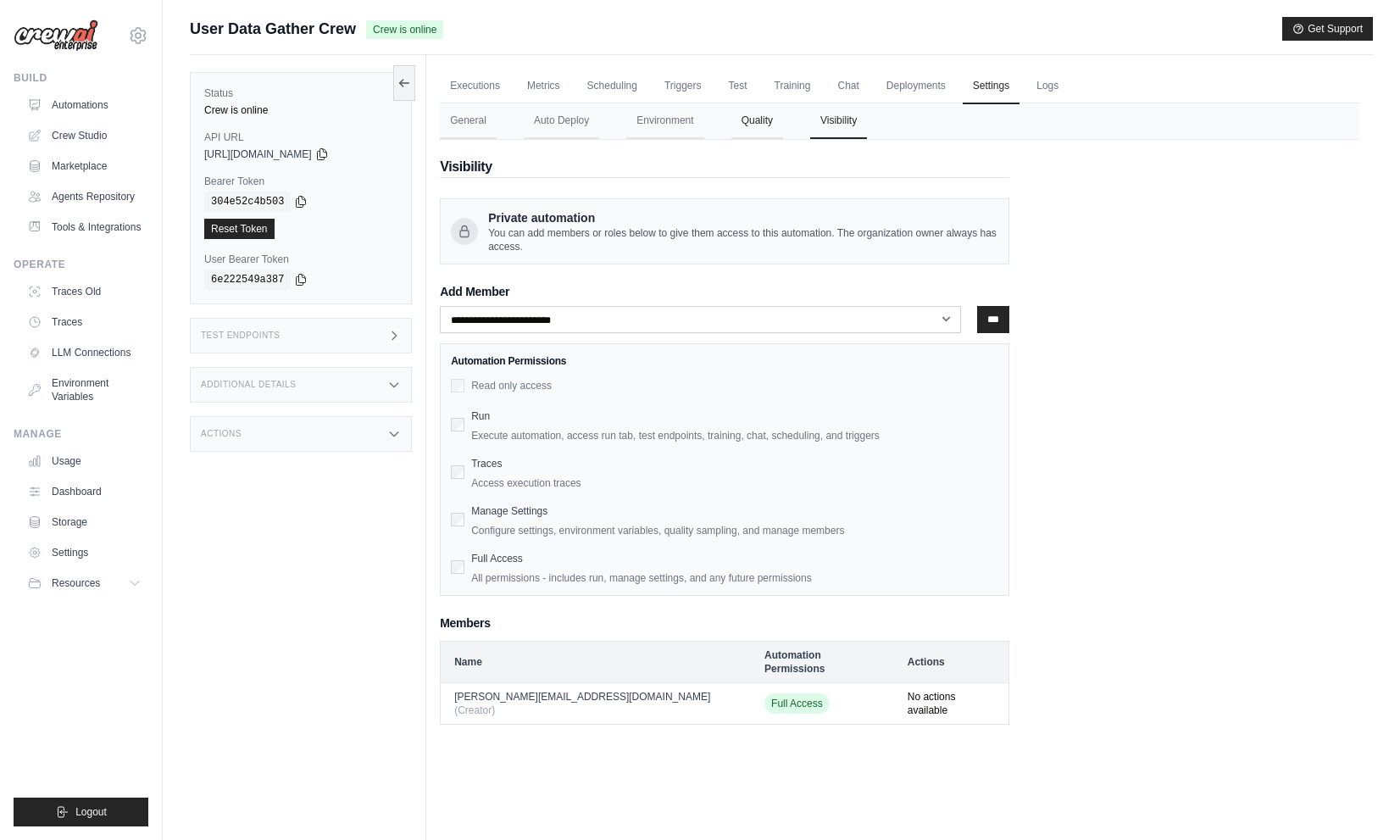
click at [752, 111] on button "Quality" at bounding box center [757, 121] width 51 height 36
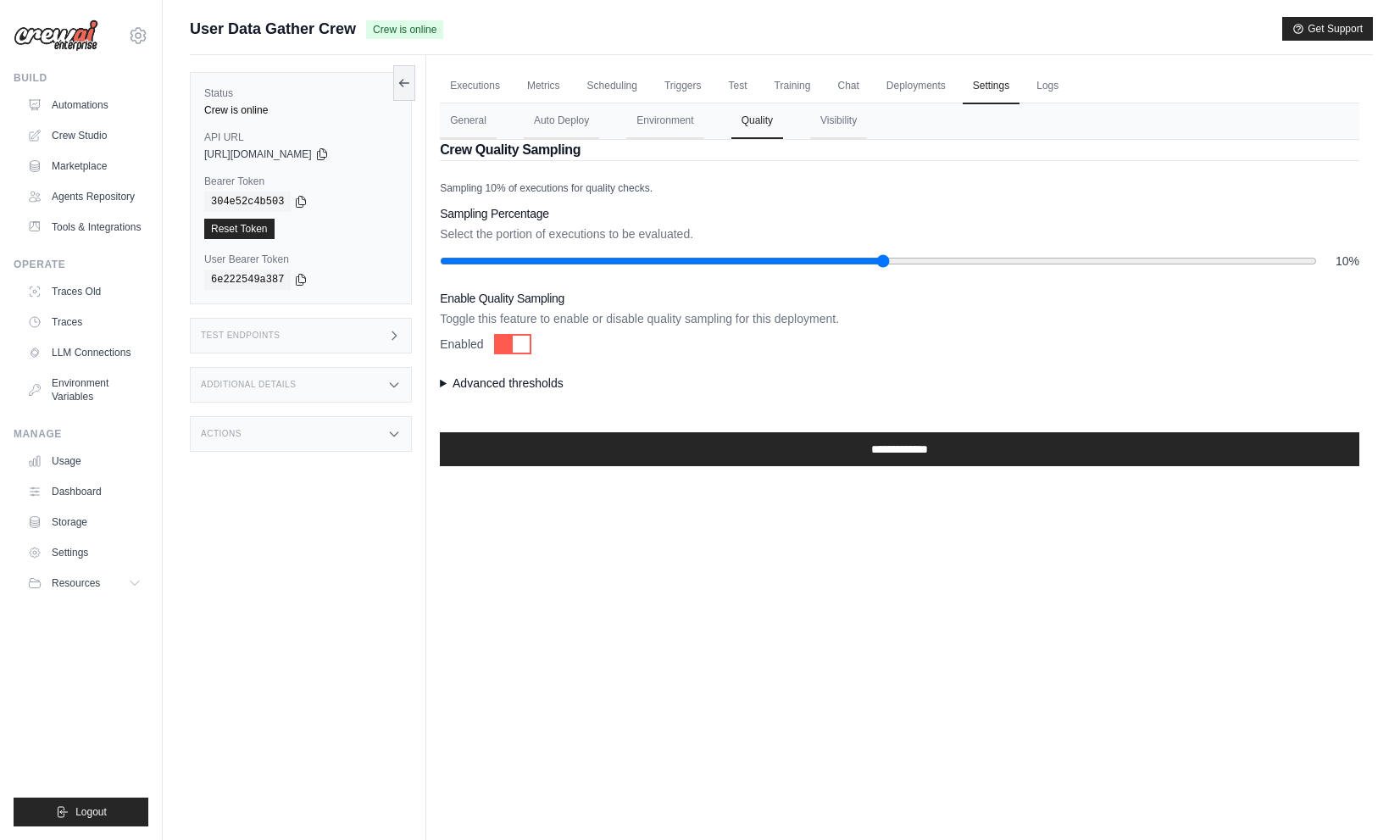
click at [507, 375] on summary "Advanced thresholds" at bounding box center [899, 384] width 919 height 17
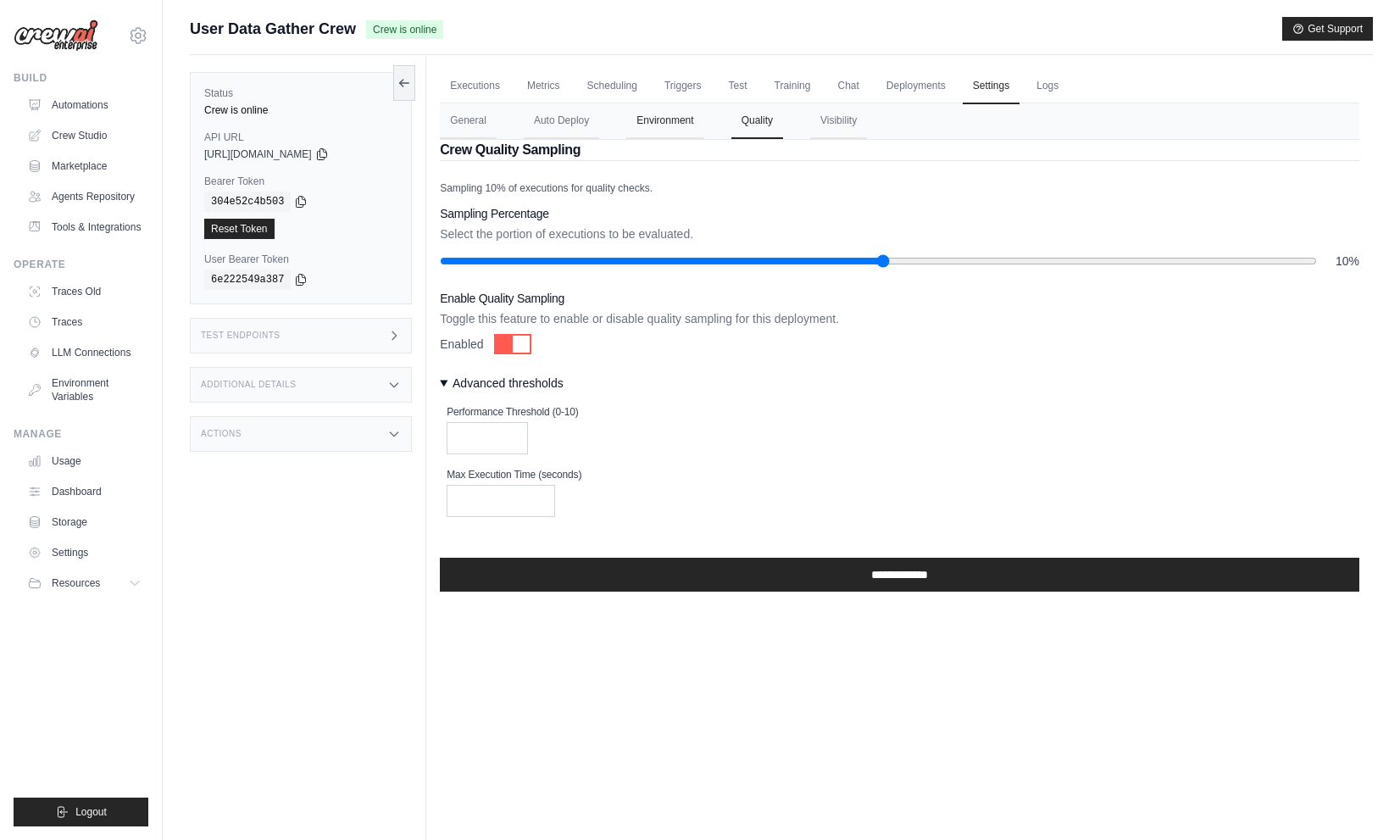
click at [664, 124] on button "Environment" at bounding box center [665, 121] width 77 height 36
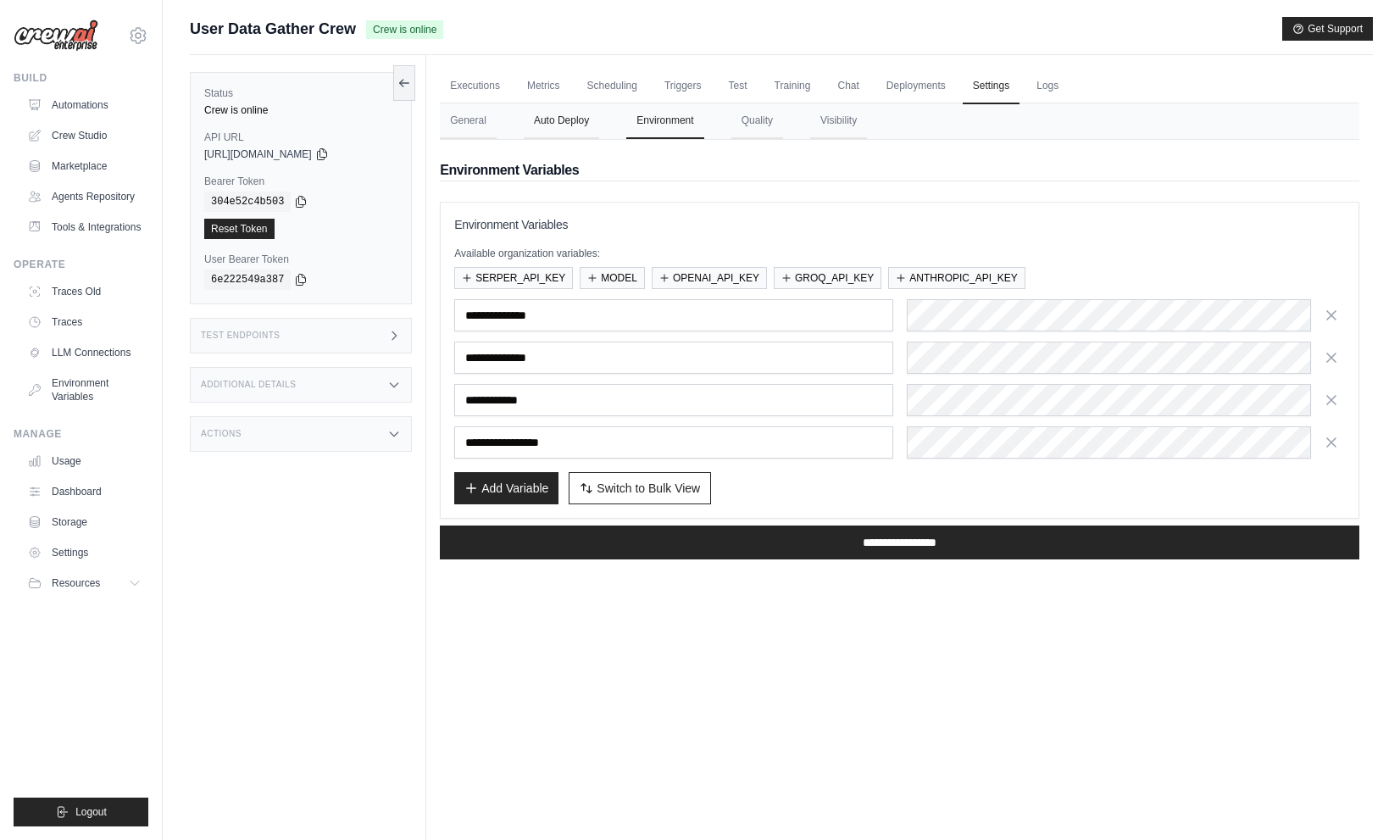
click at [584, 122] on button "Auto Deploy" at bounding box center [562, 121] width 75 height 36
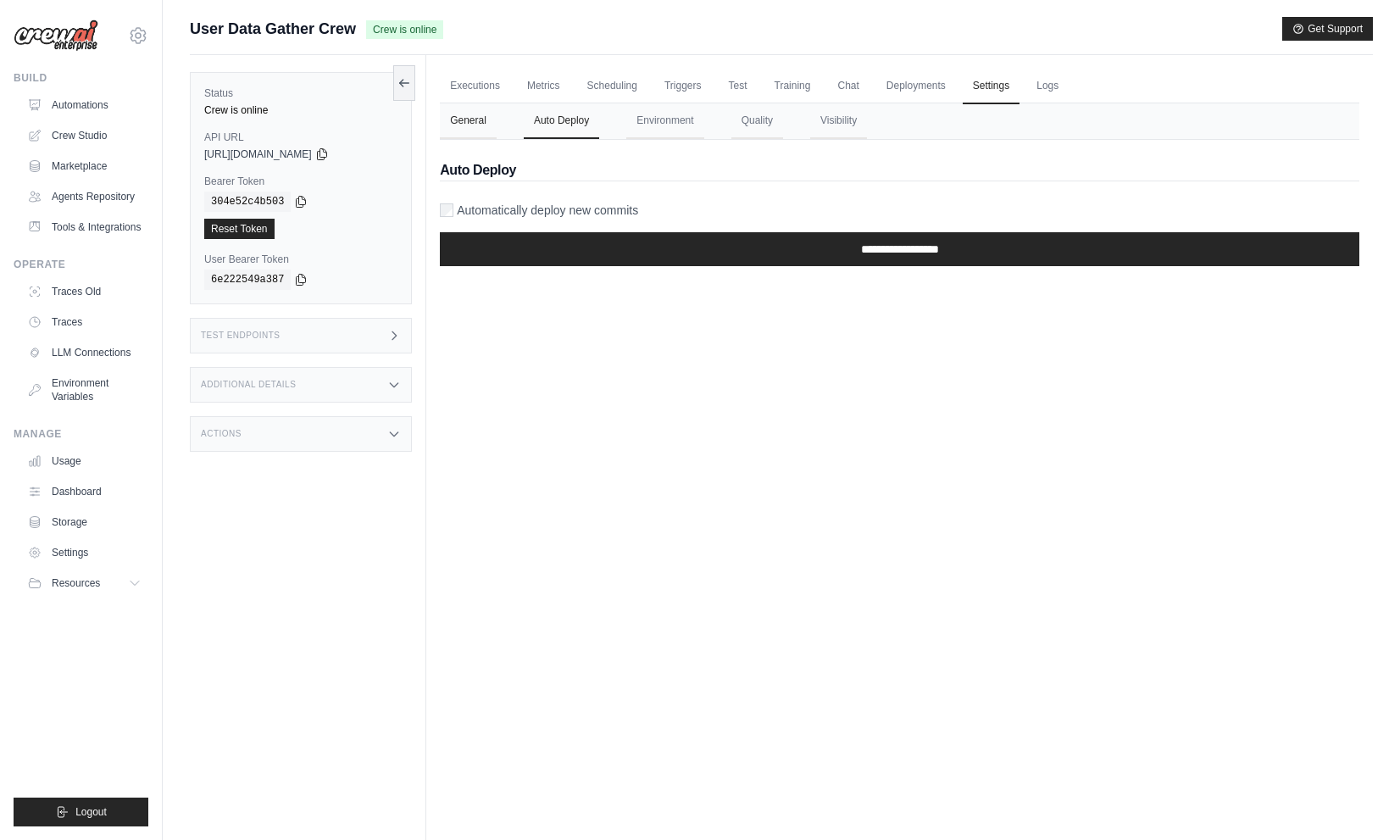
click at [476, 119] on button "General" at bounding box center [468, 121] width 57 height 36
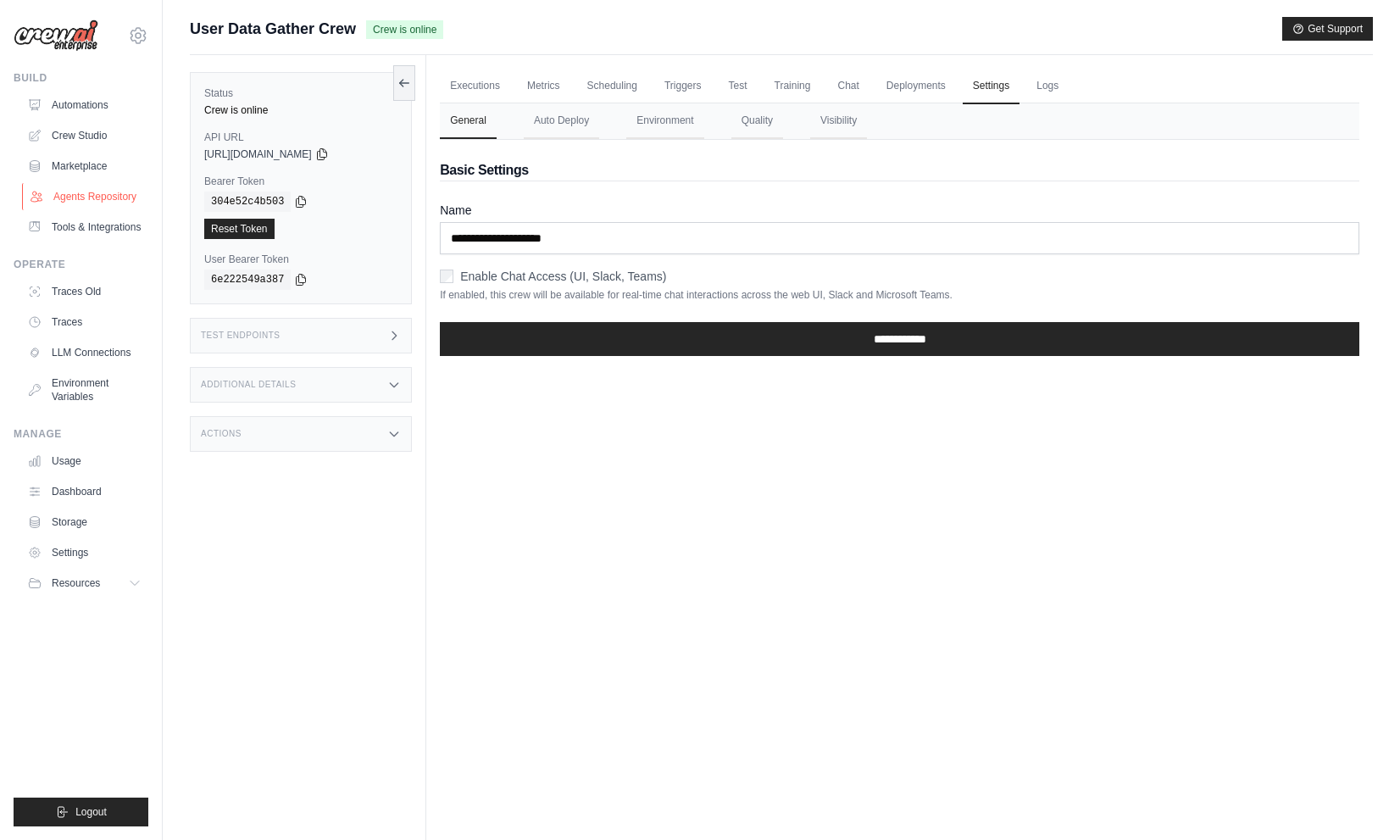
click at [79, 199] on link "Agents Repository" at bounding box center [86, 196] width 128 height 27
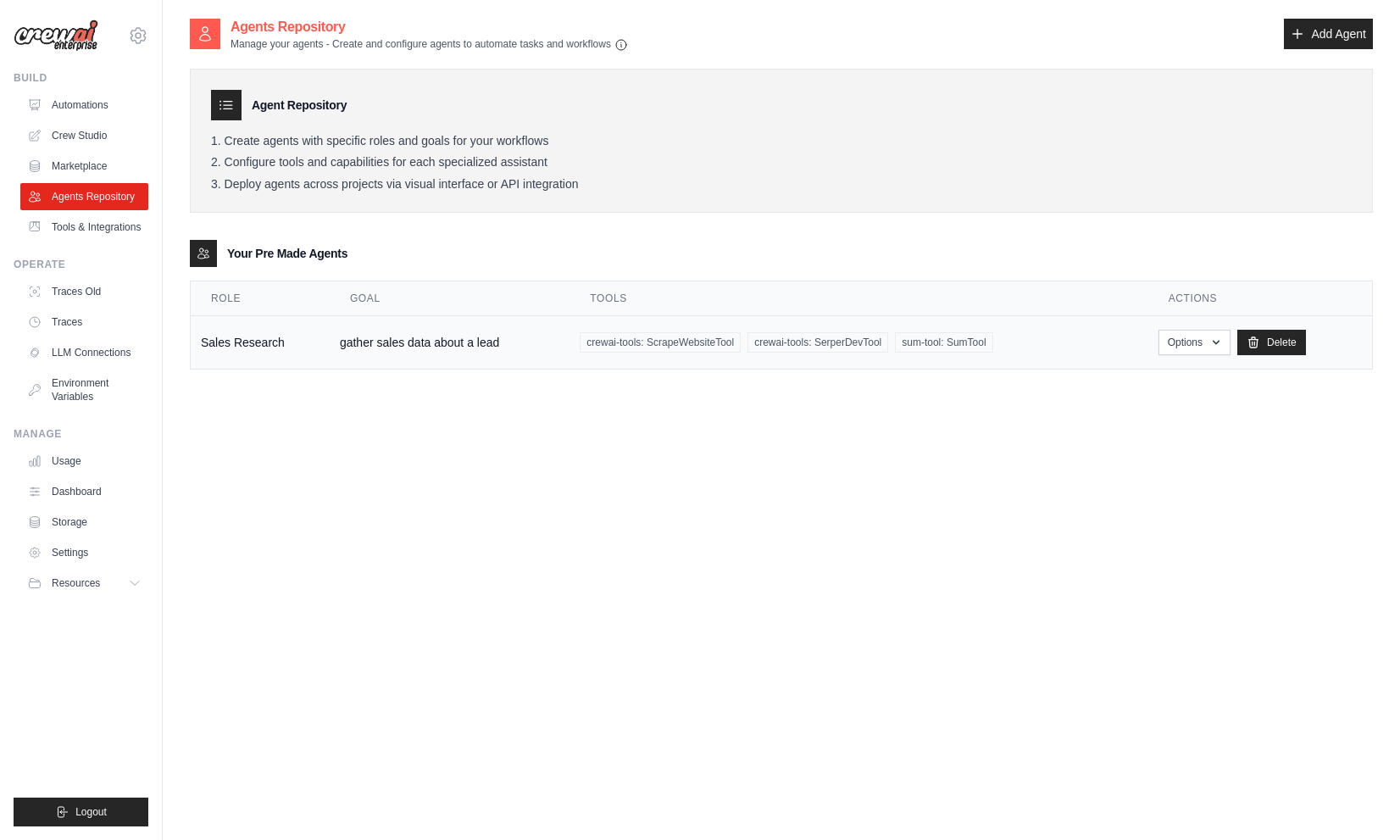
click at [1022, 341] on div "crewai-tools: ScrapeWebsiteTool crewai-tools: SerperDevTool sum-tool: SumTool" at bounding box center [859, 342] width 558 height 20
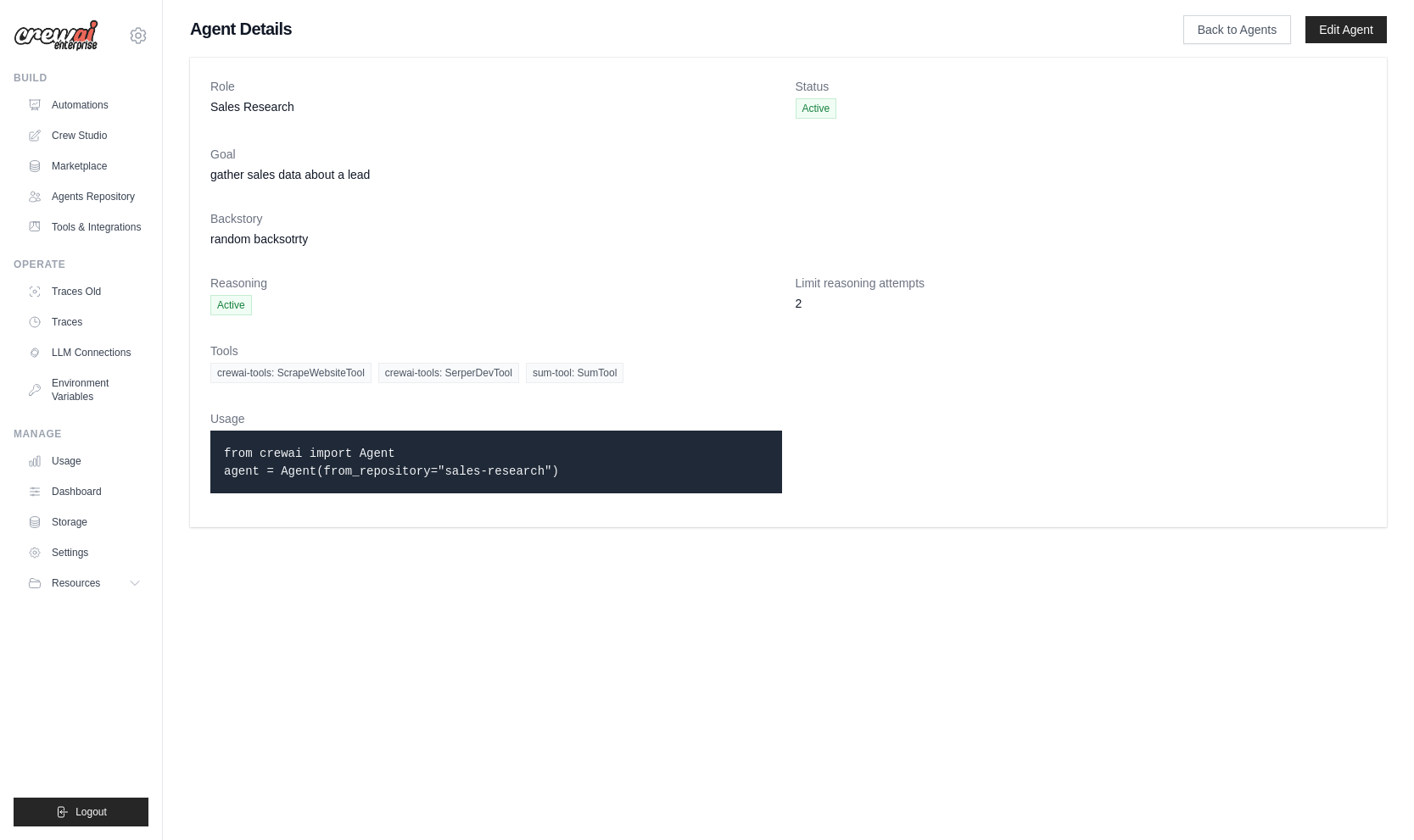
drag, startPoint x: 241, startPoint y: 449, endPoint x: 671, endPoint y: 501, distance: 433.1
click at [671, 501] on div "Usage from crewai import Agent agent = Agent(from_repository="sales-research")" at bounding box center [495, 458] width 572 height 97
click at [89, 197] on link "Agents Repository" at bounding box center [86, 196] width 128 height 27
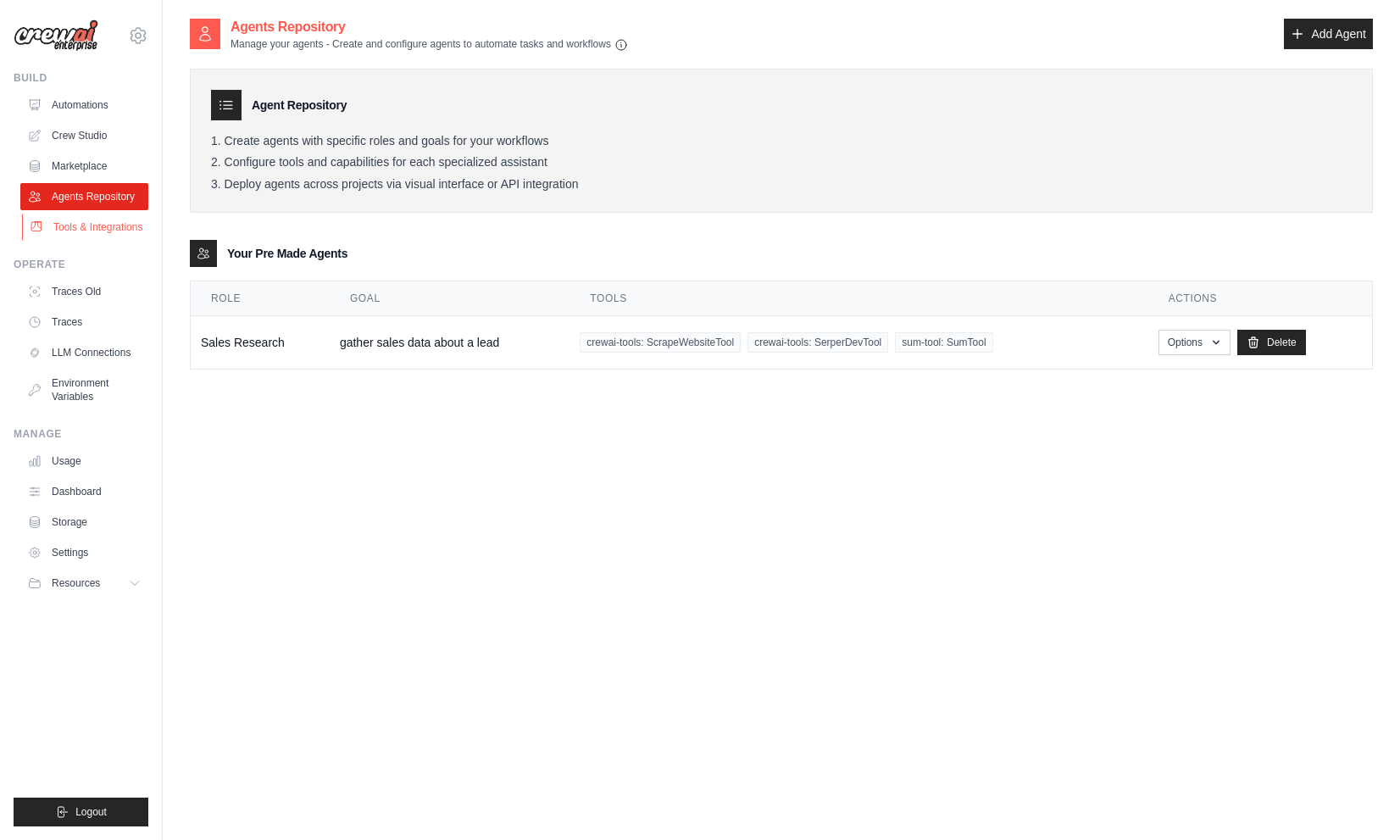
click at [82, 230] on link "Tools & Integrations" at bounding box center [86, 227] width 128 height 27
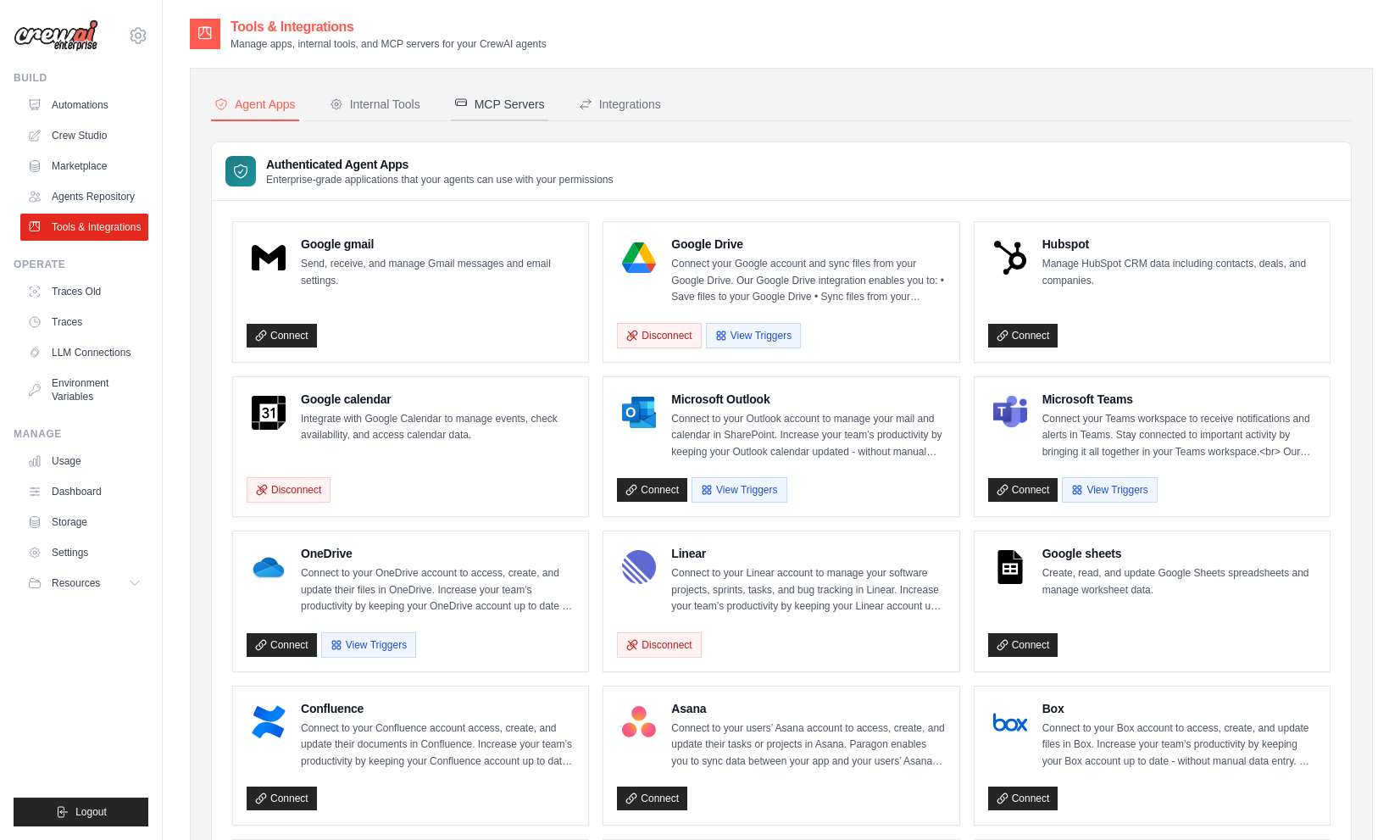
click at [518, 96] on div "MCP Servers" at bounding box center [500, 104] width 91 height 17
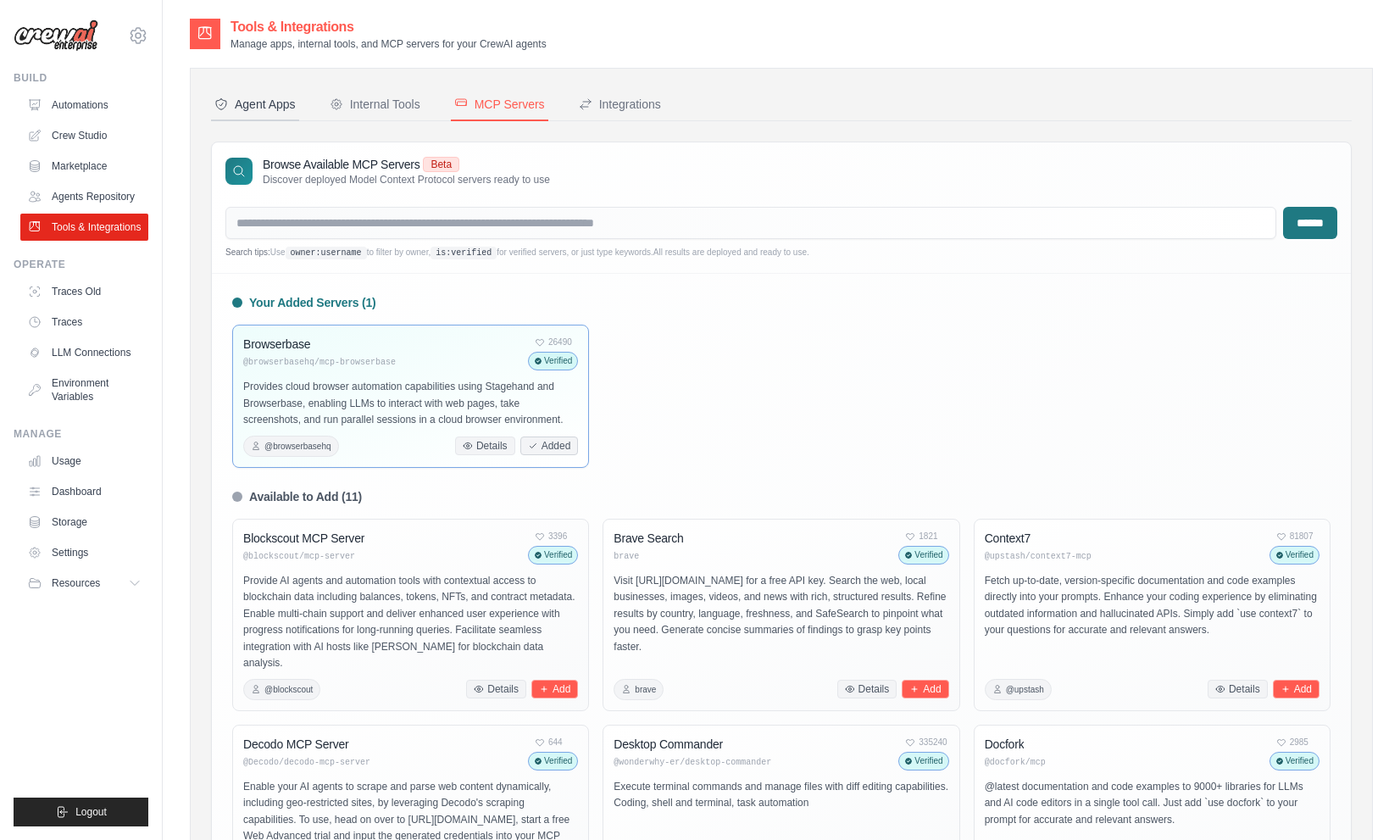
click at [257, 106] on div "Agent Apps" at bounding box center [255, 104] width 81 height 17
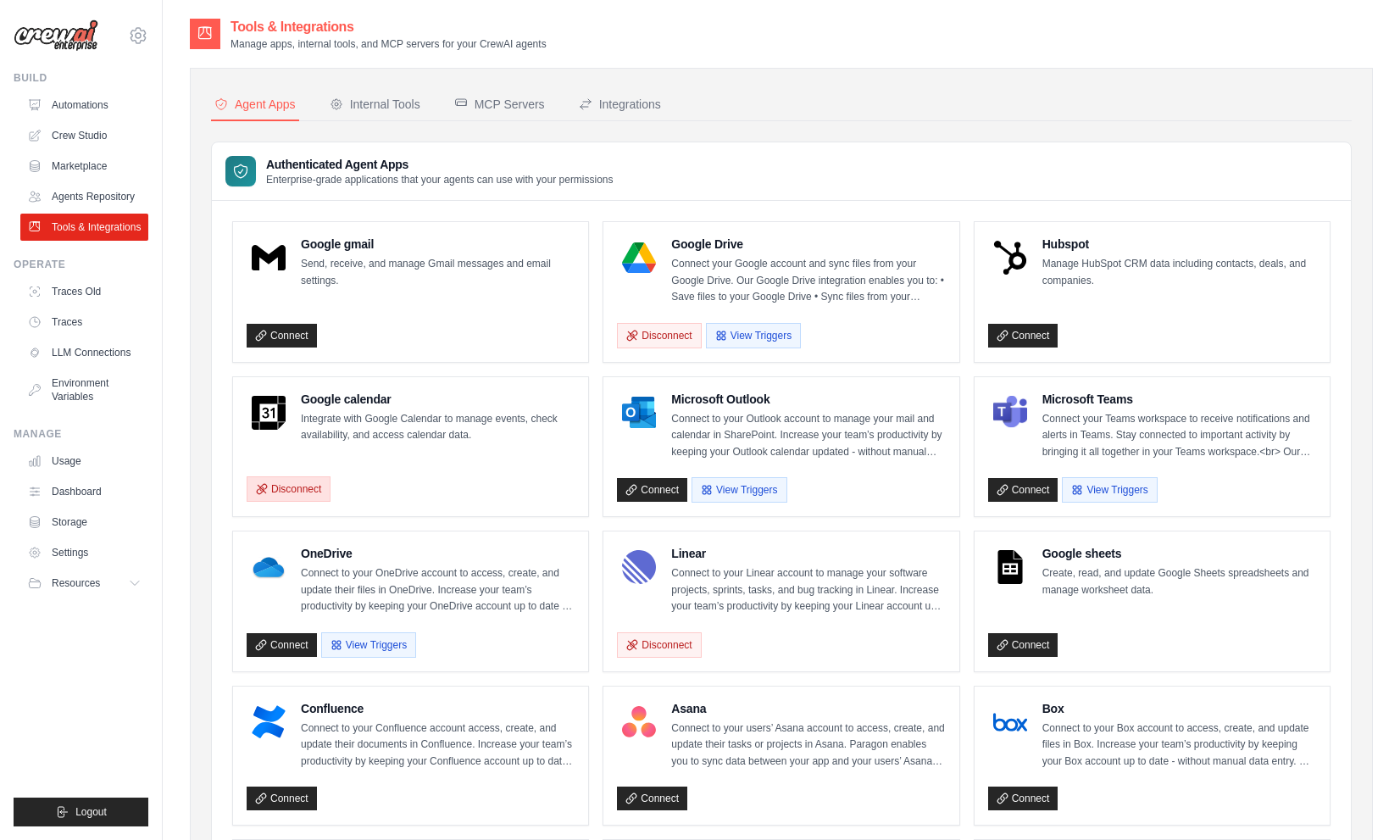
click at [293, 498] on button "Disconnect" at bounding box center [288, 489] width 84 height 25
click at [304, 495] on link "Connect" at bounding box center [281, 490] width 71 height 24
click at [148, 32] on div "[PERSON_NAME][EMAIL_ADDRESS][DOMAIN_NAME] CrewAI Internal Org MP@Crew CrewAI De…" at bounding box center [81, 420] width 162 height 840
click at [141, 38] on icon at bounding box center [137, 35] width 20 height 20
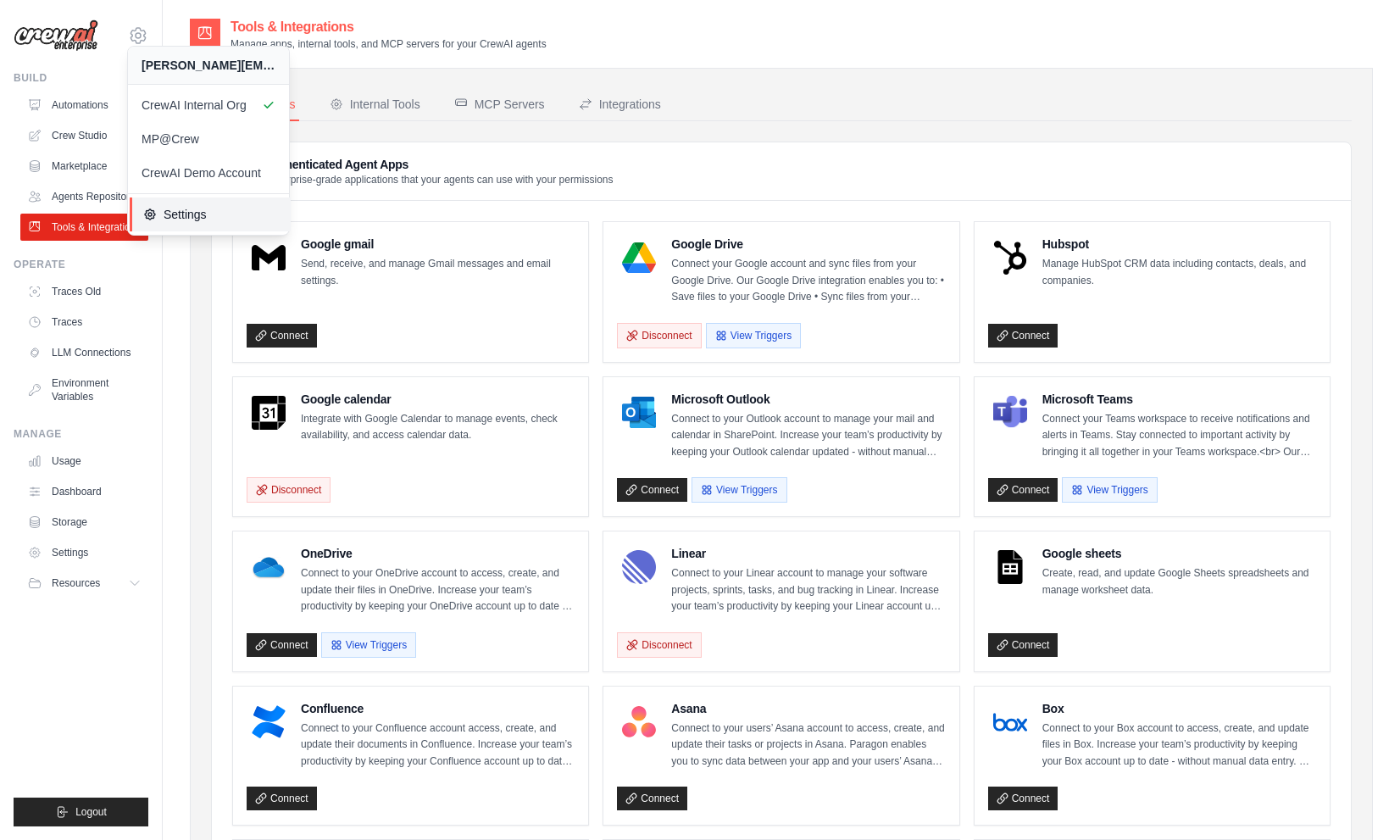
click at [201, 206] on span "Settings" at bounding box center [210, 215] width 134 height 17
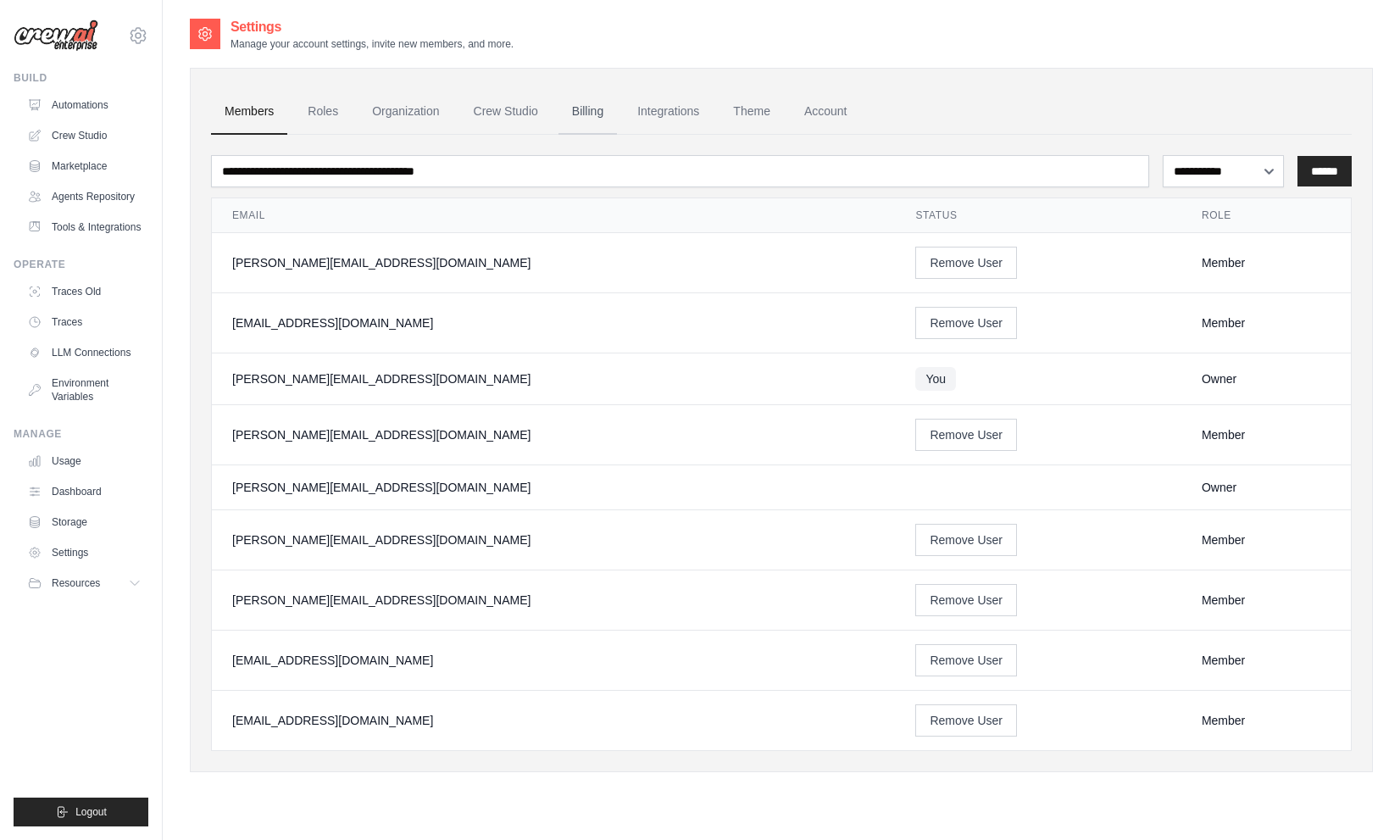
click at [604, 117] on link "Billing" at bounding box center [588, 111] width 58 height 45
